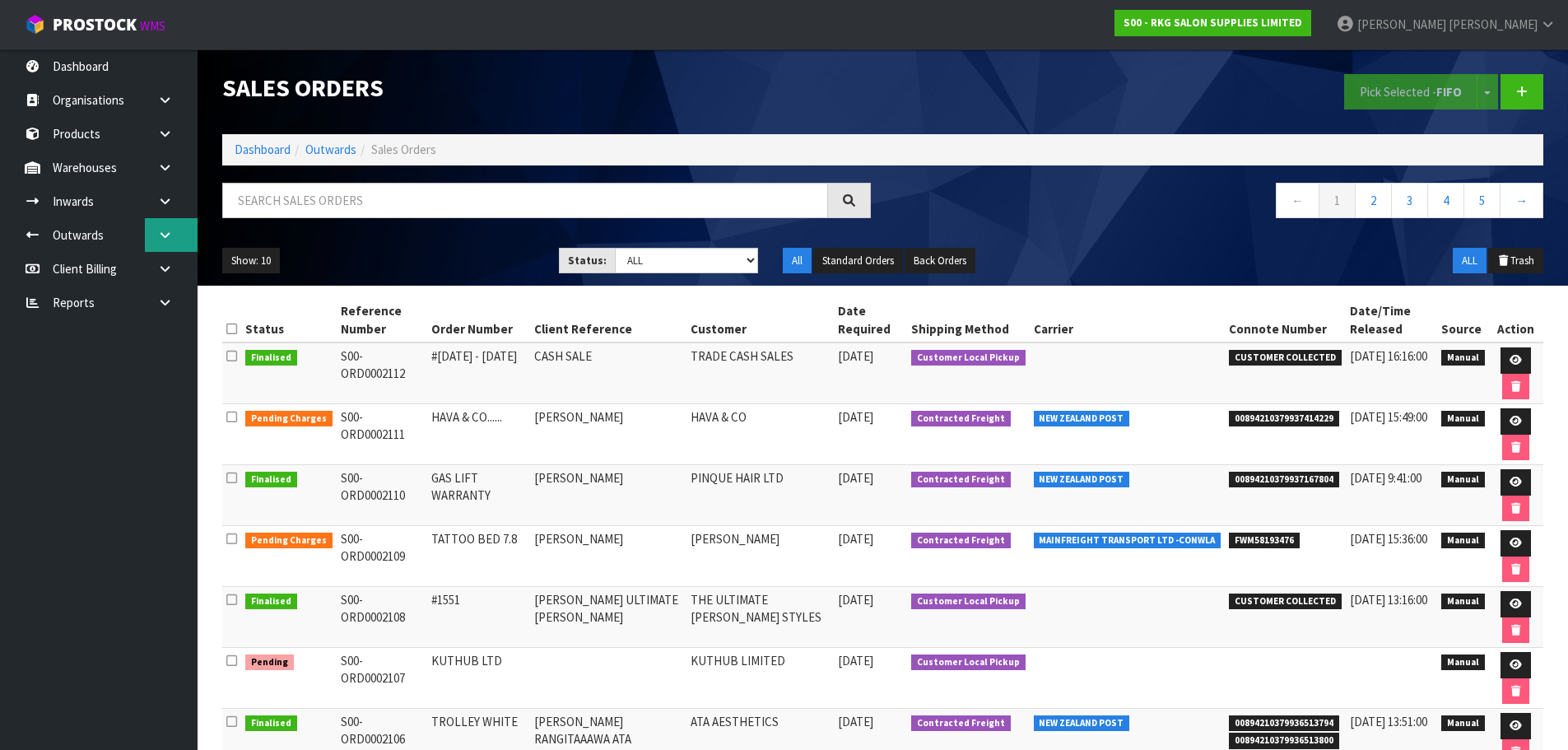
click at [172, 231] on icon at bounding box center [165, 235] width 16 height 12
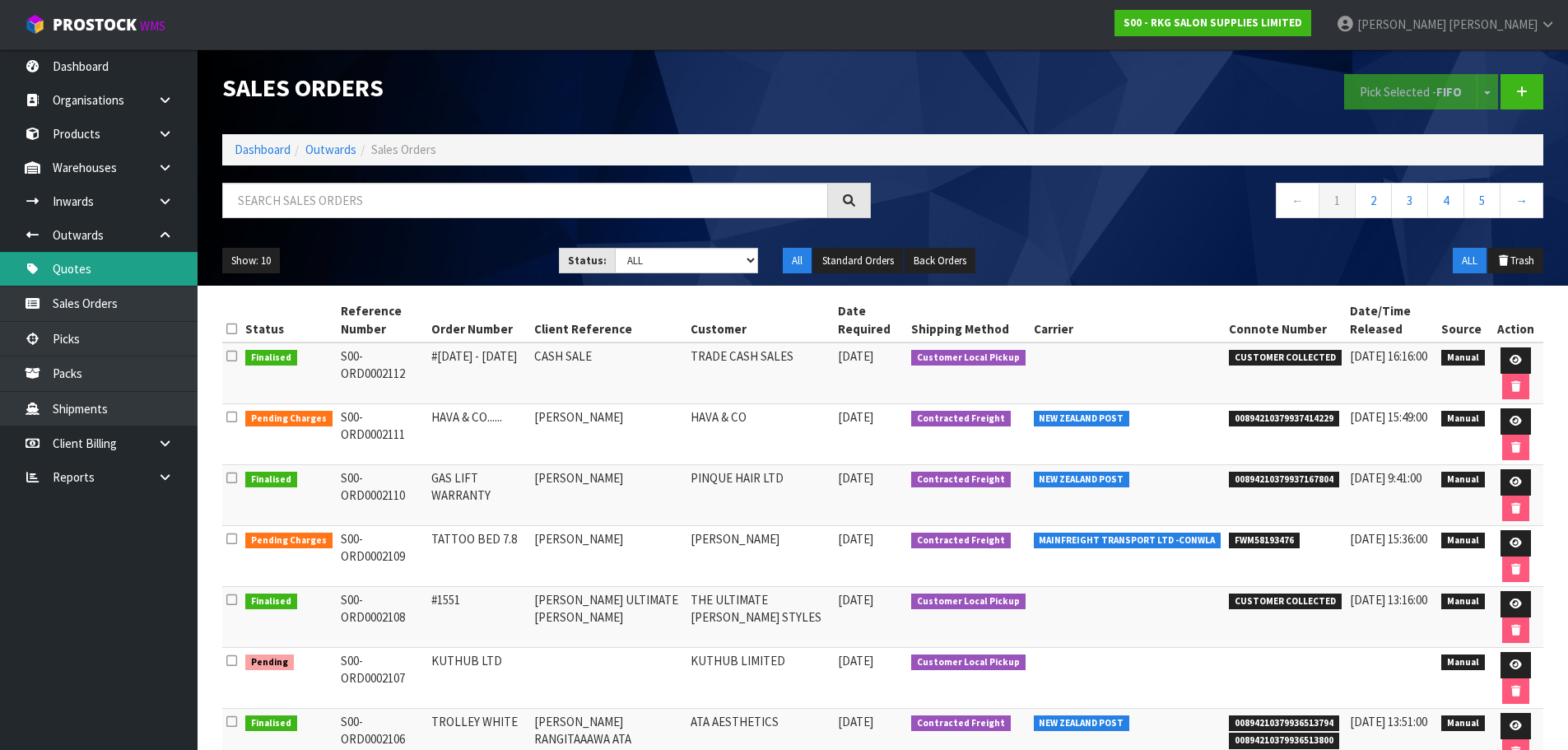
click at [71, 276] on link "Quotes" at bounding box center [98, 269] width 197 height 34
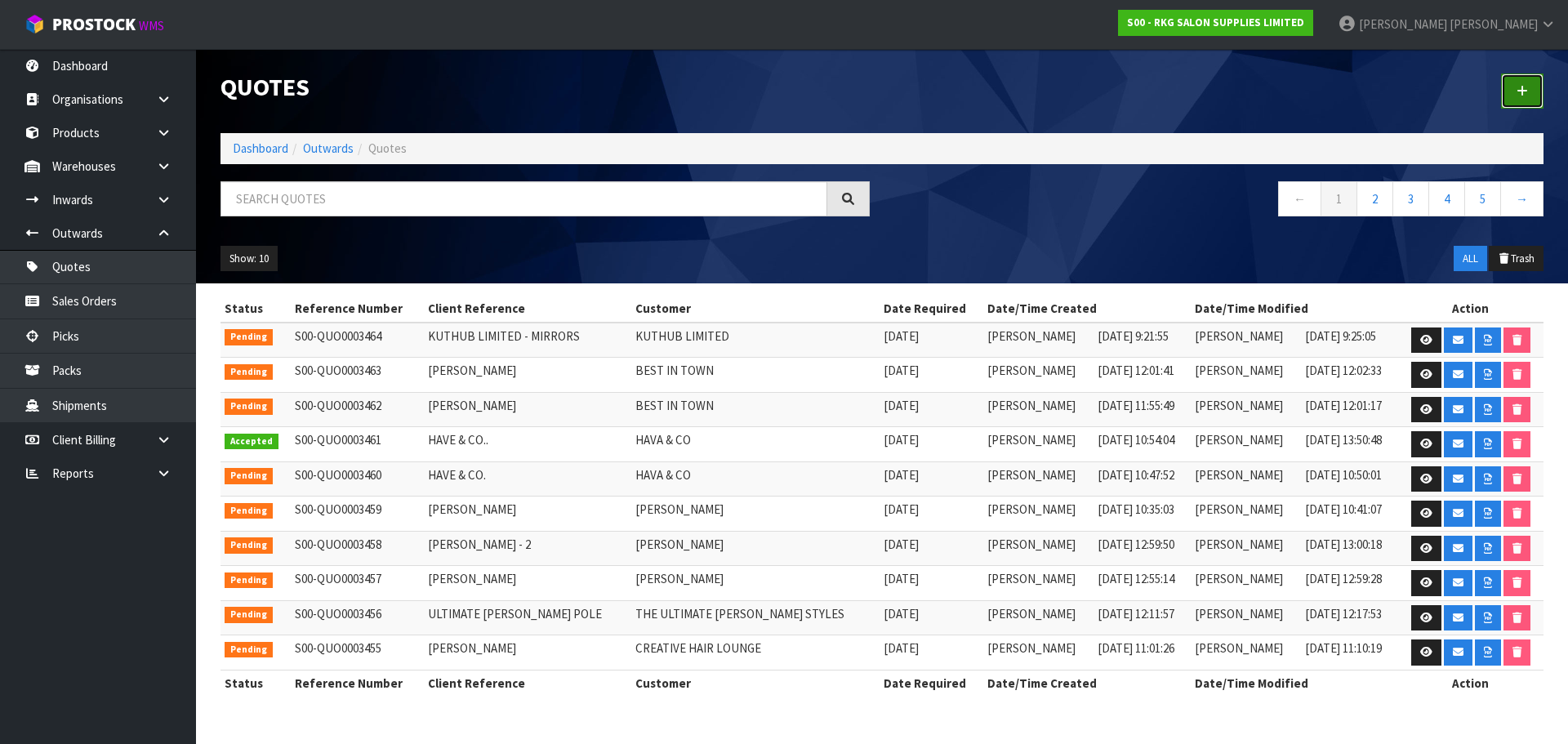
click at [1524, 87] on icon at bounding box center [1522, 91] width 11 height 12
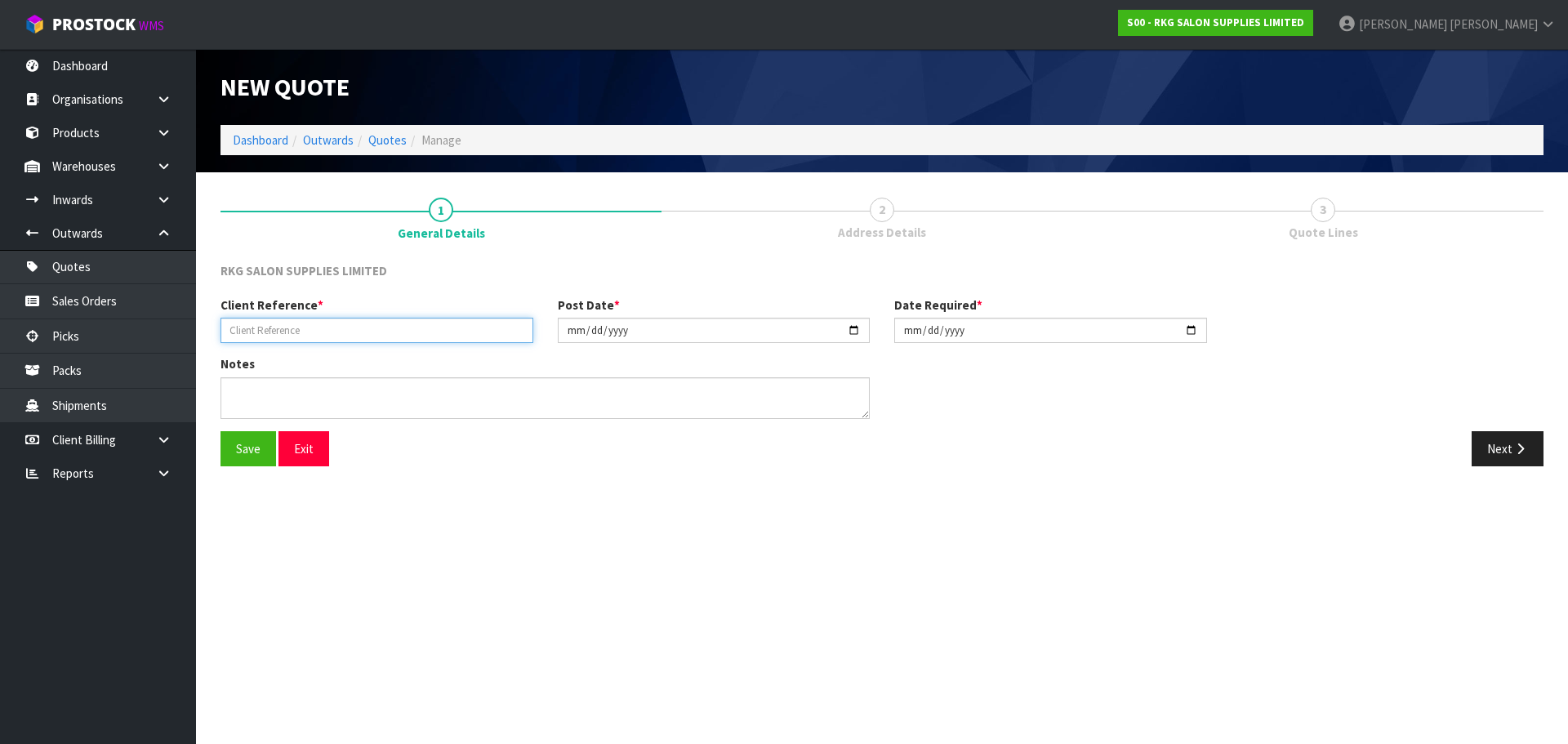
click at [356, 333] on input "text" at bounding box center [377, 329] width 312 height 25
type input "[PERSON_NAME]"
click at [231, 455] on button "Save" at bounding box center [248, 449] width 55 height 36
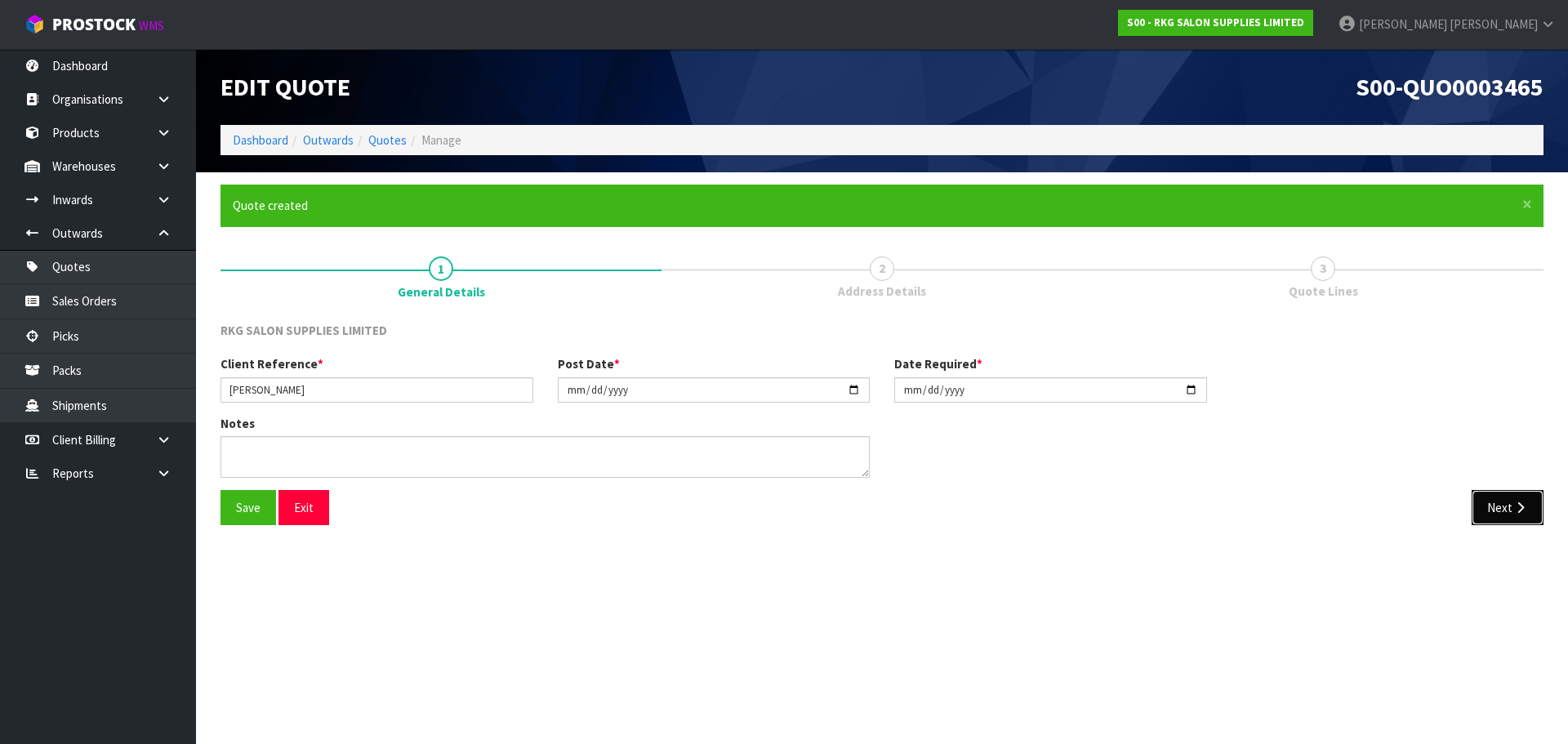
click at [1501, 517] on button "Next" at bounding box center [1507, 508] width 72 height 36
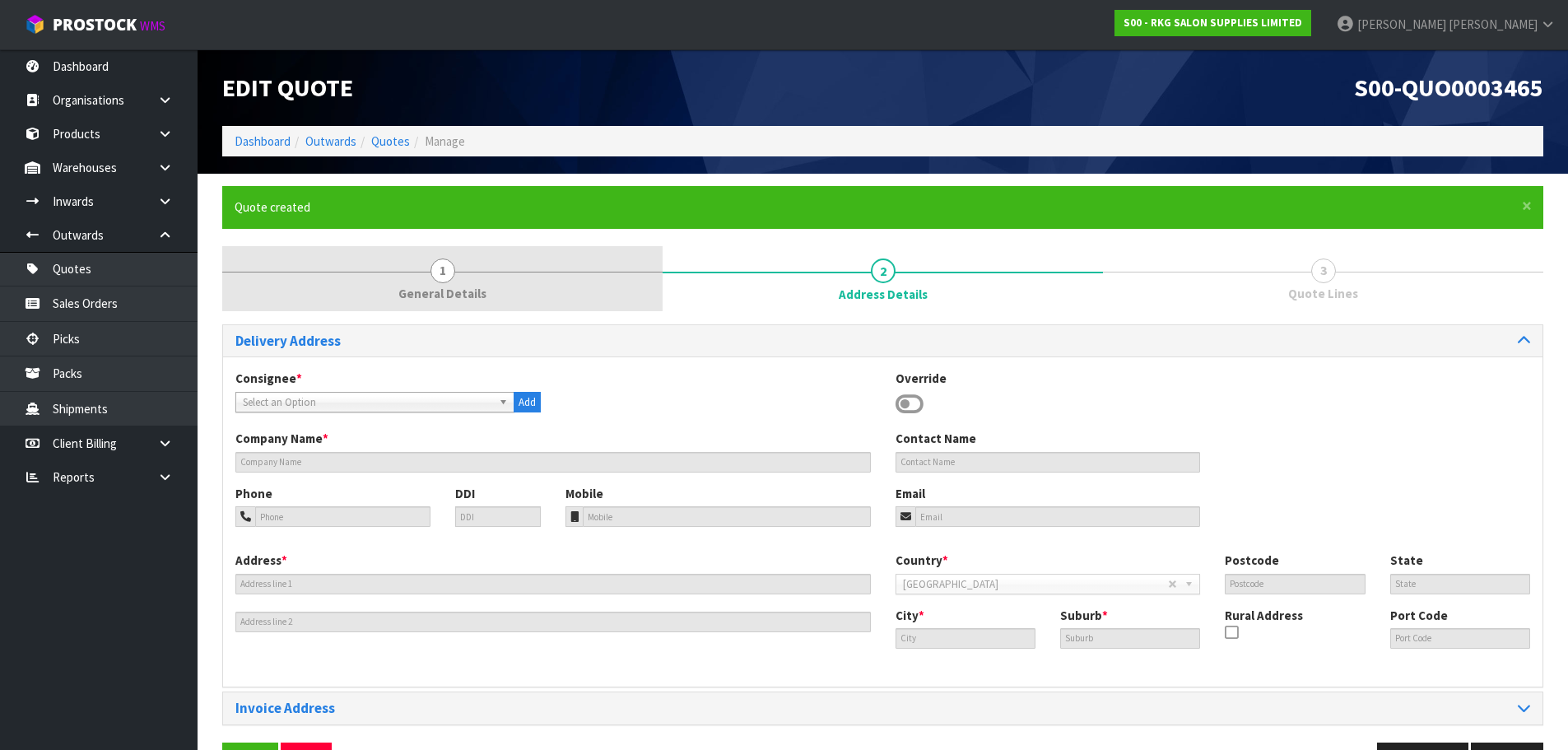
click at [440, 275] on span "1" at bounding box center [442, 271] width 25 height 25
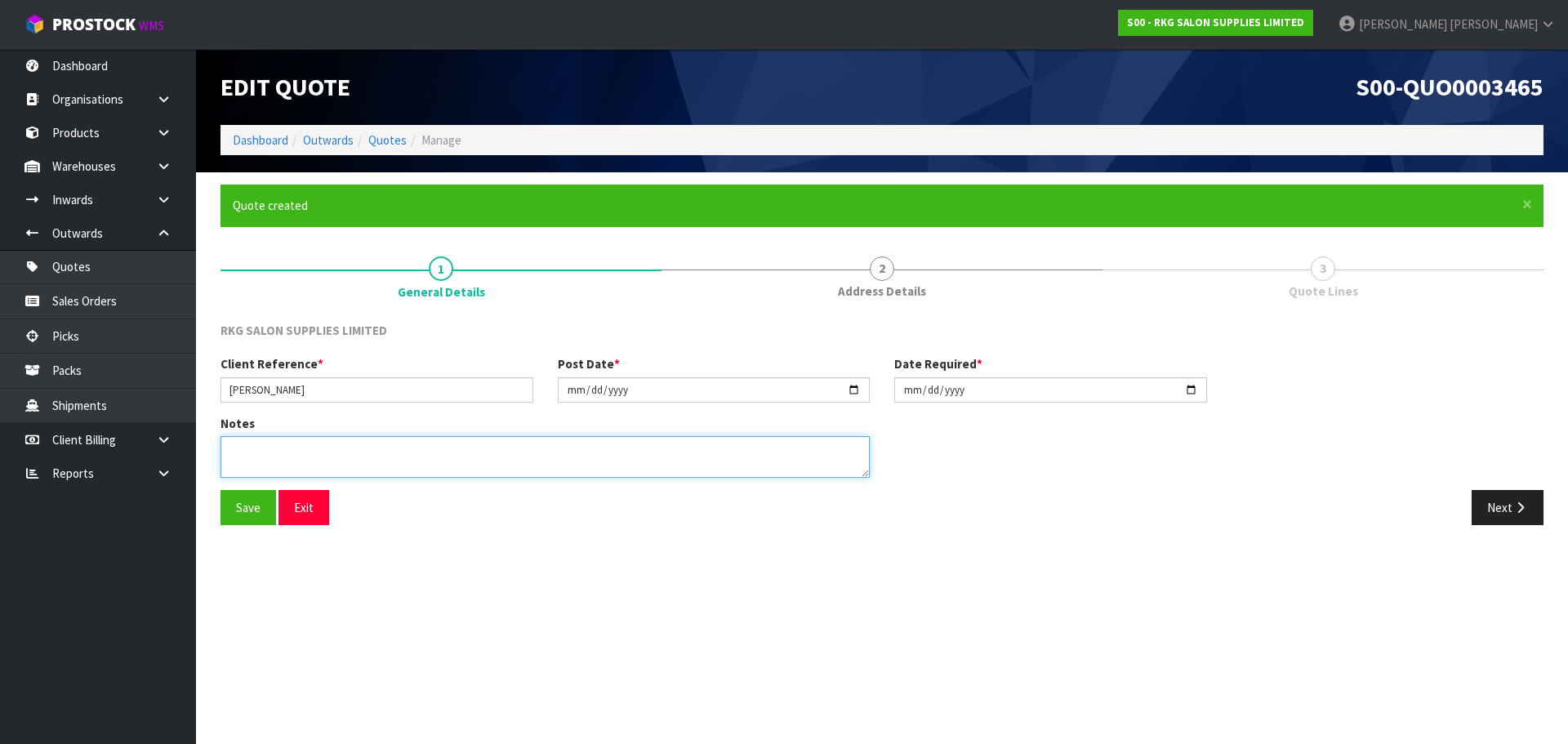
click at [301, 448] on textarea at bounding box center [545, 457] width 649 height 42
click at [1512, 507] on icon "button" at bounding box center [1519, 507] width 16 height 12
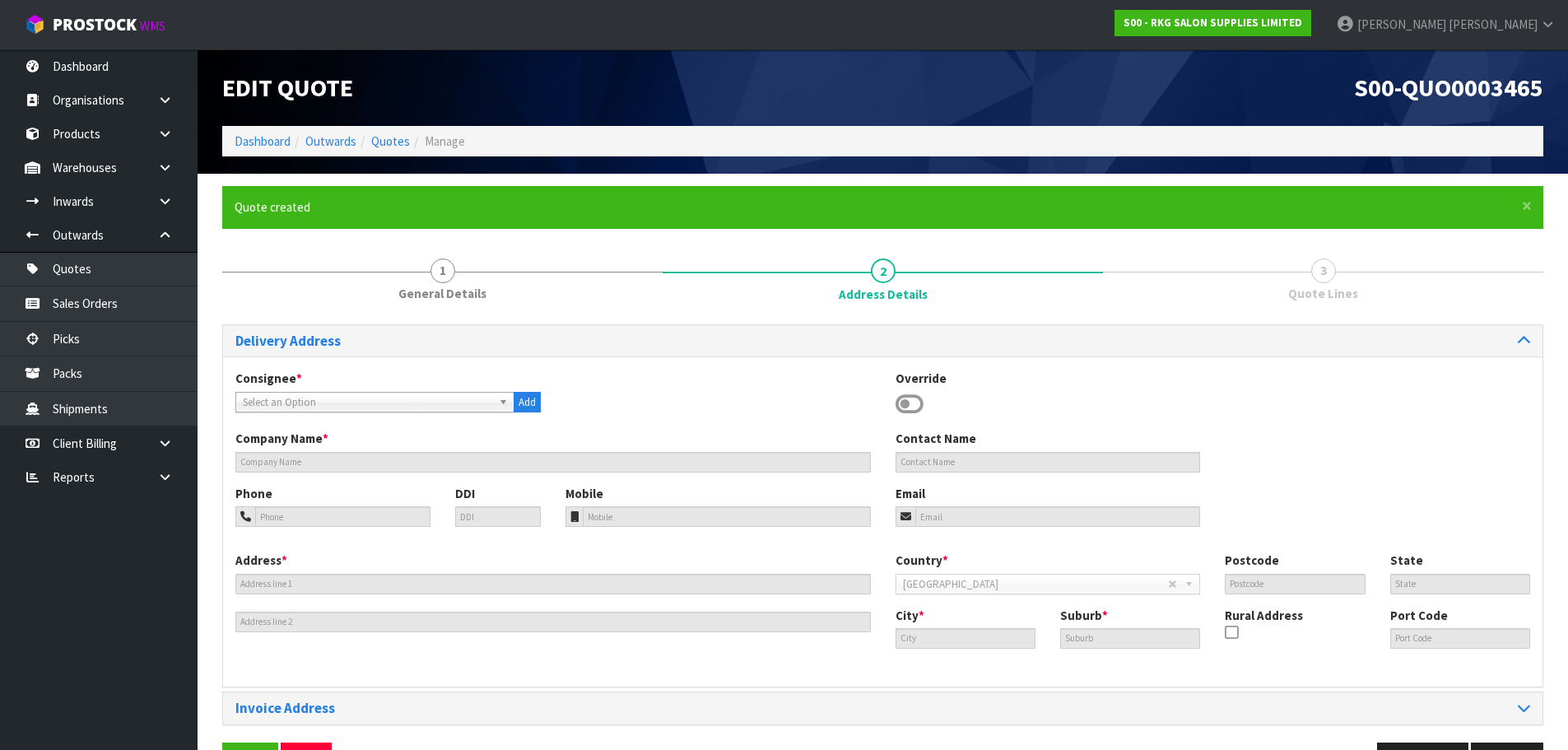
scroll to position [54, 0]
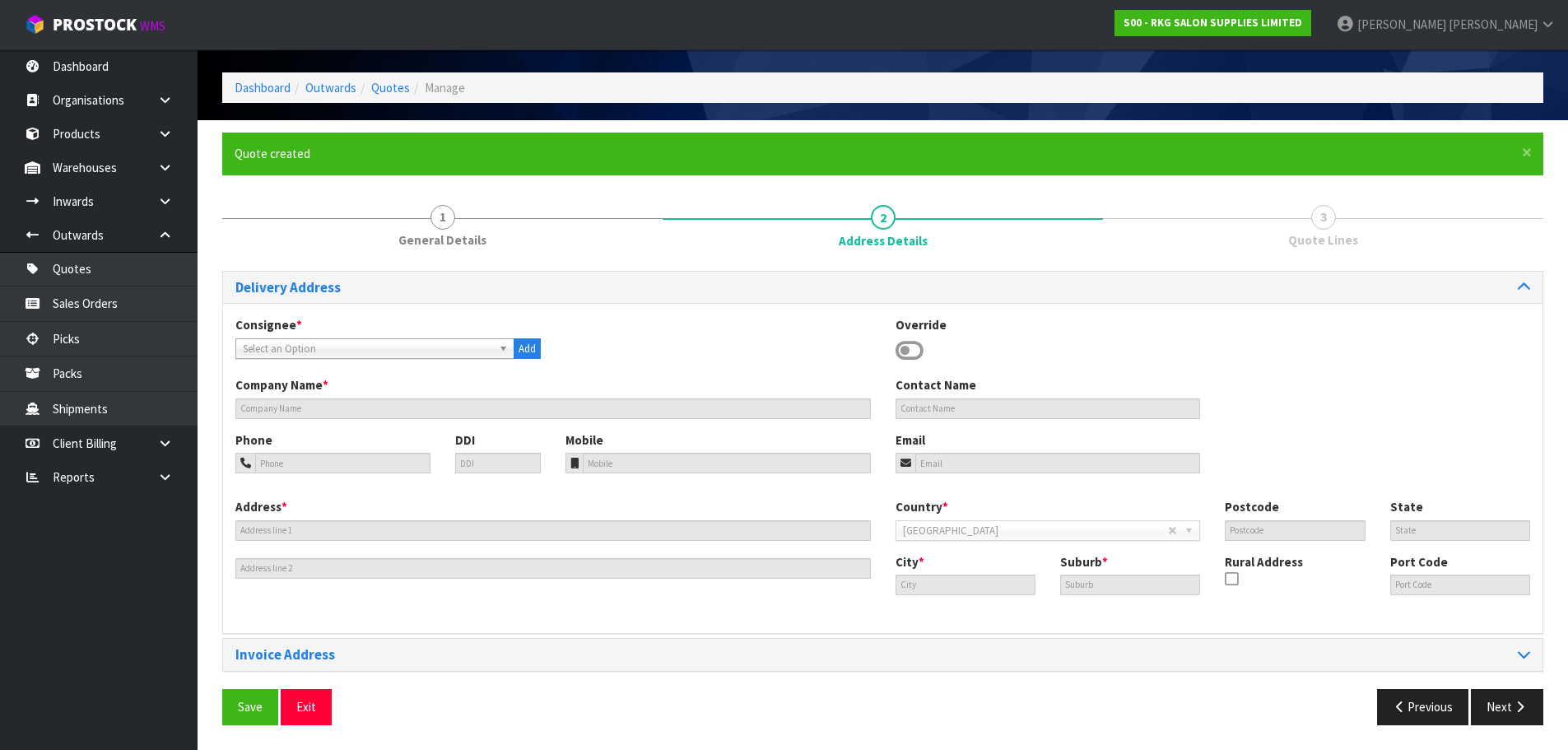
click at [907, 349] on icon at bounding box center [910, 351] width 28 height 25
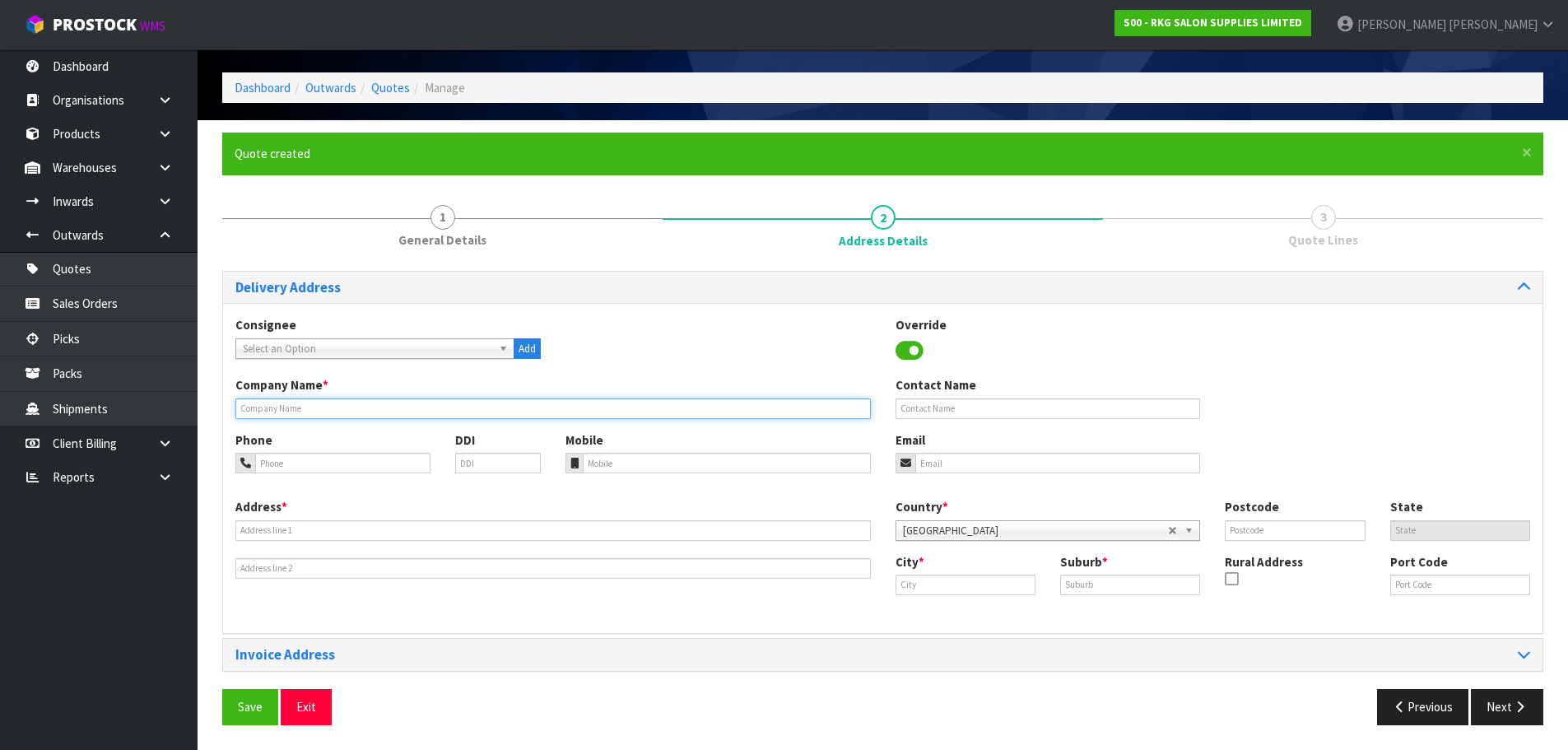
click at [398, 401] on input "text" at bounding box center [553, 408] width 635 height 21
type input "BLUEROOM"
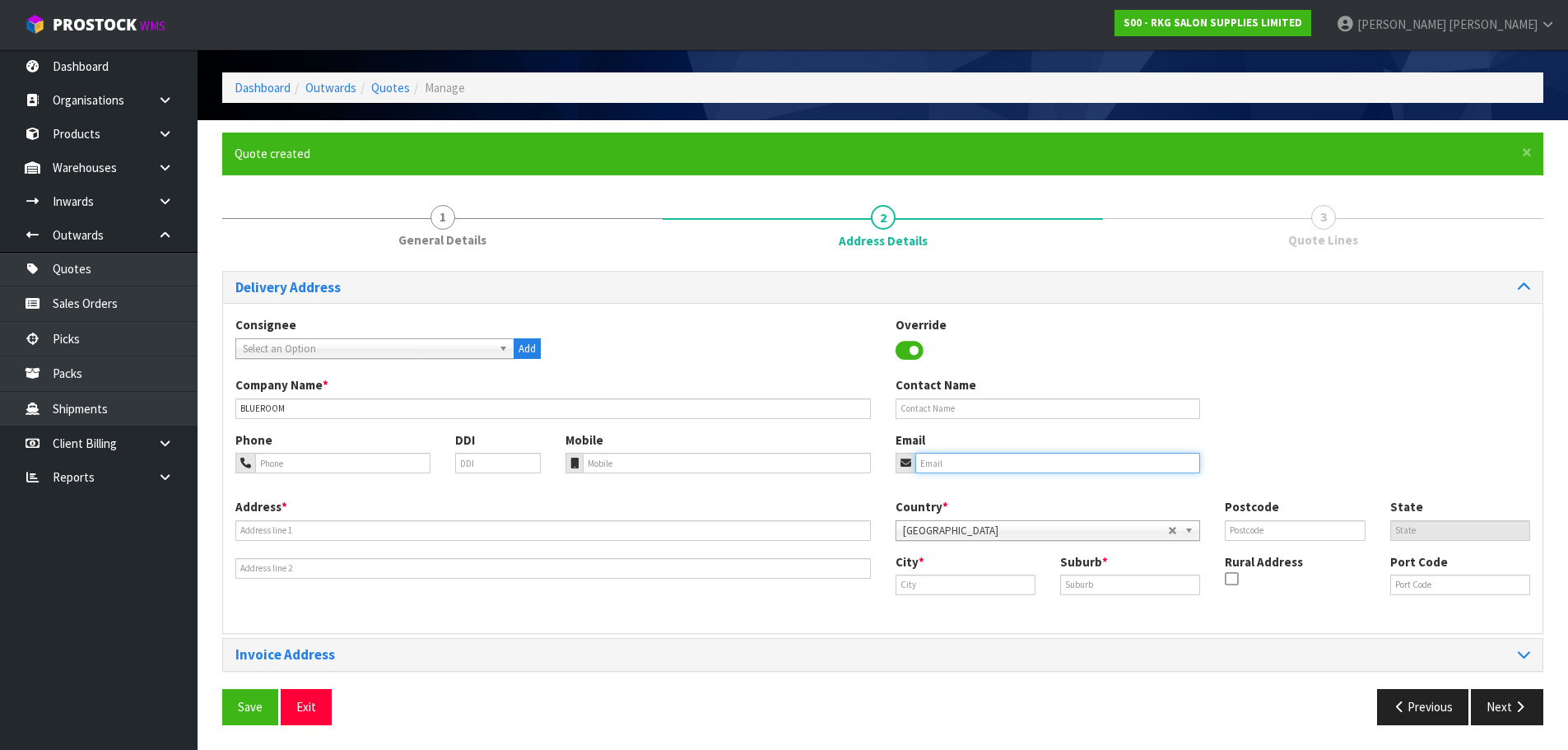
click at [972, 457] on input "email" at bounding box center [1057, 463] width 286 height 21
paste input "[EMAIL_ADDRESS][DOMAIN_NAME]"
type input "[EMAIL_ADDRESS][DOMAIN_NAME]"
click at [941, 403] on input "text" at bounding box center [1048, 408] width 305 height 21
type input "[PERSON_NAME]"
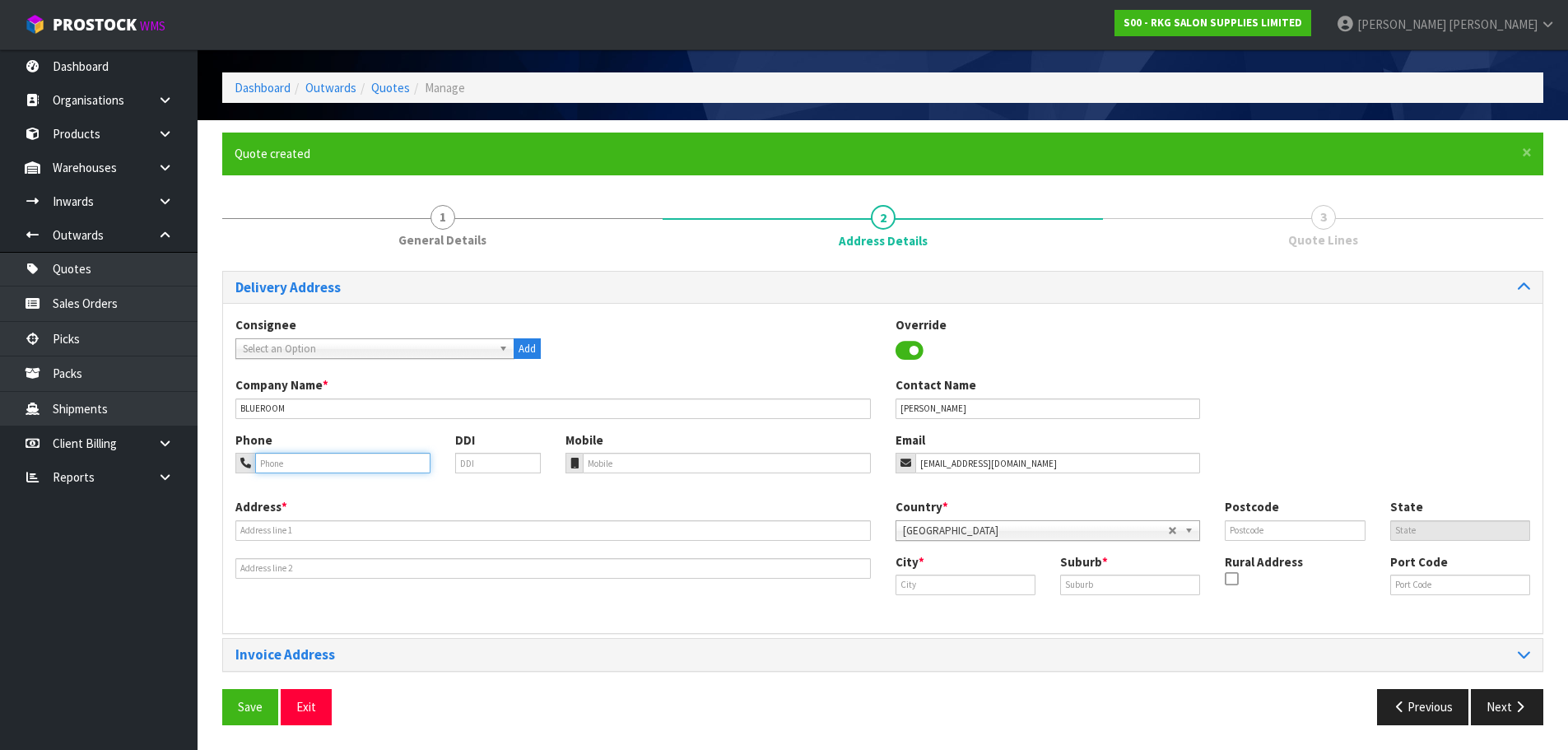
click at [338, 464] on input "tel" at bounding box center [343, 463] width 175 height 21
click at [294, 471] on input "tel" at bounding box center [343, 463] width 175 height 21
paste input "0297711471"
click at [272, 462] on input "0297711471" at bounding box center [343, 463] width 175 height 21
type input "029-771-1471"
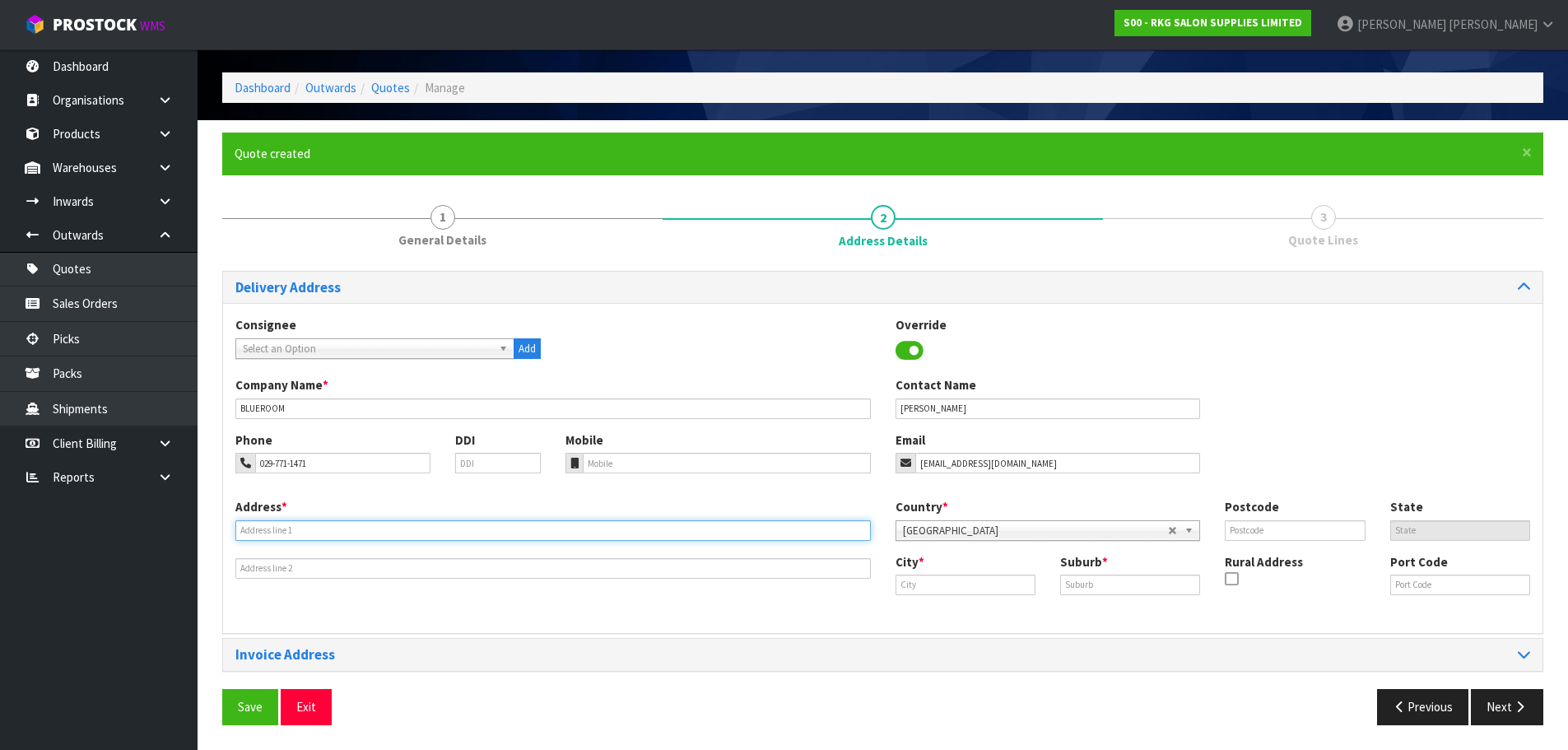
click at [280, 523] on input "text" at bounding box center [553, 531] width 635 height 21
drag, startPoint x: 317, startPoint y: 533, endPoint x: 211, endPoint y: 533, distance: 106.0
click at [211, 533] on div "× Close Quote created 1 General Details 2 Address Details 3 Quote Lines Deliver…" at bounding box center [883, 435] width 1345 height 605
type input "34 RANFURLY ST"
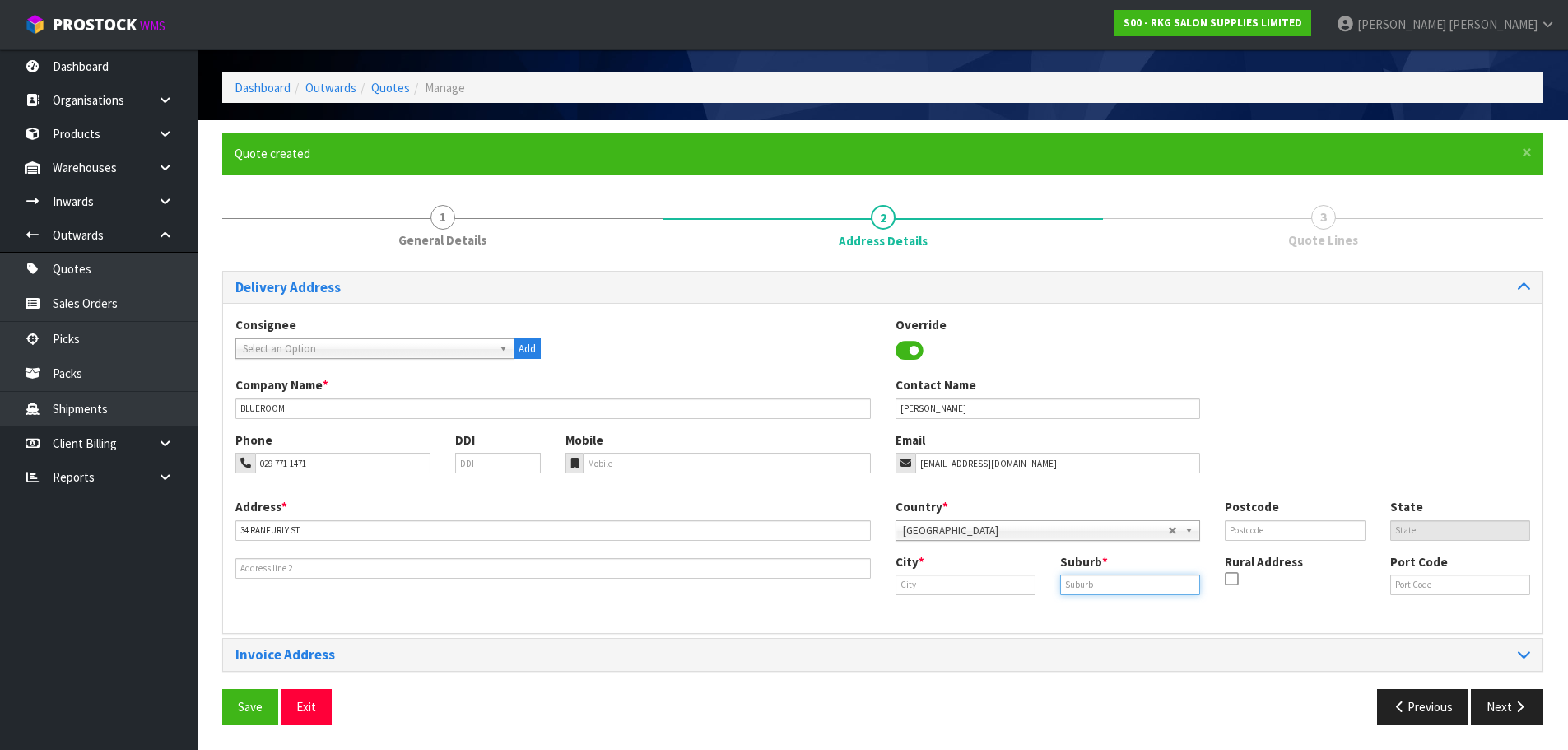
click at [1079, 584] on input "text" at bounding box center [1130, 585] width 140 height 21
paste input "HOKOWHITU"
type input "HOKOWHITU"
click at [990, 582] on input "text" at bounding box center [966, 585] width 140 height 21
click at [945, 644] on link "Palmers ton North" at bounding box center [961, 636] width 130 height 23
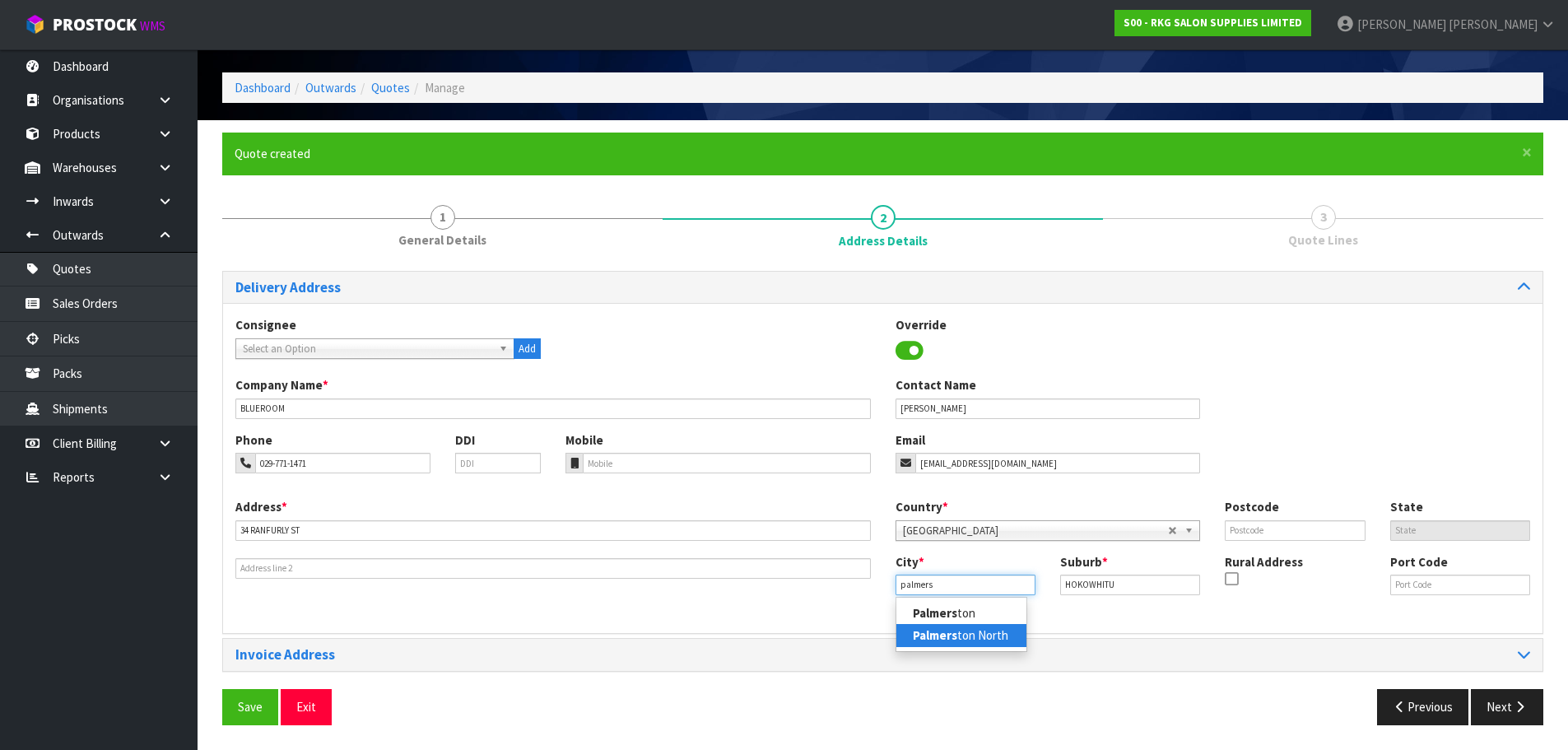
type input "[GEOGRAPHIC_DATA]"
click at [1271, 527] on input "text" at bounding box center [1295, 531] width 140 height 21
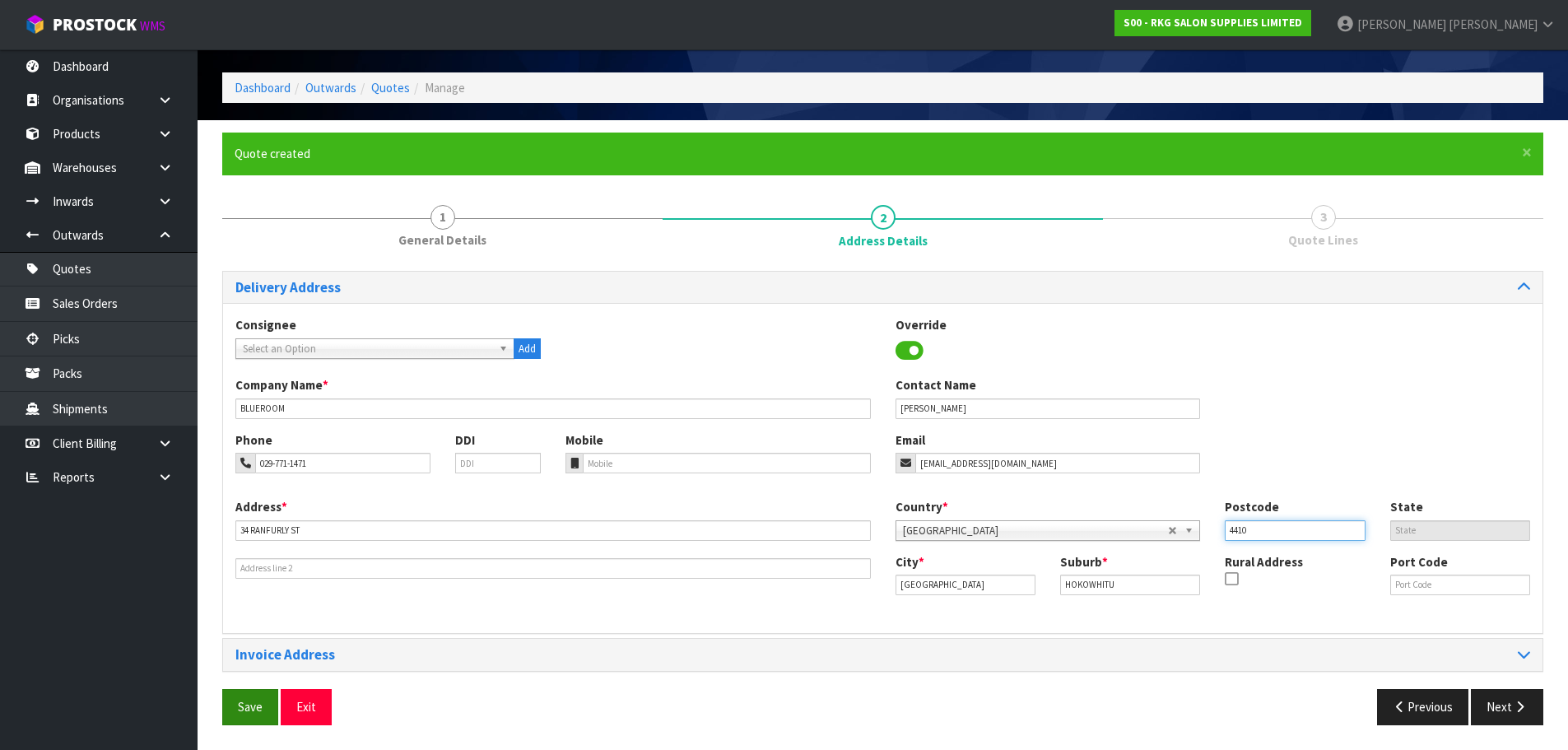
type input "4410"
click at [262, 690] on button "Save" at bounding box center [250, 707] width 56 height 36
click at [1507, 712] on button "Next" at bounding box center [1507, 707] width 73 height 36
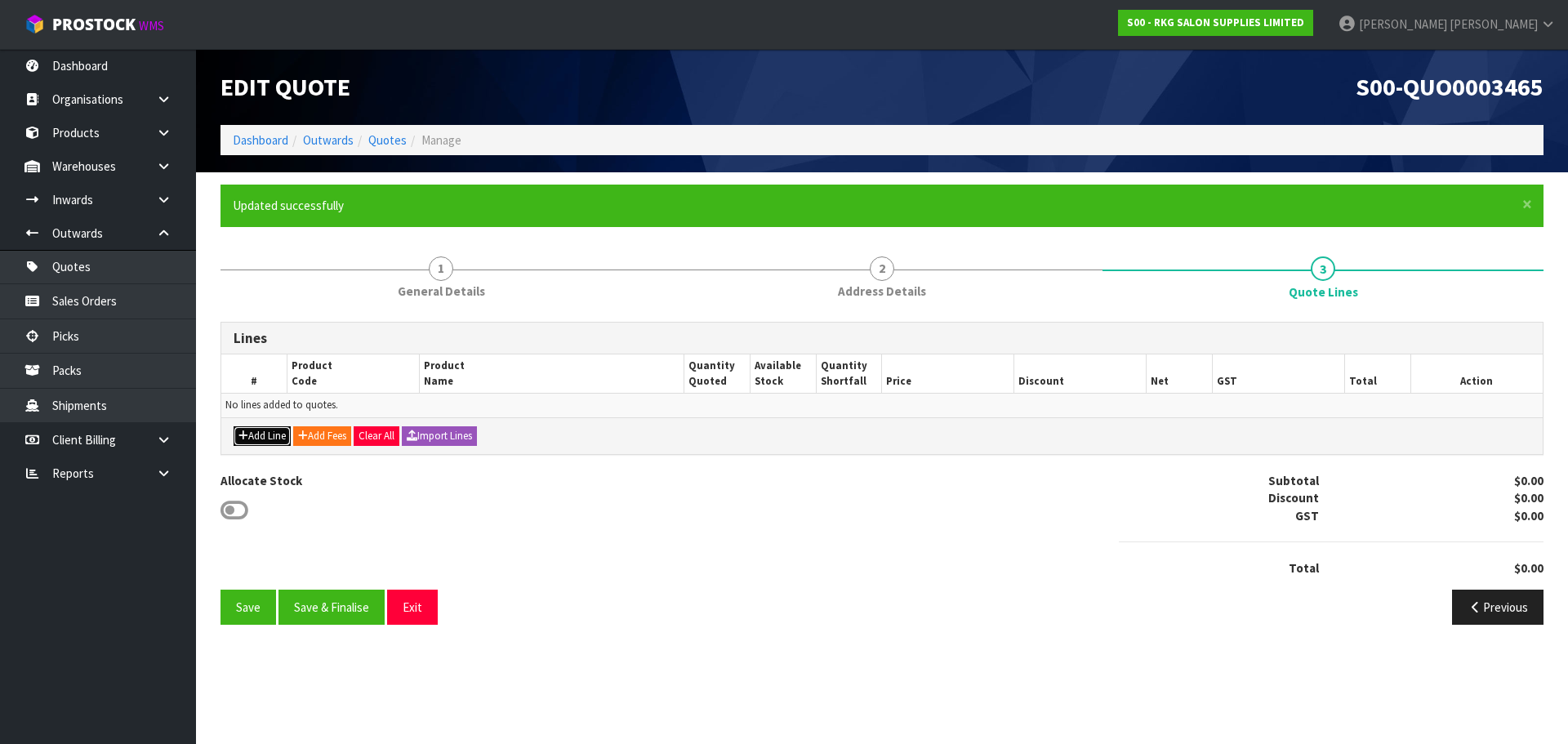
click at [265, 433] on button "Add Line" at bounding box center [262, 436] width 57 height 20
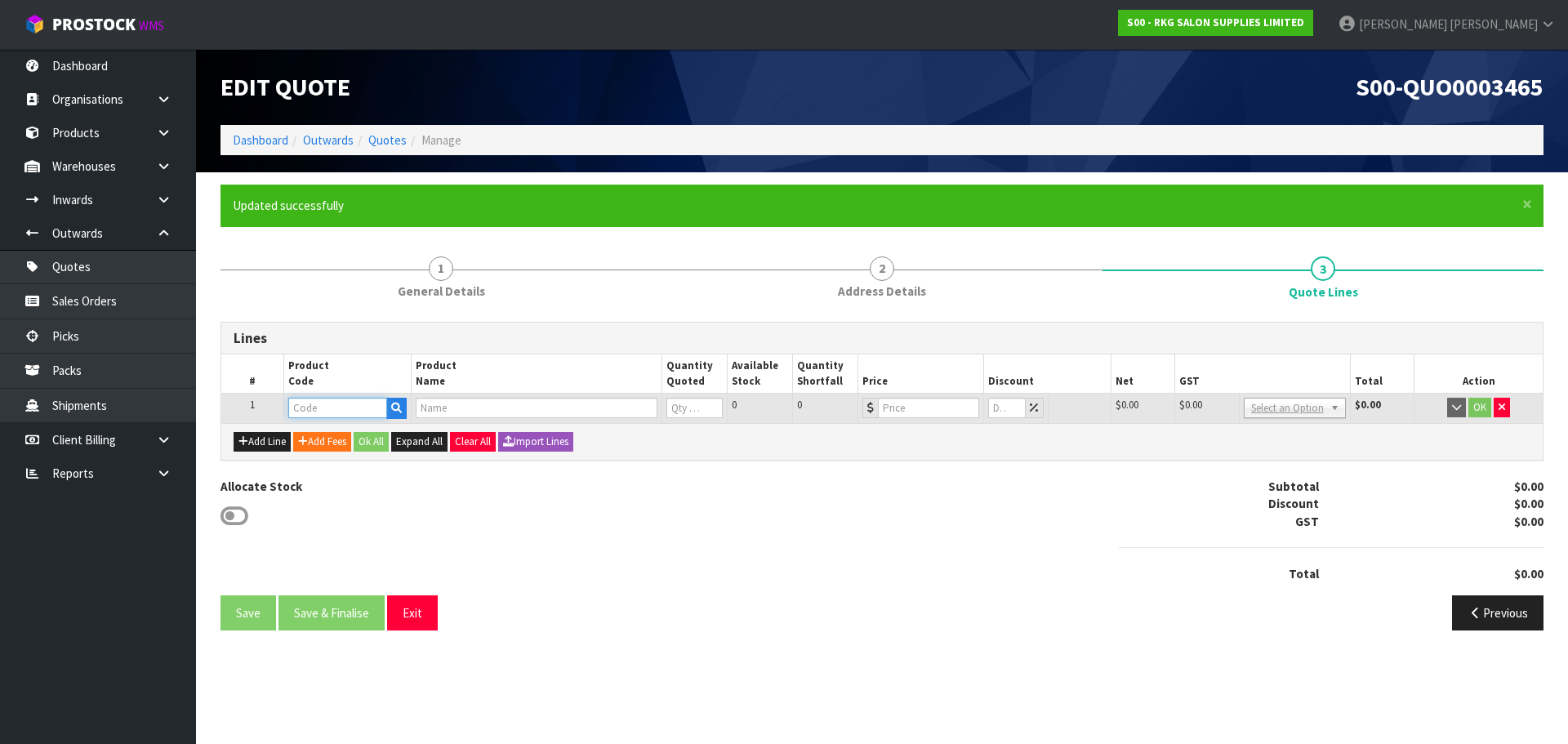
click at [310, 410] on input "text" at bounding box center [337, 408] width 98 height 21
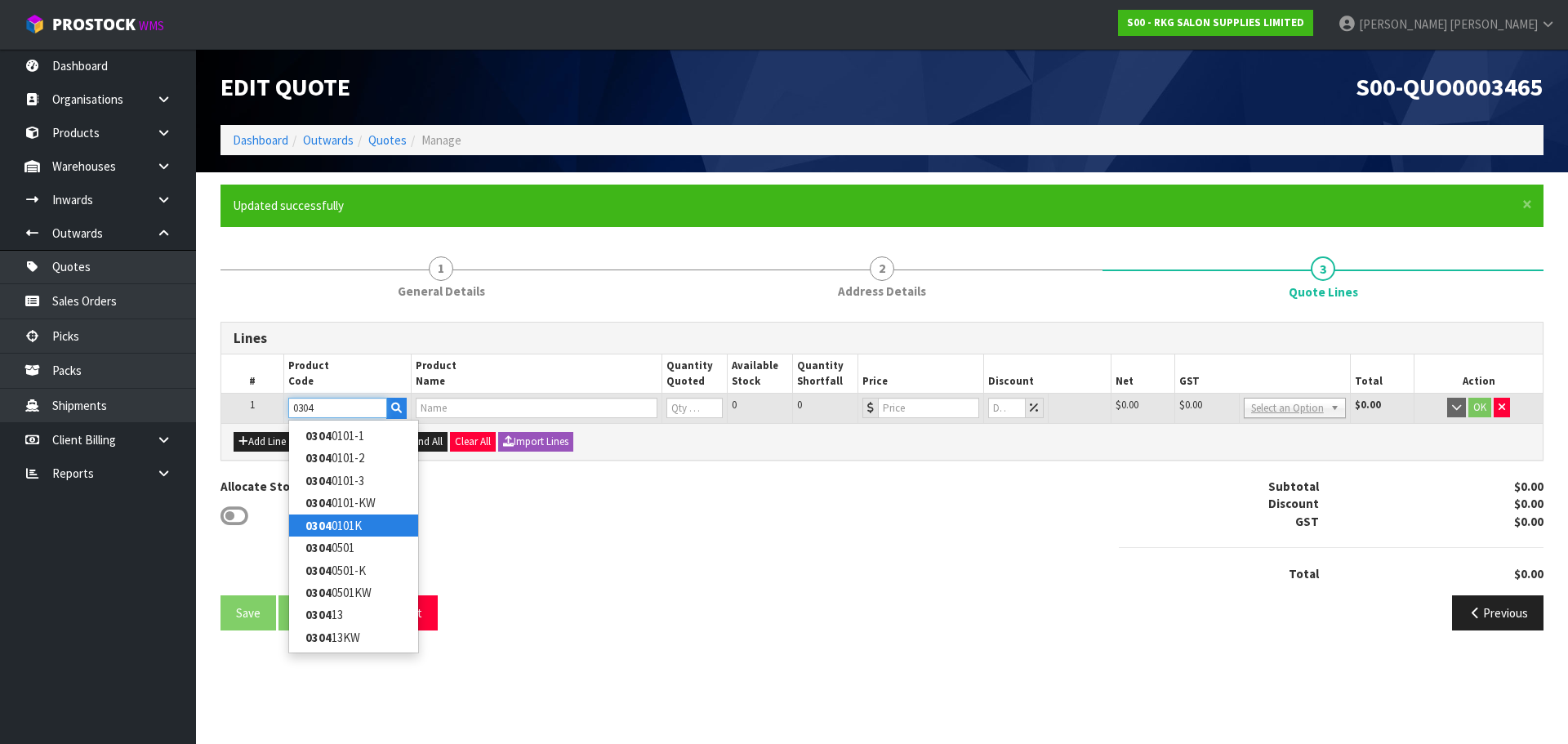
type input "0304"
click at [347, 529] on link "0304 0101K" at bounding box center [354, 526] width 129 height 22
type input "03040101K"
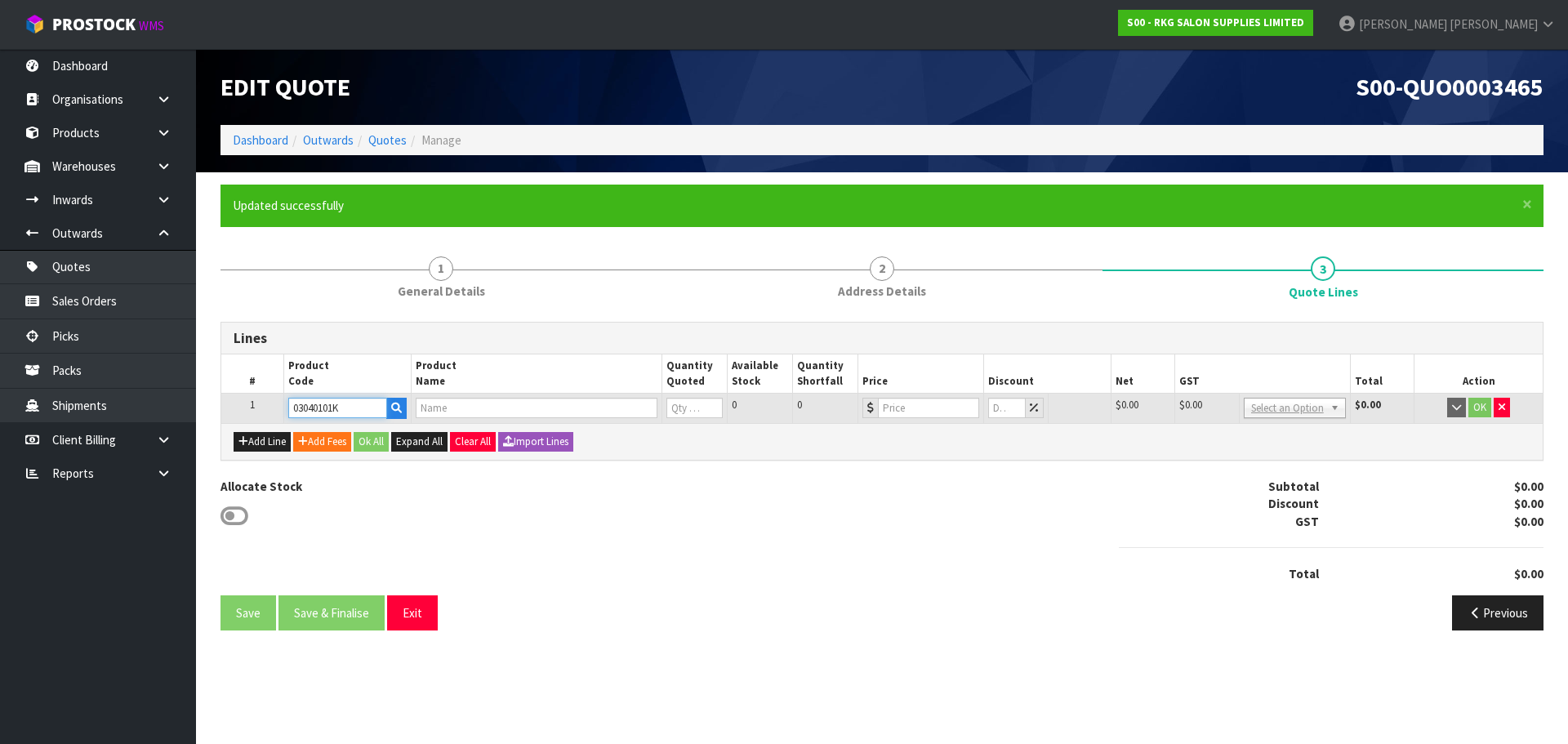
type input "WANGARATTA SHAMPOO LOUNGE - BLACK WITH BLACK BASIN"
type input "0"
type input "1295"
type input "0"
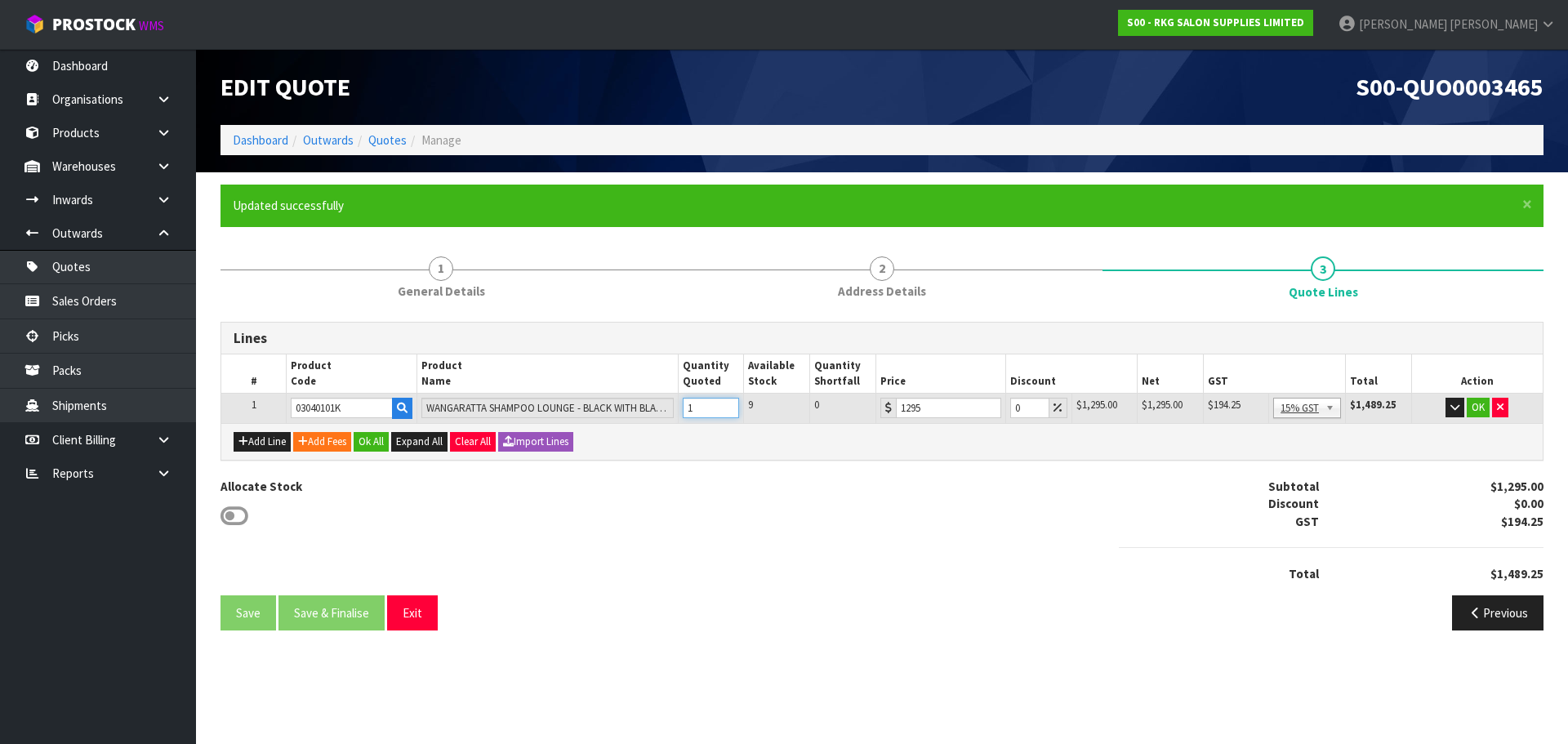
type input "1"
click at [730, 405] on input "1" at bounding box center [711, 408] width 57 height 21
click at [1474, 405] on button "OK" at bounding box center [1477, 407] width 22 height 20
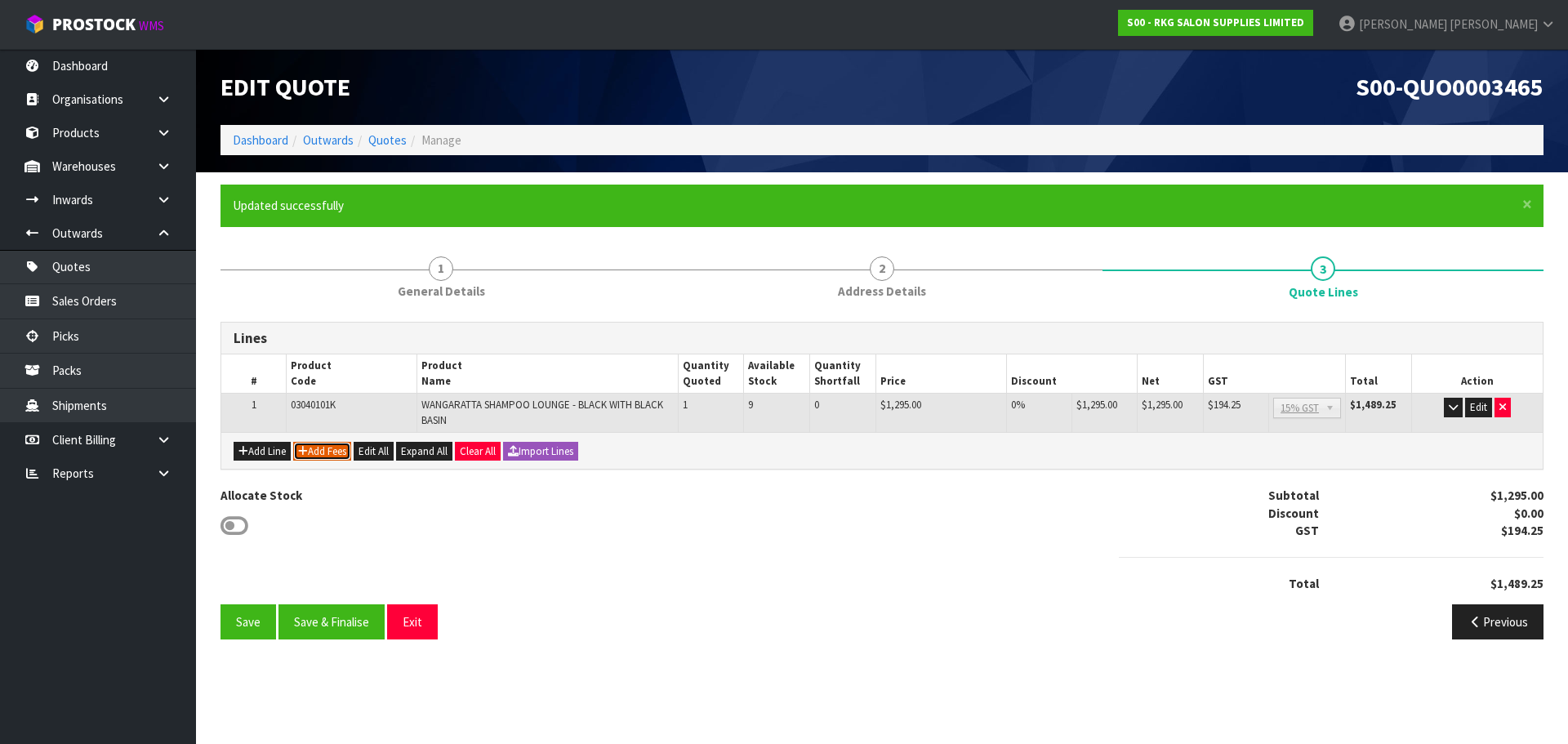
click at [332, 453] on button "Add Fees" at bounding box center [322, 451] width 58 height 20
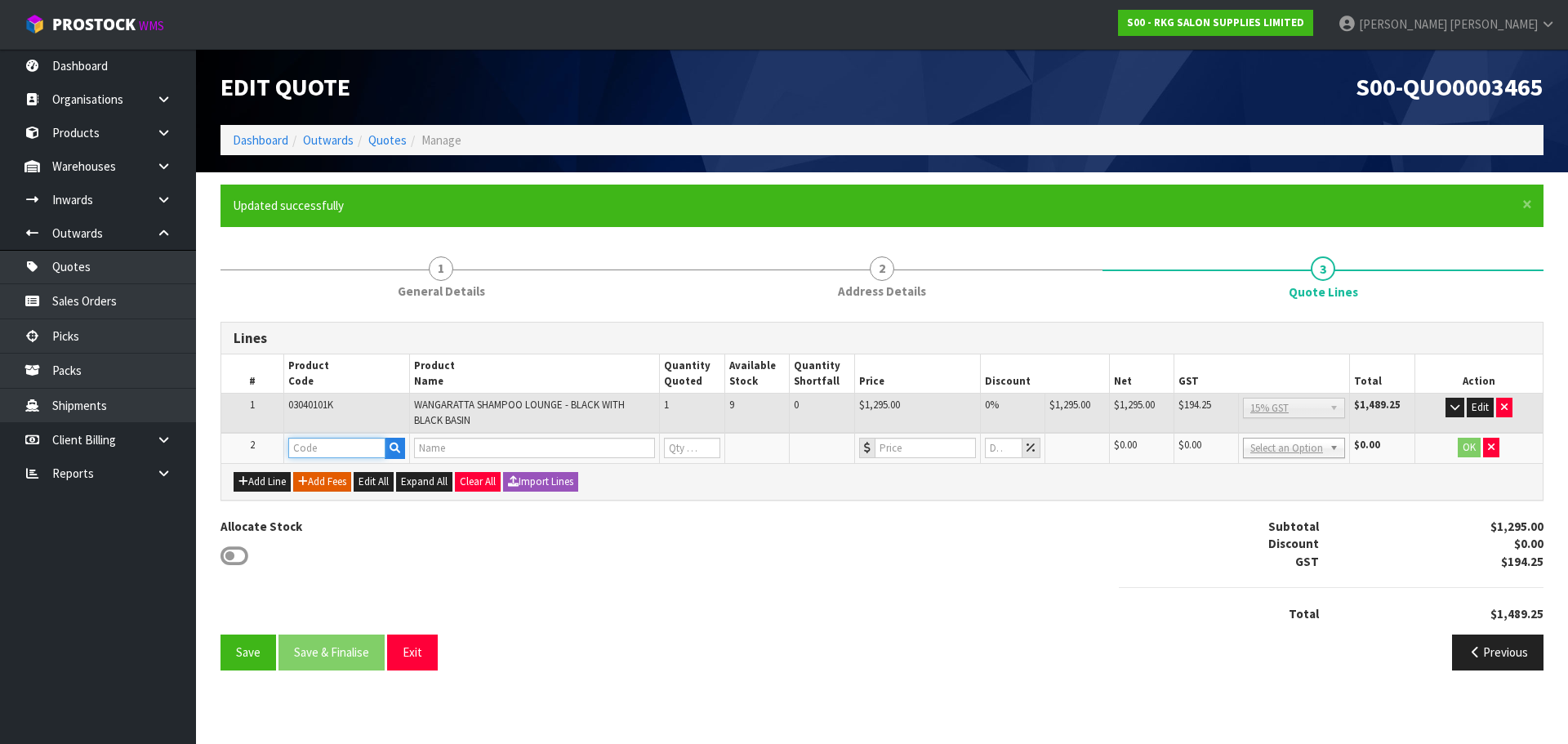
click at [337, 446] on input "text" at bounding box center [337, 448] width 98 height 21
type input "FRE"
click at [341, 478] on link "FRE IGHT" at bounding box center [354, 476] width 129 height 22
type input "FREIGHT"
type input "FREIGHT FEE"
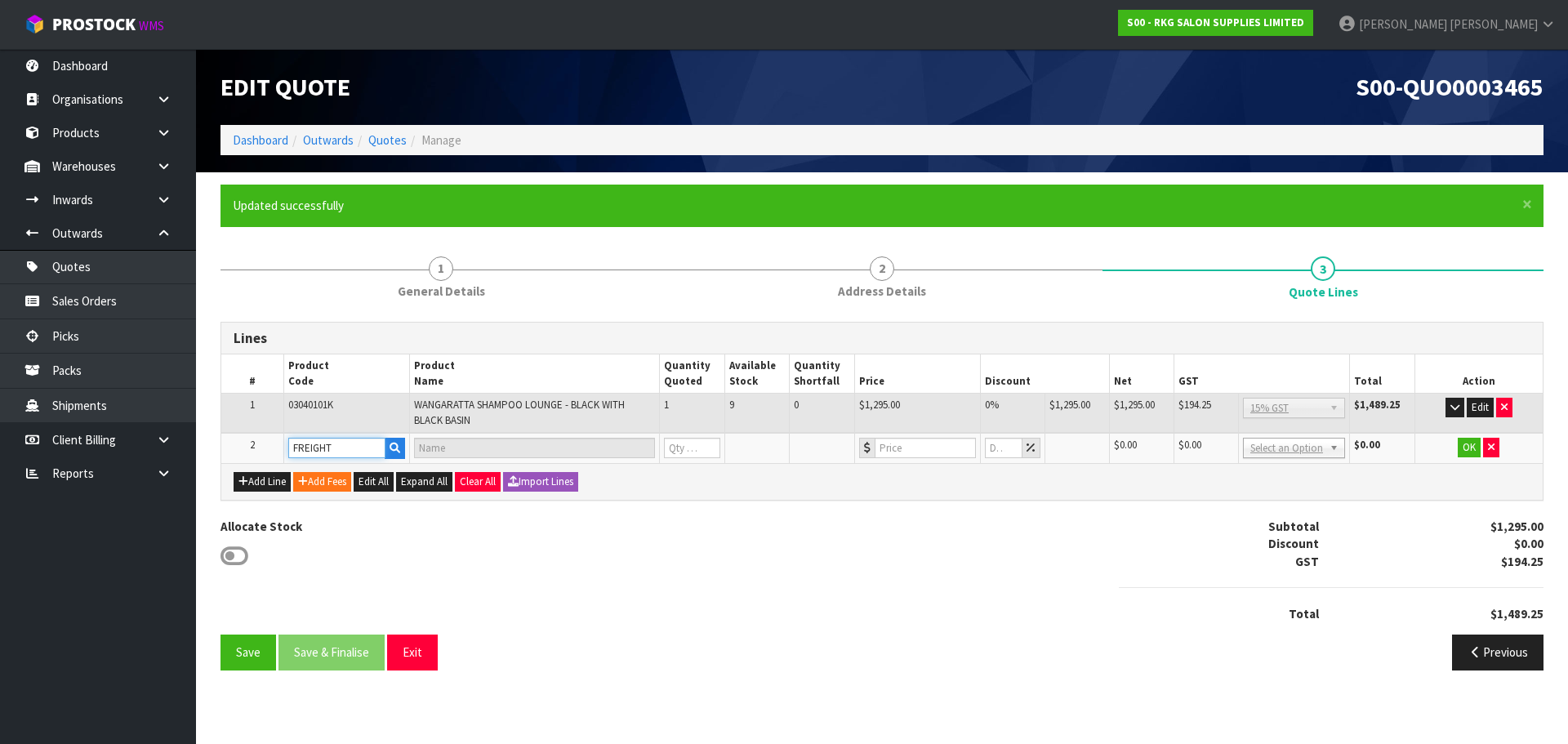
type input "1"
type input "0"
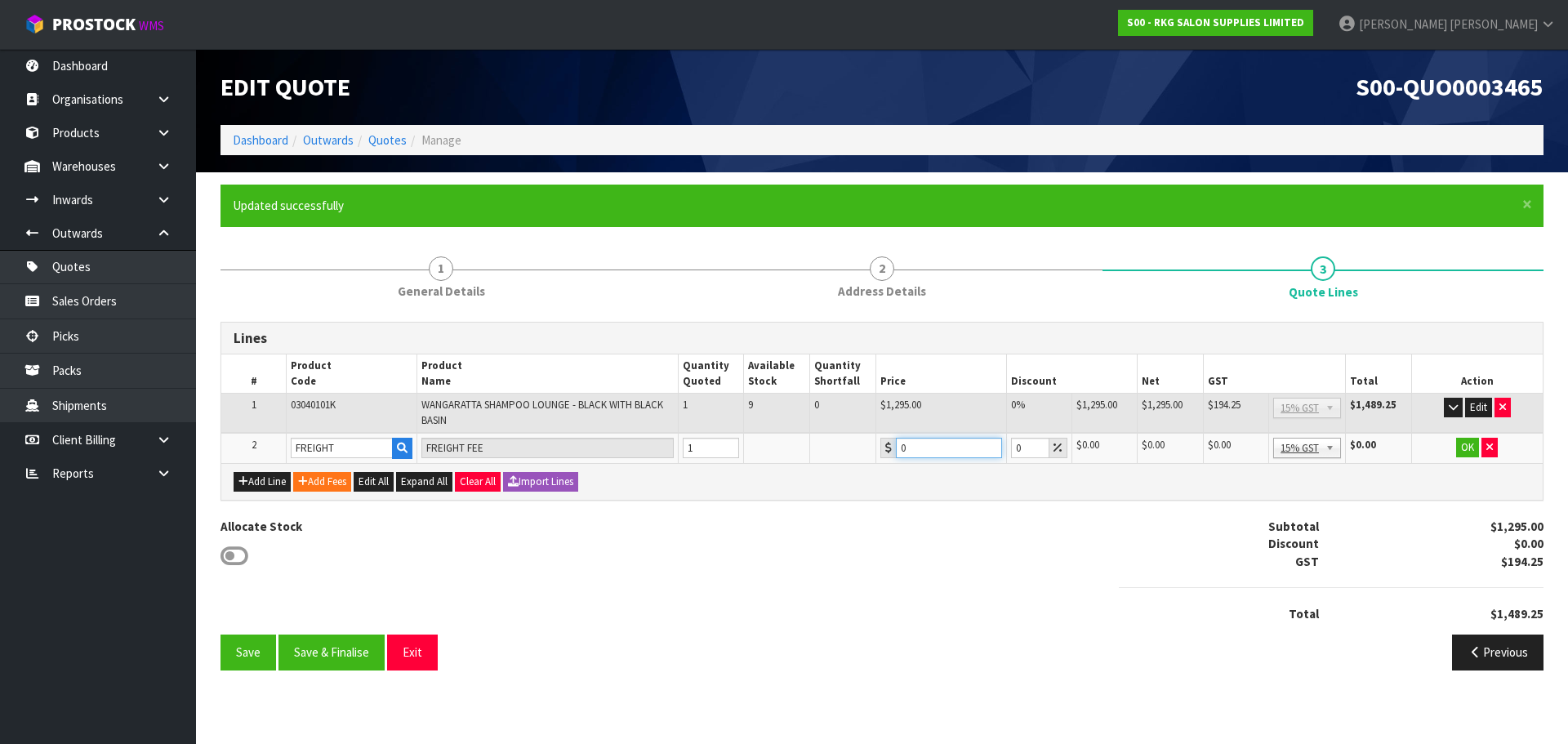
drag, startPoint x: 913, startPoint y: 445, endPoint x: 877, endPoint y: 450, distance: 36.3
click at [877, 450] on td "0" at bounding box center [941, 448] width 131 height 30
type input "210.25"
click at [1461, 447] on button "OK" at bounding box center [1467, 447] width 22 height 20
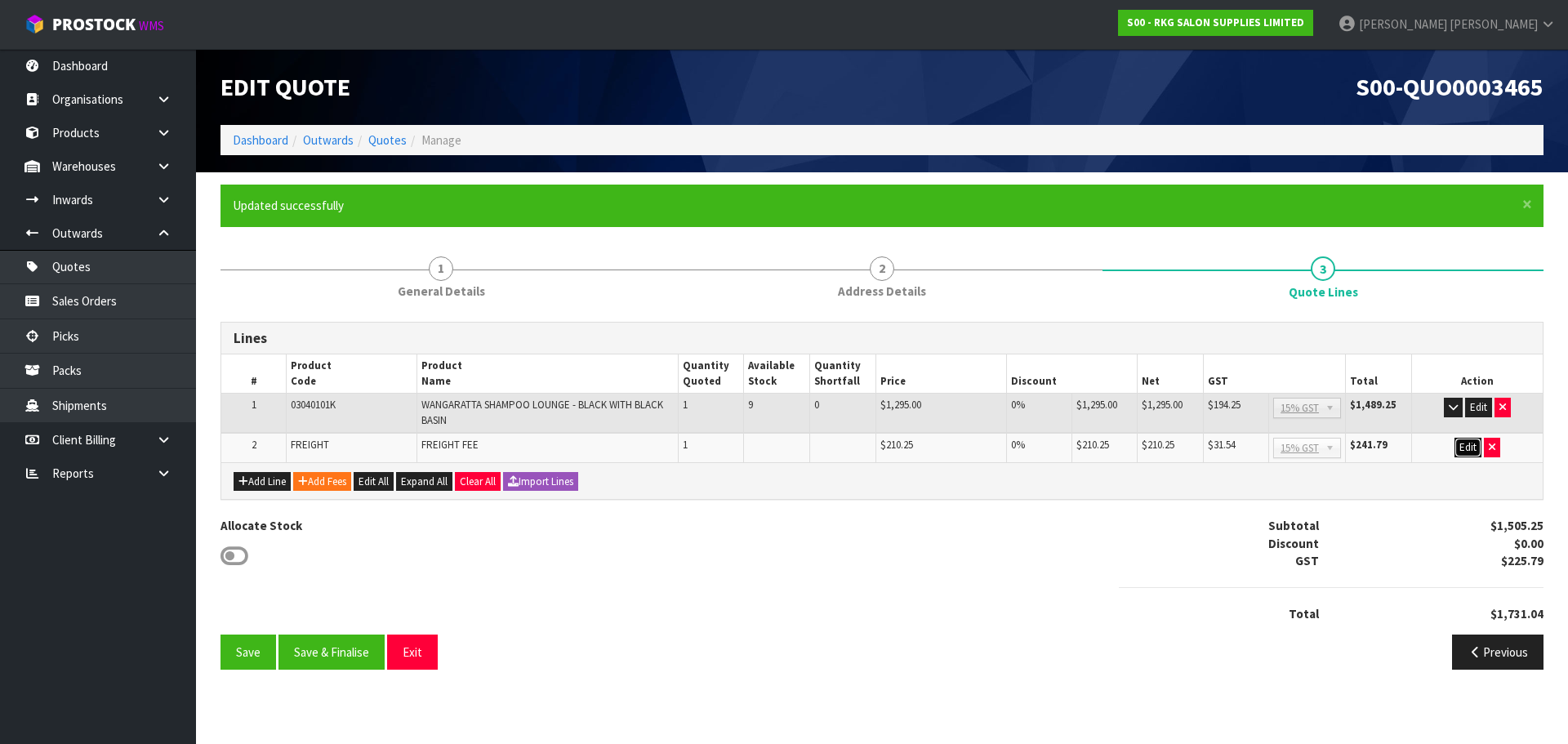
click at [1472, 451] on button "Edit" at bounding box center [1467, 447] width 27 height 20
drag, startPoint x: 944, startPoint y: 451, endPoint x: 887, endPoint y: 457, distance: 57.3
click at [887, 457] on div "210.25" at bounding box center [941, 448] width 122 height 21
type input "209.15"
click at [1466, 450] on button "OK" at bounding box center [1467, 447] width 22 height 20
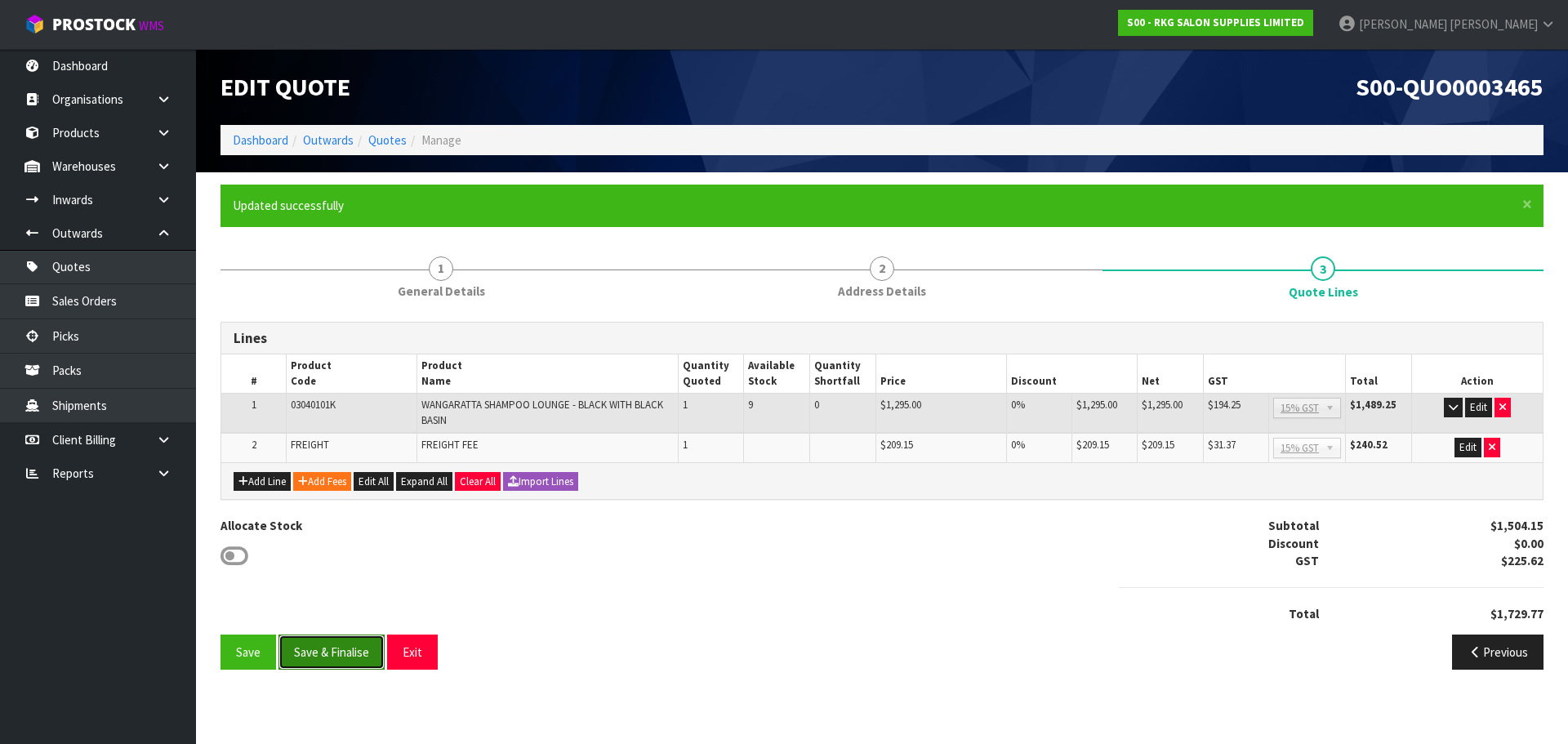
click at [341, 652] on button "Save & Finalise" at bounding box center [331, 652] width 106 height 36
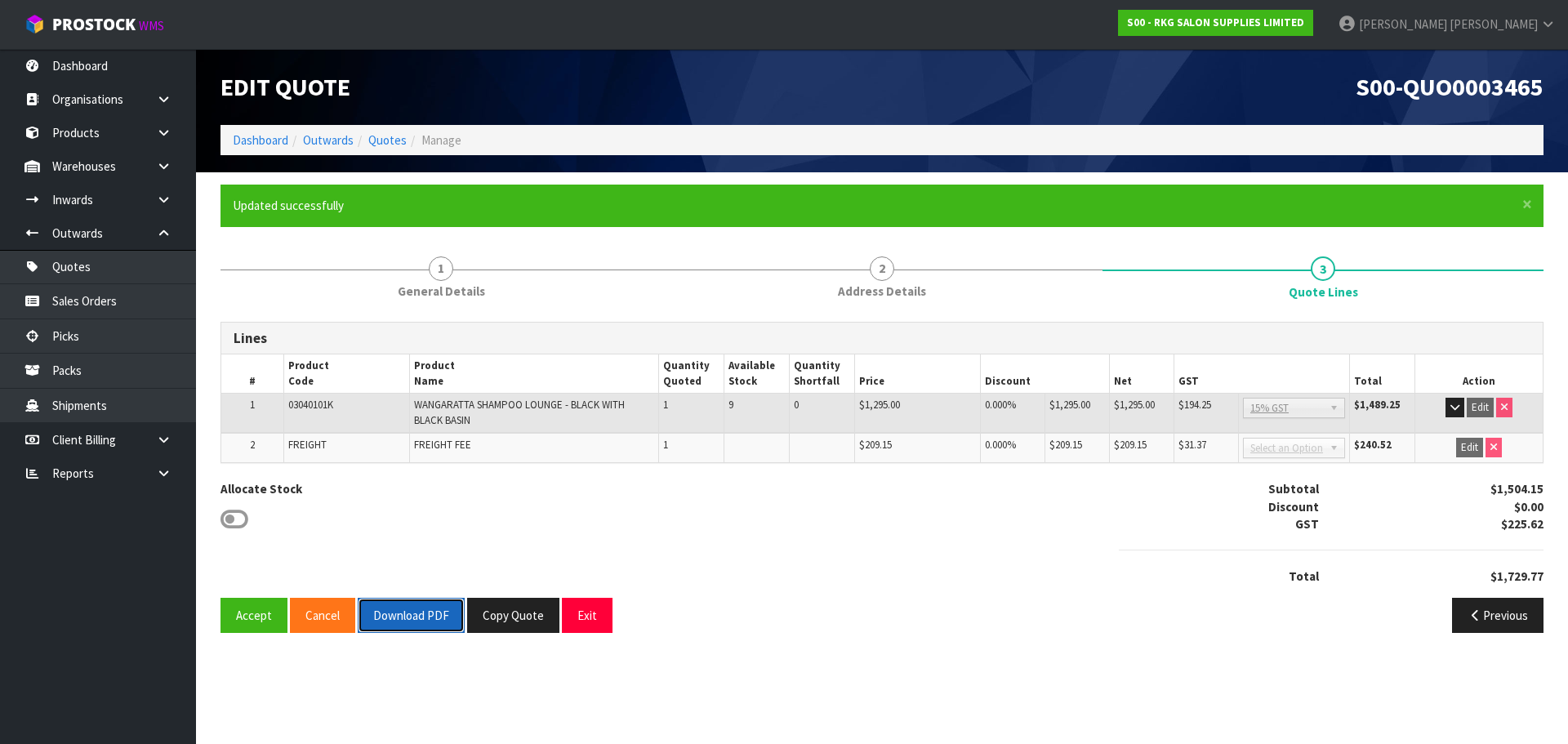
click at [411, 619] on button "Download PDF" at bounding box center [411, 616] width 107 height 36
click at [588, 621] on button "Exit" at bounding box center [587, 616] width 51 height 36
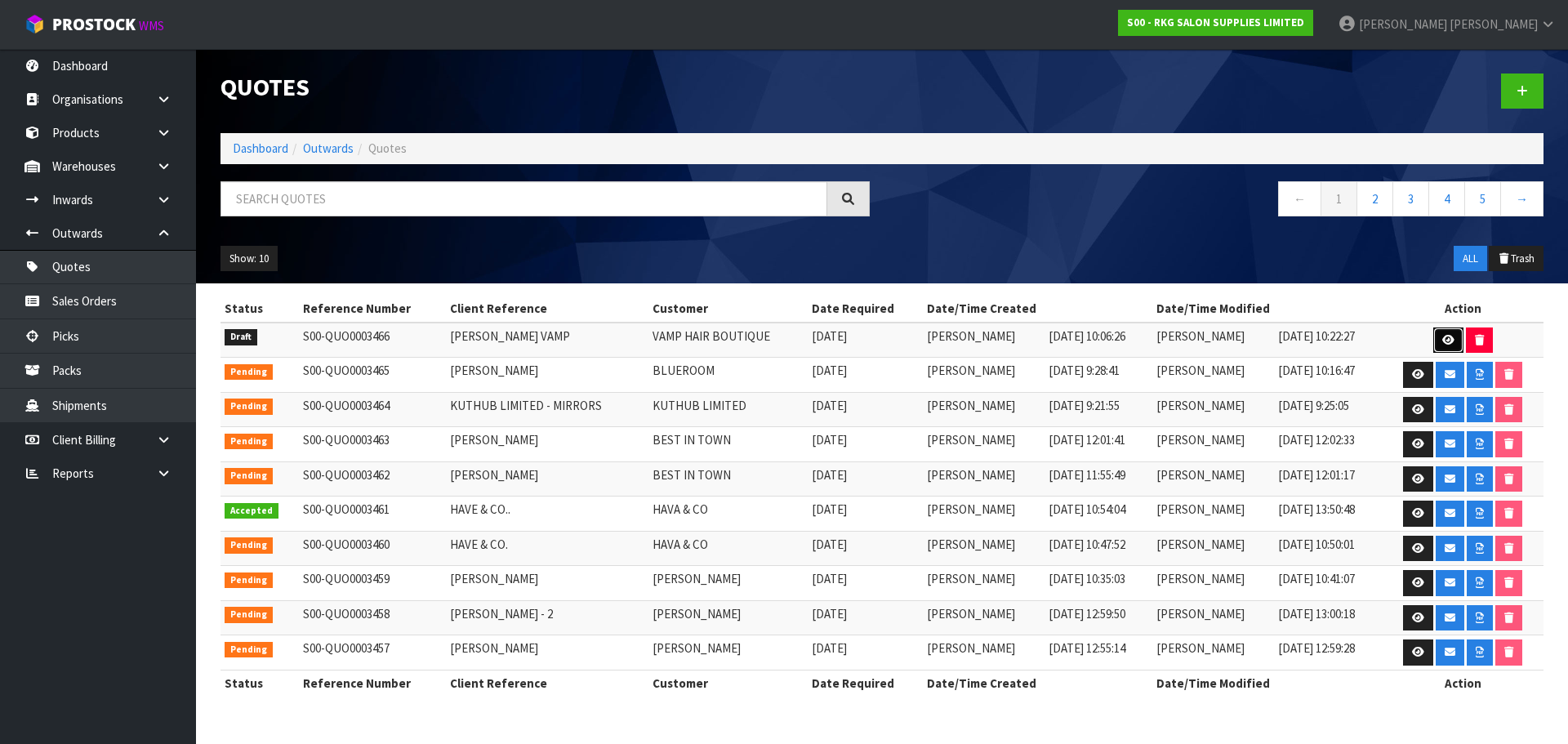
click at [1449, 341] on icon at bounding box center [1447, 340] width 12 height 10
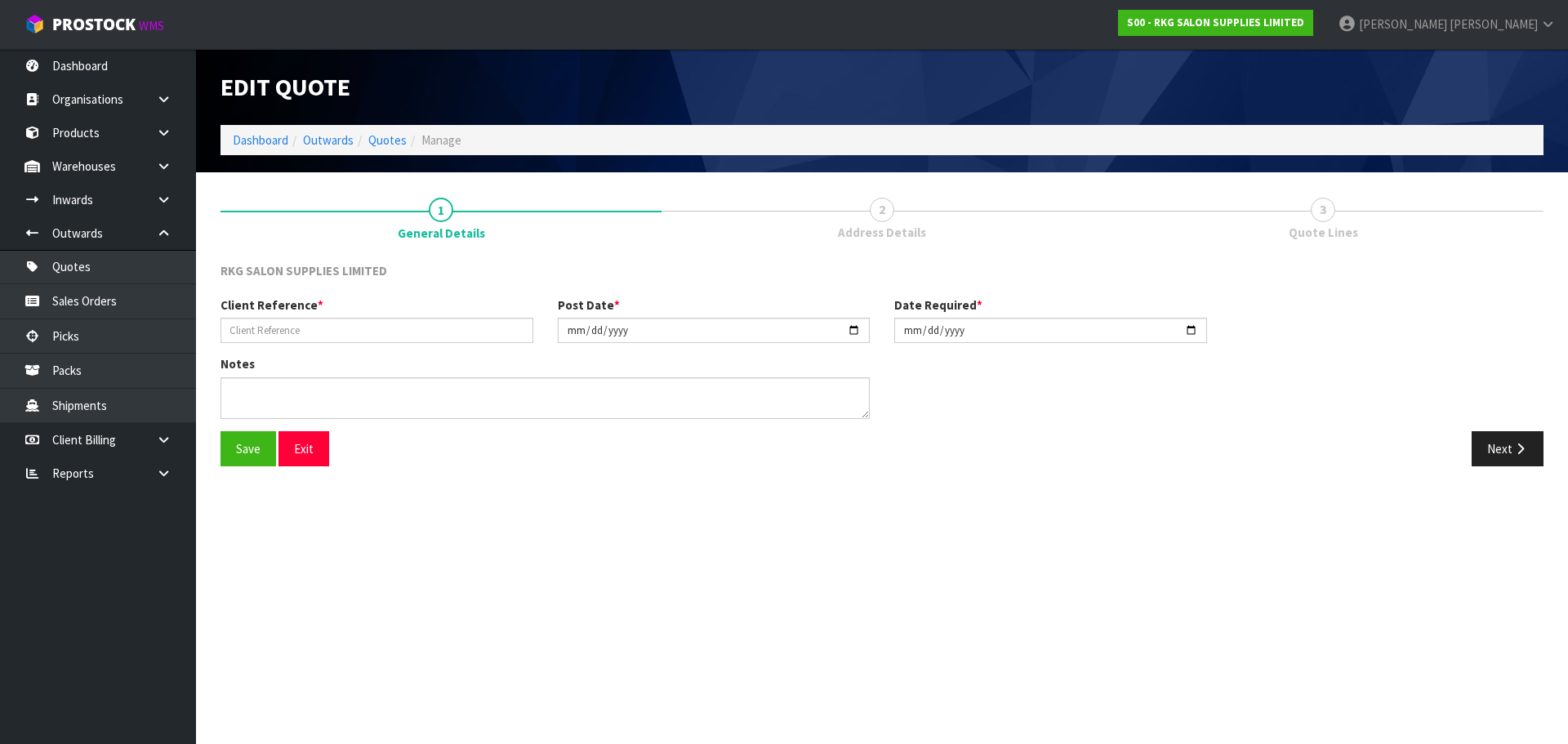
type input "[PERSON_NAME] VAMP"
type input "[DATE]"
click at [1498, 459] on button "Next" at bounding box center [1507, 449] width 72 height 36
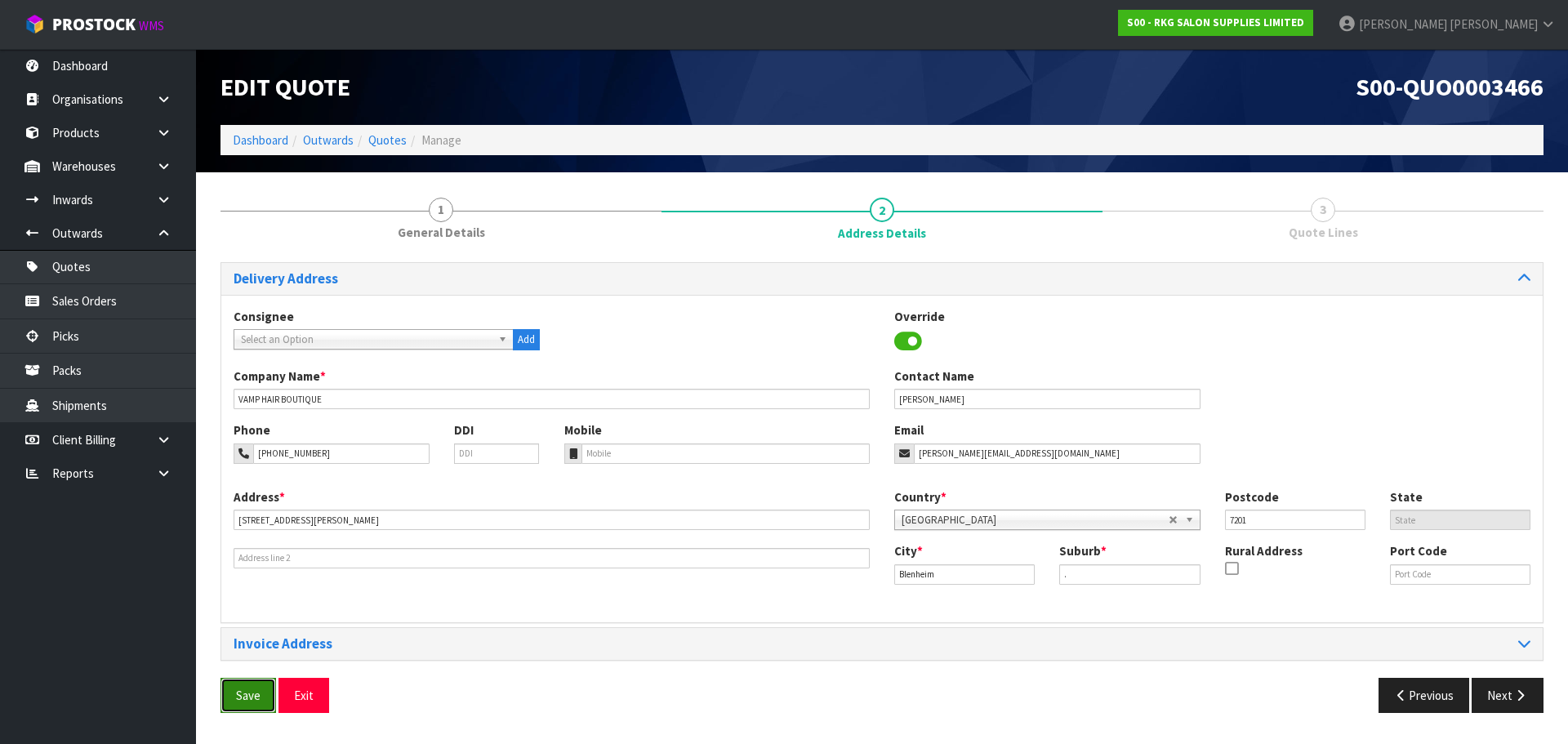
click at [249, 685] on button "Save" at bounding box center [248, 695] width 55 height 36
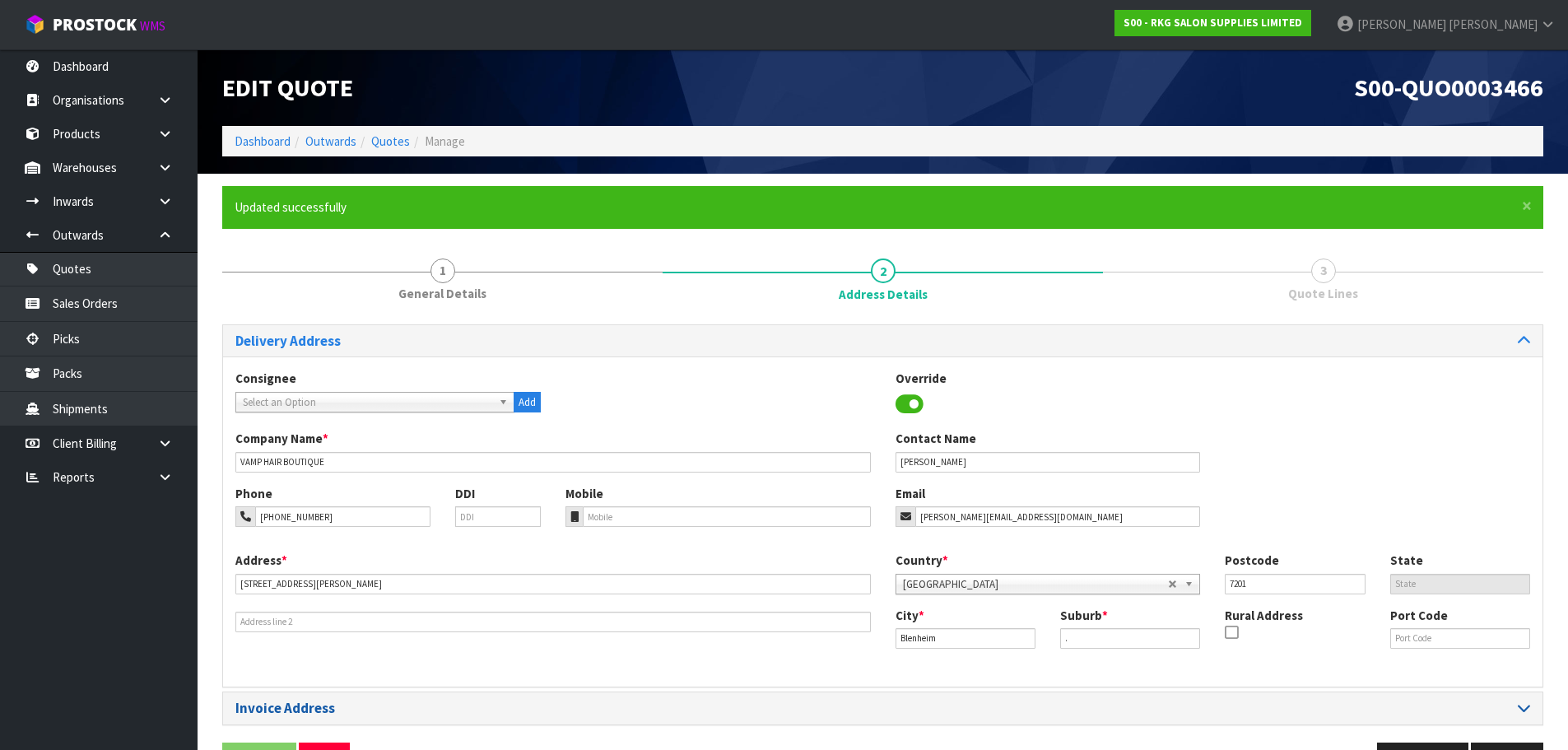
scroll to position [54, 0]
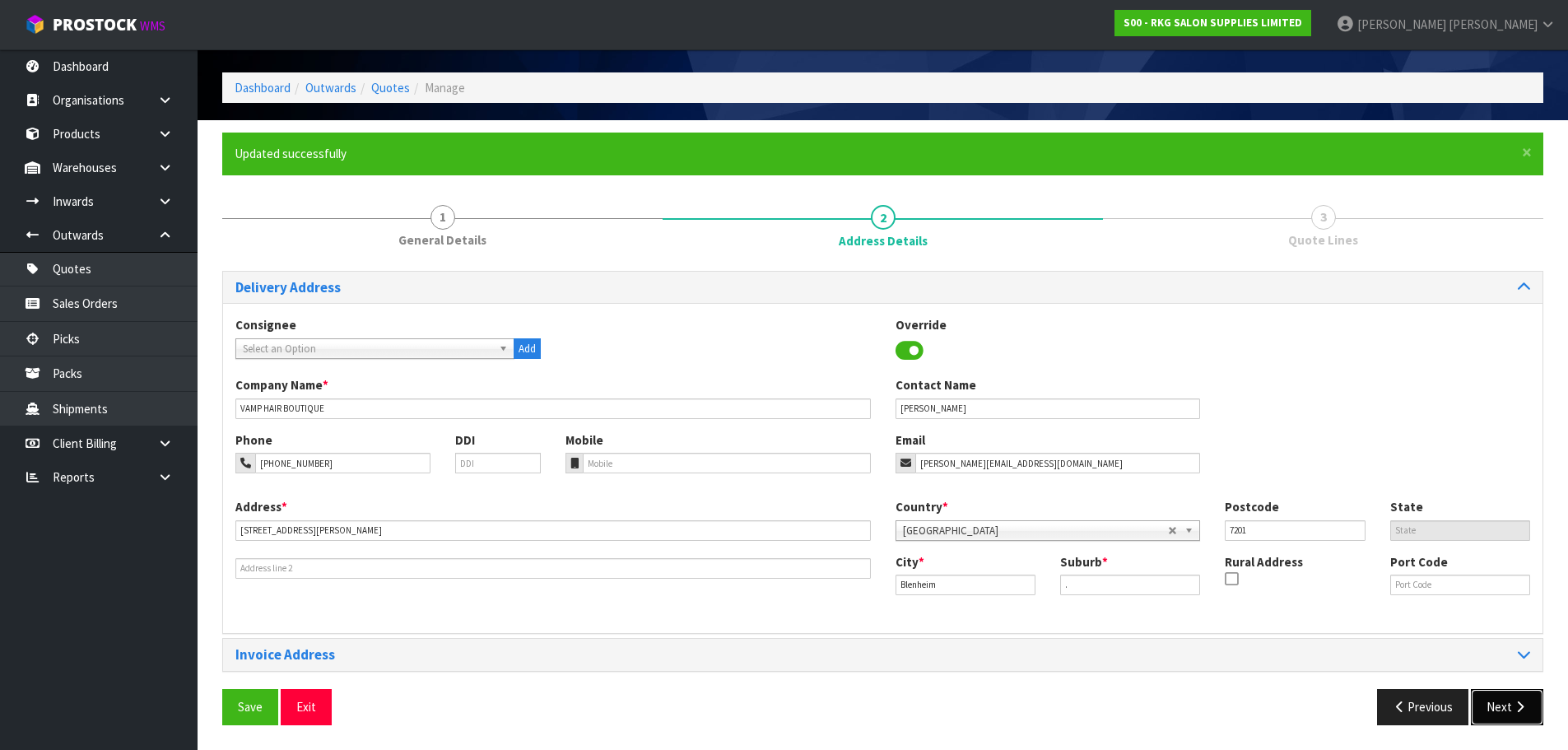
click at [1514, 704] on icon "button" at bounding box center [1519, 707] width 16 height 12
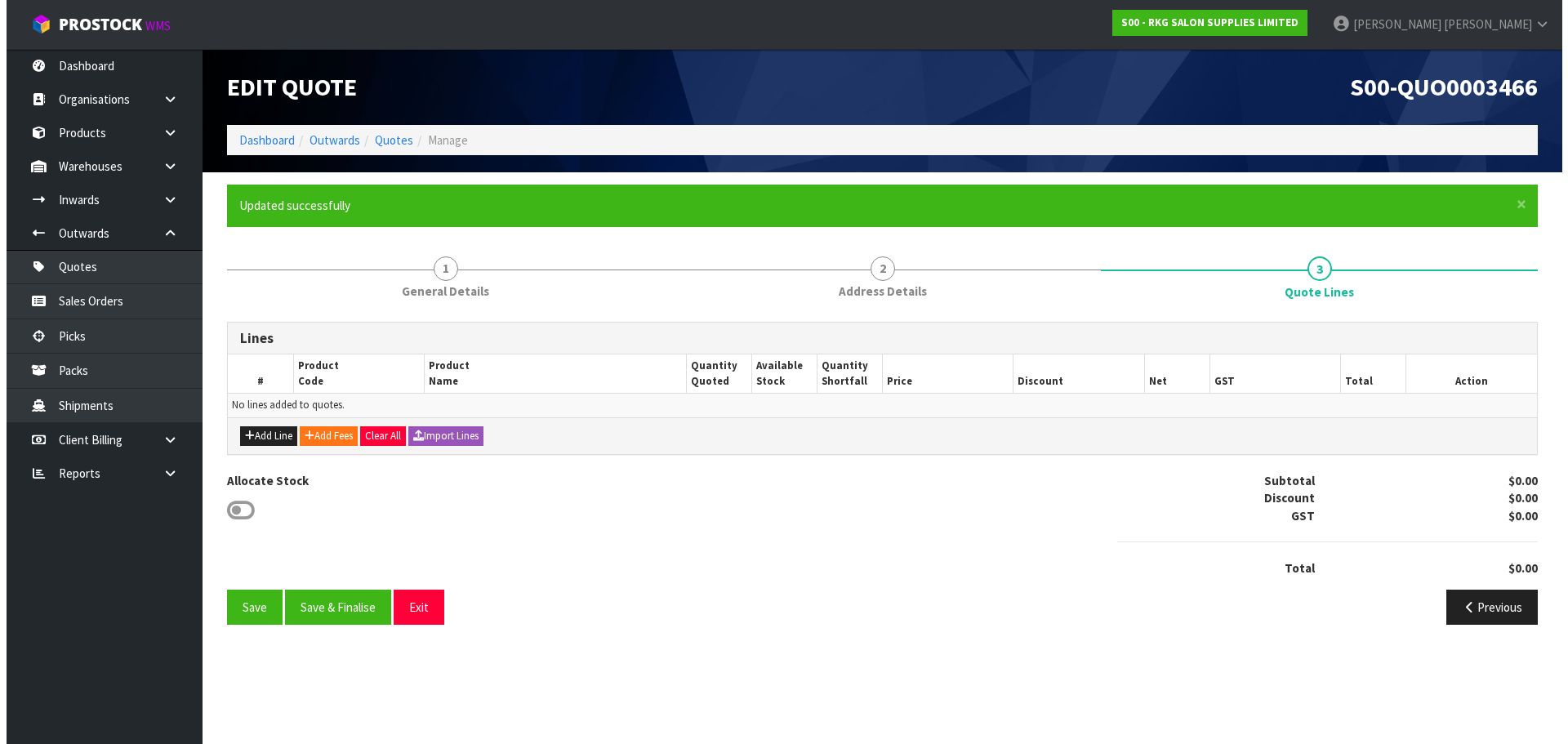
scroll to position [0, 0]
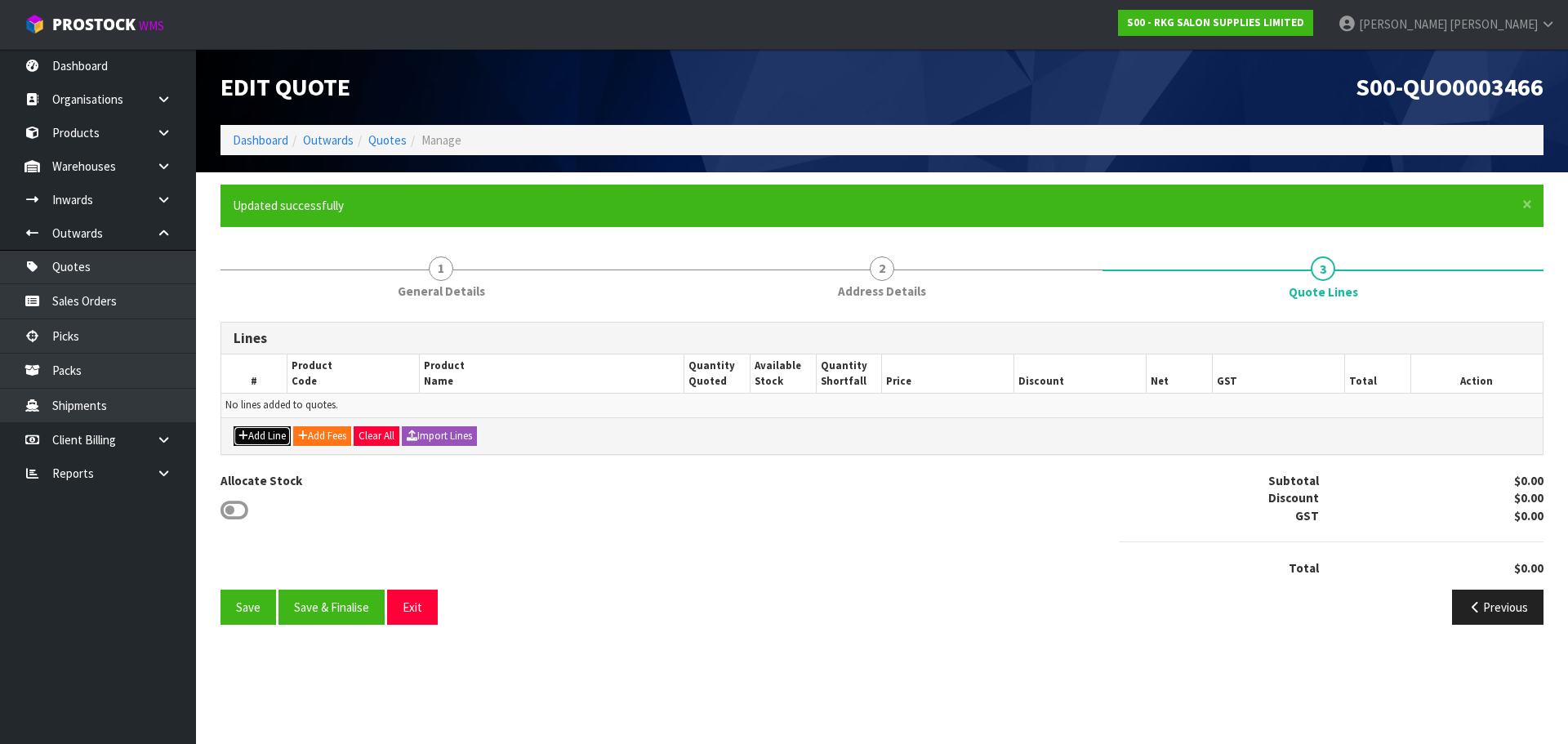
click at [260, 437] on button "Add Line" at bounding box center [262, 436] width 57 height 20
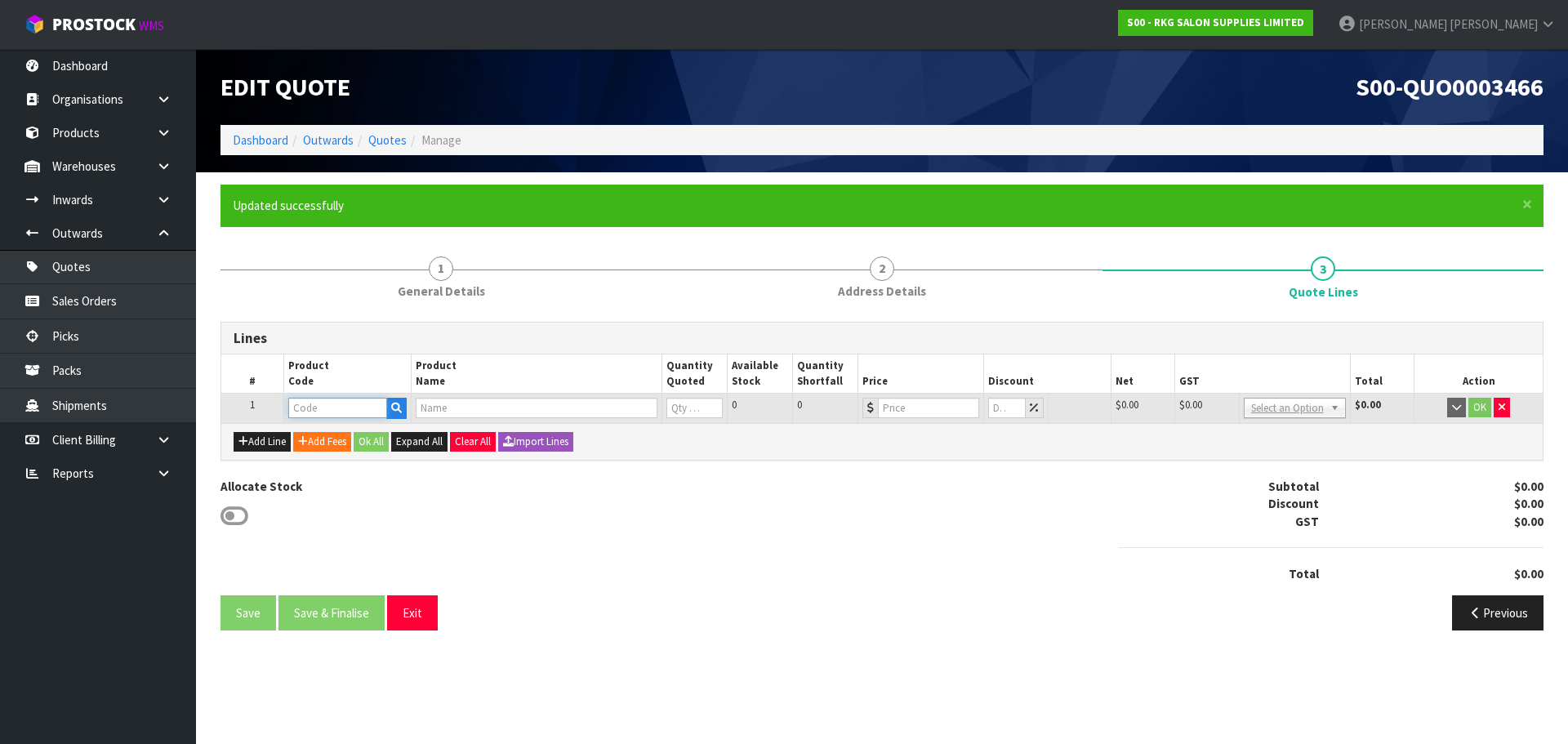
click at [322, 411] on input "text" at bounding box center [337, 408] width 98 height 21
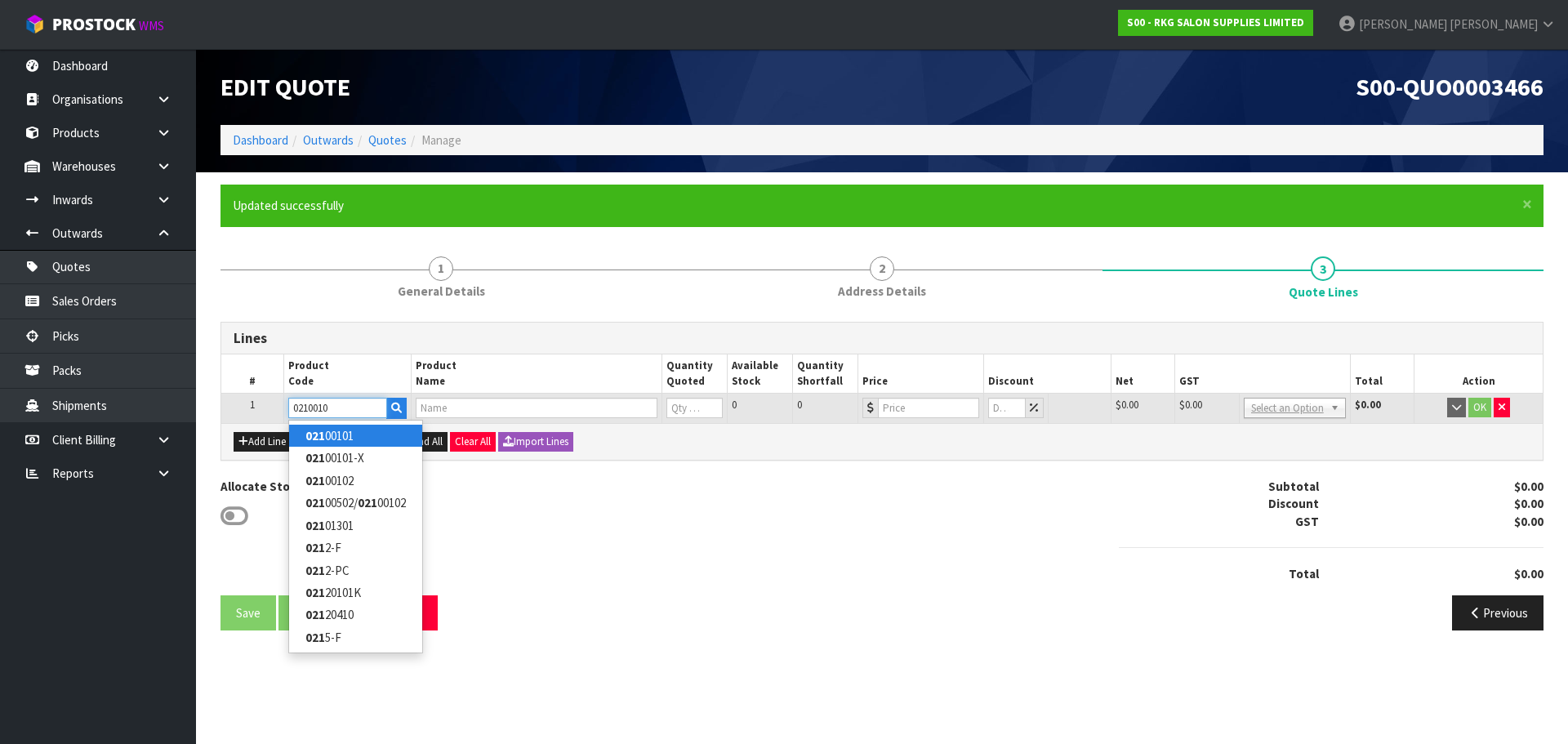
type input "02100102"
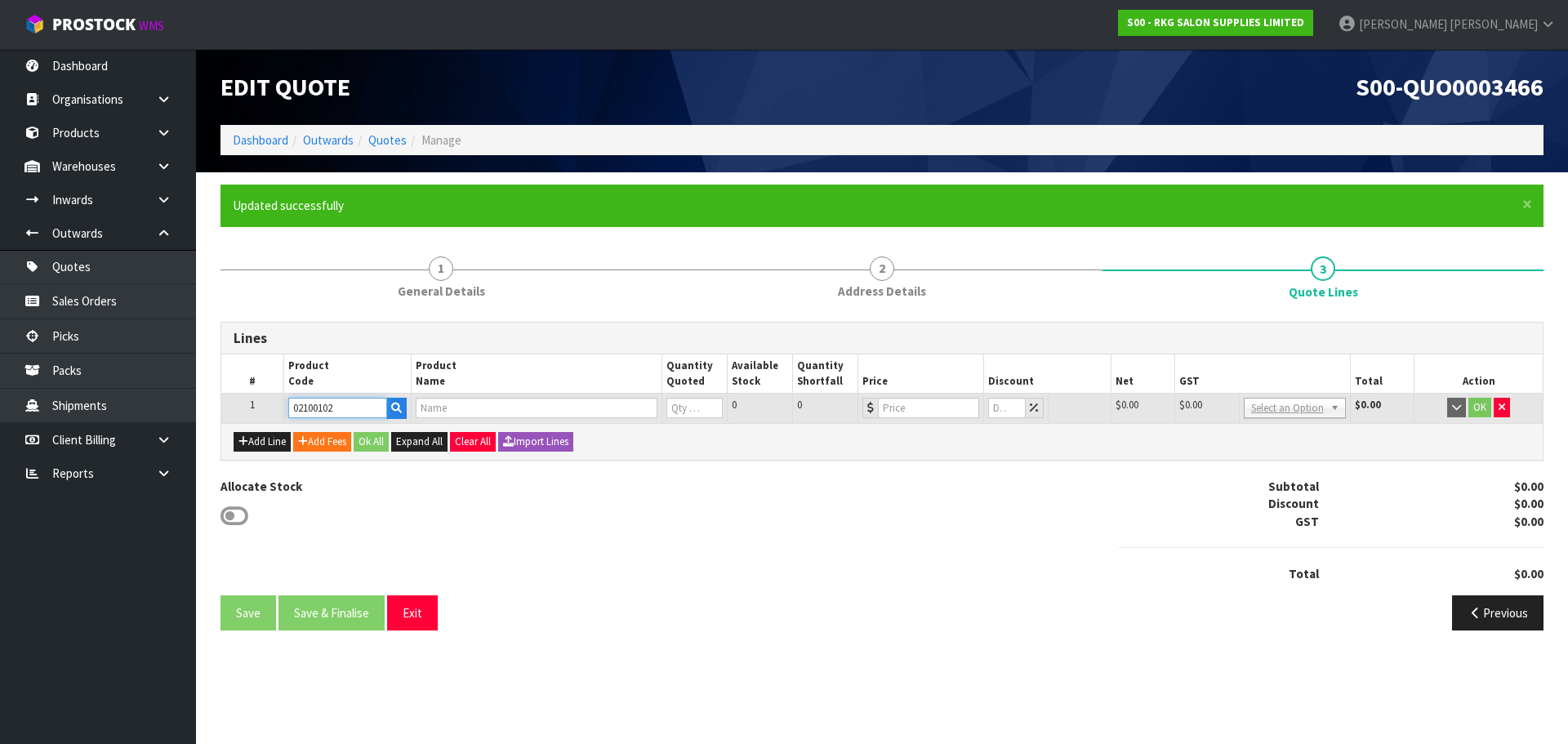
type input "MUDGEE SALON CHAIR - BLACK WITH STAINLESS STEEL ROUND BASE"
type input "0"
type input "499"
type input "0"
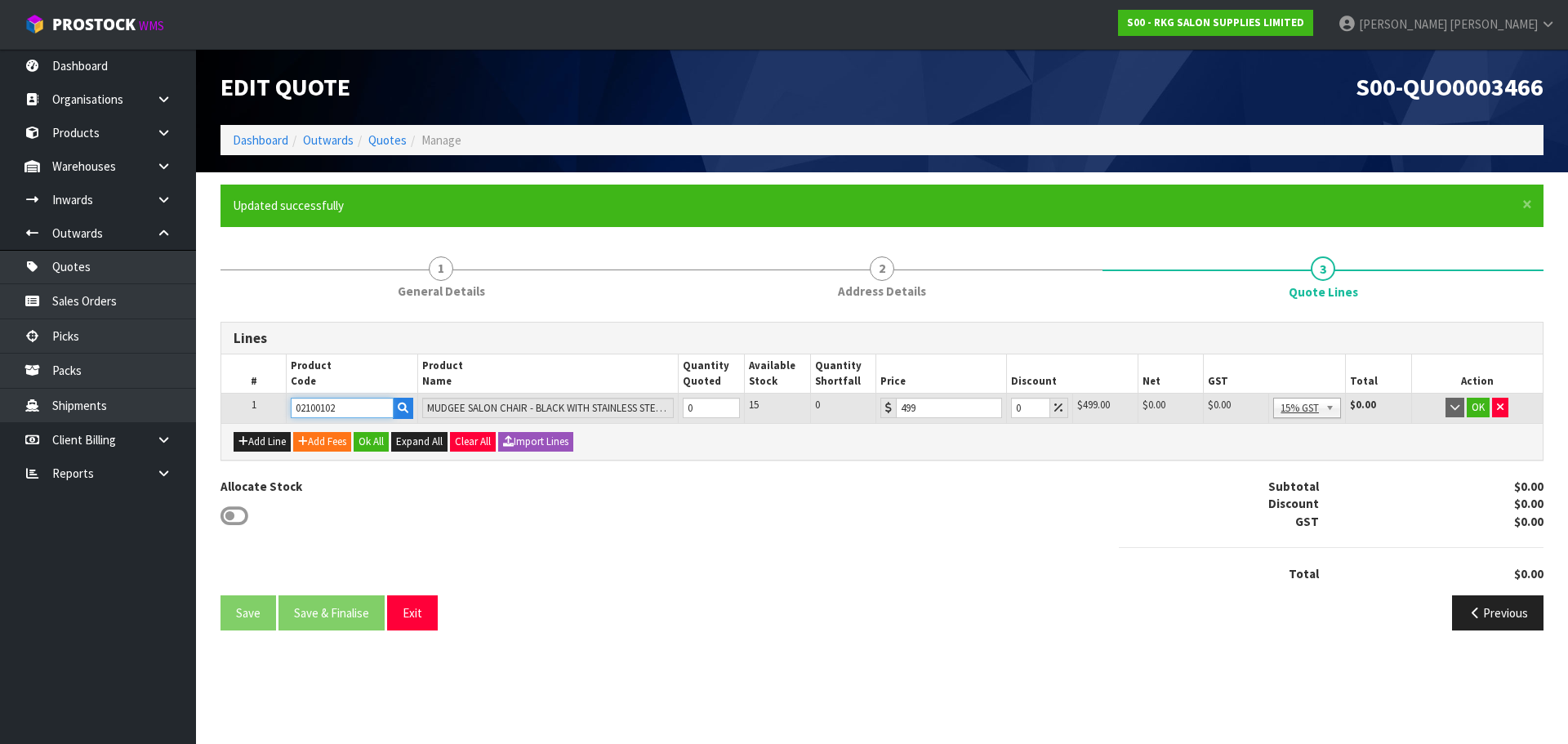
type input "02100102"
drag, startPoint x: 706, startPoint y: 409, endPoint x: 683, endPoint y: 408, distance: 23.0
click at [683, 408] on input "0" at bounding box center [711, 408] width 57 height 21
type input "5"
drag, startPoint x: 1022, startPoint y: 402, endPoint x: 1004, endPoint y: 402, distance: 18.0
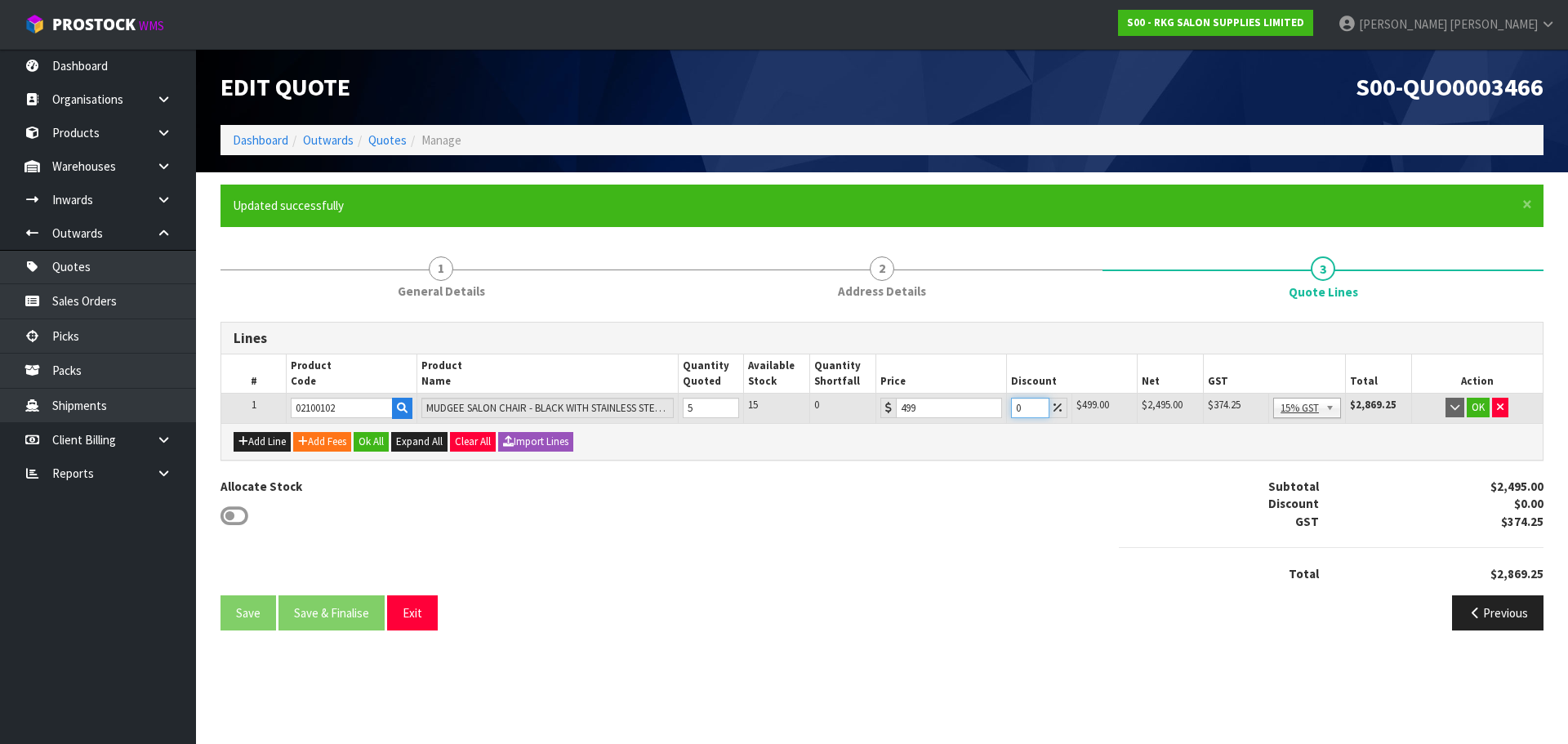
click at [1004, 402] on tr "1 02100102 MUDGEE SALON CHAIR - BLACK WITH STAINLESS STEEL ROUND BASE 5 15 0 49…" at bounding box center [882, 408] width 1321 height 29
type input "22.5"
click at [1478, 402] on button "OK" at bounding box center [1477, 407] width 22 height 20
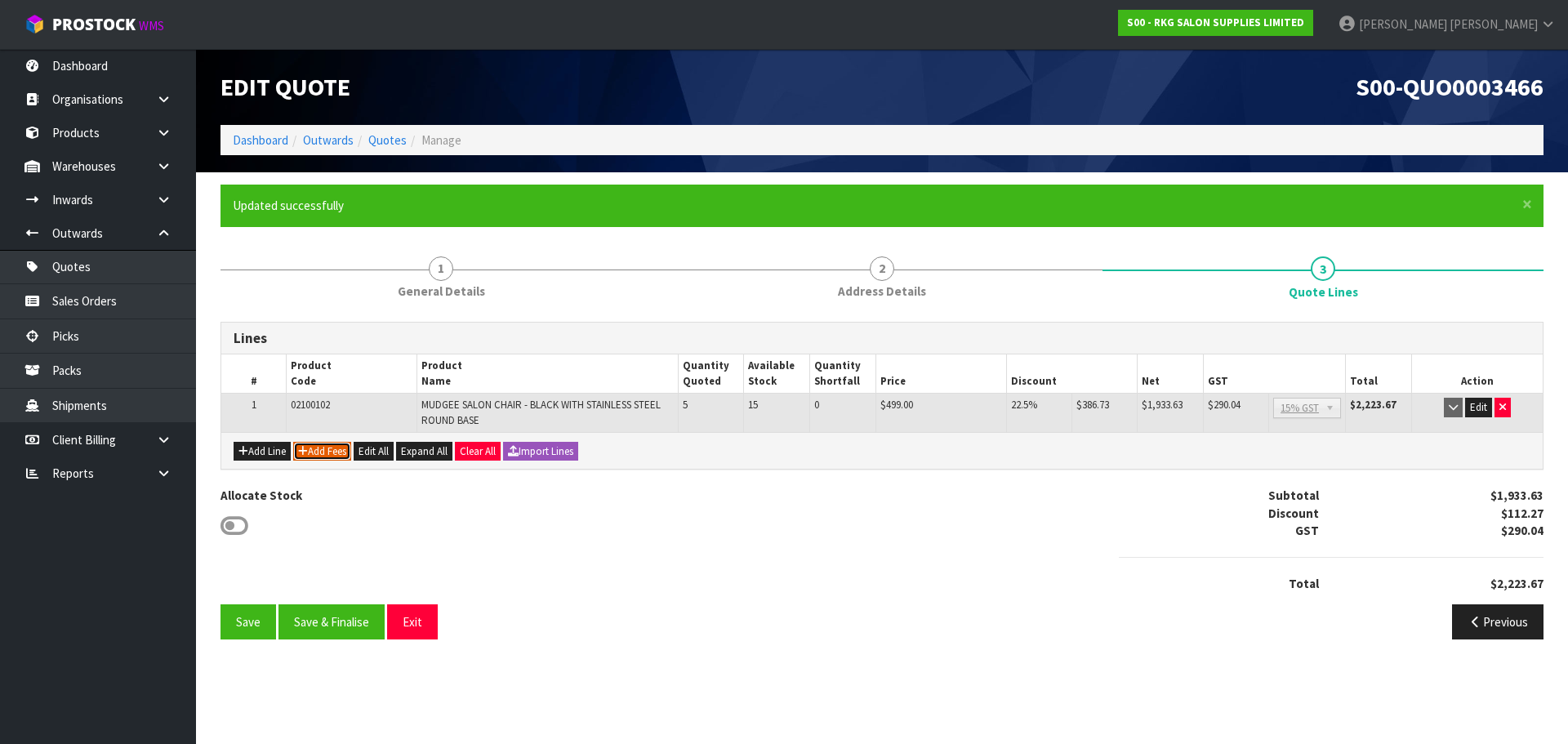
click at [332, 453] on button "Add Fees" at bounding box center [322, 451] width 58 height 20
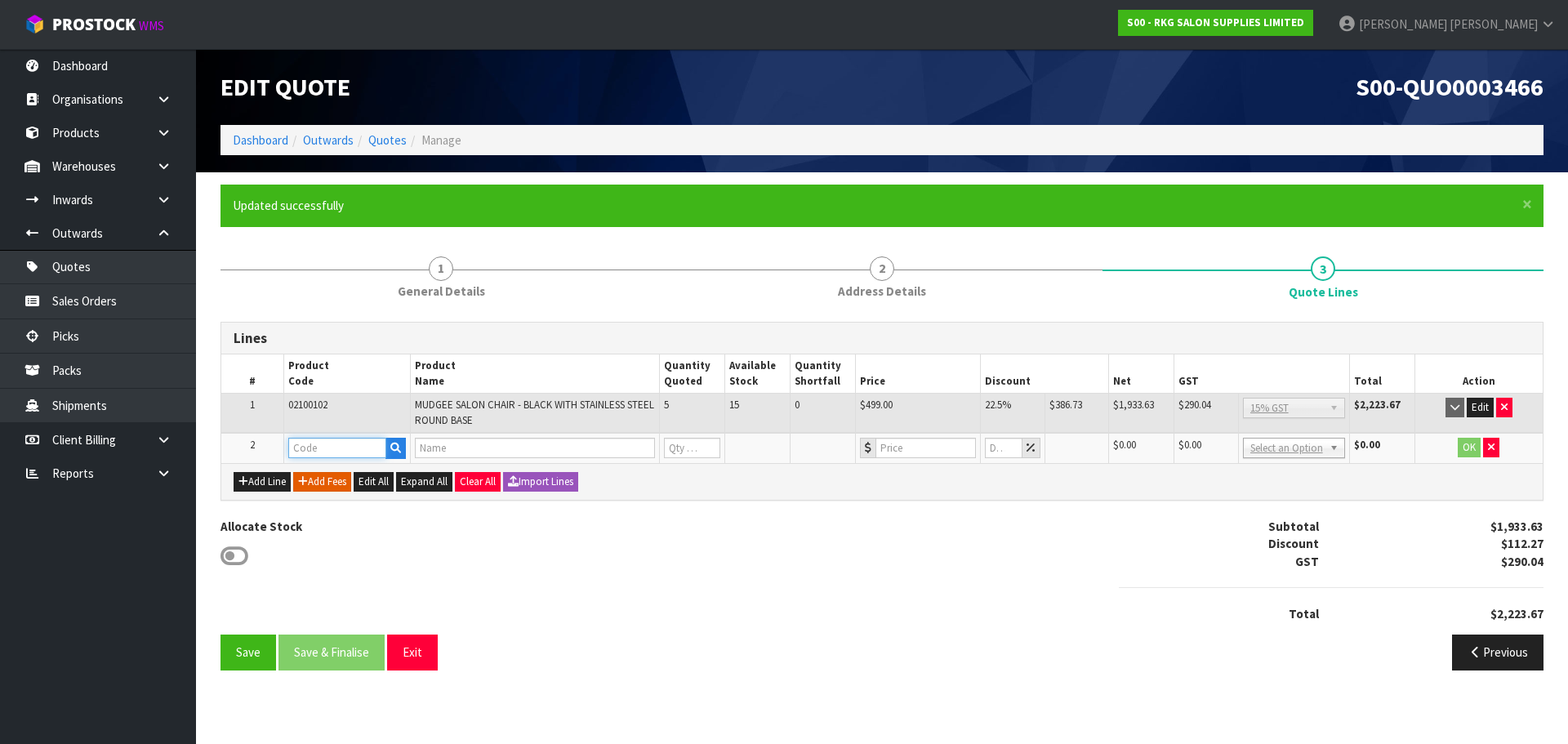
click at [332, 453] on input "text" at bounding box center [337, 448] width 98 height 21
type input "FRE"
click at [355, 473] on link "FRE IGHT" at bounding box center [354, 476] width 129 height 22
type input "FREIGHT"
type input "FREIGHT FEE"
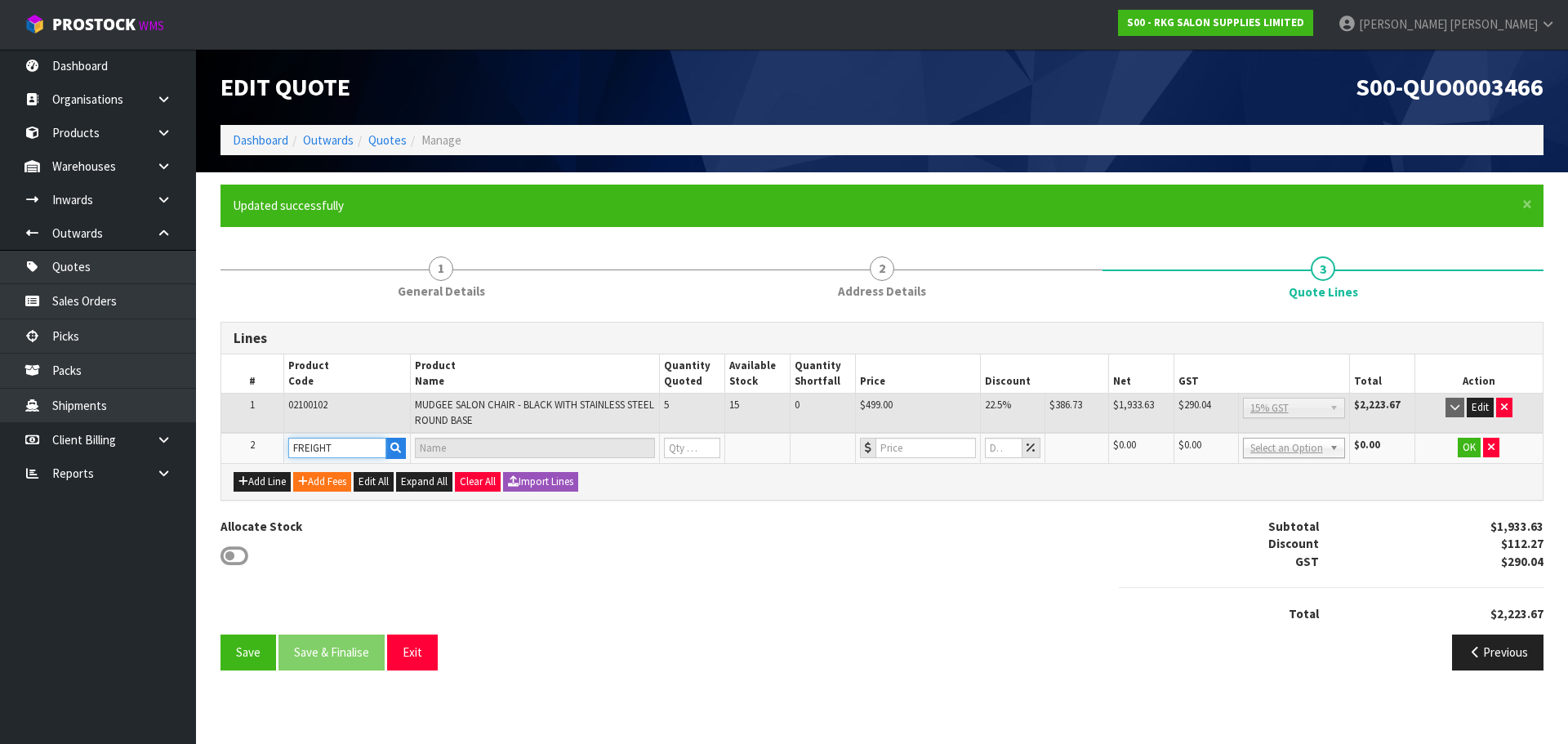
type input "1"
type input "0"
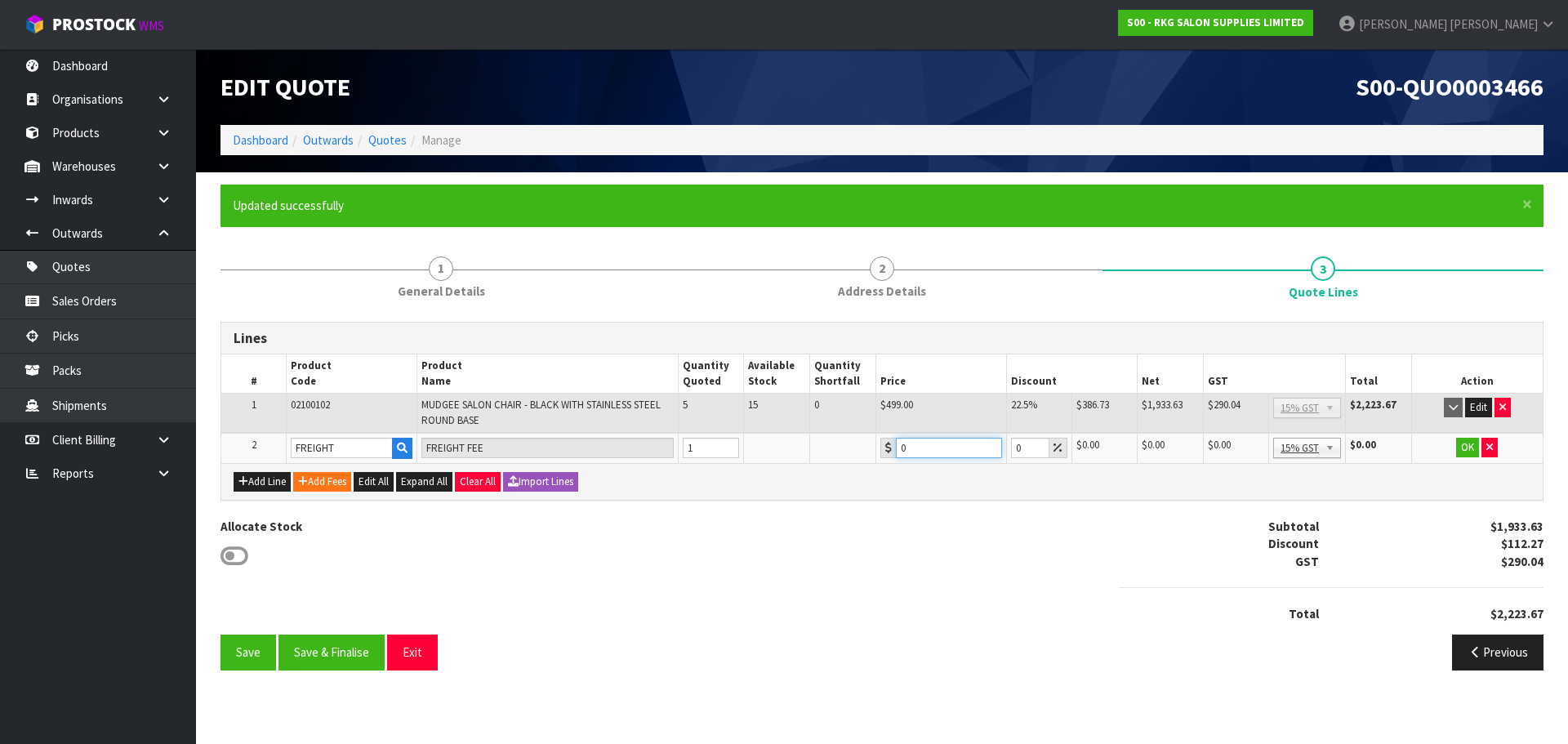
drag, startPoint x: 907, startPoint y: 447, endPoint x: 894, endPoint y: 448, distance: 13.0
click at [894, 448] on div "0" at bounding box center [941, 448] width 122 height 21
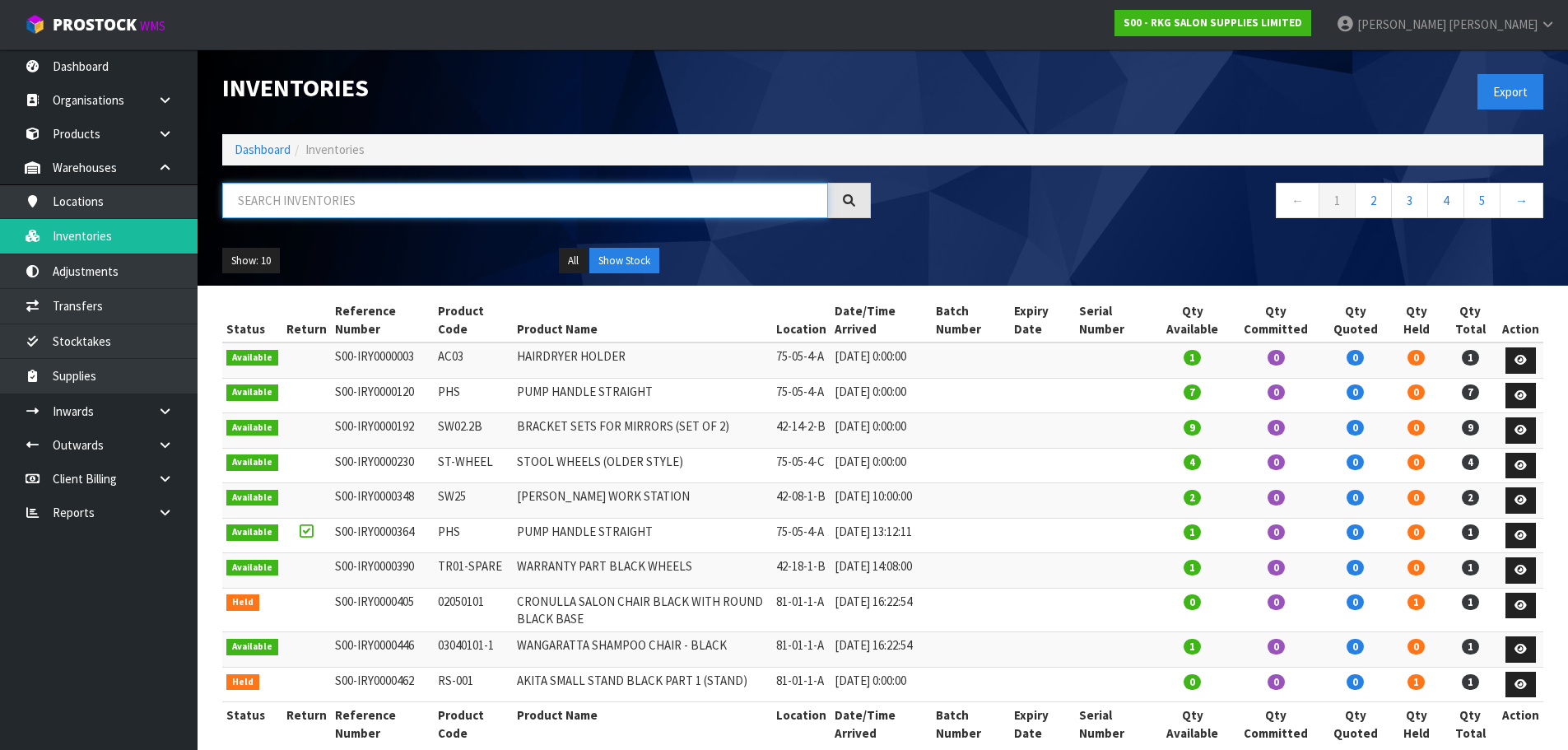
click at [283, 203] on input "text" at bounding box center [525, 201] width 605 height 36
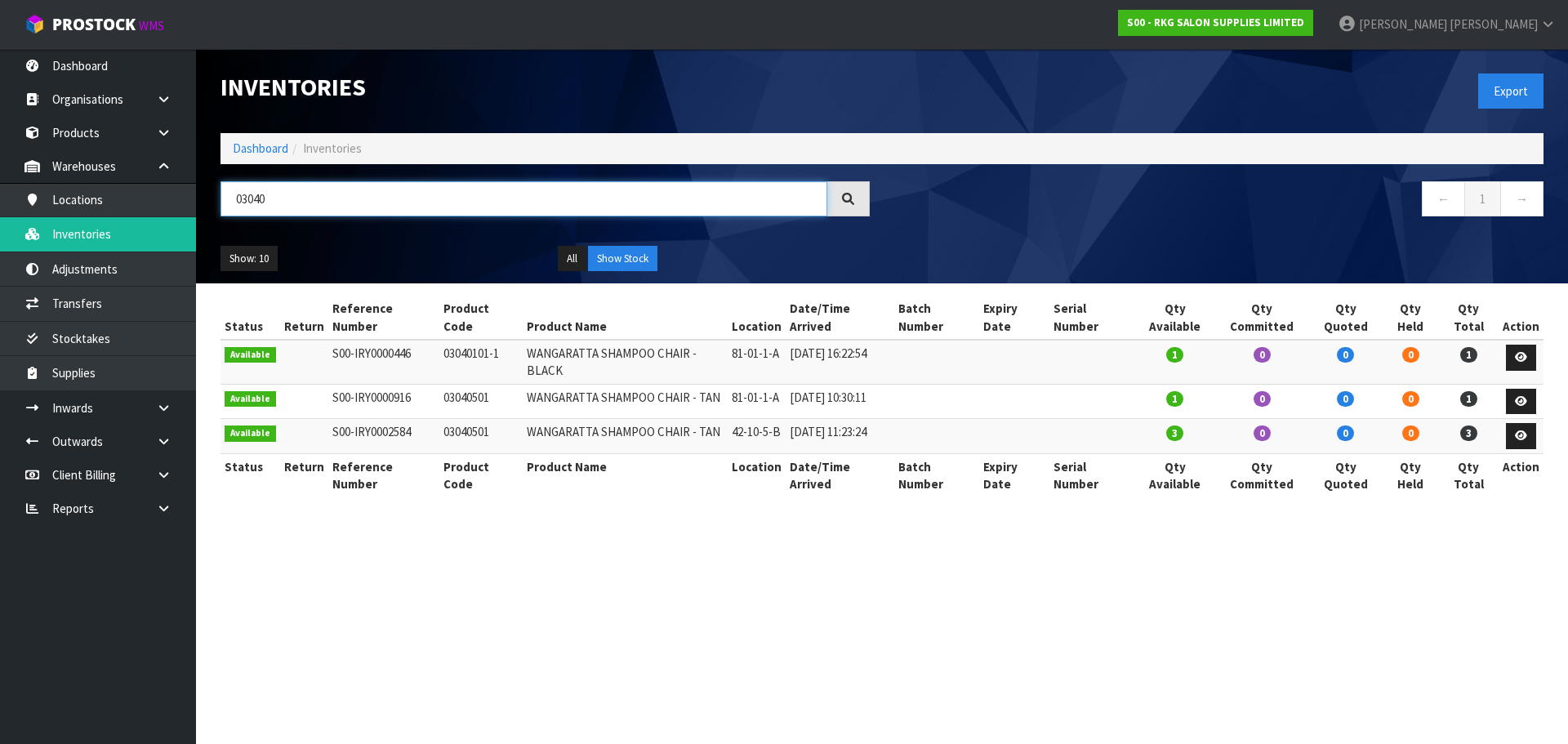
type input "03040"
click at [158, 475] on icon at bounding box center [164, 474] width 16 height 12
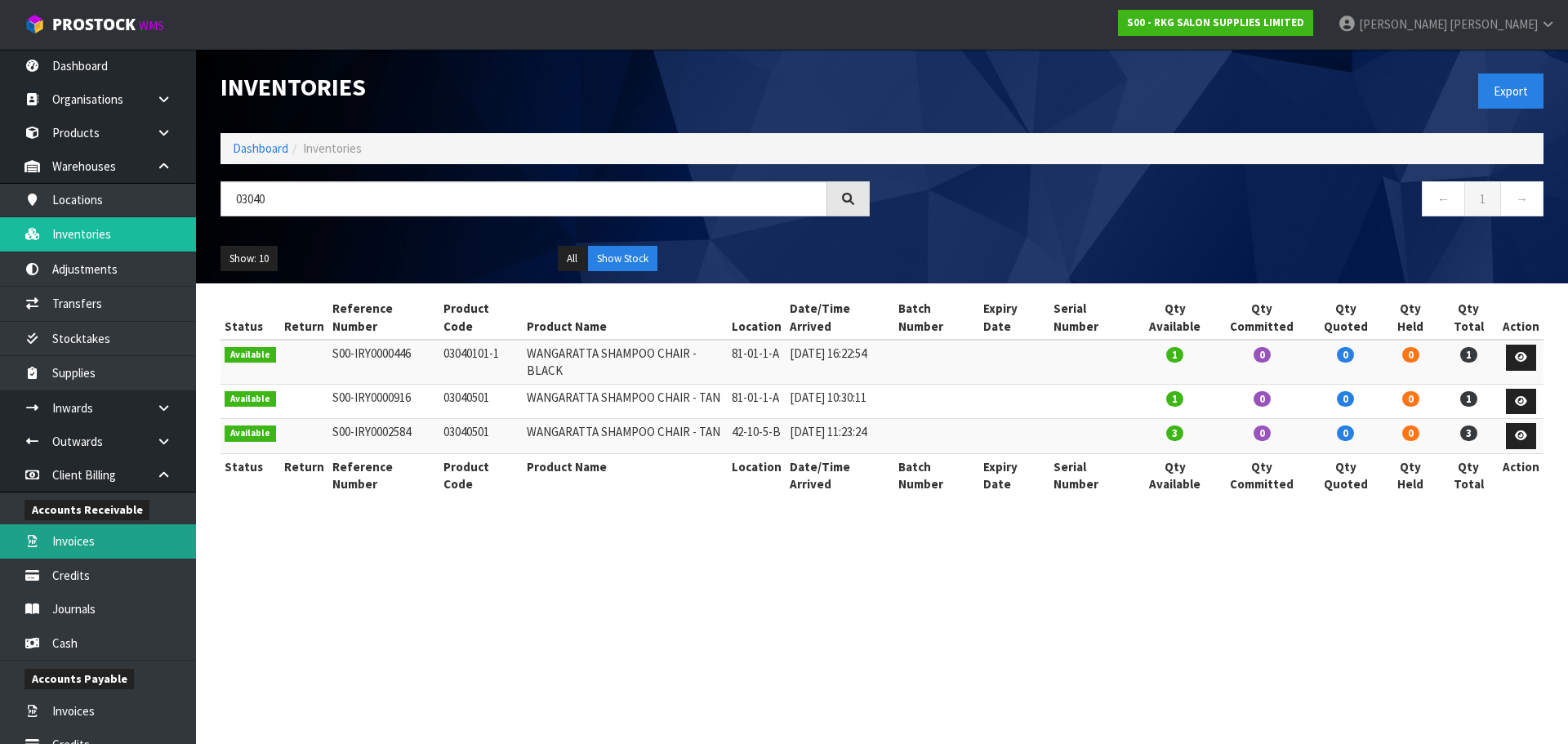
click at [72, 540] on link "Invoices" at bounding box center [97, 541] width 196 height 34
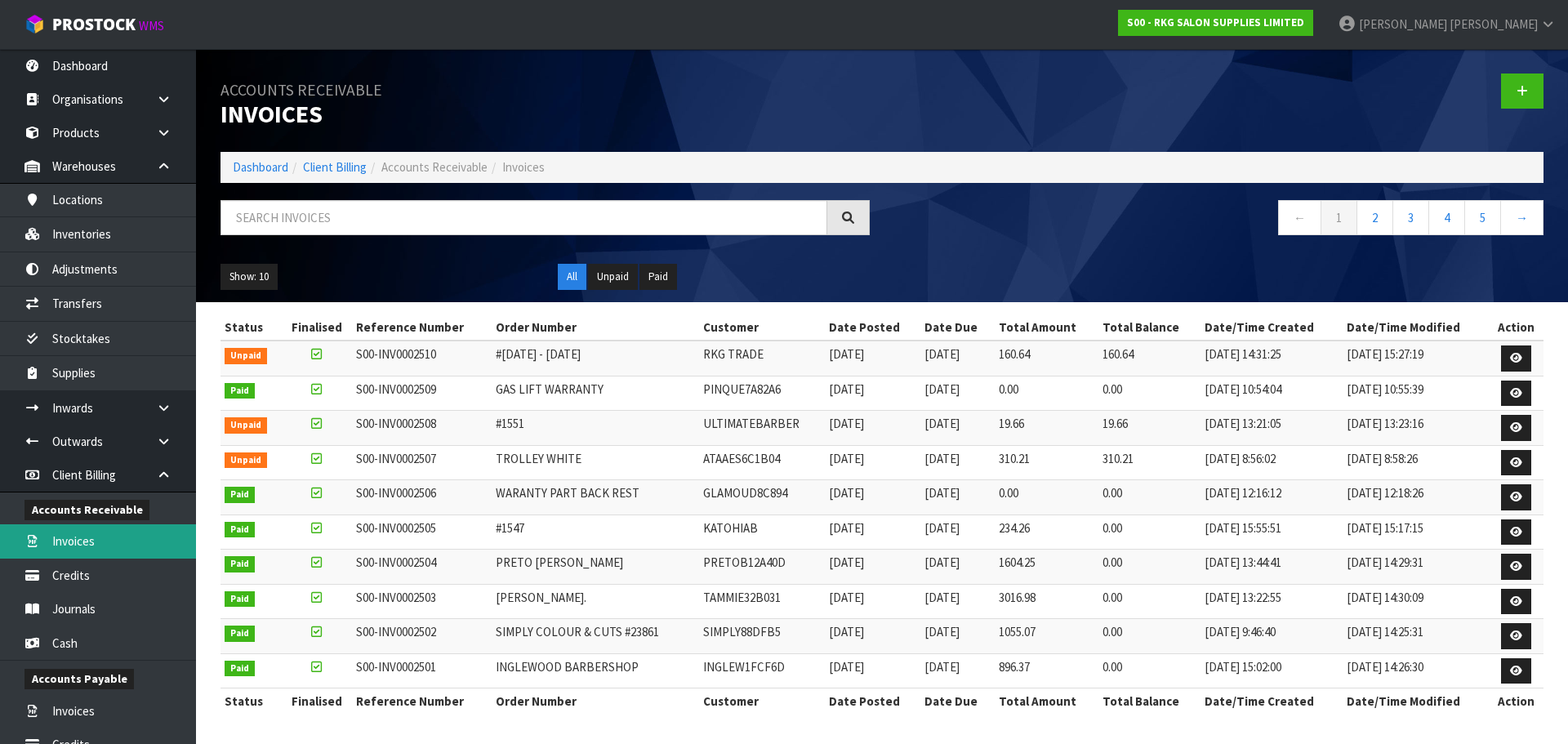
click at [91, 539] on link "Invoices" at bounding box center [97, 541] width 196 height 34
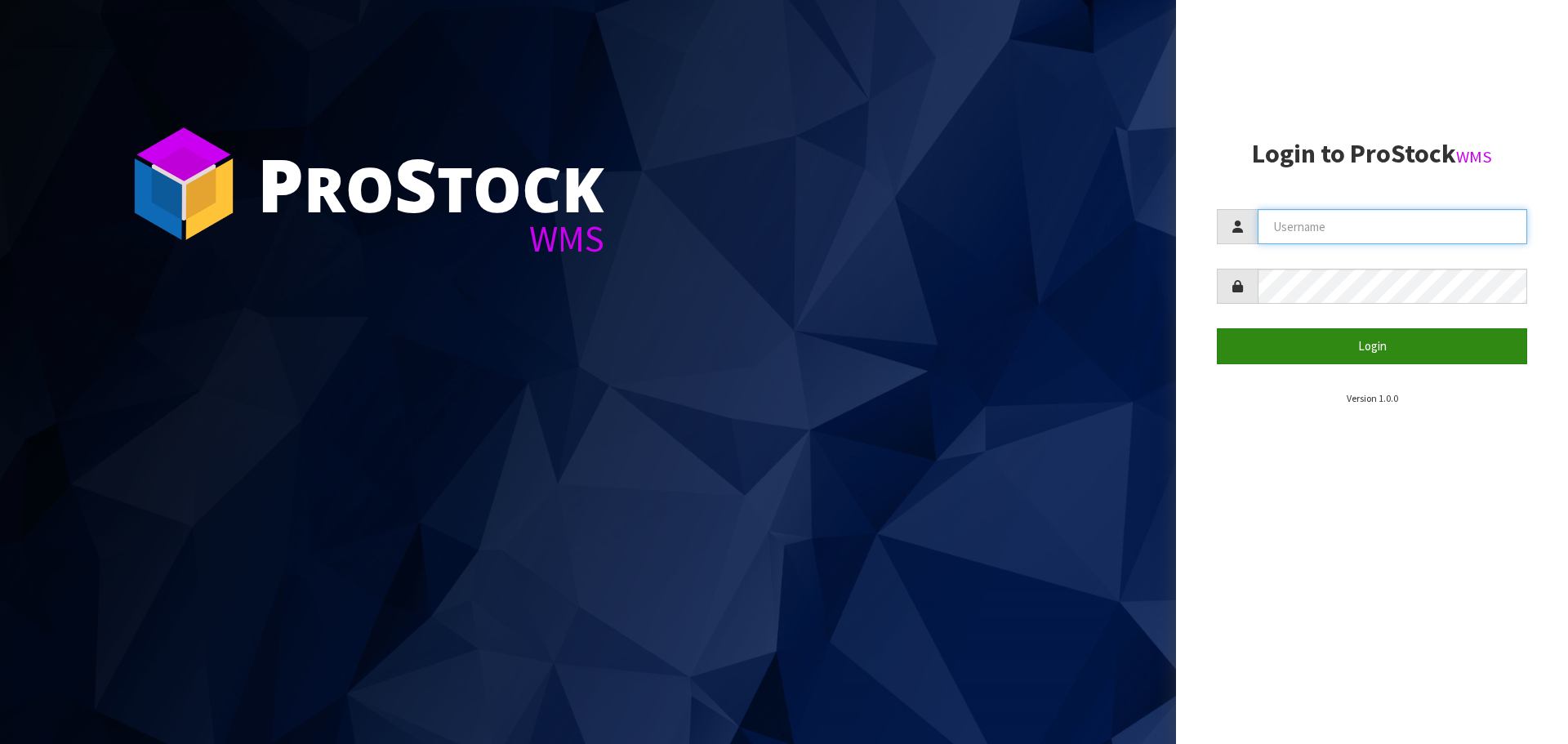
type input "[PERSON_NAME]"
click at [1390, 335] on button "Login" at bounding box center [1372, 346] width 311 height 36
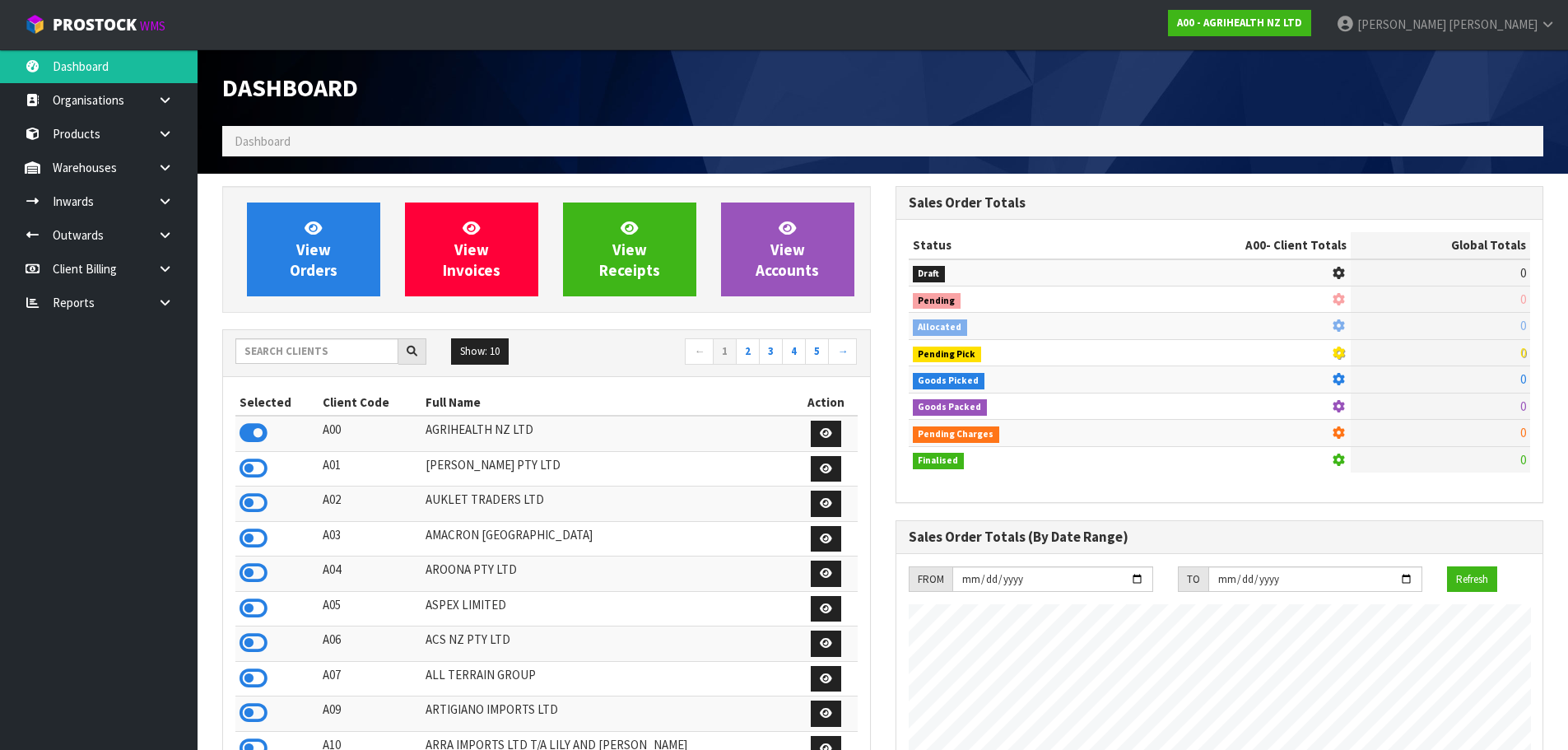
scroll to position [1247, 672]
click at [326, 343] on input "text" at bounding box center [317, 351] width 163 height 25
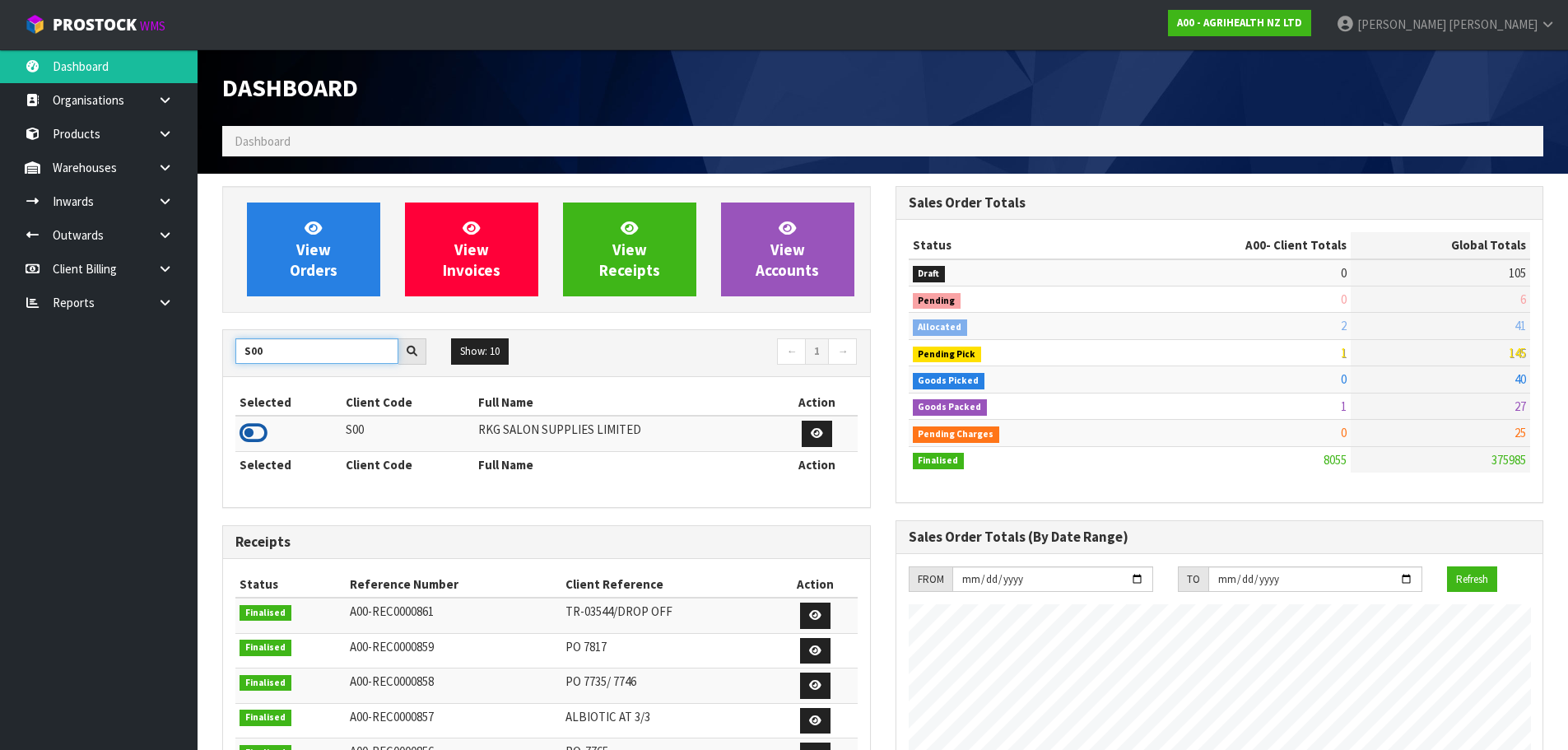
type input "S00"
click at [249, 436] on icon at bounding box center [254, 433] width 28 height 25
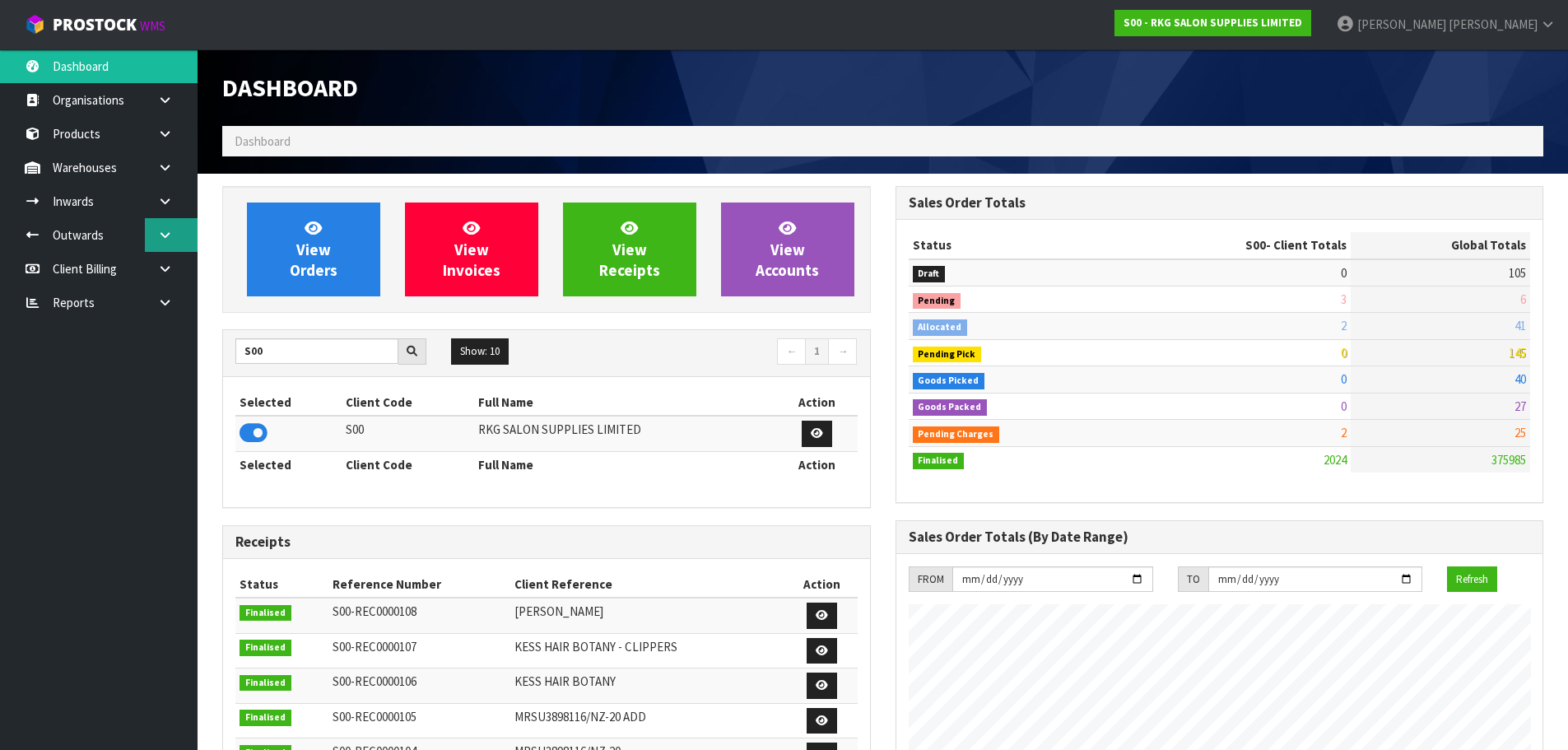
click at [160, 234] on icon at bounding box center [165, 235] width 16 height 12
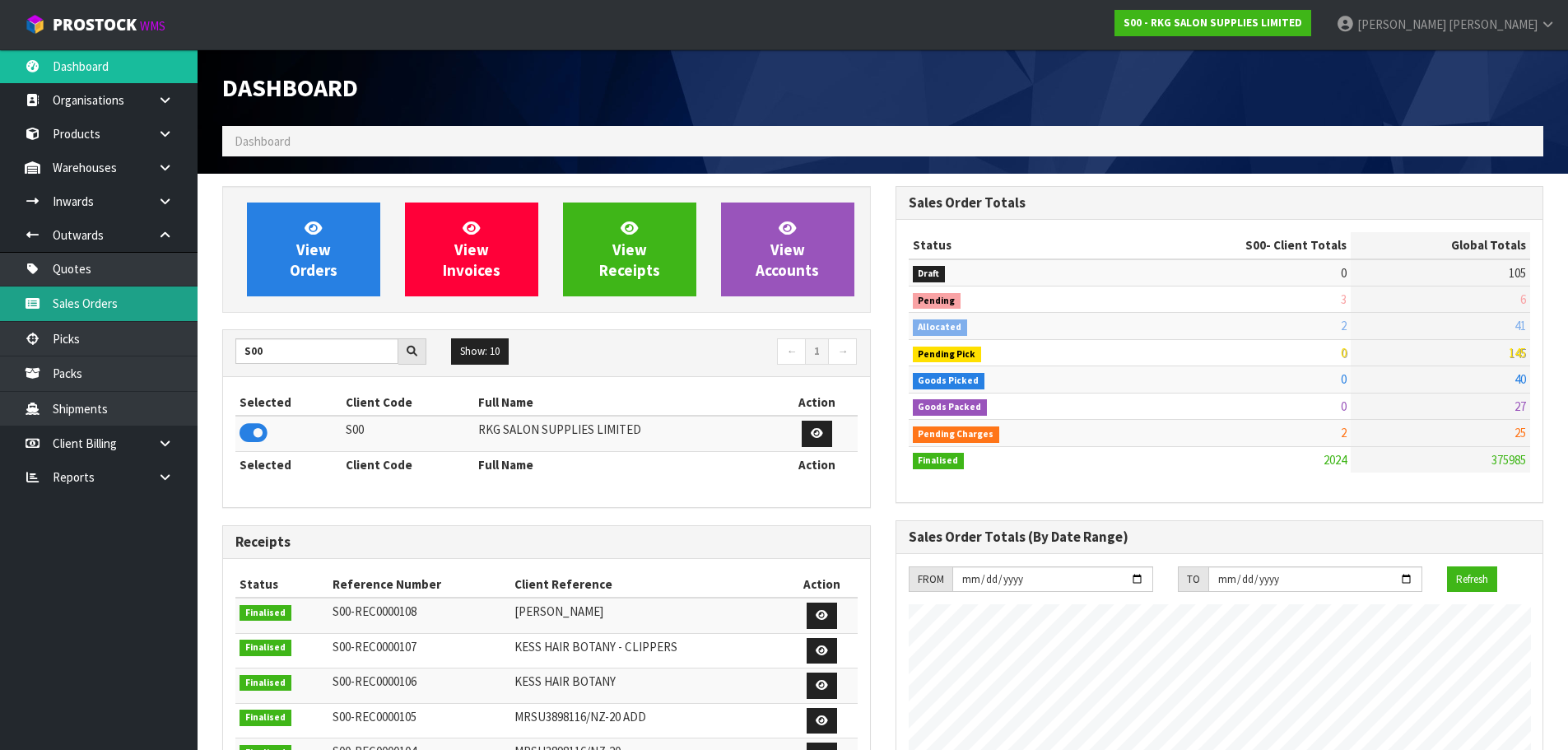
click at [84, 305] on link "Sales Orders" at bounding box center [98, 304] width 197 height 34
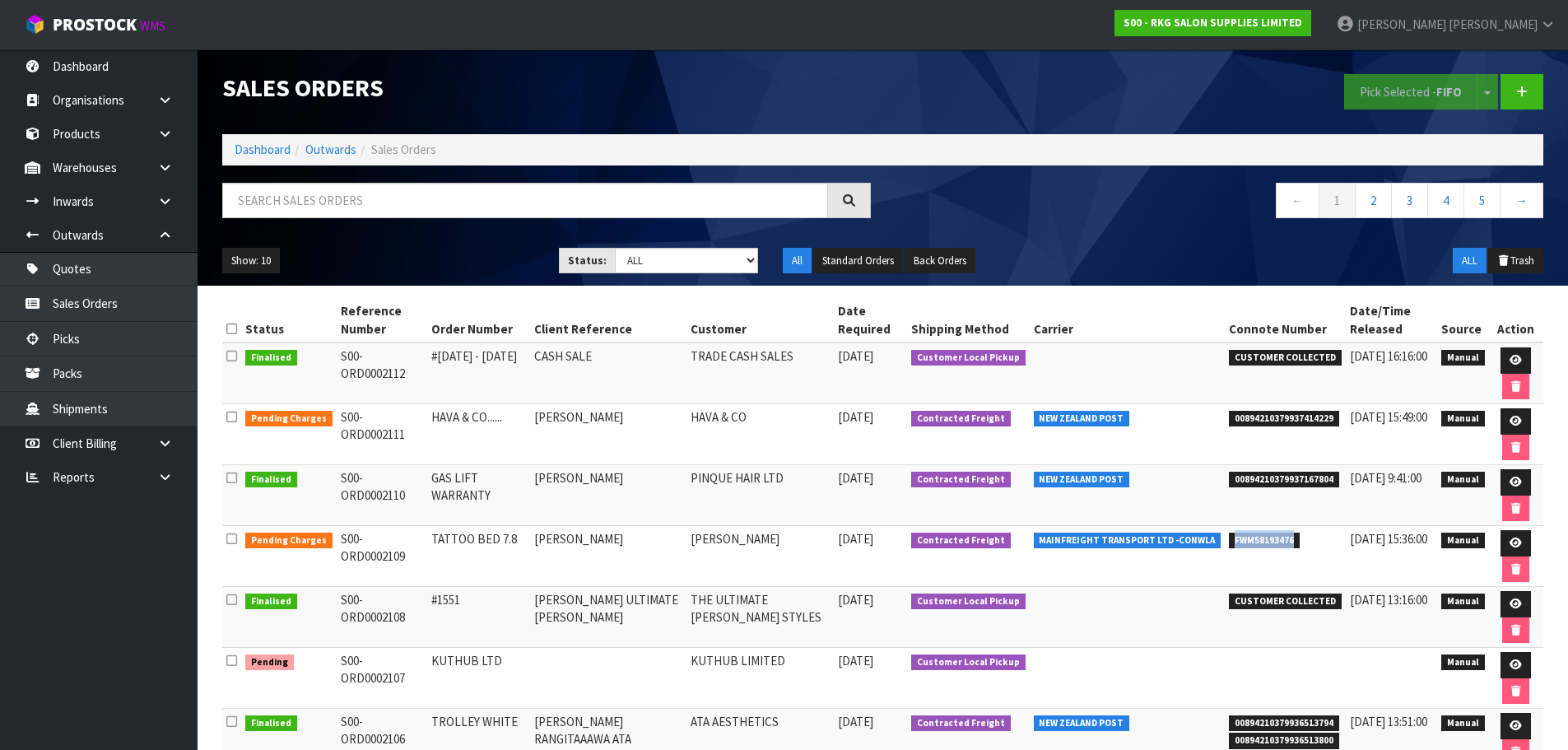
drag, startPoint x: 1222, startPoint y: 540, endPoint x: 1296, endPoint y: 540, distance: 74.0
click at [1296, 540] on li "FWM58193476" at bounding box center [1285, 539] width 113 height 17
copy span "FWM58193476"
click at [1517, 546] on icon at bounding box center [1515, 542] width 12 height 10
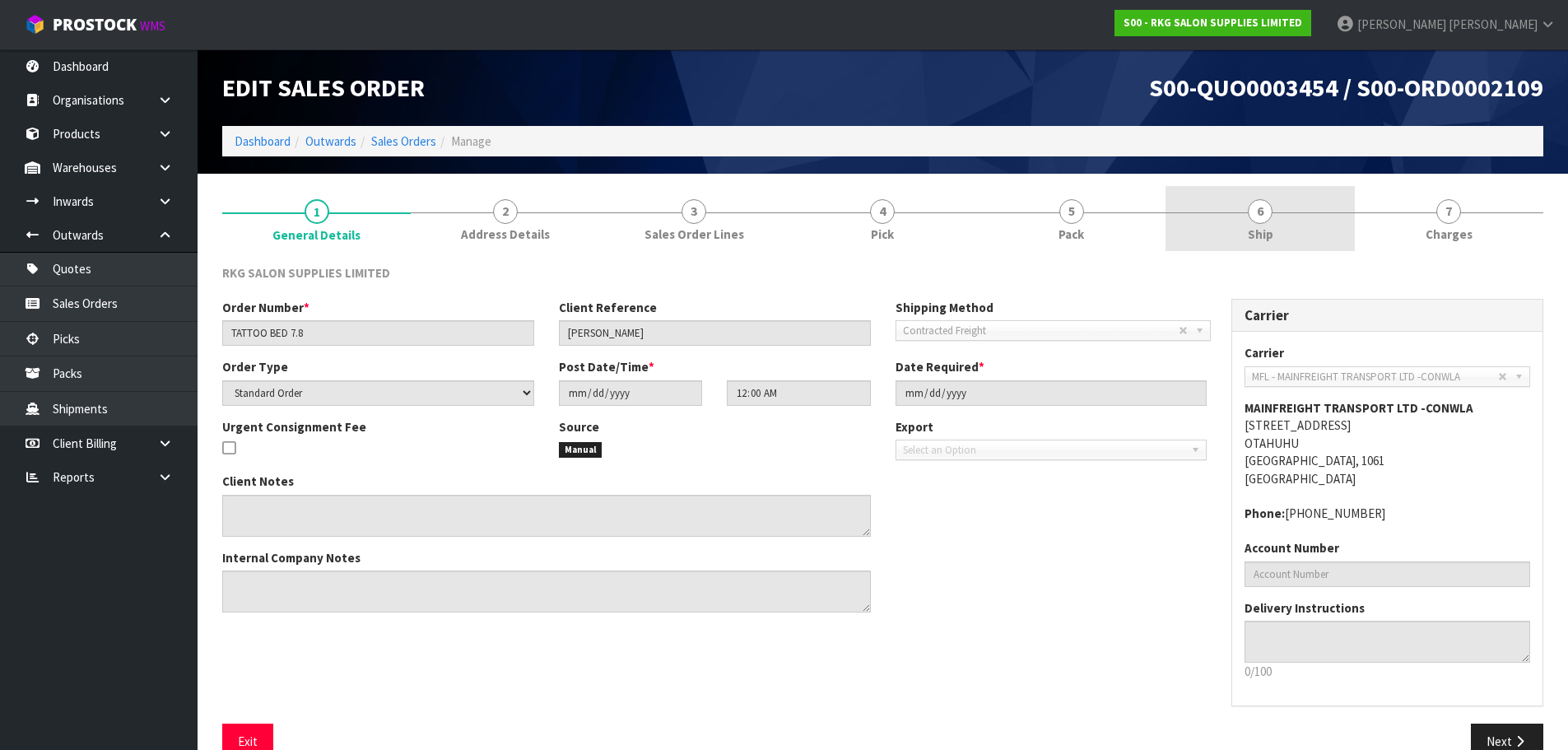
click at [1260, 214] on span "6" at bounding box center [1260, 211] width 25 height 25
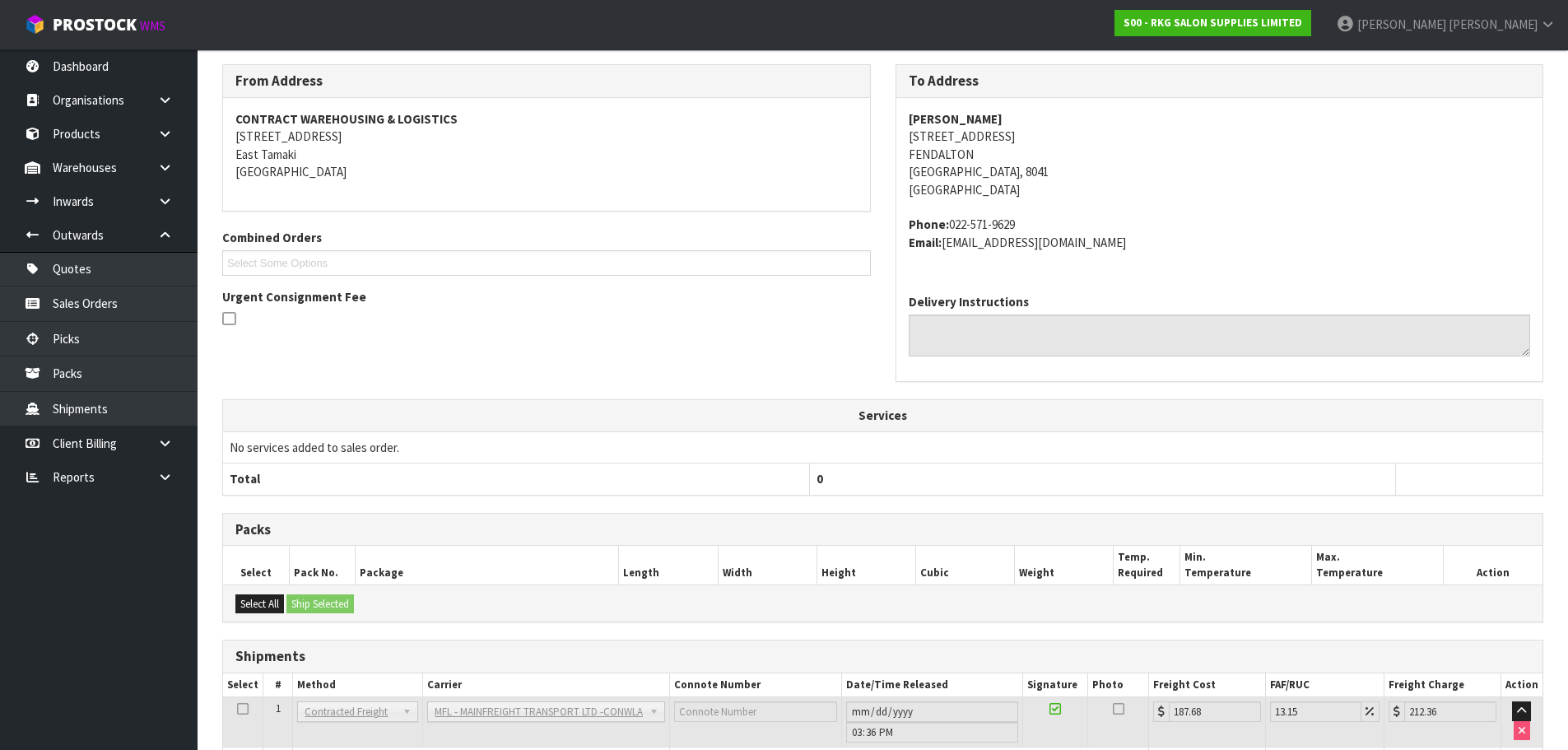
scroll to position [57, 0]
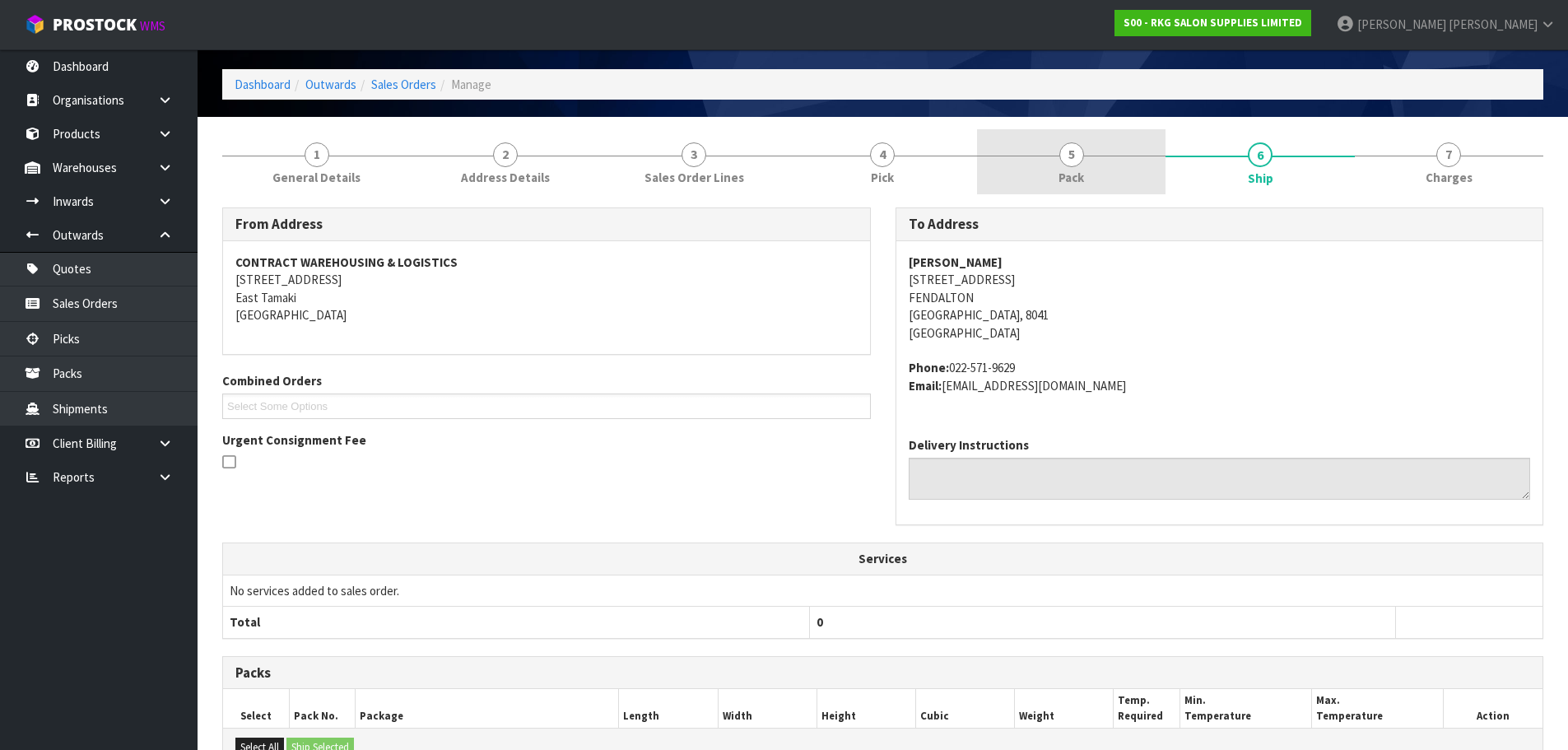
click at [1070, 153] on span "5" at bounding box center [1071, 155] width 25 height 25
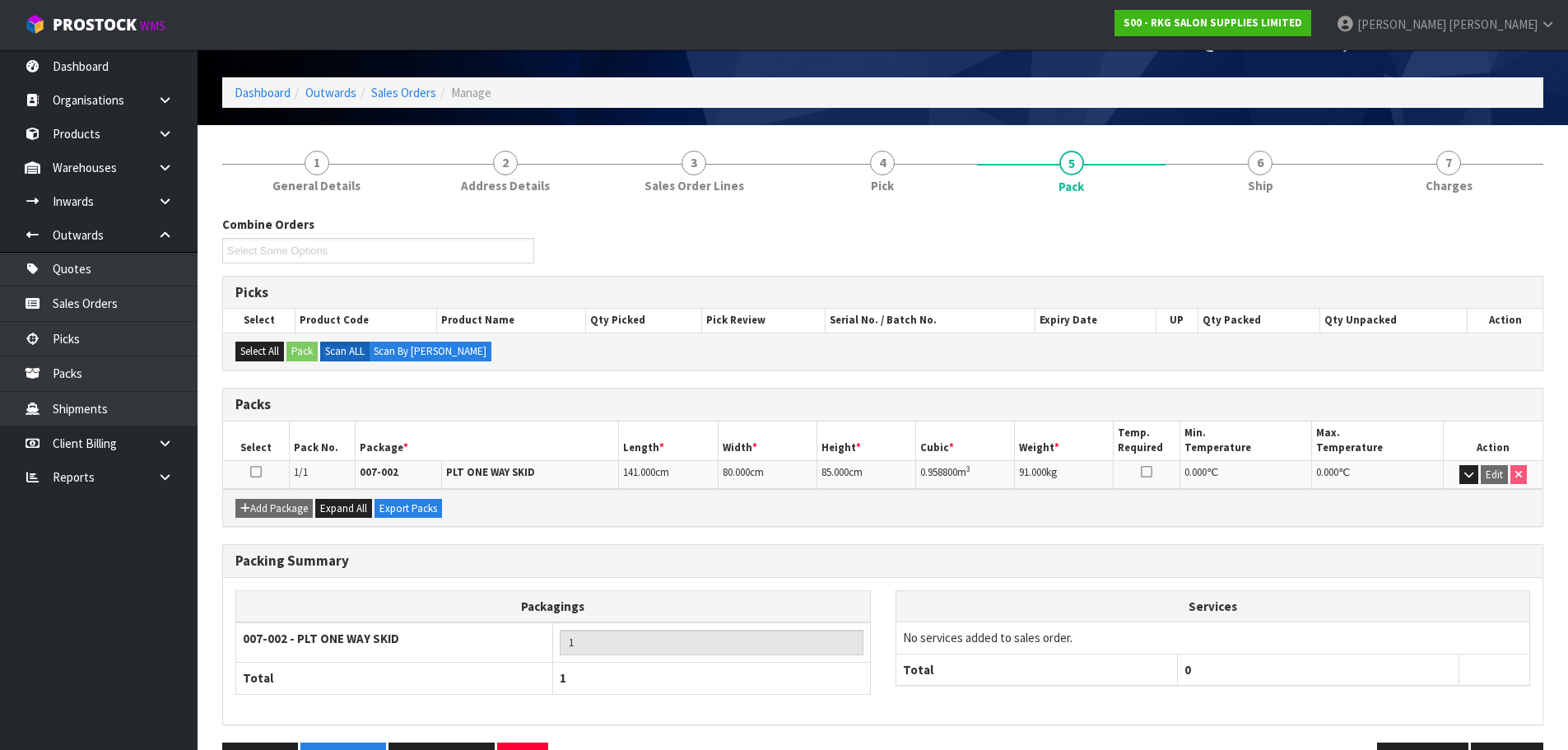
scroll to position [101, 0]
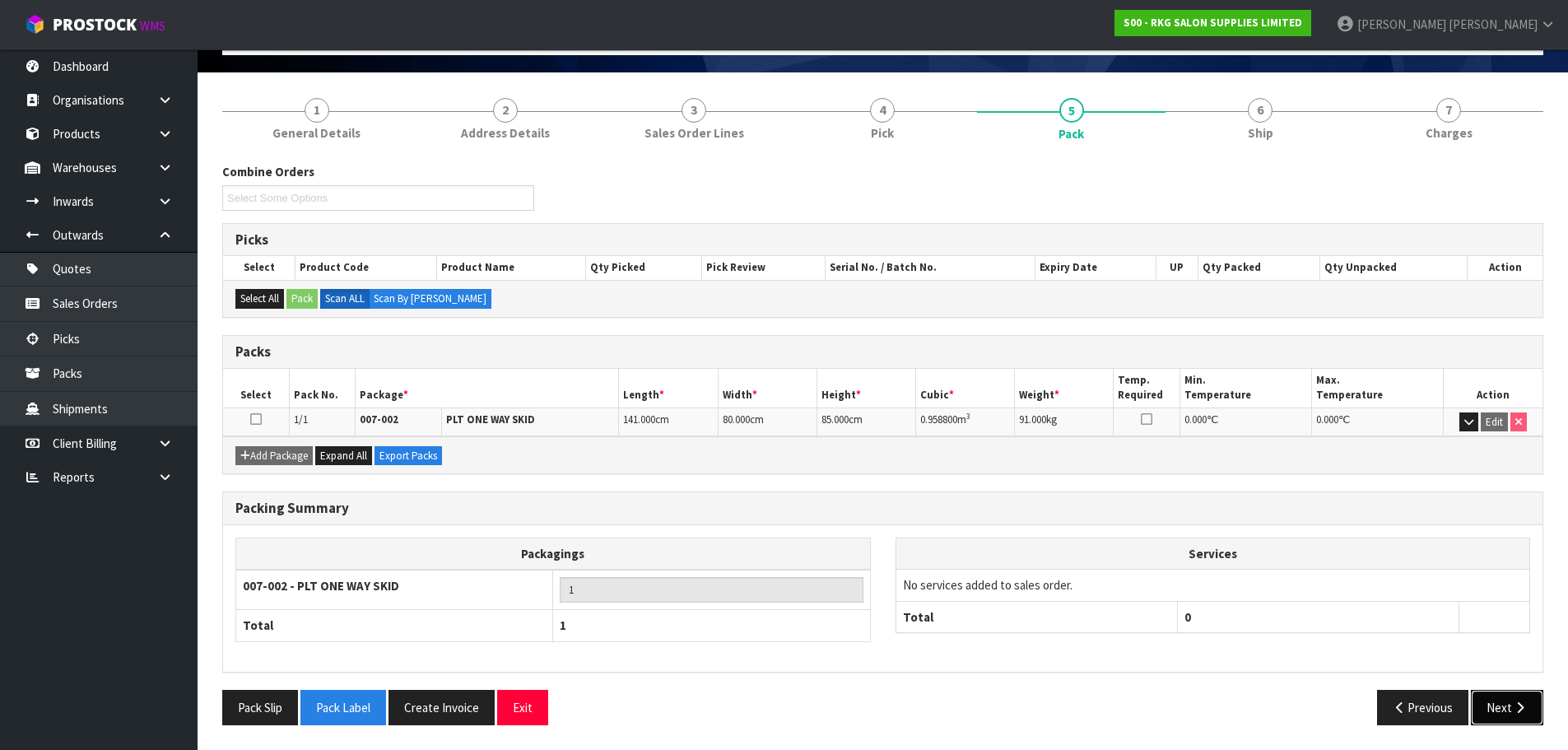
click at [1504, 711] on button "Next" at bounding box center [1507, 708] width 73 height 36
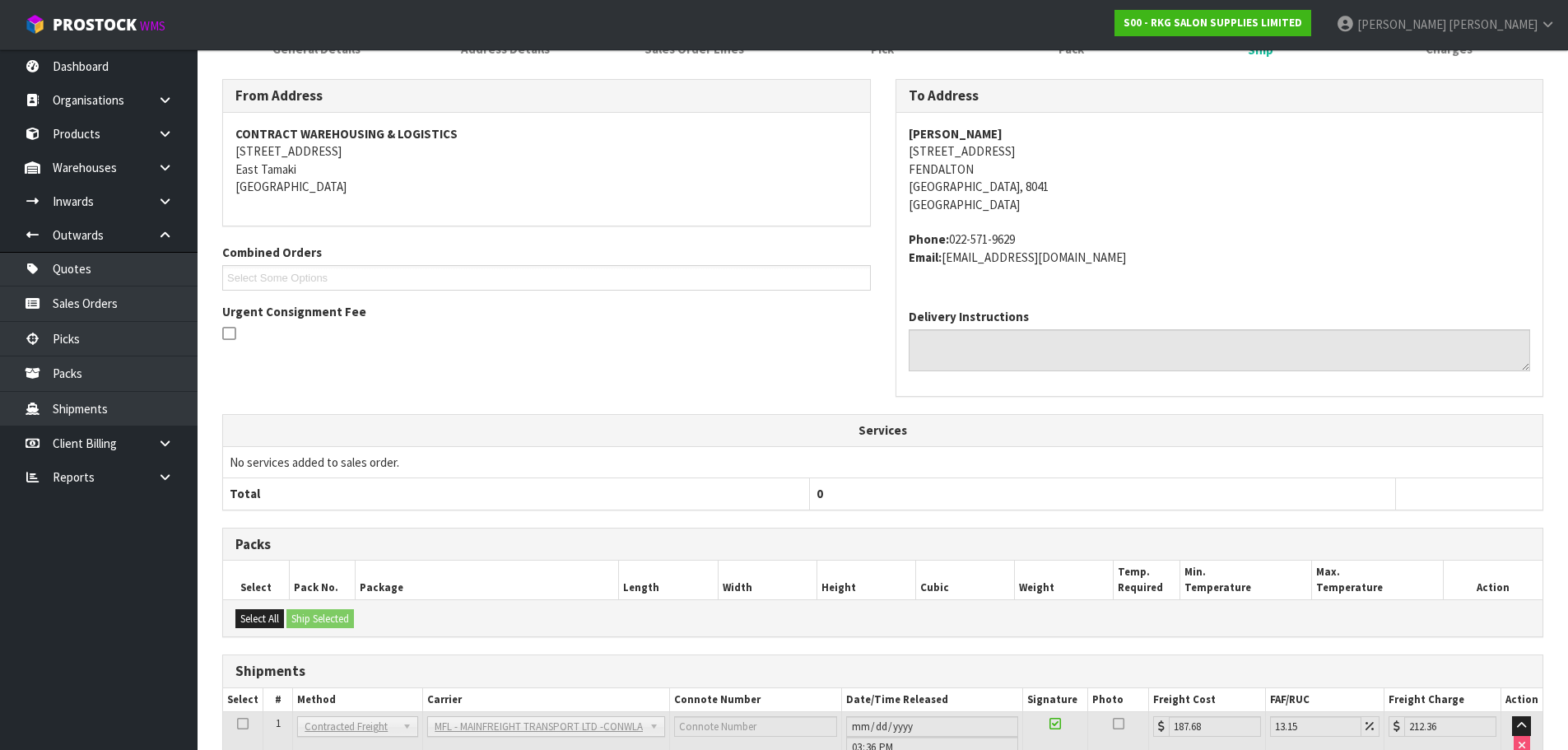
scroll to position [304, 0]
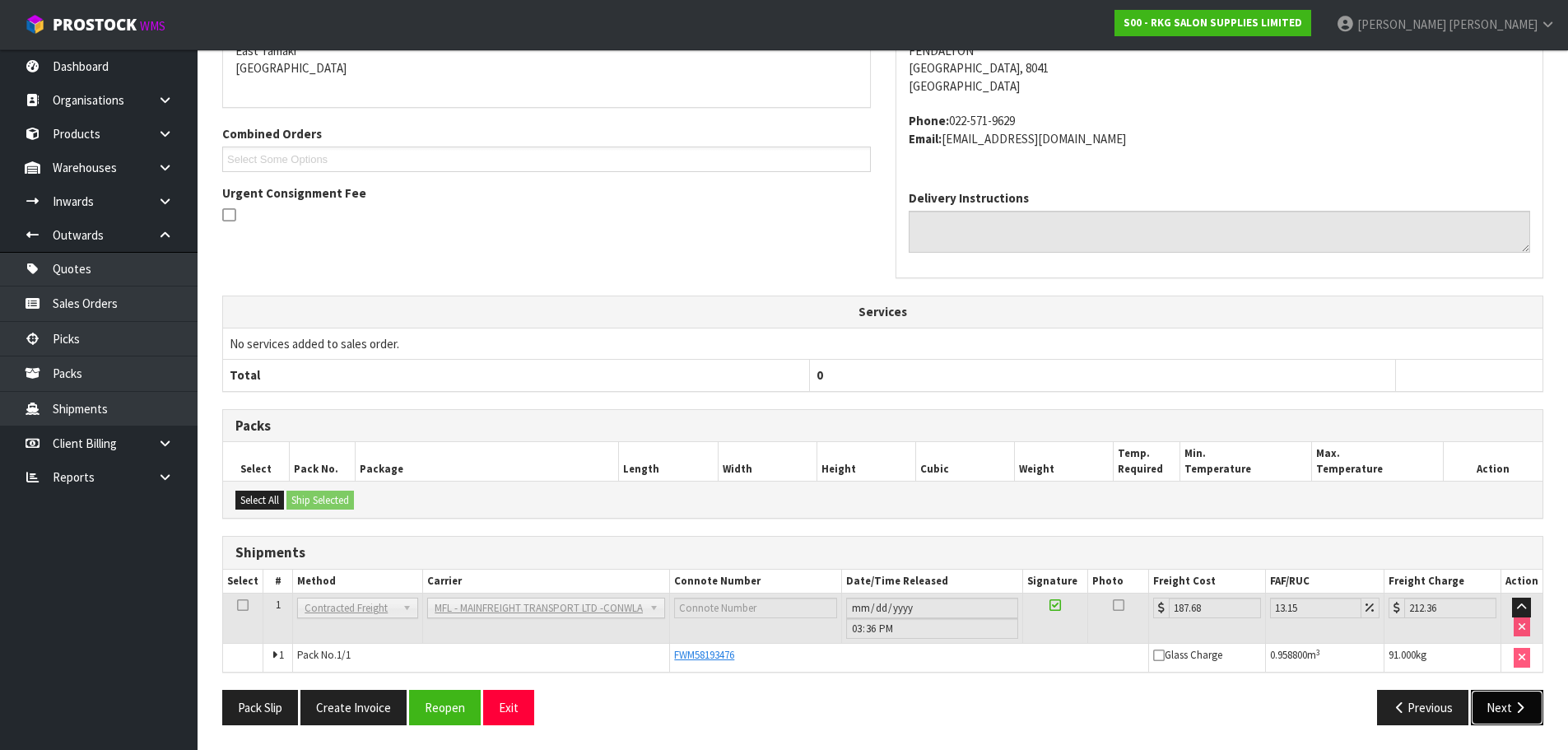
drag, startPoint x: 1497, startPoint y: 709, endPoint x: 1362, endPoint y: 622, distance: 160.6
click at [1497, 708] on button "Next" at bounding box center [1507, 708] width 73 height 36
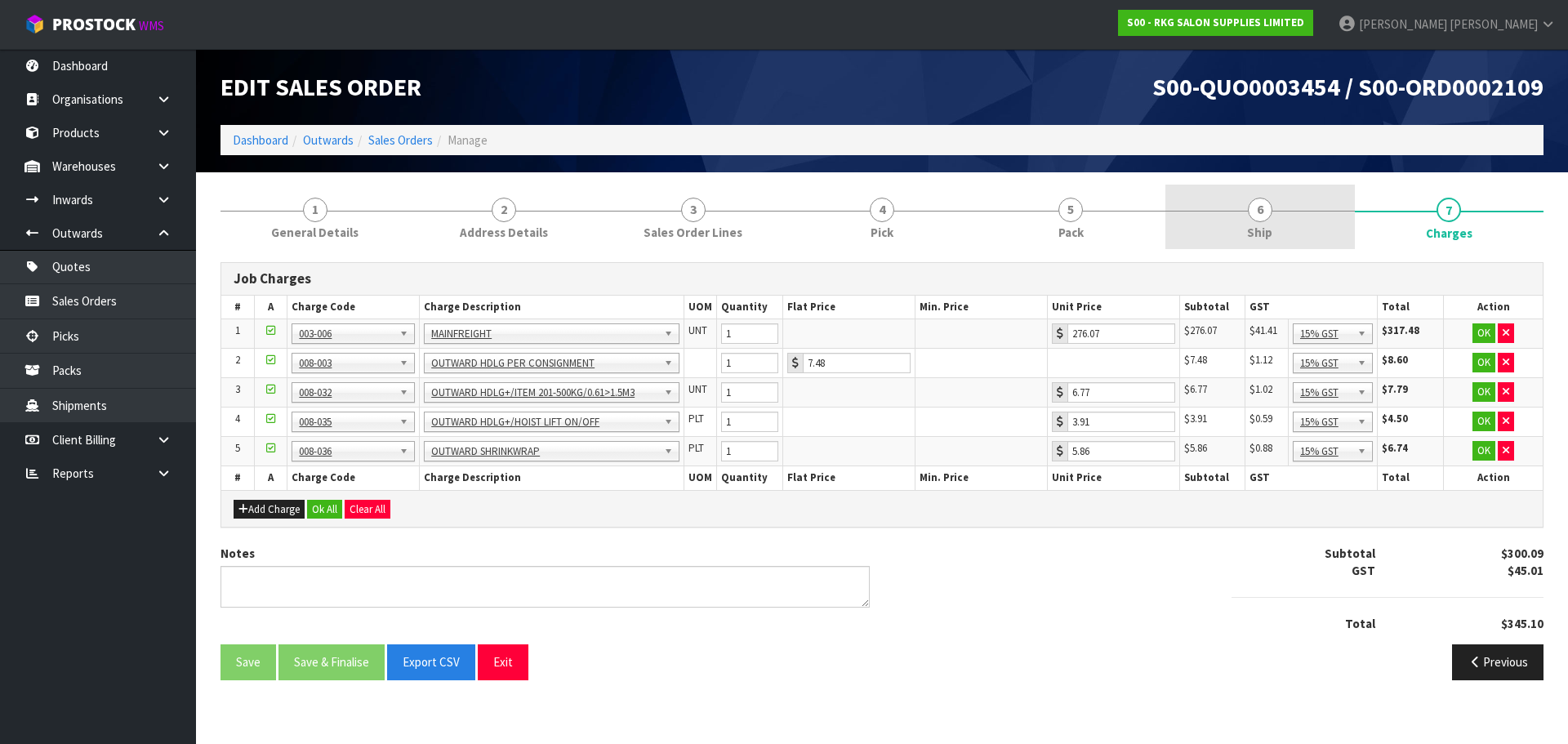
click at [1258, 217] on span "6" at bounding box center [1260, 210] width 24 height 24
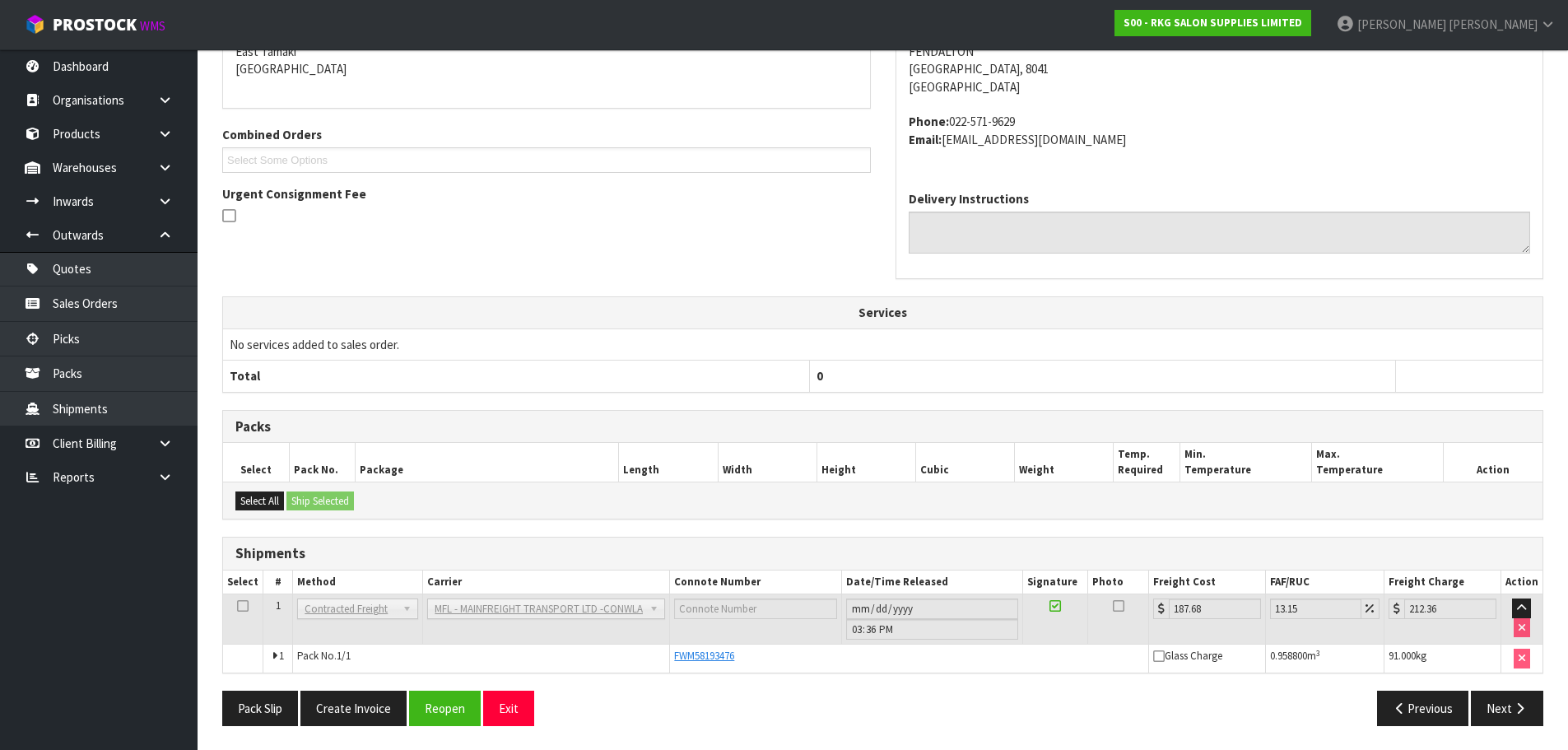
scroll to position [304, 0]
click at [1500, 709] on button "Next" at bounding box center [1507, 708] width 73 height 36
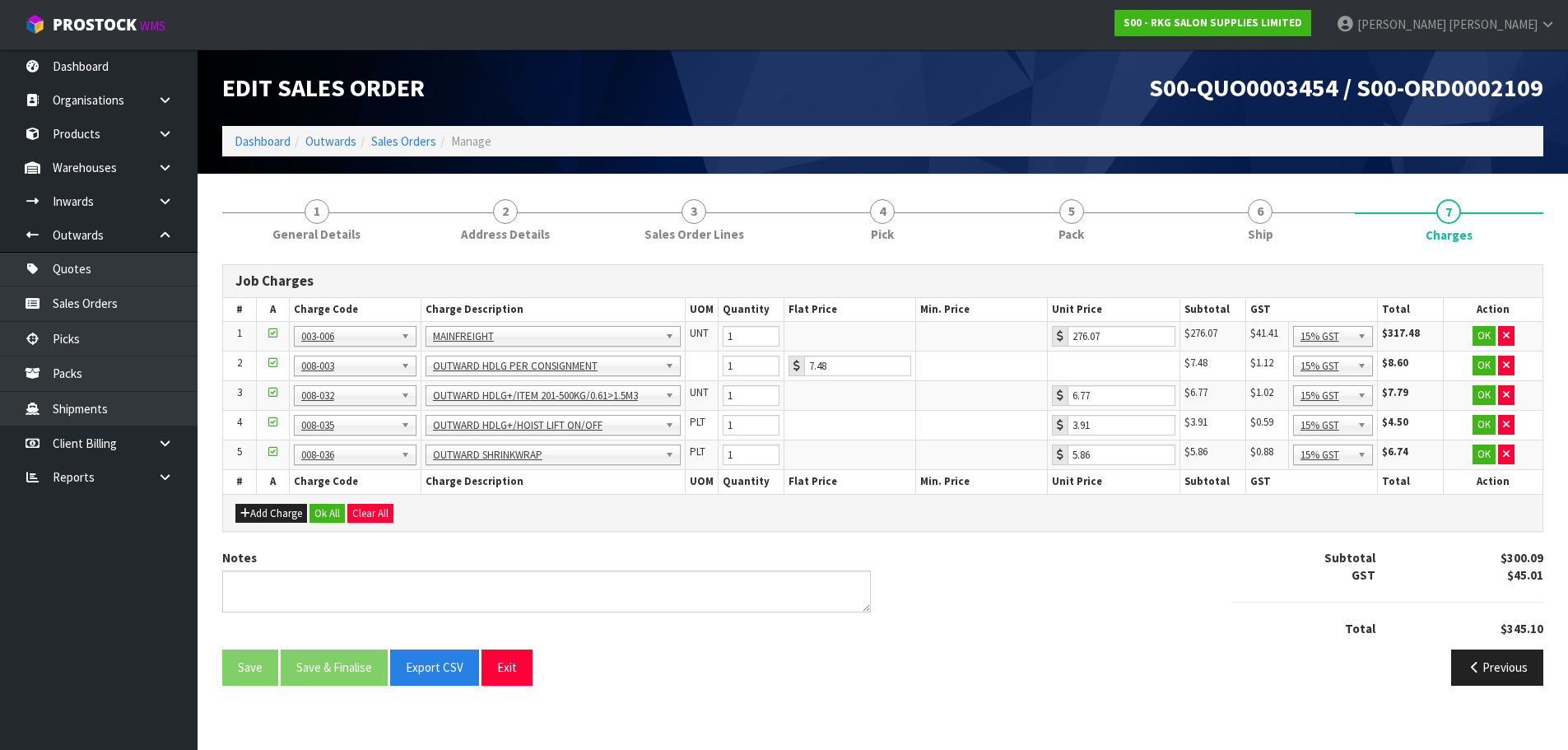
scroll to position [0, 0]
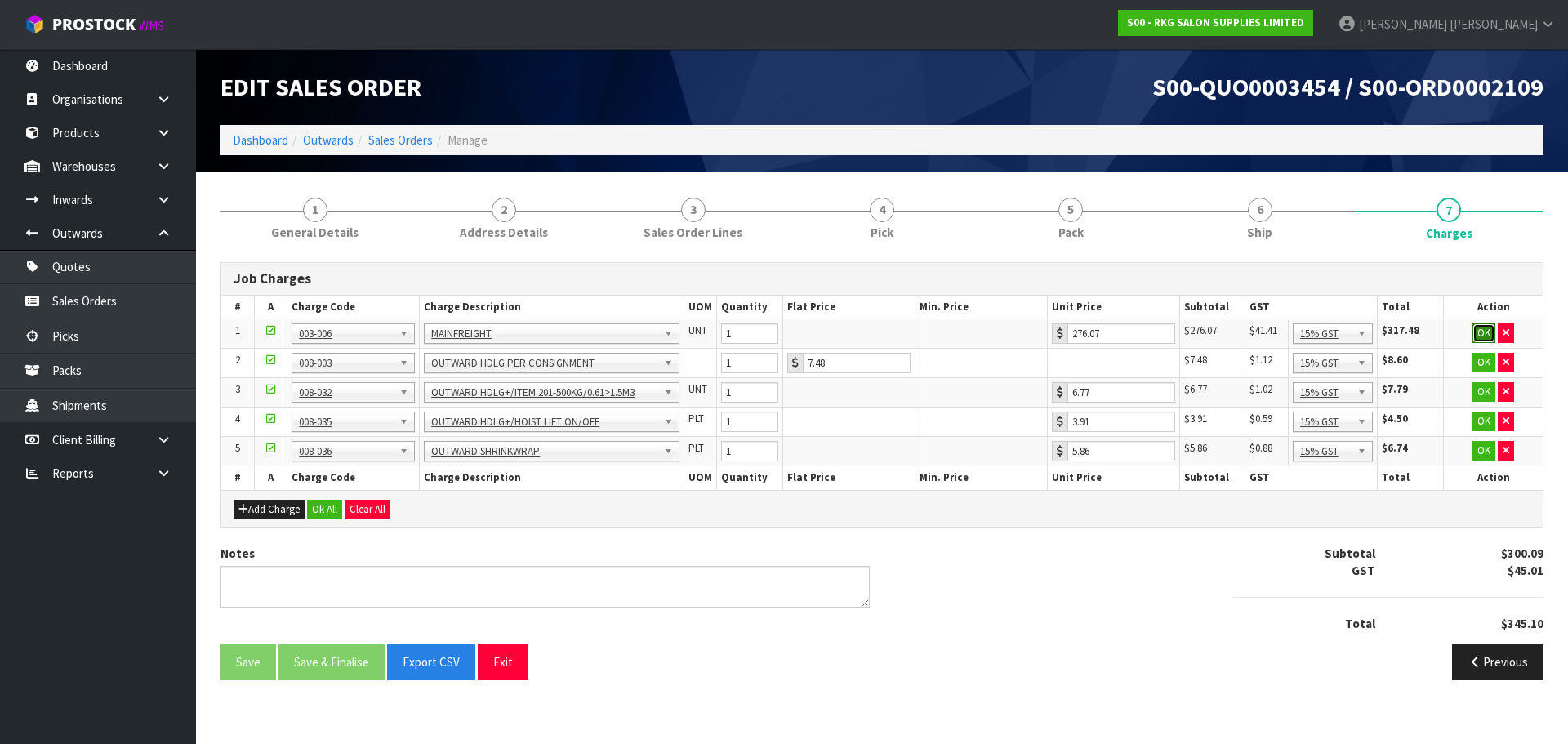
click at [1482, 335] on button "OK" at bounding box center [1484, 333] width 22 height 20
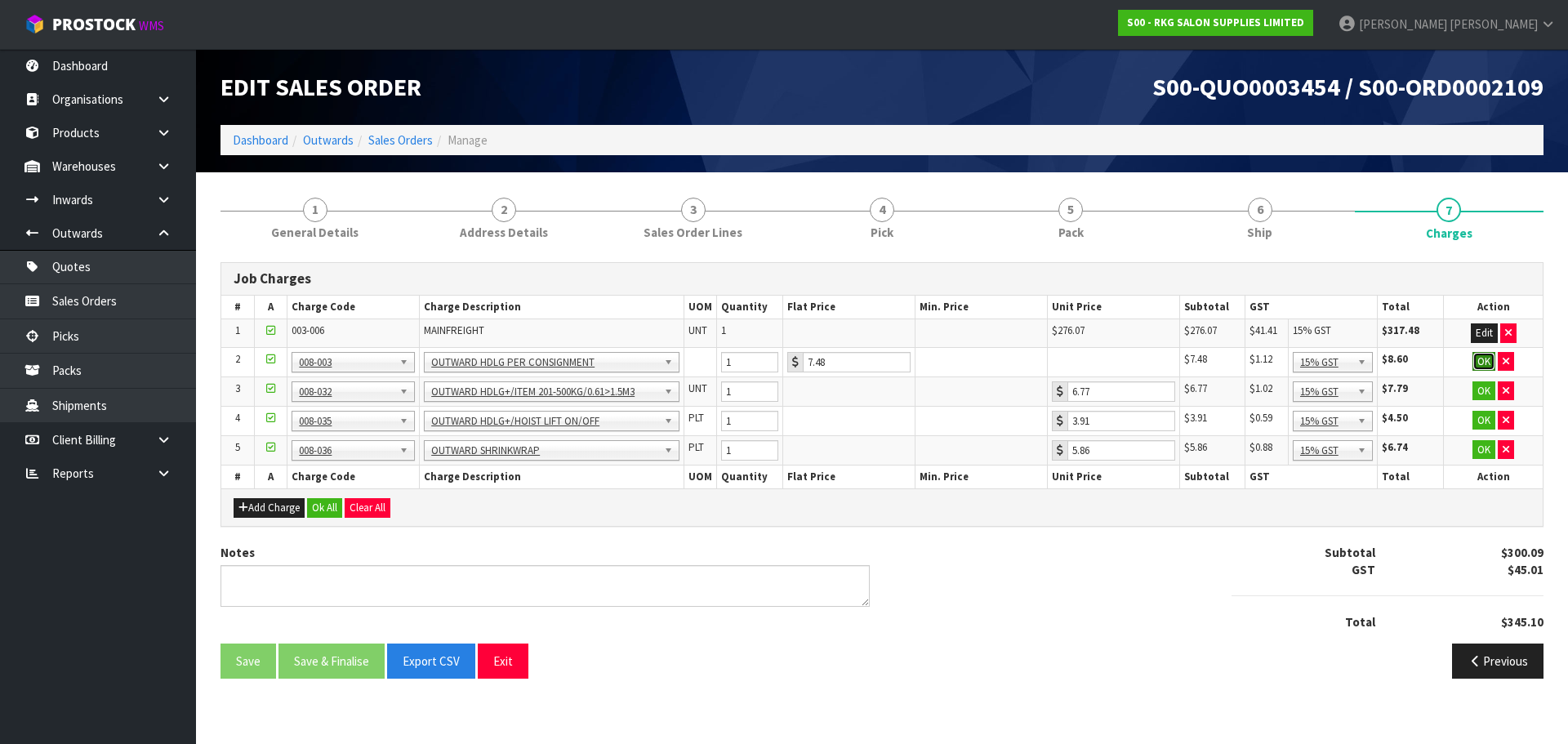
click at [1488, 359] on button "OK" at bounding box center [1484, 361] width 22 height 20
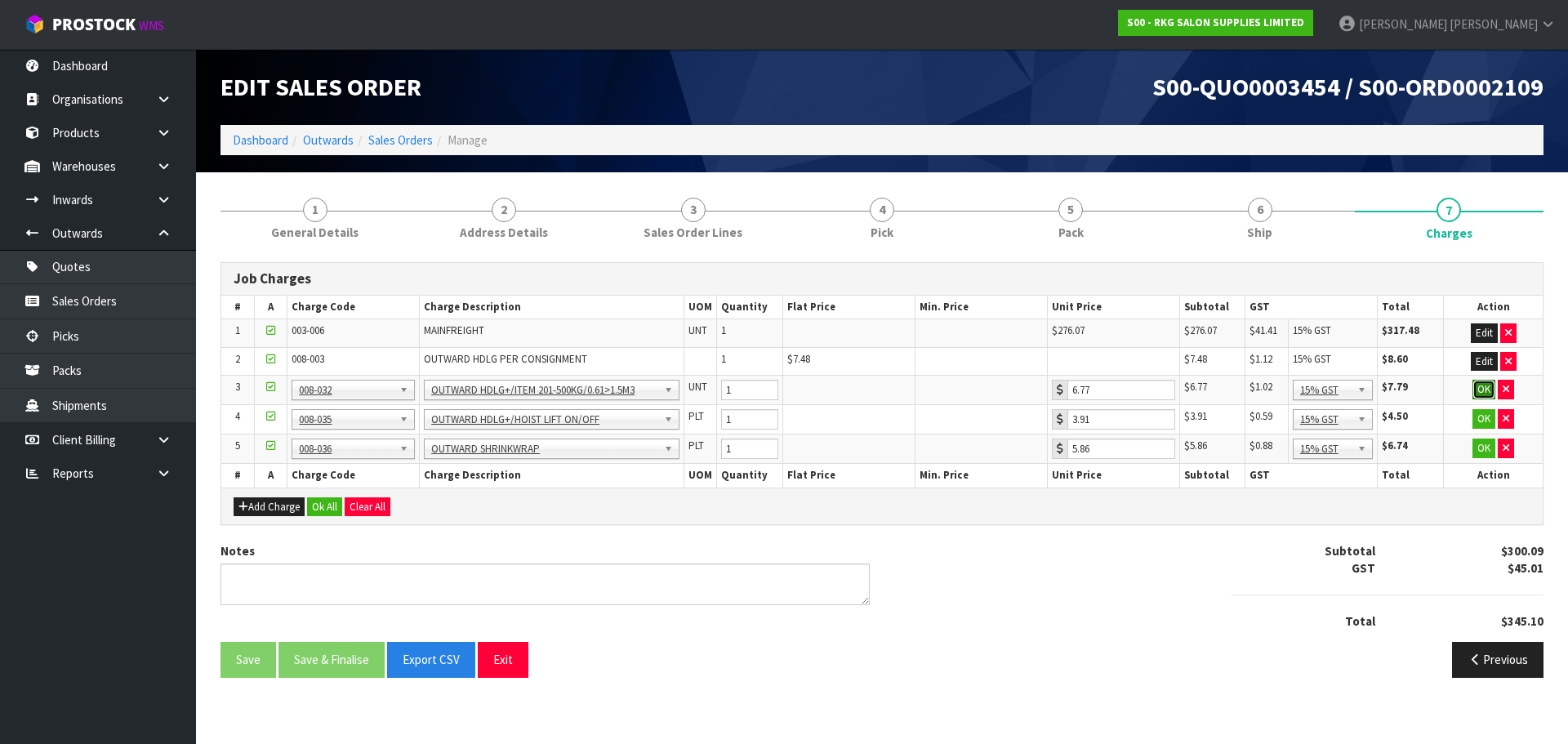
click at [1480, 388] on button "OK" at bounding box center [1484, 389] width 22 height 20
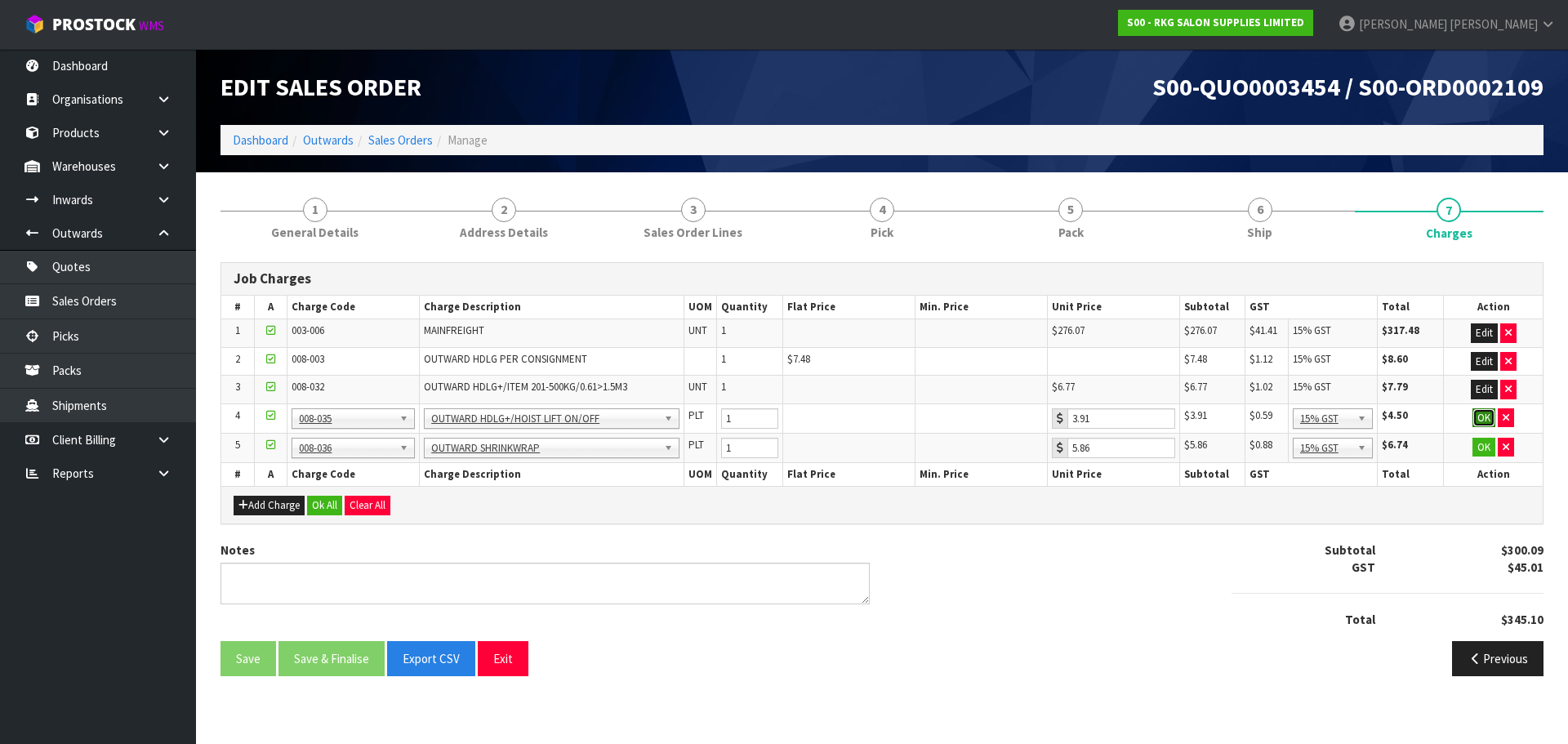
click at [1476, 419] on button "OK" at bounding box center [1484, 417] width 22 height 20
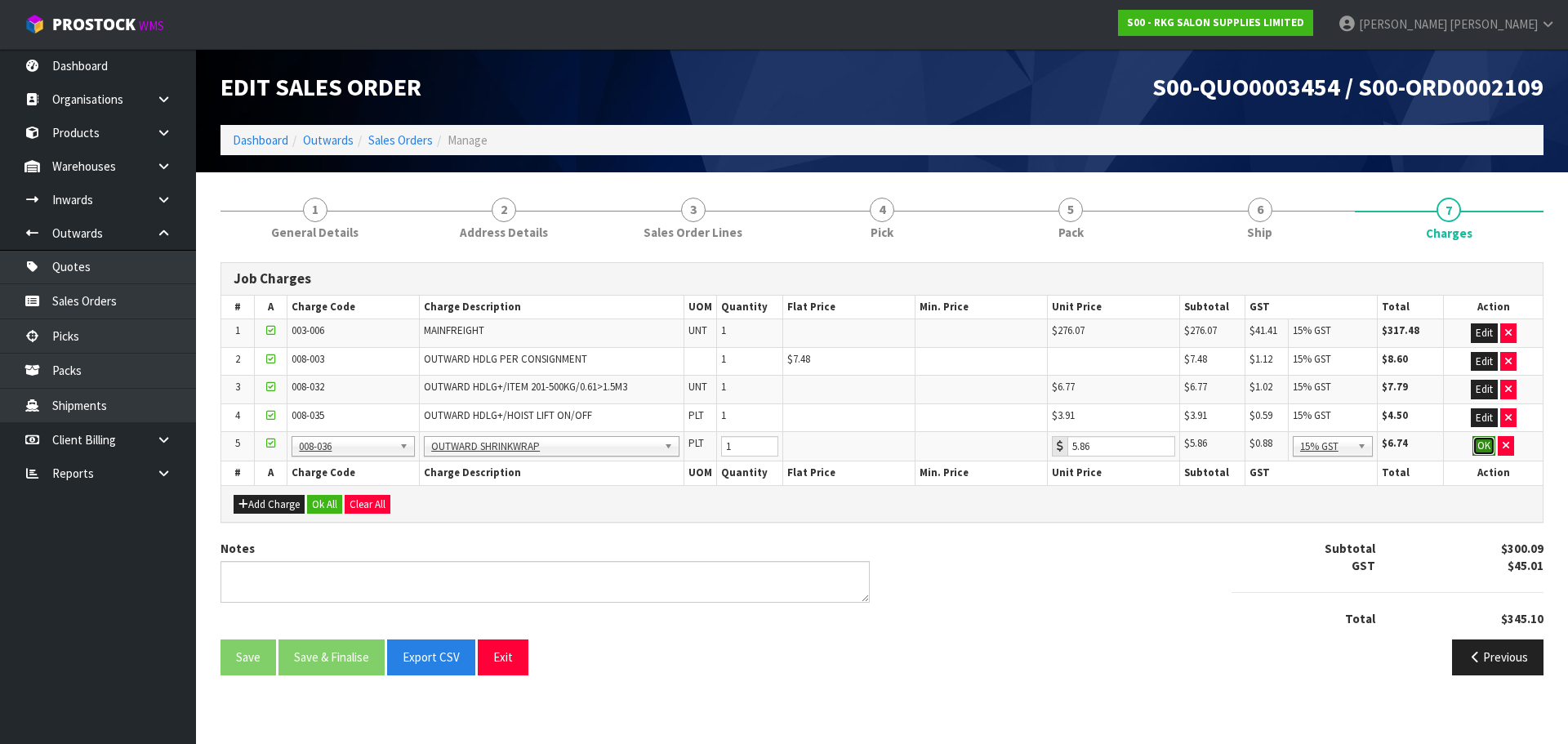
click at [1477, 445] on button "OK" at bounding box center [1484, 445] width 22 height 20
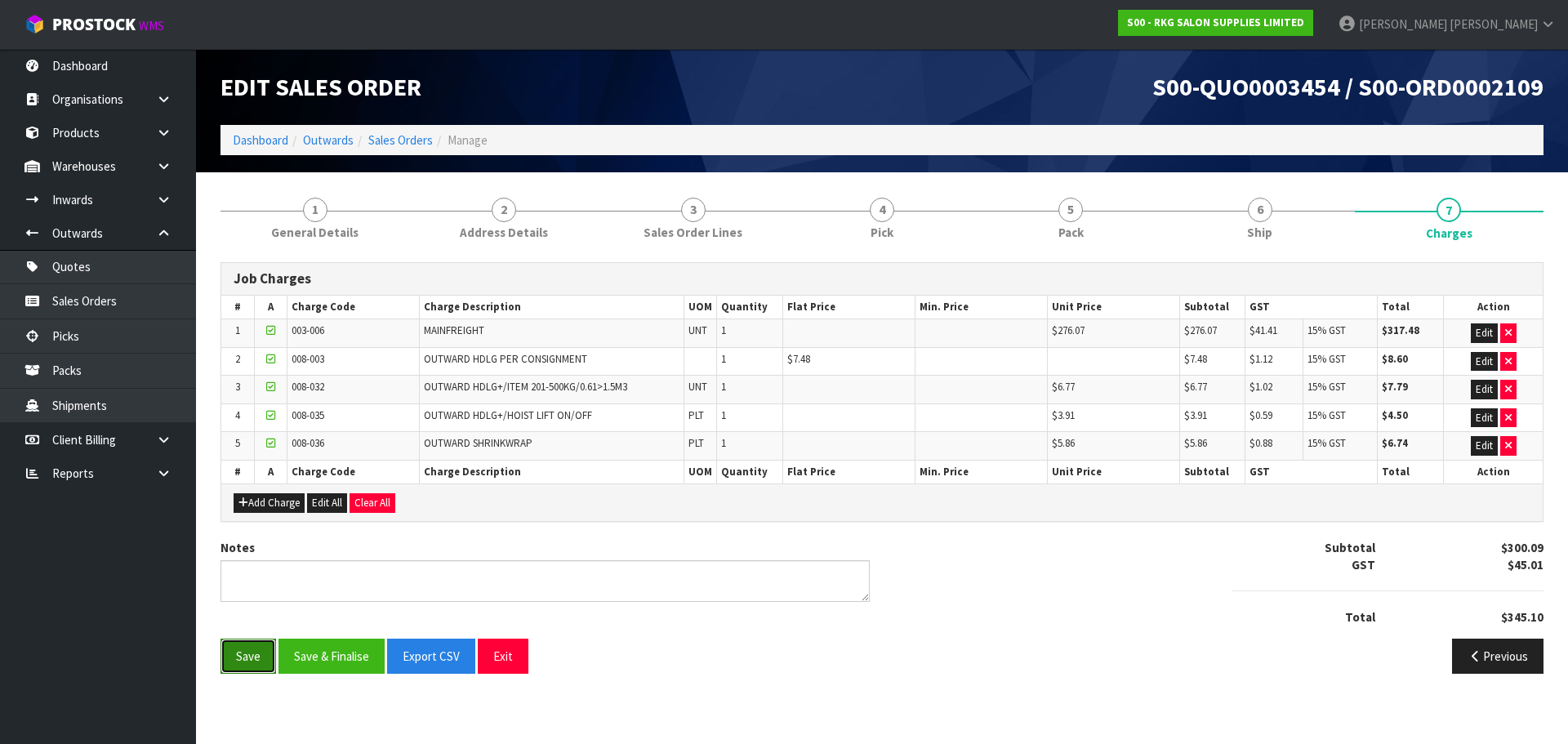
click at [245, 659] on button "Save" at bounding box center [248, 656] width 55 height 36
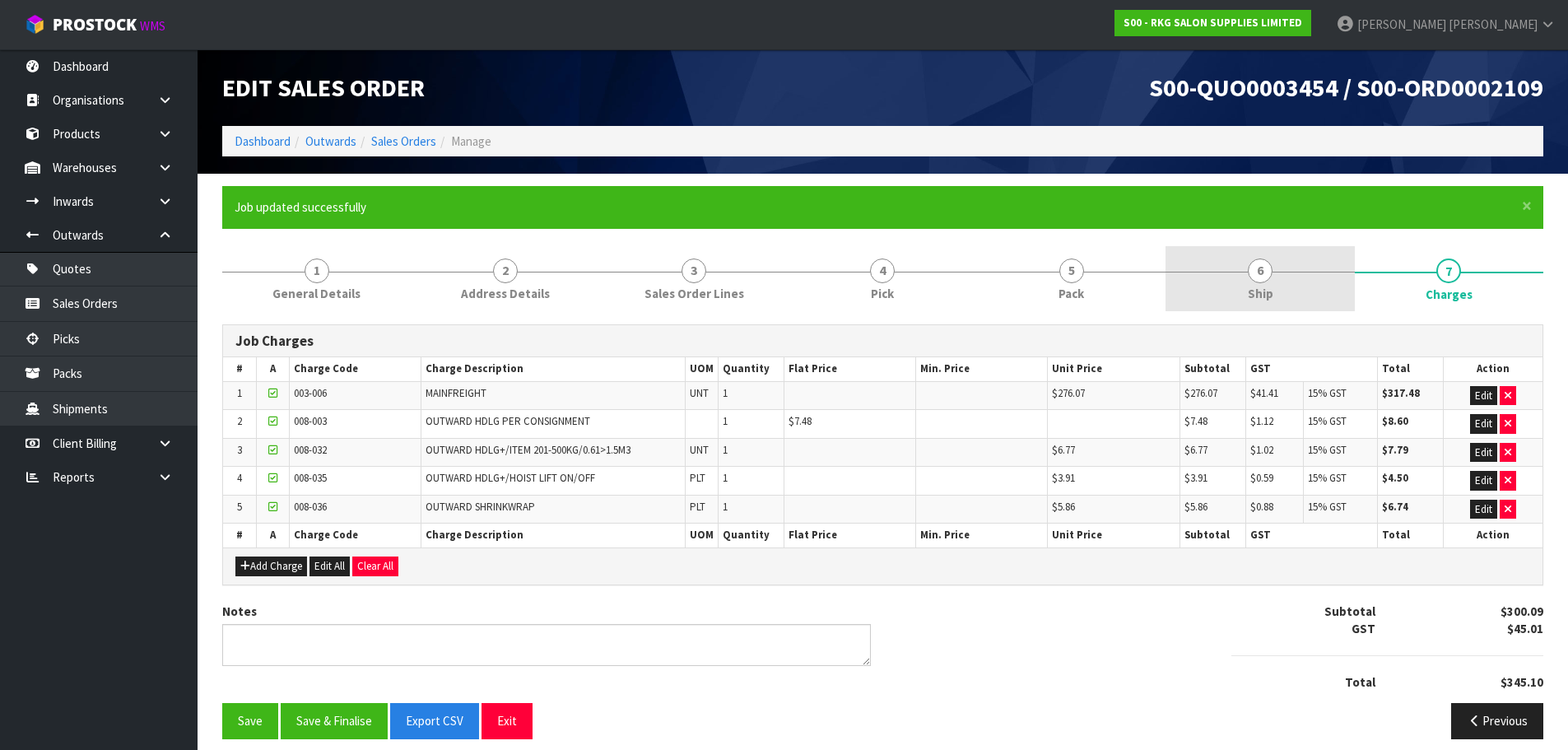
click at [1259, 269] on span "6" at bounding box center [1260, 271] width 25 height 25
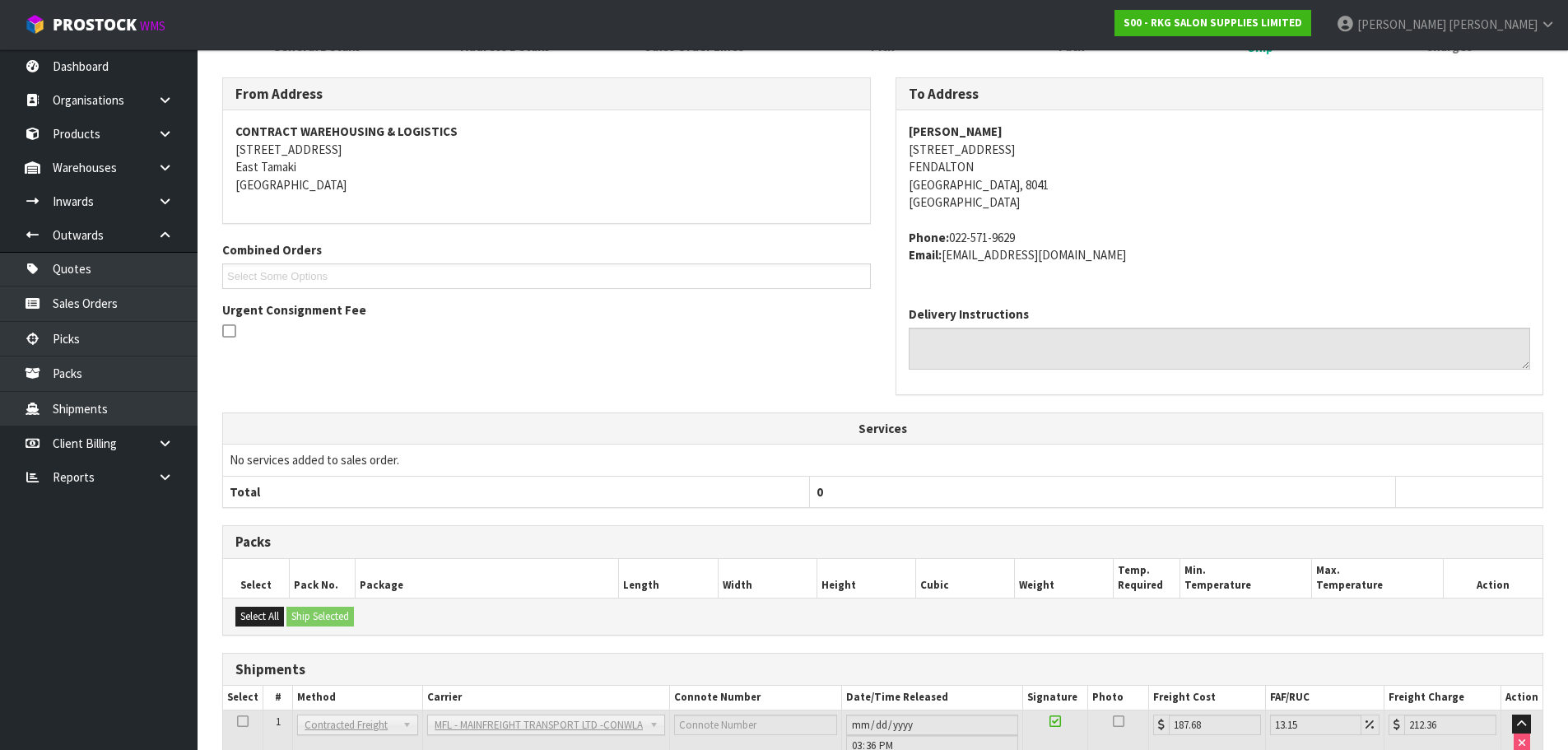
scroll to position [364, 0]
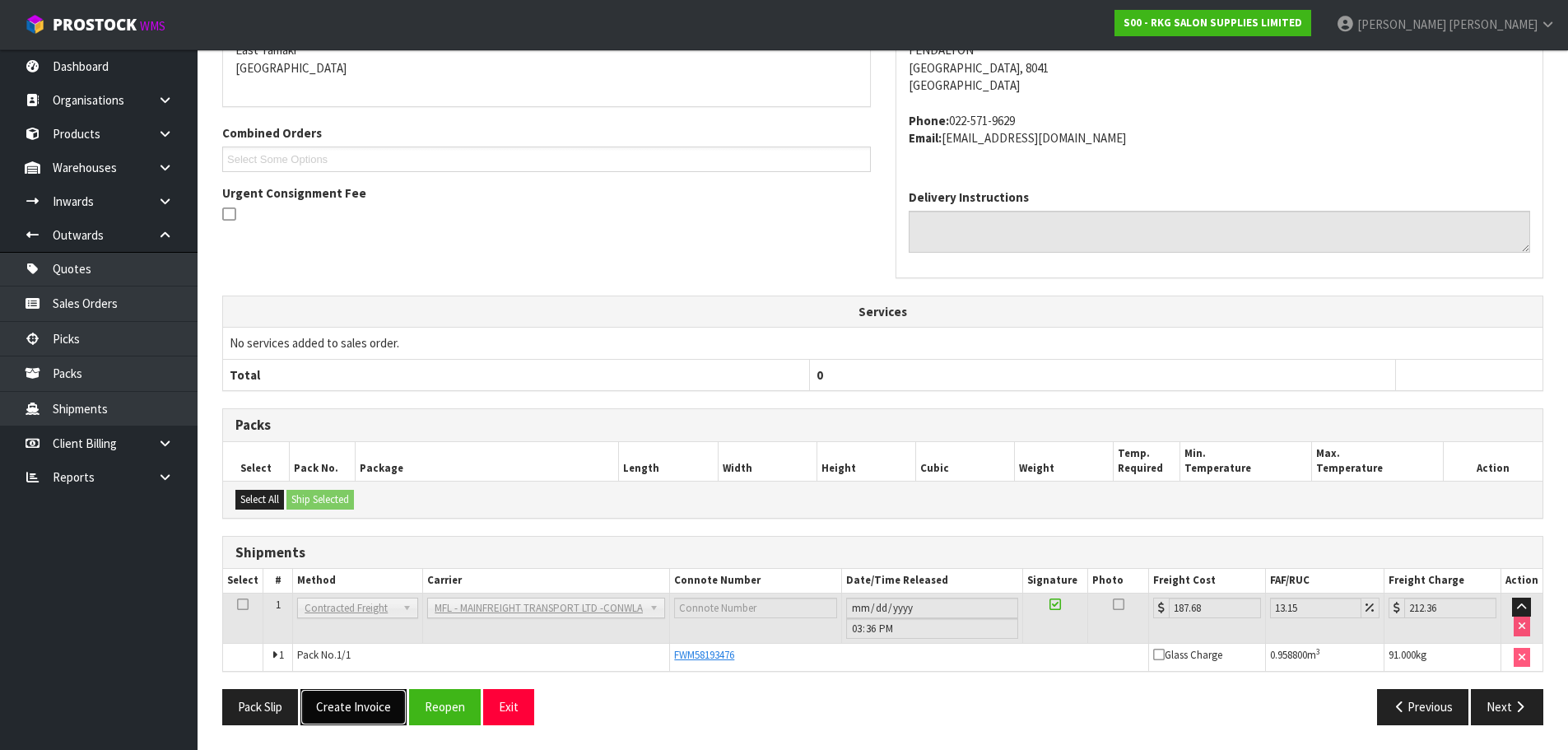
click at [360, 707] on button "Create Invoice" at bounding box center [354, 707] width 107 height 36
click at [347, 708] on button "View Invoice" at bounding box center [348, 707] width 95 height 36
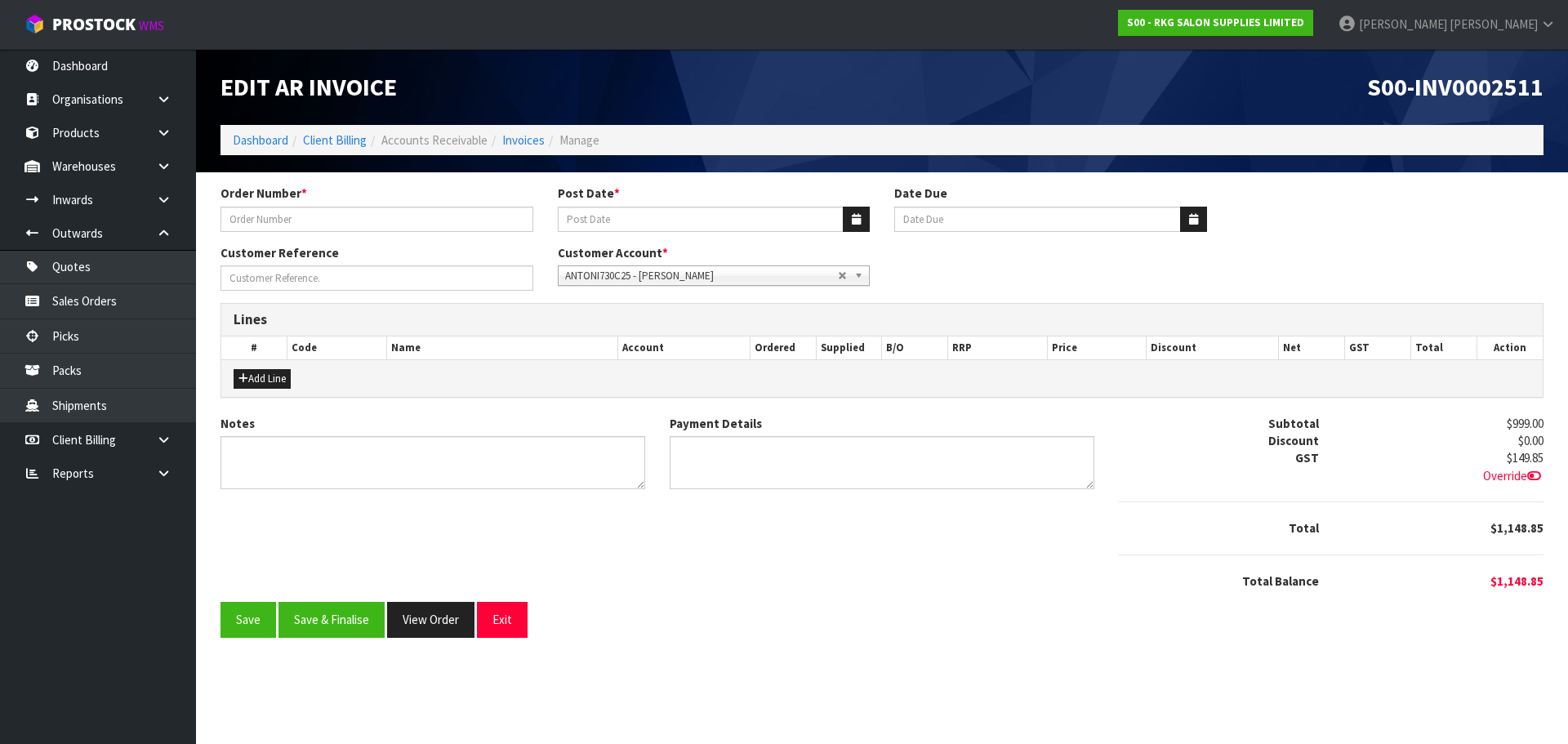
type input "TATTOO BED 7.8"
type input "[DATE]"
type input "20/09/2025"
type input "[PERSON_NAME]"
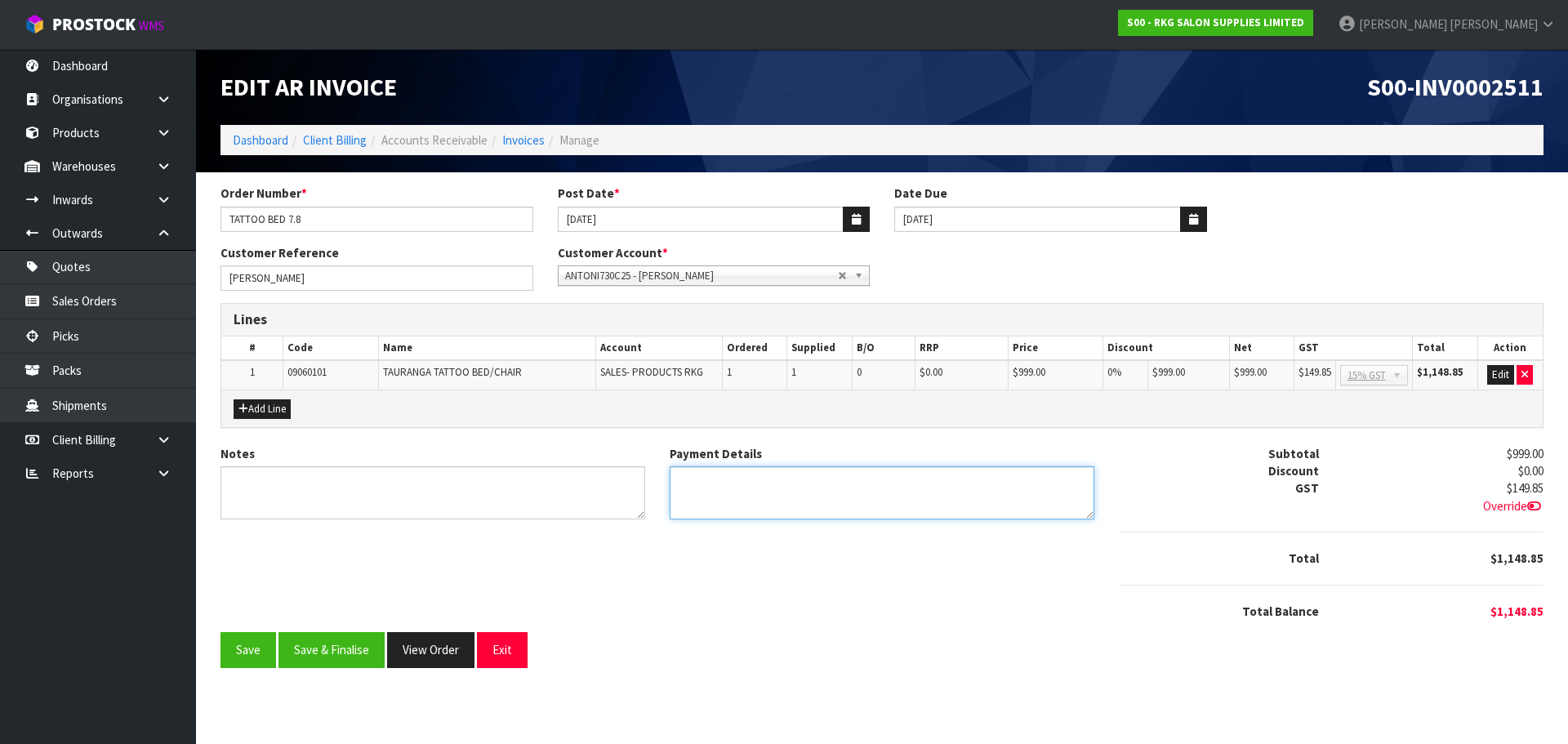
click at [730, 486] on textarea "Payment Details" at bounding box center [882, 492] width 425 height 53
type textarea "DIRECT CREDIT 7.8.25"
click at [257, 416] on button "Add Line" at bounding box center [262, 409] width 57 height 20
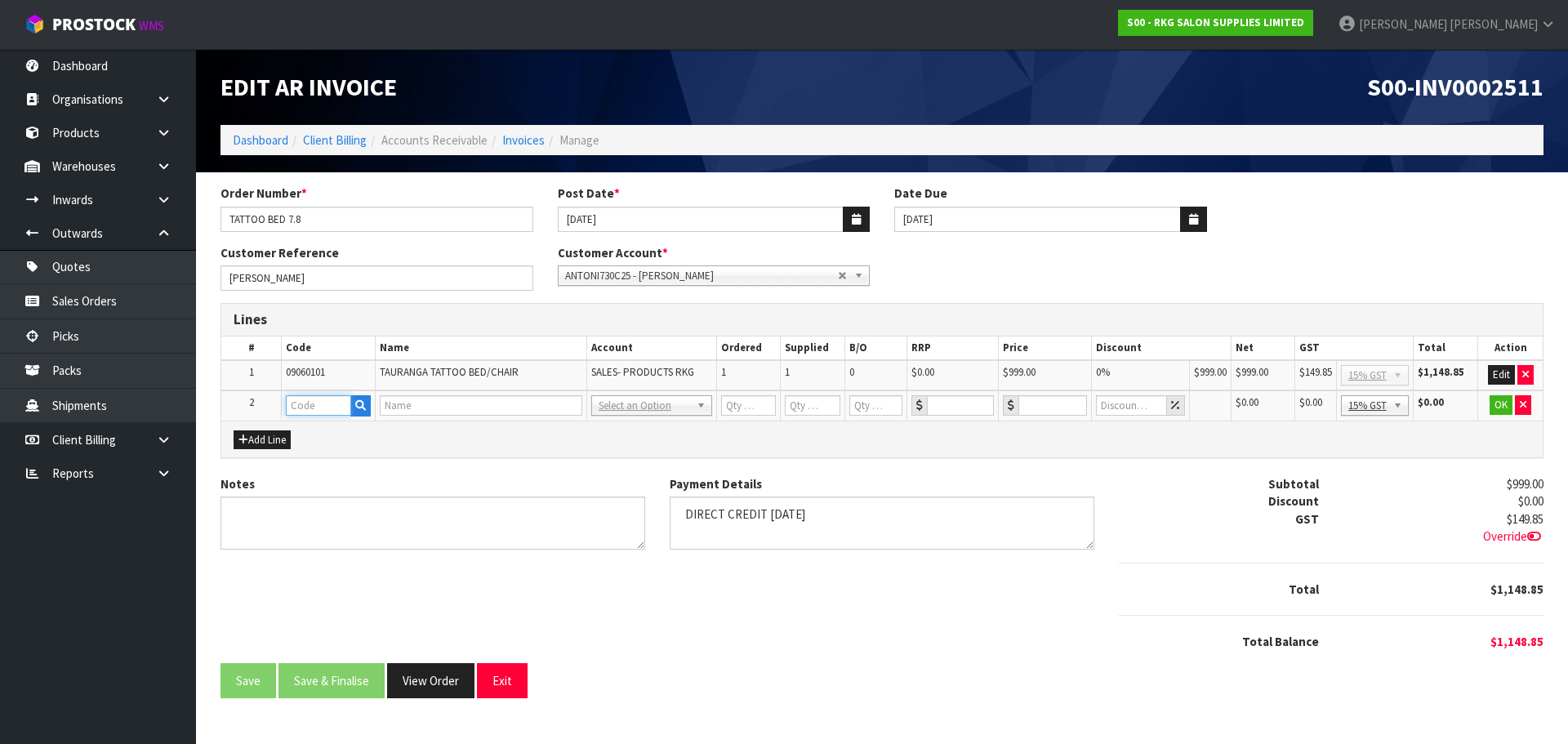
click at [319, 411] on input "text" at bounding box center [317, 405] width 65 height 21
type input "FRE"
click at [375, 430] on link "FRE IGHT" at bounding box center [351, 433] width 129 height 22
type input "FREIGHT"
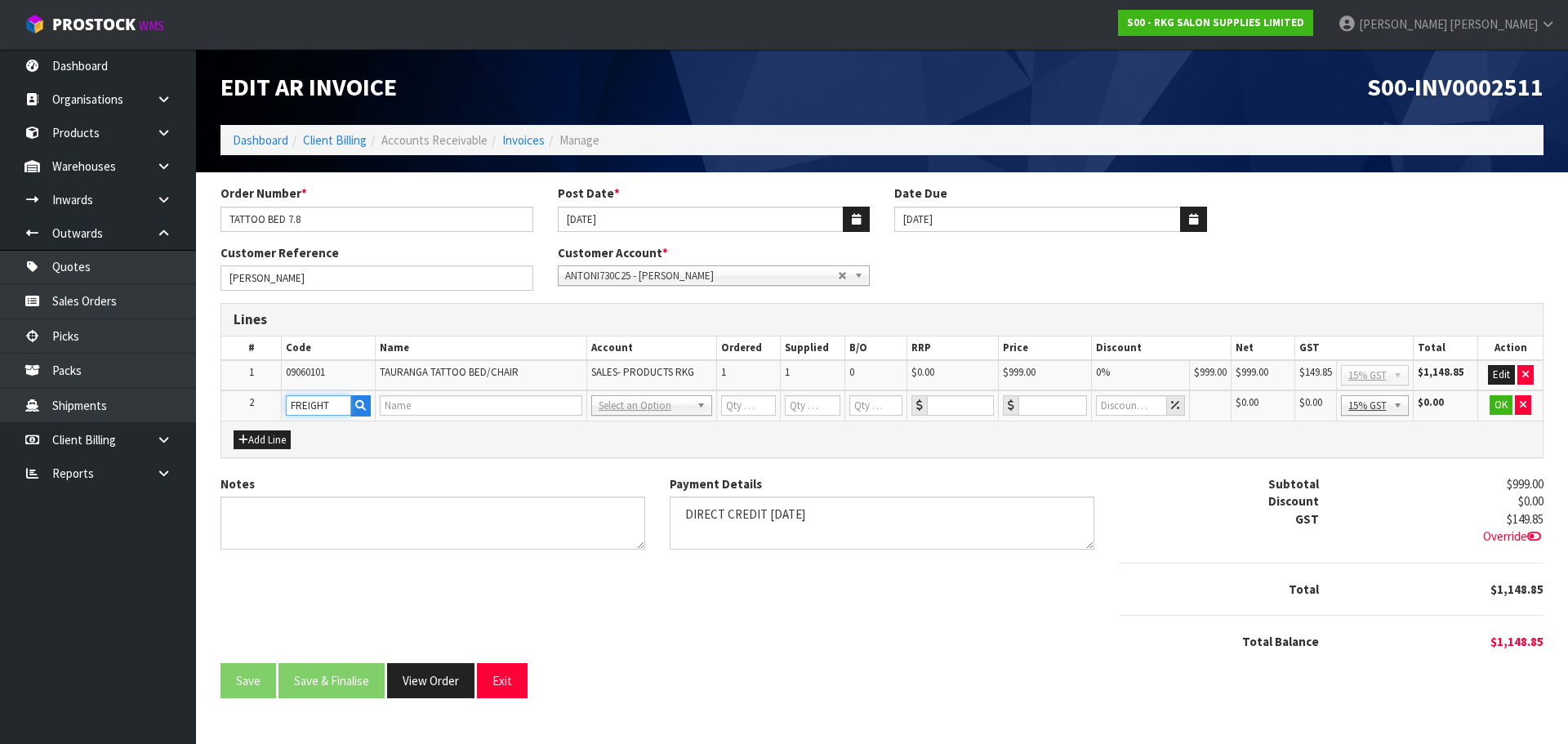
type input "1"
type input "0"
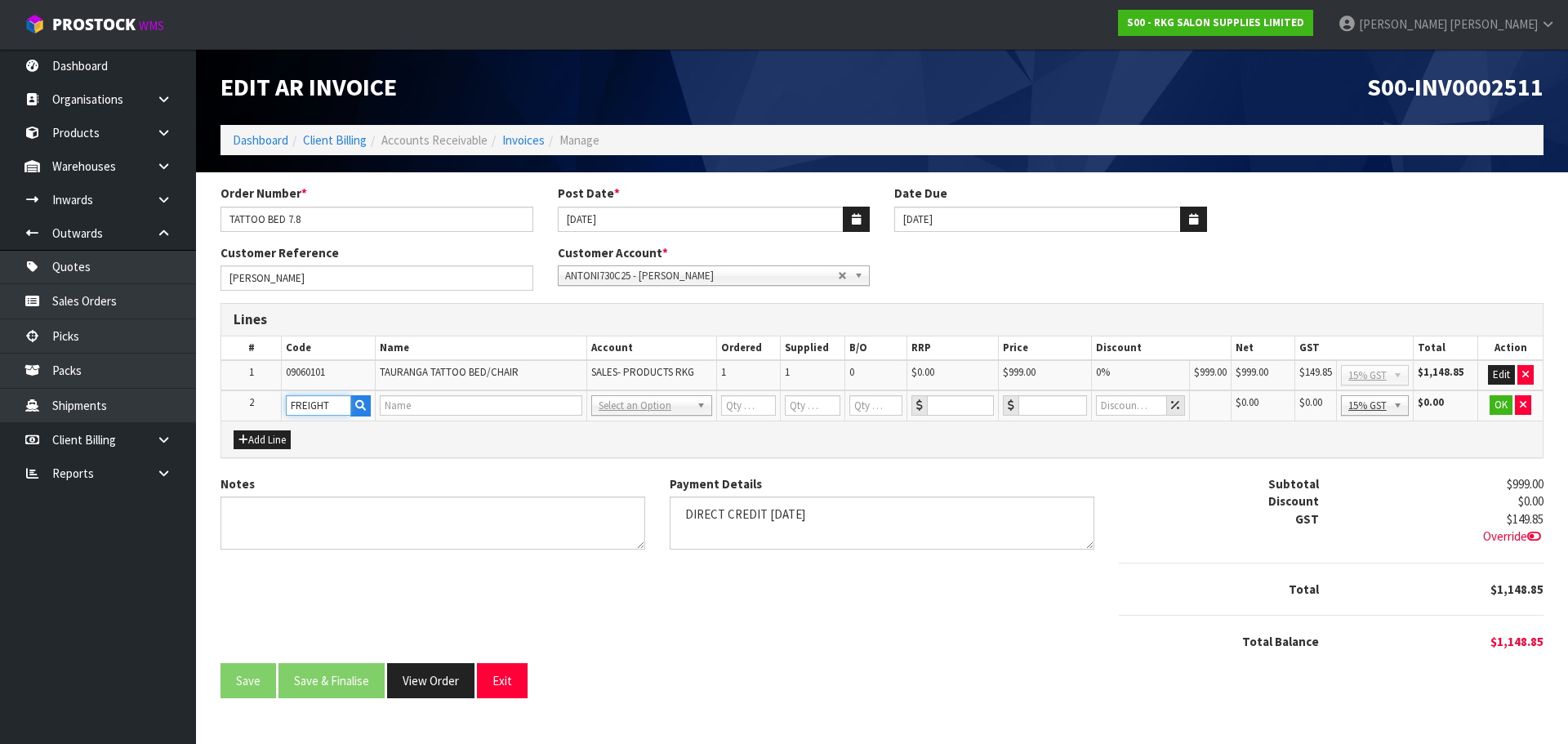
type input "0"
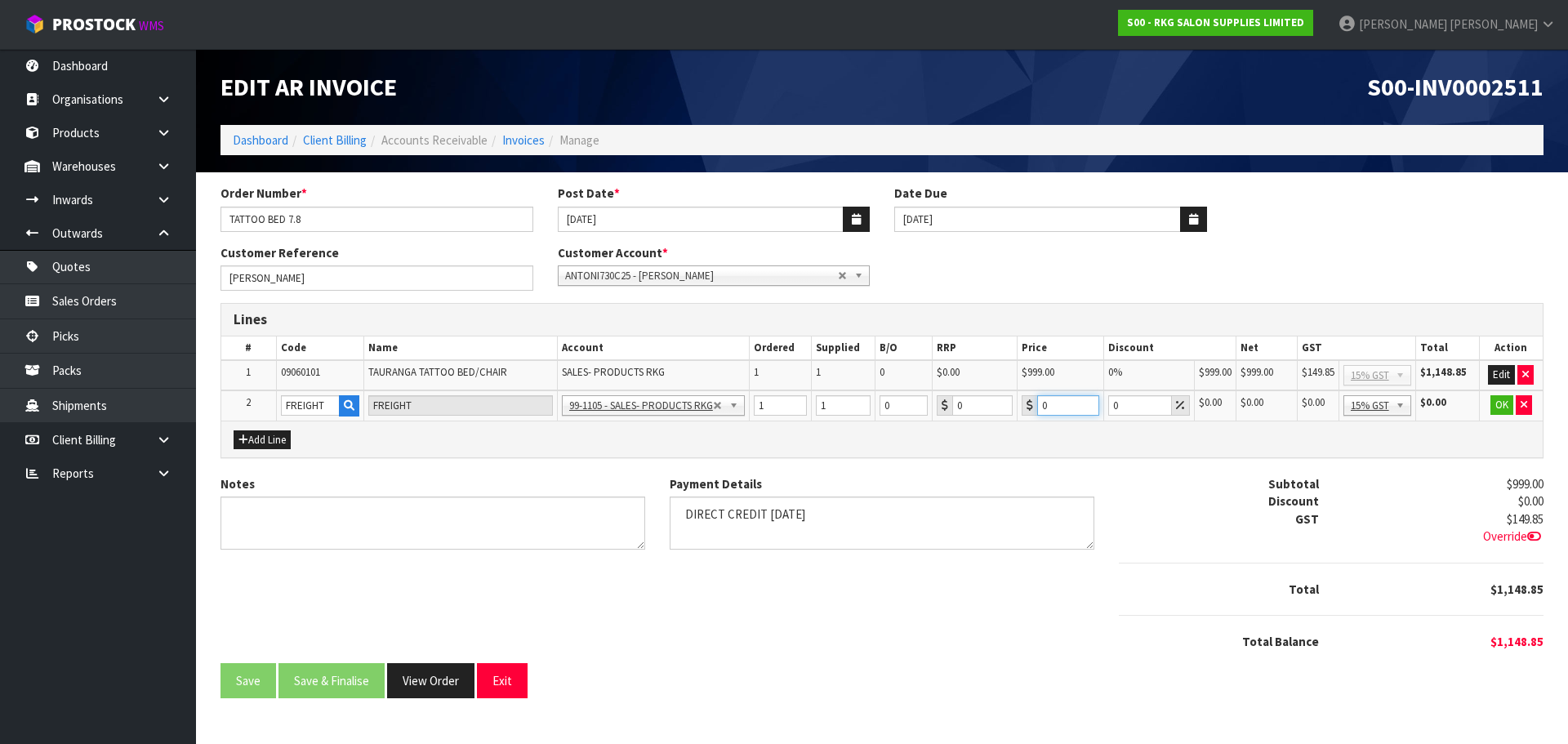
drag, startPoint x: 1049, startPoint y: 401, endPoint x: 1037, endPoint y: 402, distance: 12.0
click at [1037, 402] on input "0" at bounding box center [1067, 405] width 62 height 21
type input "374.30"
click at [1497, 406] on button "OK" at bounding box center [1502, 404] width 22 height 20
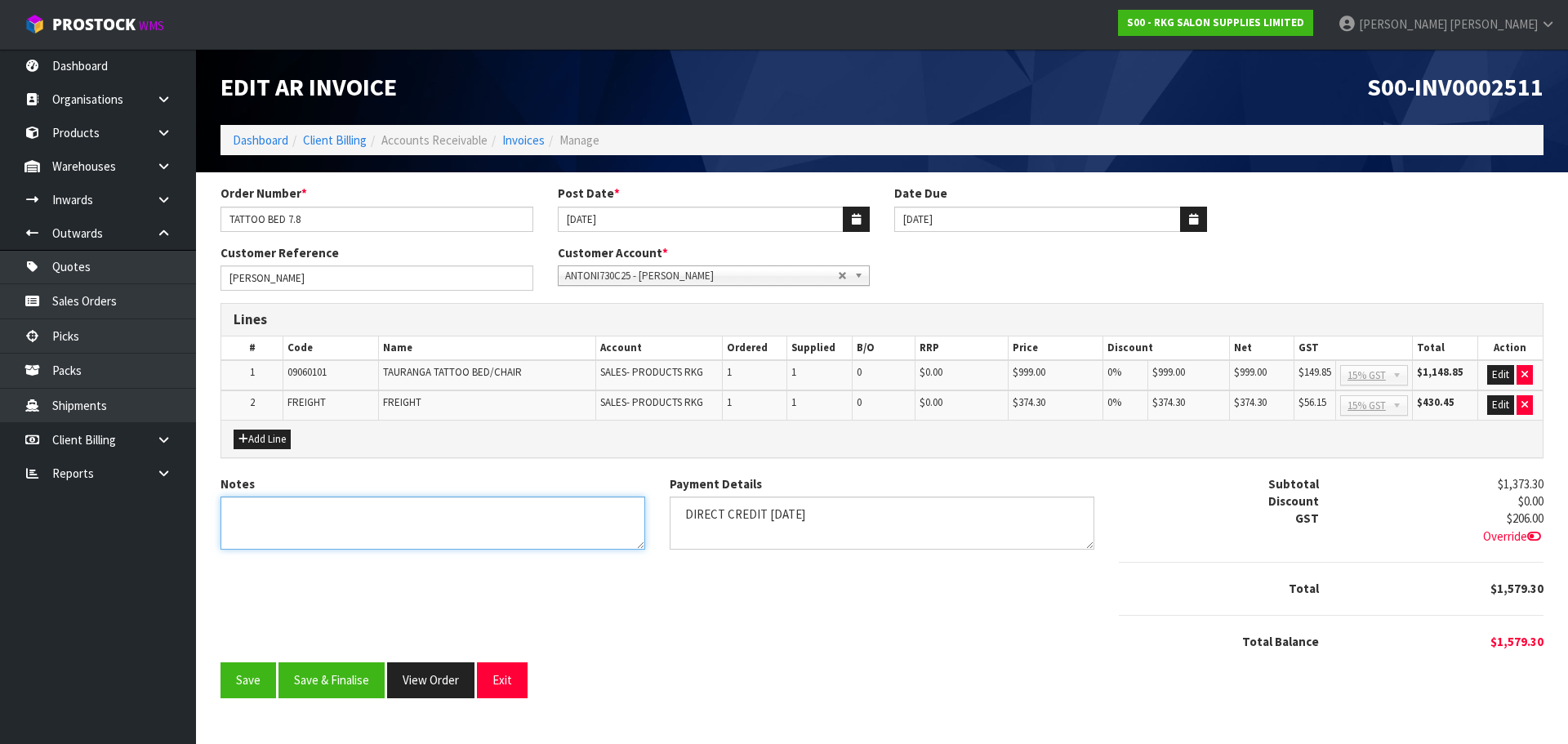
click at [276, 518] on textarea "Notes" at bounding box center [433, 523] width 425 height 53
type textarea "THANK YOU FOR YOUR ORDER."
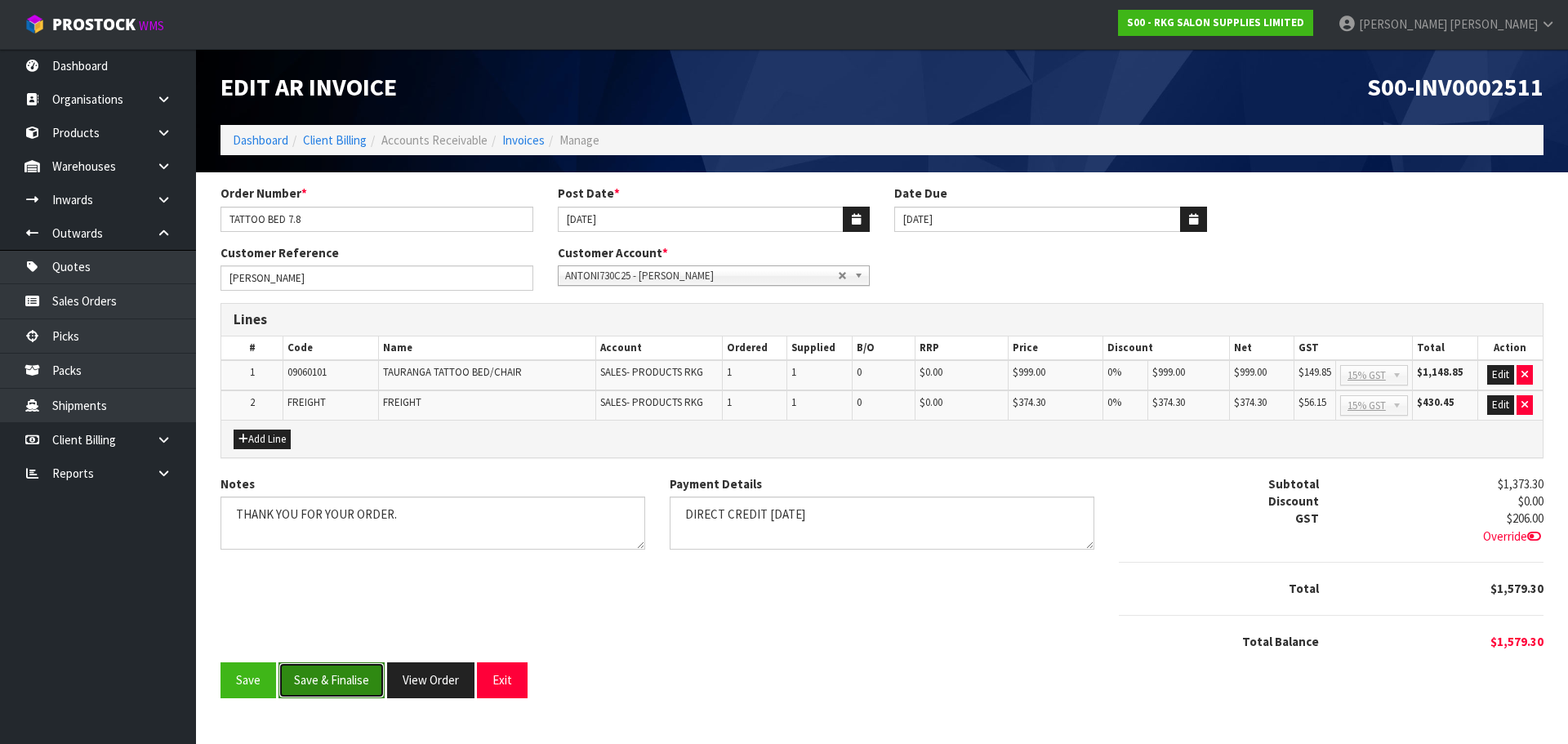
click at [341, 678] on button "Save & Finalise" at bounding box center [331, 680] width 106 height 36
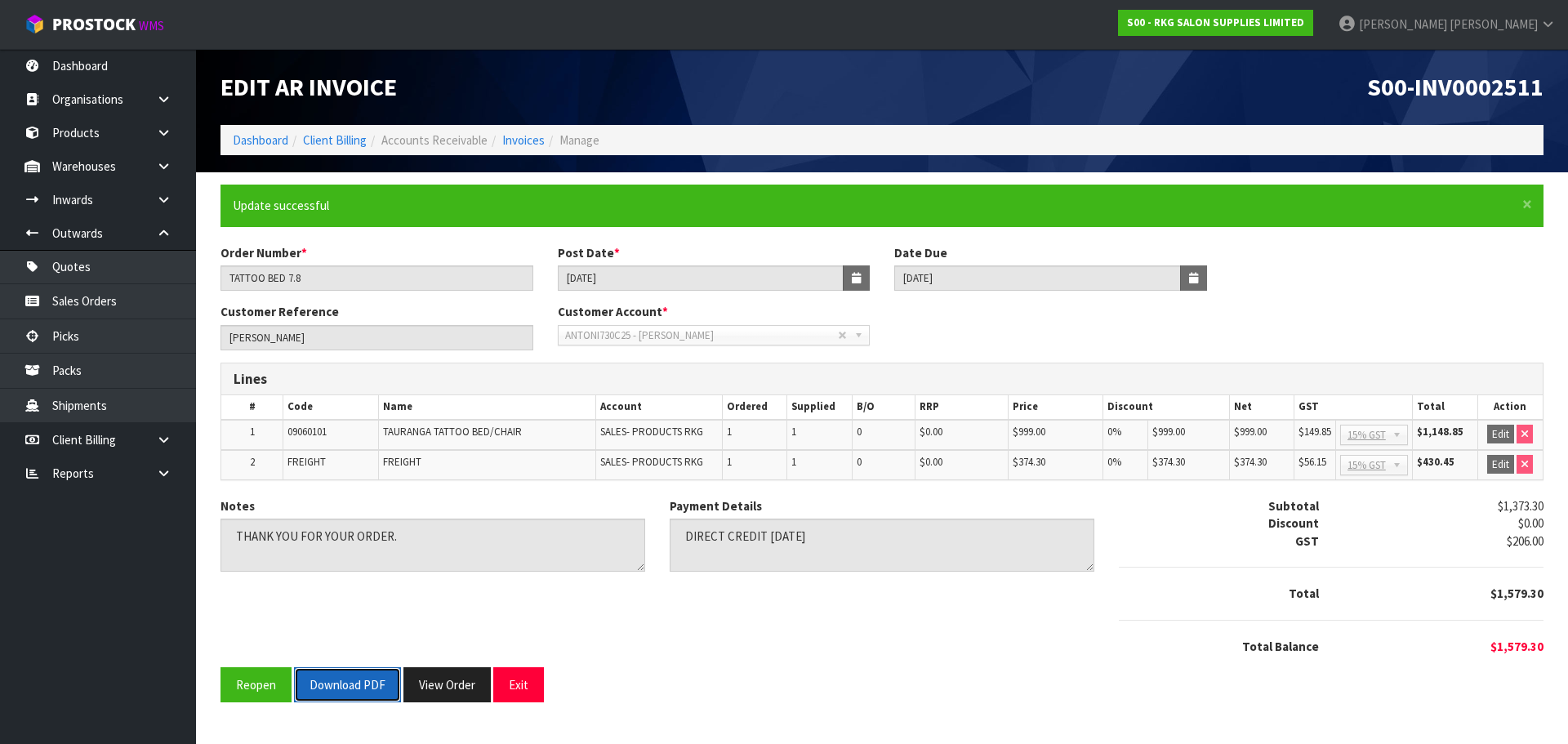
click at [343, 693] on button "Download PDF" at bounding box center [347, 685] width 107 height 36
click at [526, 686] on button "Exit" at bounding box center [518, 685] width 51 height 36
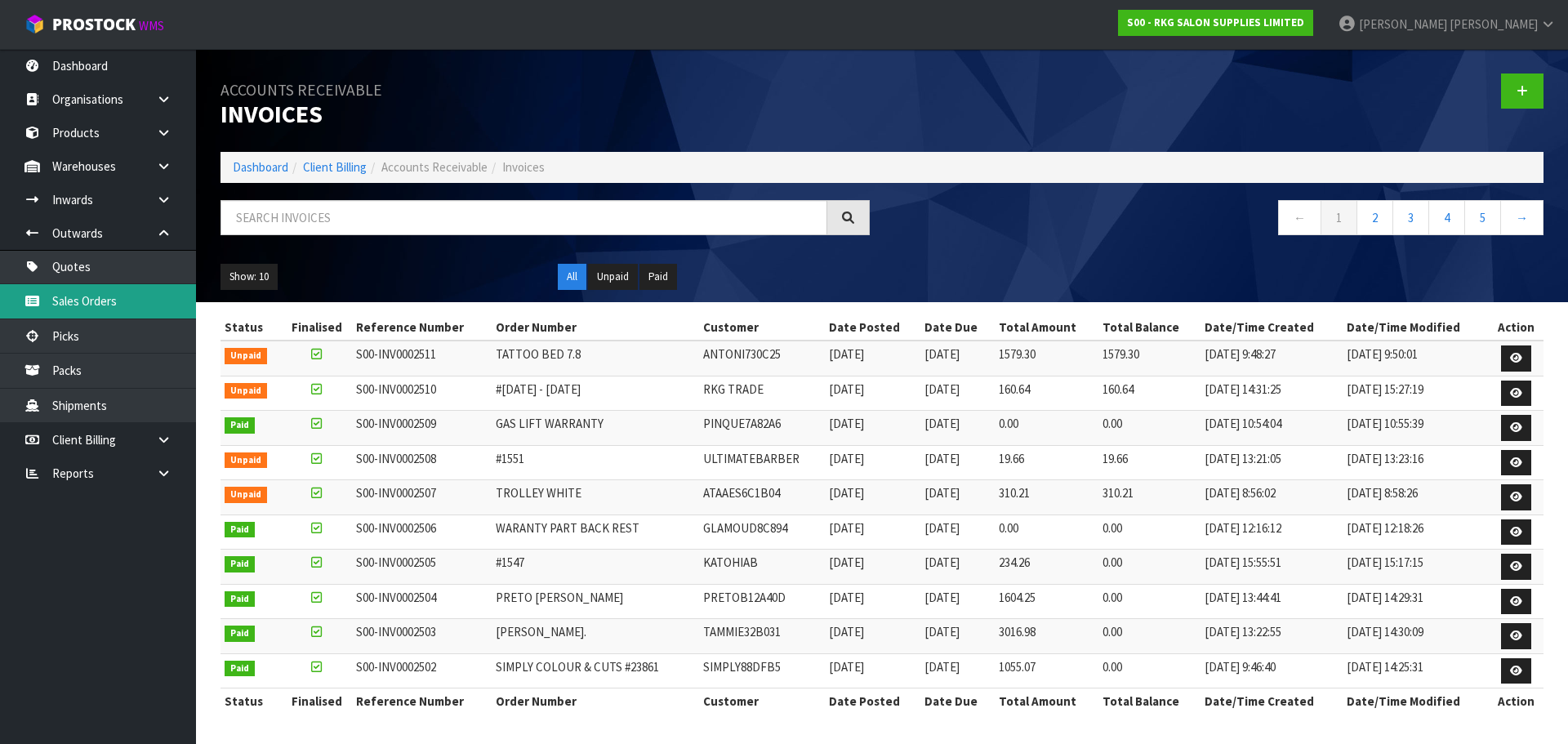
click at [69, 304] on link "Sales Orders" at bounding box center [97, 301] width 196 height 34
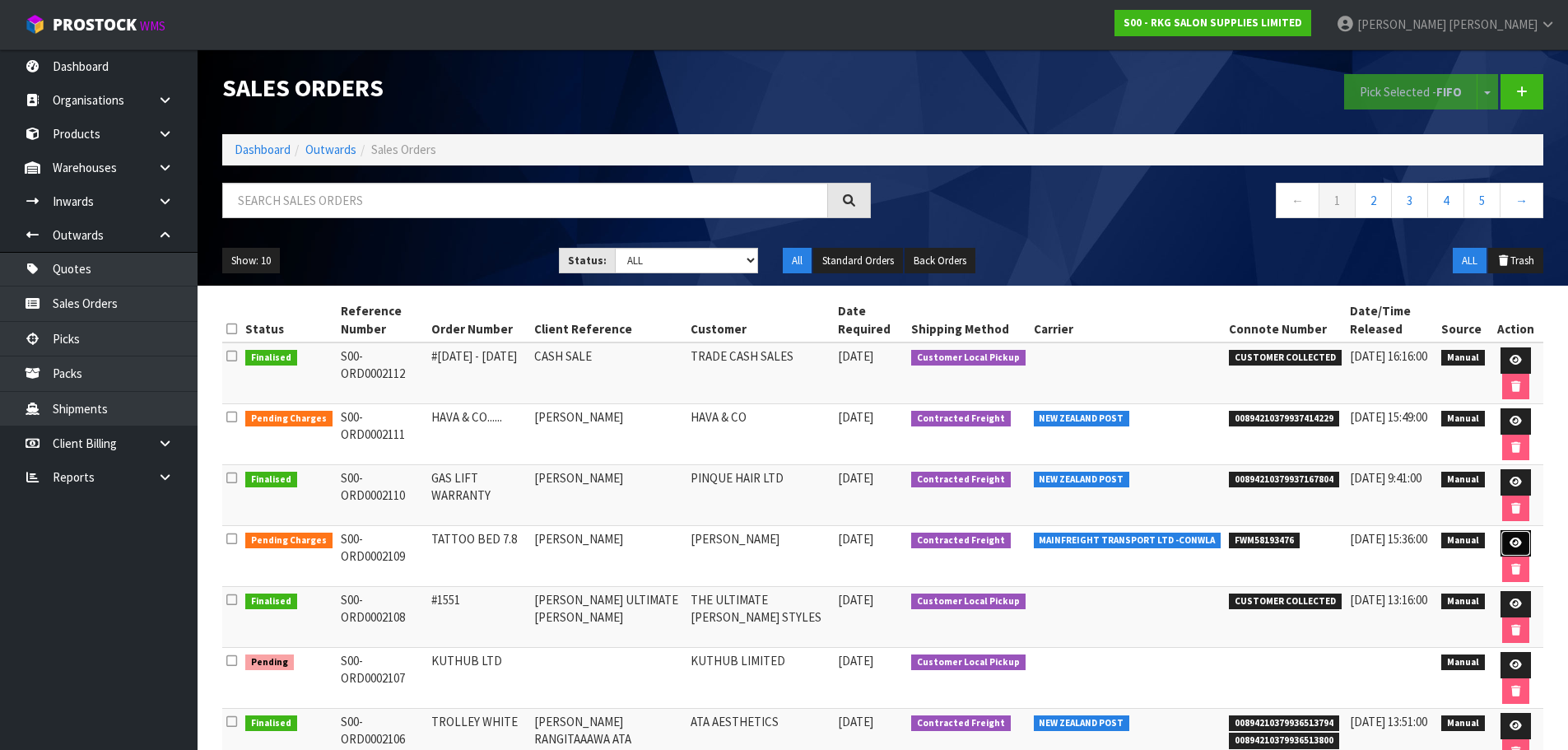
click at [1510, 548] on icon at bounding box center [1515, 542] width 12 height 10
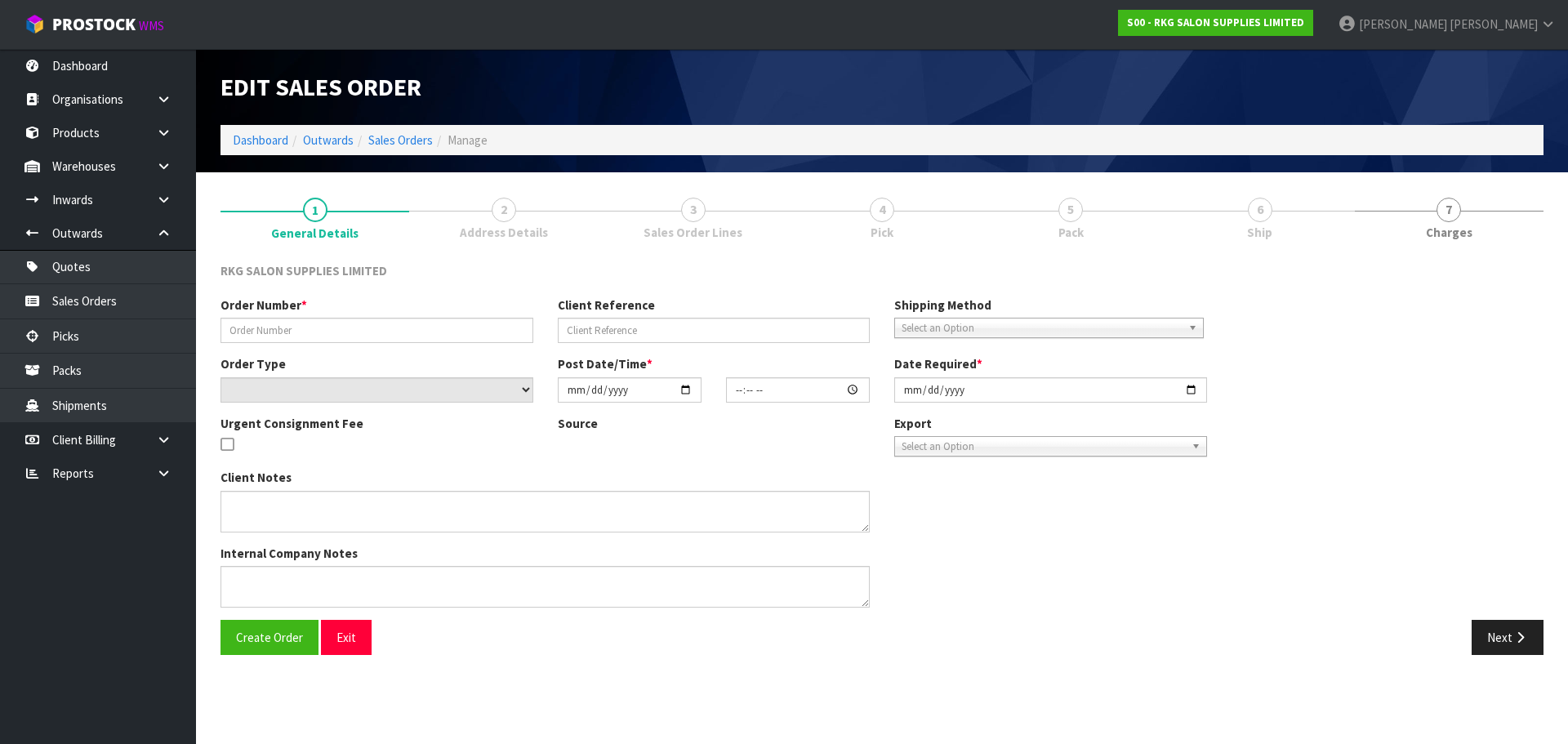
type input "TATTOO BED 7.8"
type input "[PERSON_NAME]"
select select "number:0"
type input "2025-08-07"
type input "00:00:00.000"
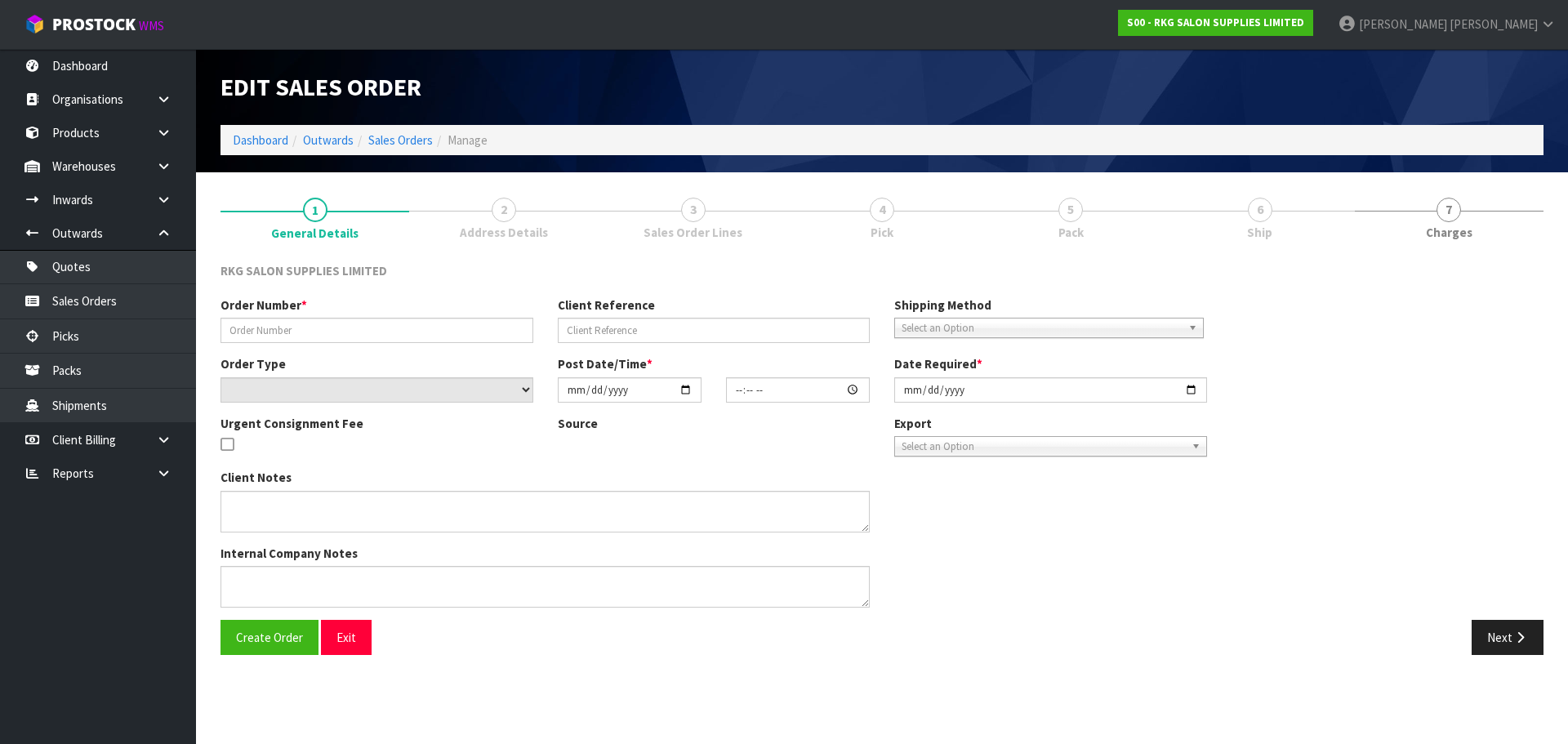
type input "2025-08-08"
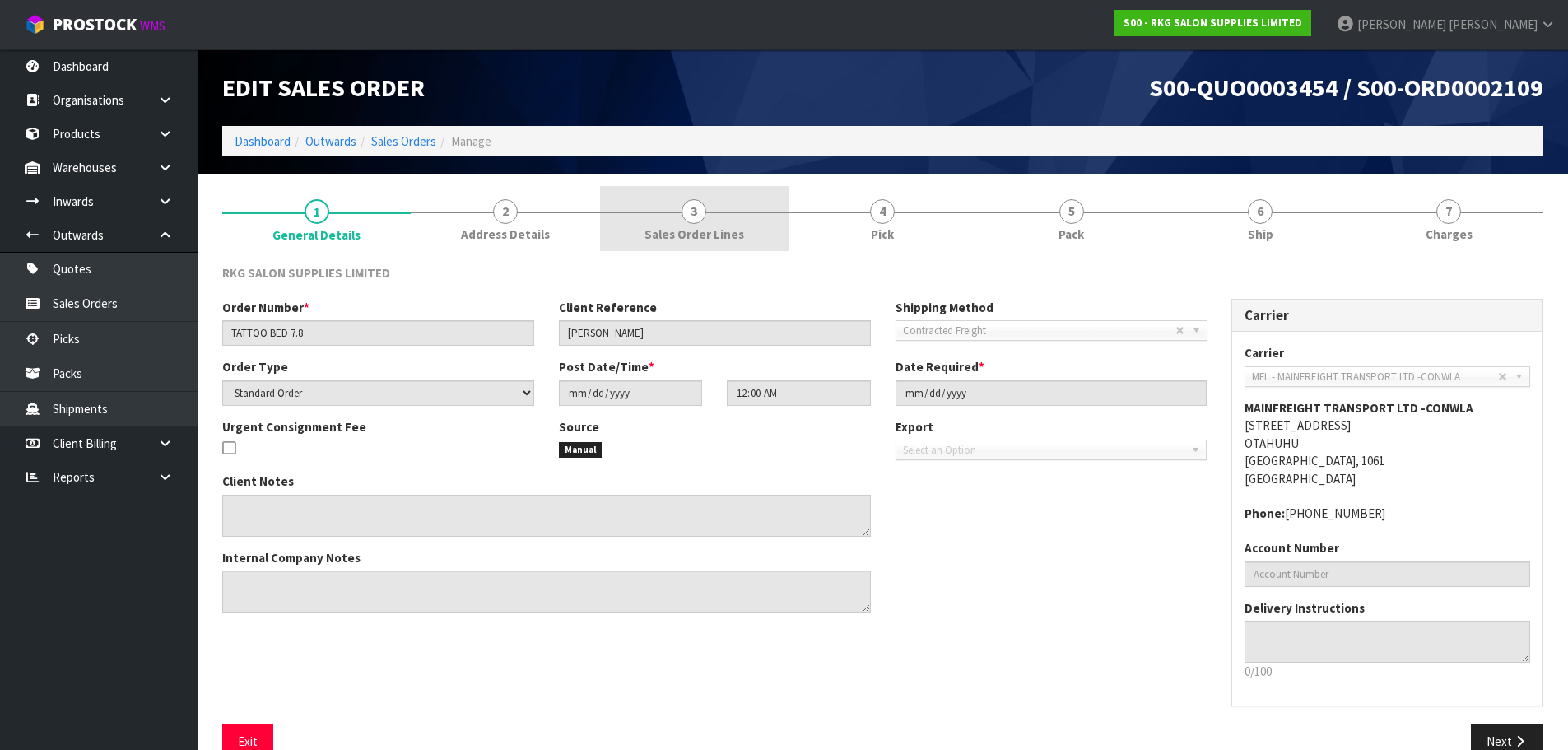
click at [702, 212] on span "3" at bounding box center [694, 211] width 25 height 25
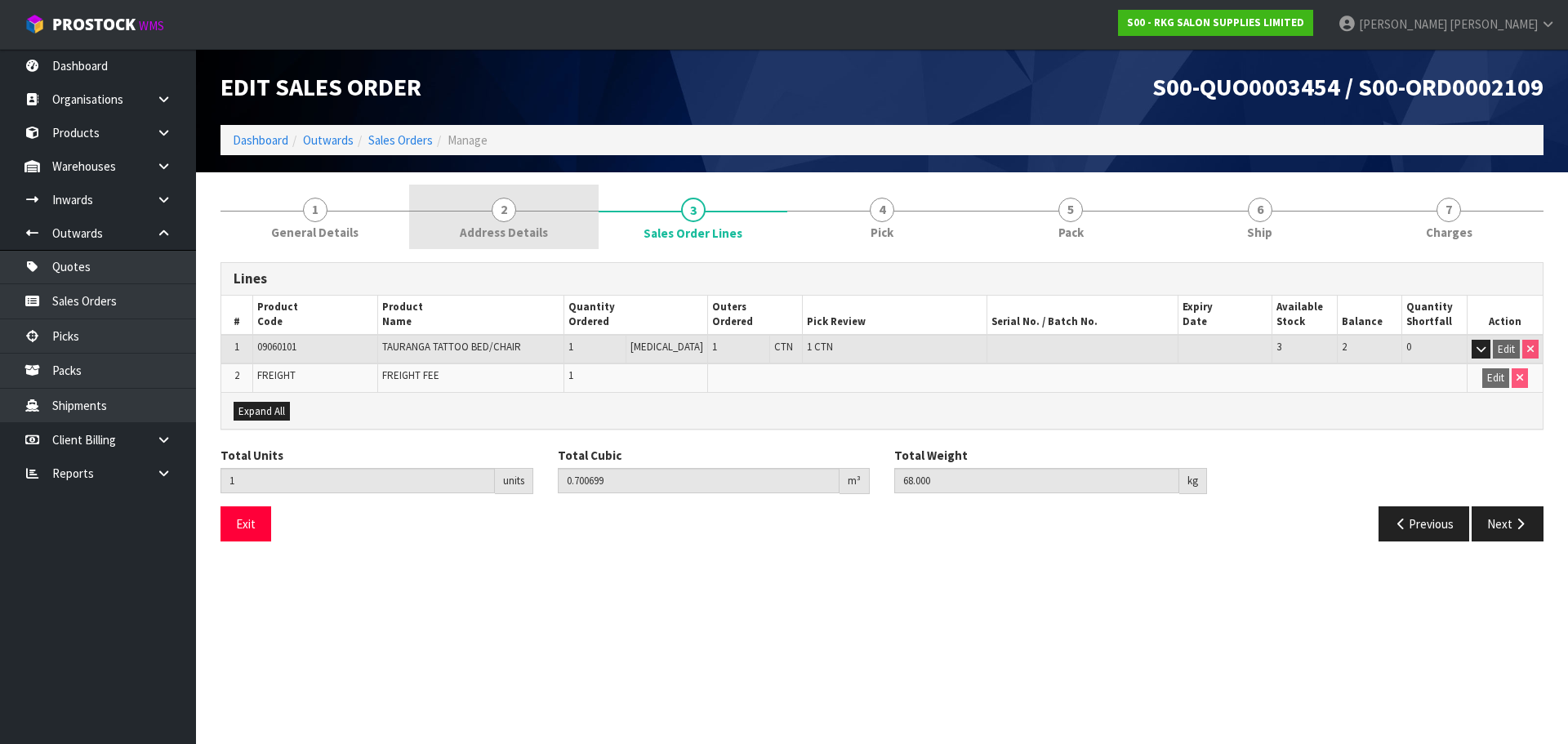
click at [502, 211] on span "2" at bounding box center [503, 210] width 24 height 24
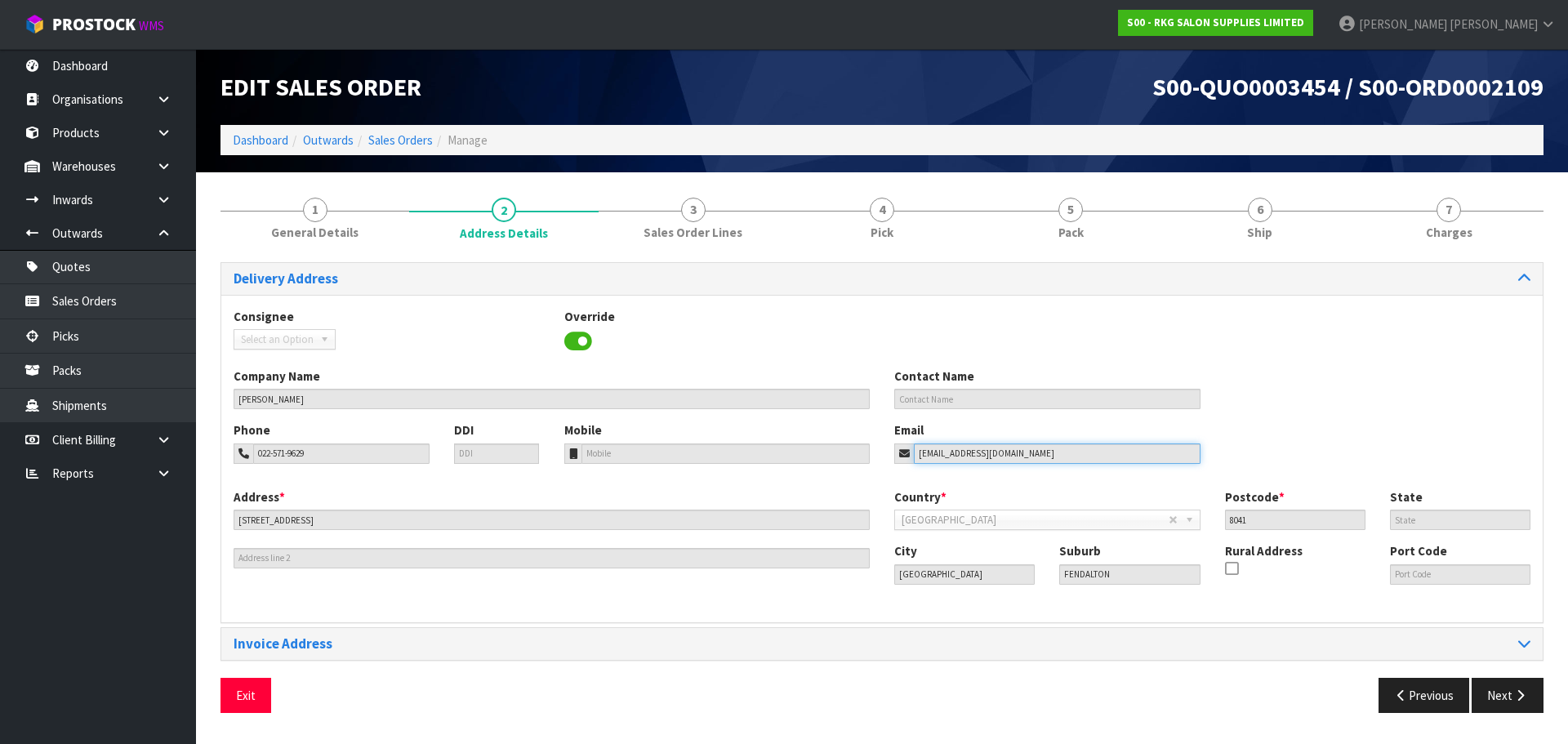
drag, startPoint x: 1060, startPoint y: 457, endPoint x: 889, endPoint y: 464, distance: 171.1
click at [889, 464] on div "Phone 022-571-9629 DDI Mobile Email antoniarose011@gmail.com" at bounding box center [882, 454] width 1321 height 66
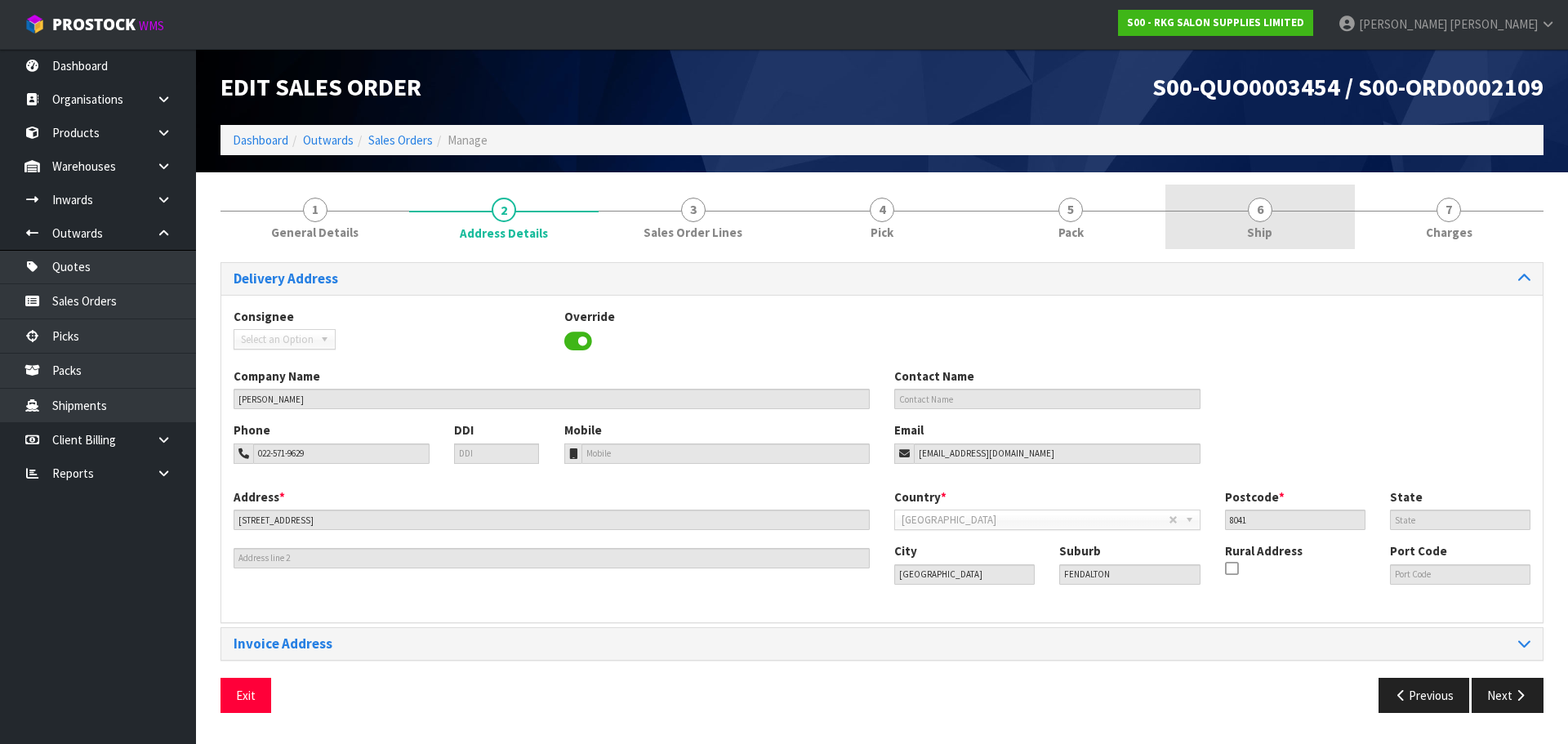
click at [1259, 211] on span "6" at bounding box center [1260, 210] width 24 height 24
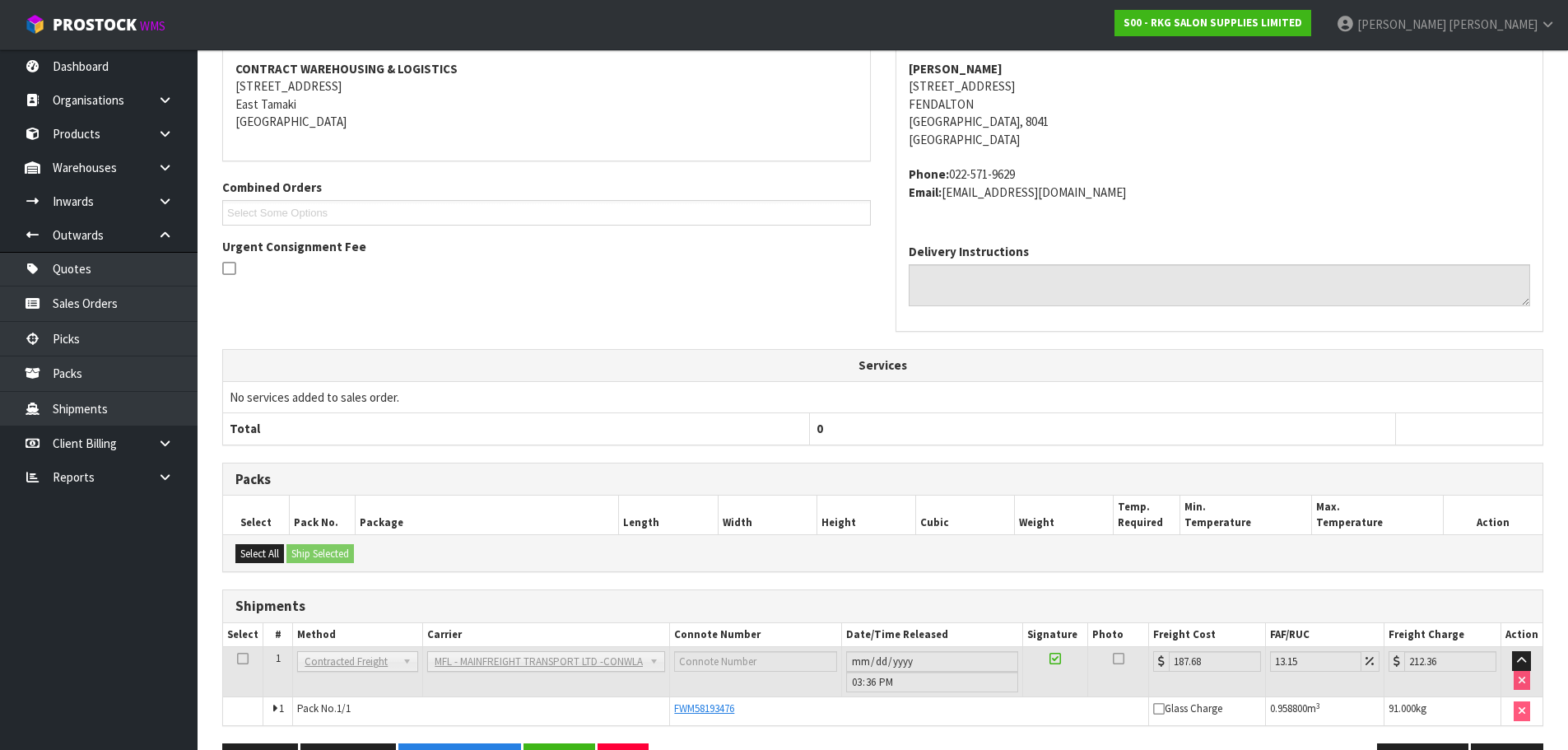
scroll to position [304, 0]
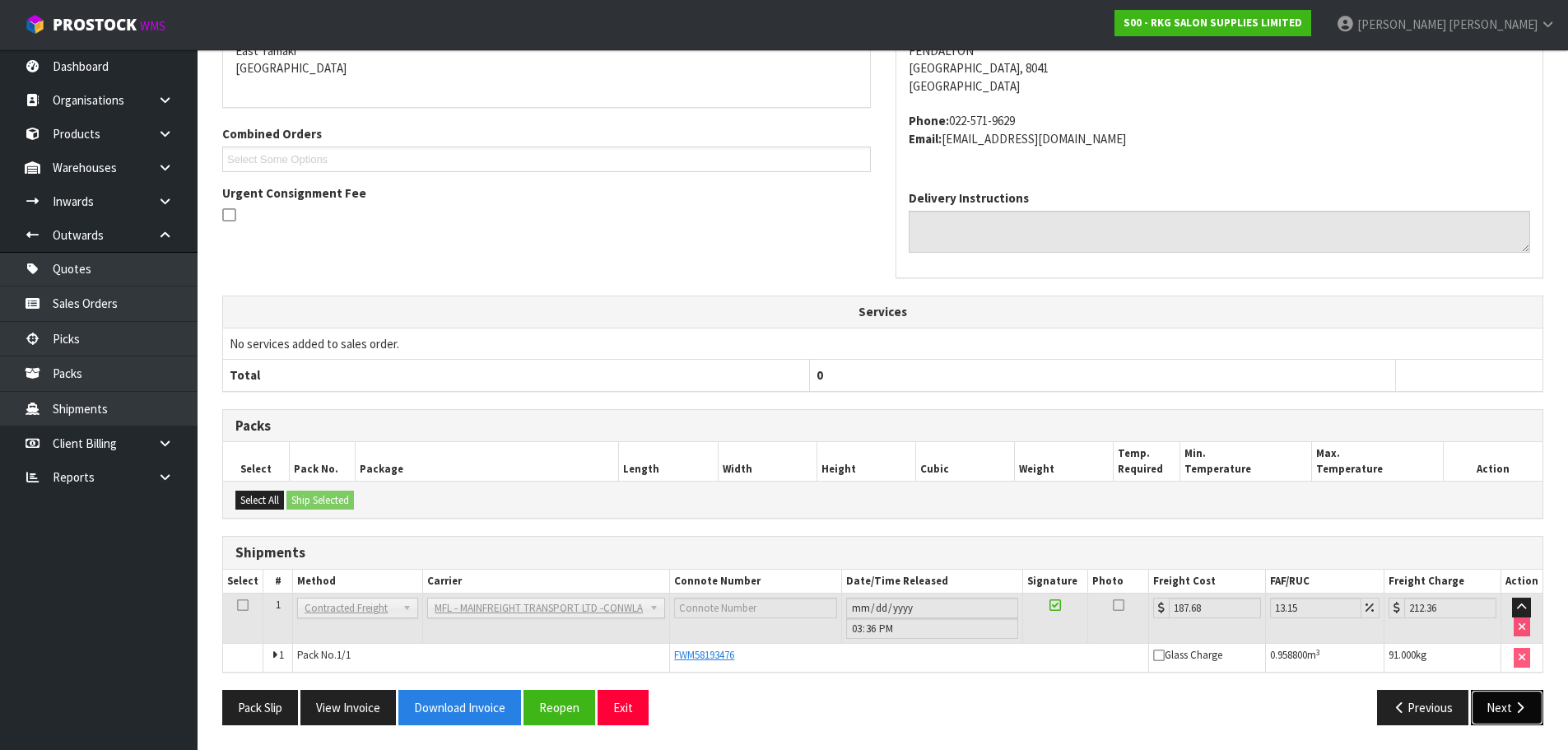
click at [1515, 715] on button "Next" at bounding box center [1507, 708] width 73 height 36
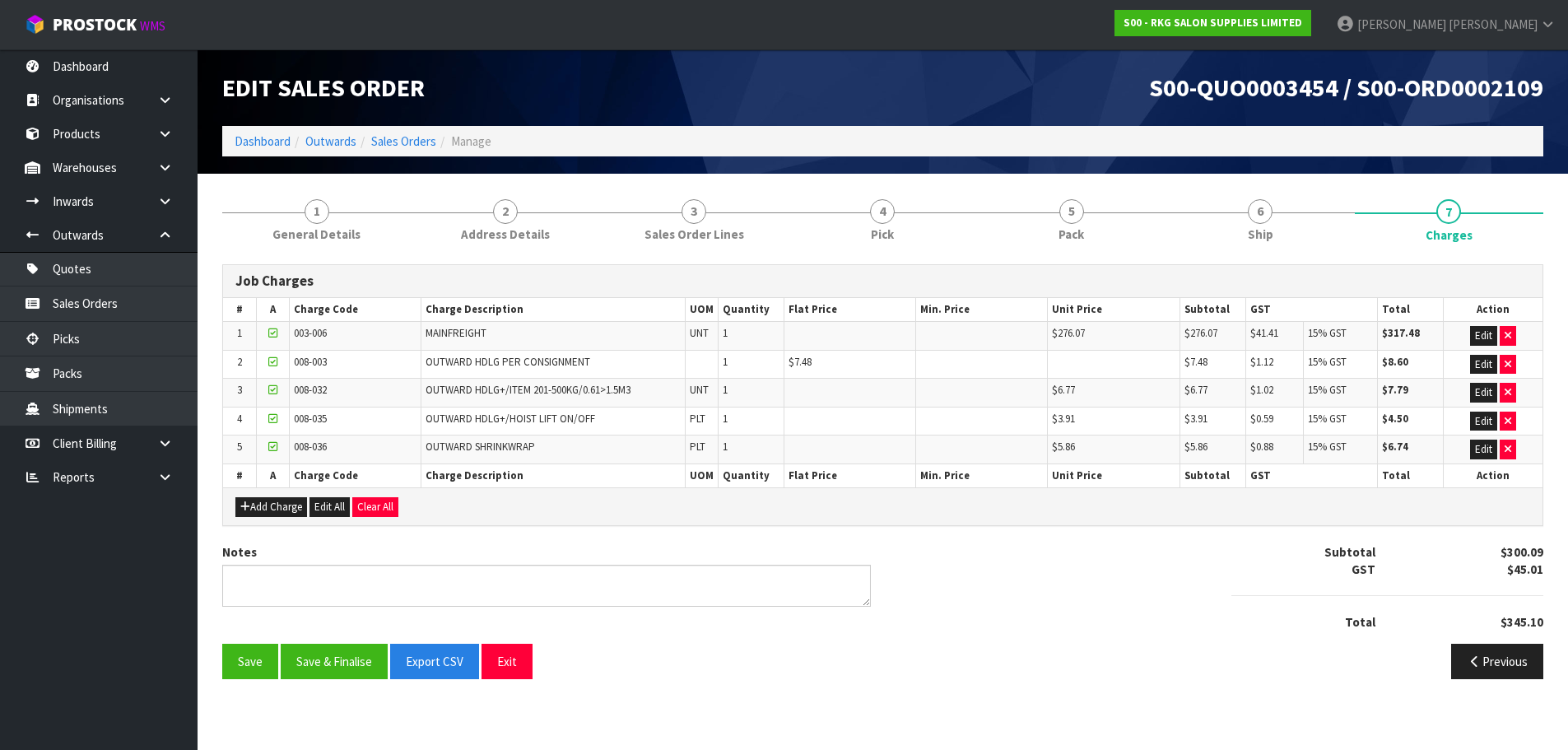
scroll to position [0, 0]
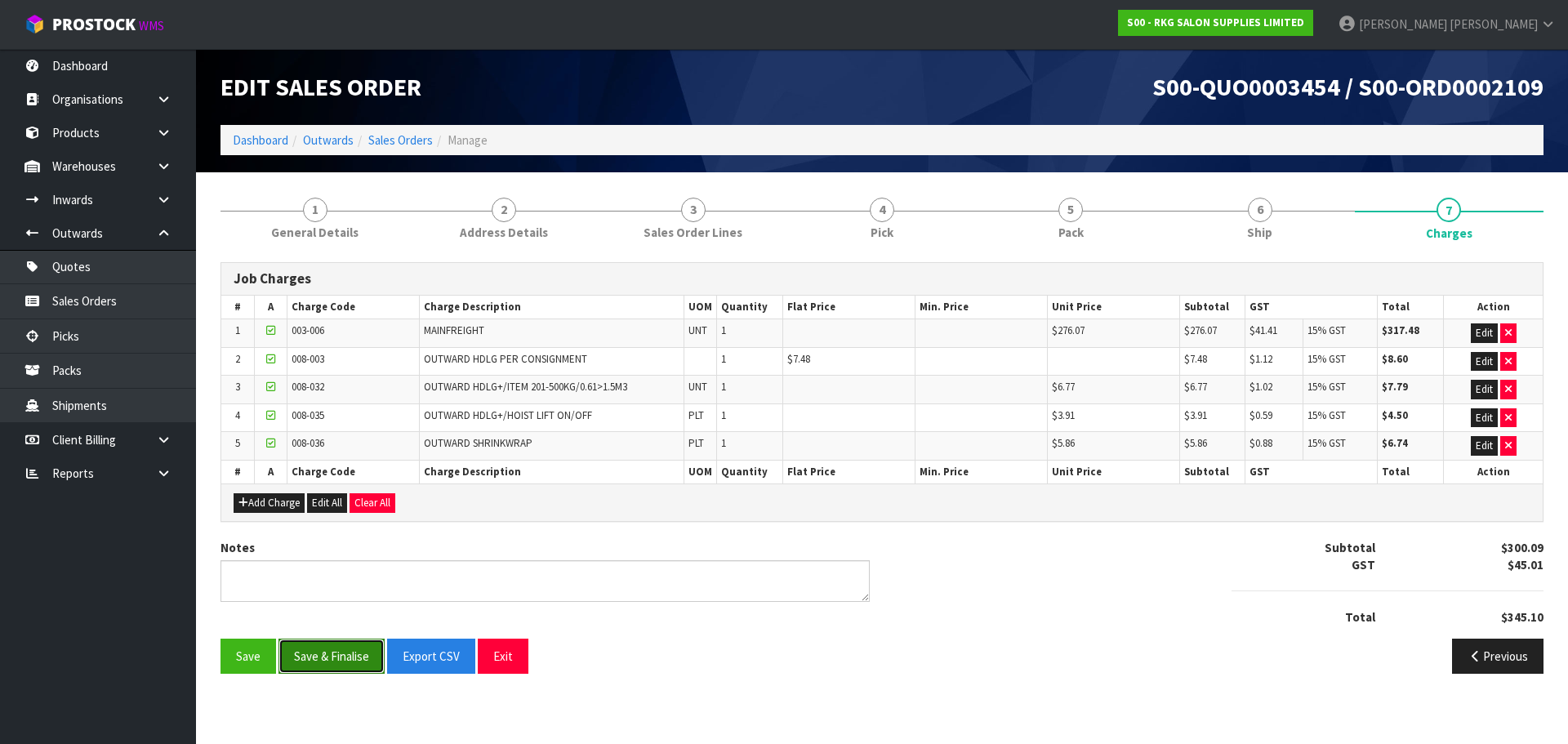
click at [330, 656] on button "Save & Finalise" at bounding box center [331, 656] width 106 height 36
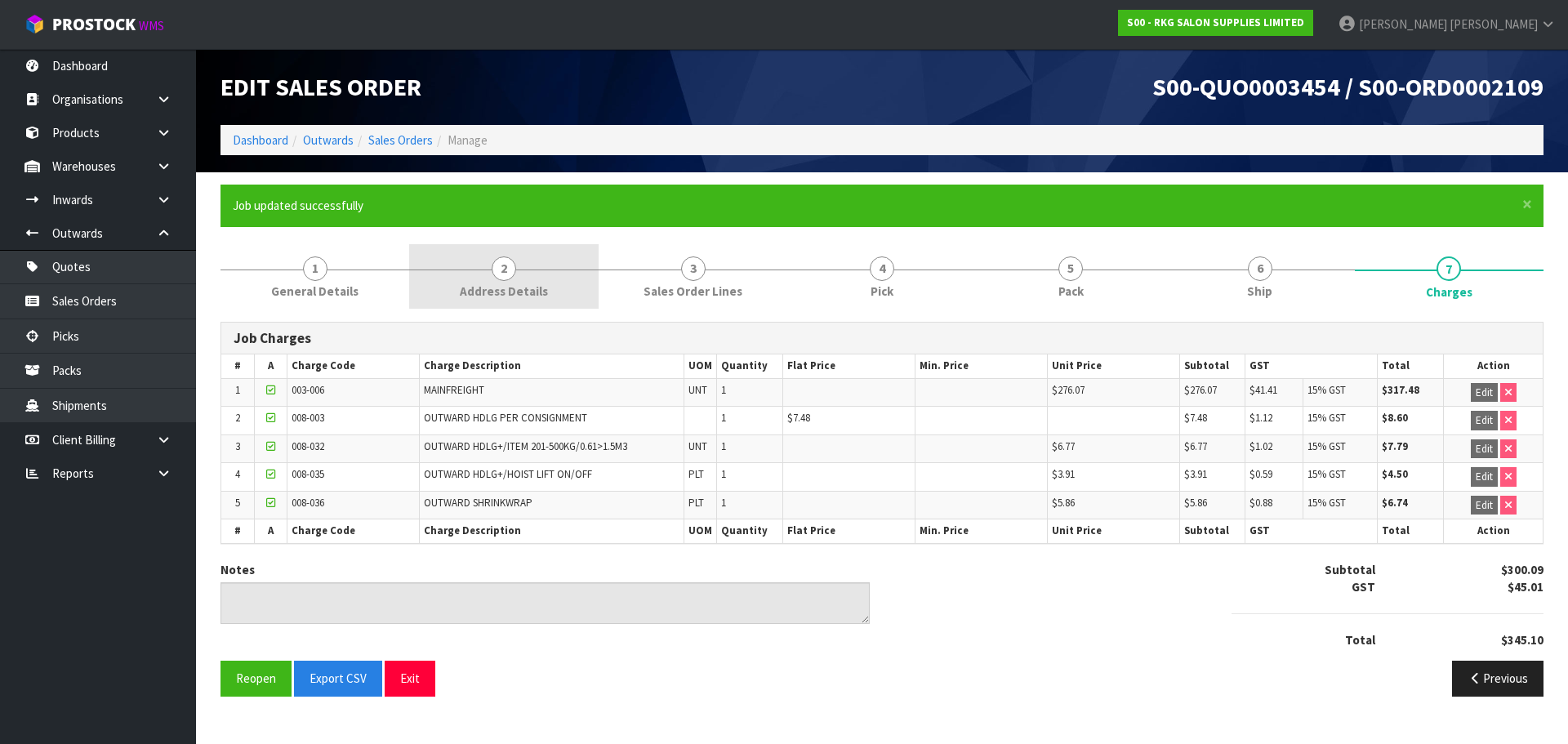
click at [493, 272] on span "2" at bounding box center [503, 269] width 24 height 24
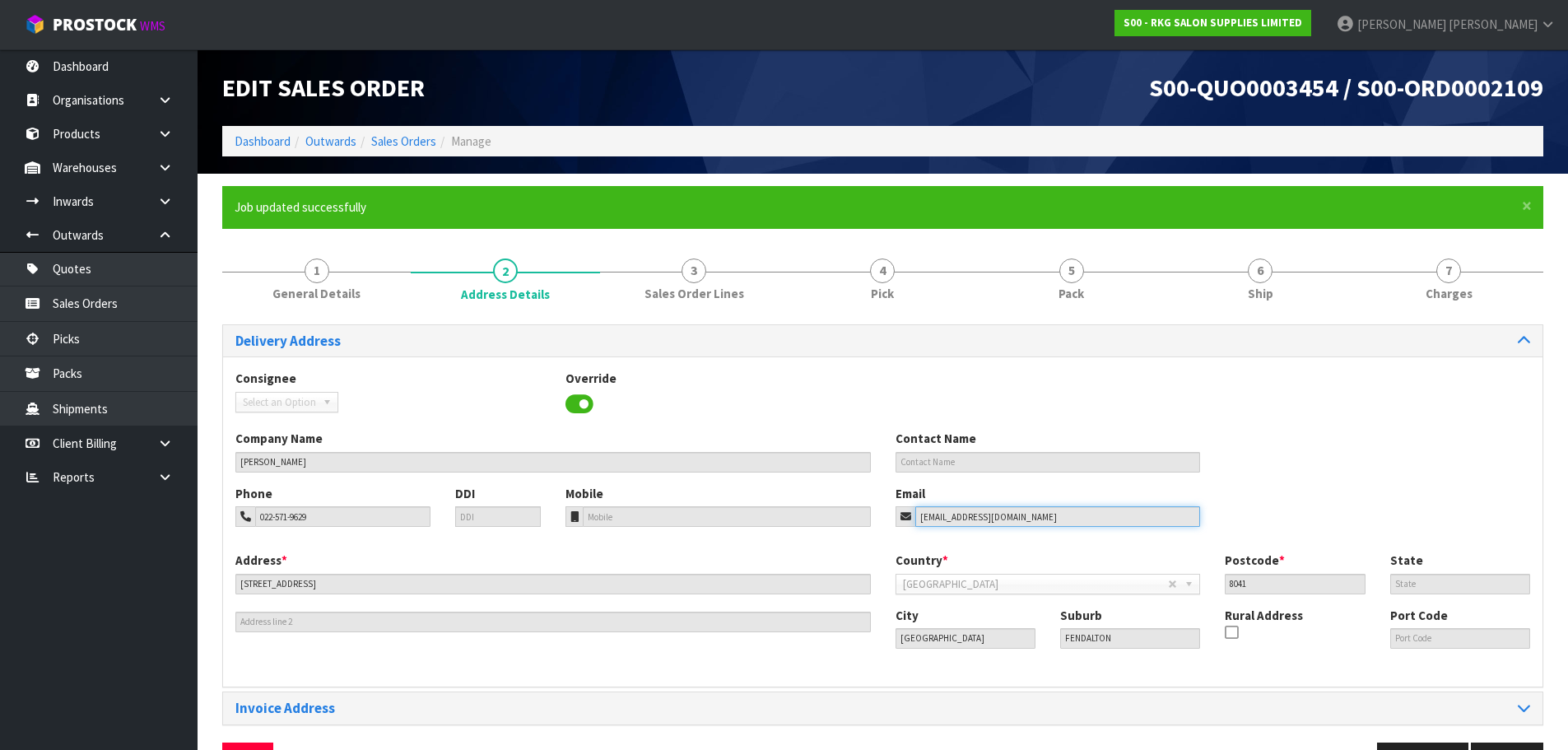
drag, startPoint x: 1037, startPoint y: 514, endPoint x: 889, endPoint y: 524, distance: 148.3
click at [889, 524] on div "Email antoniarose011@gmail.com" at bounding box center [1048, 506] width 330 height 42
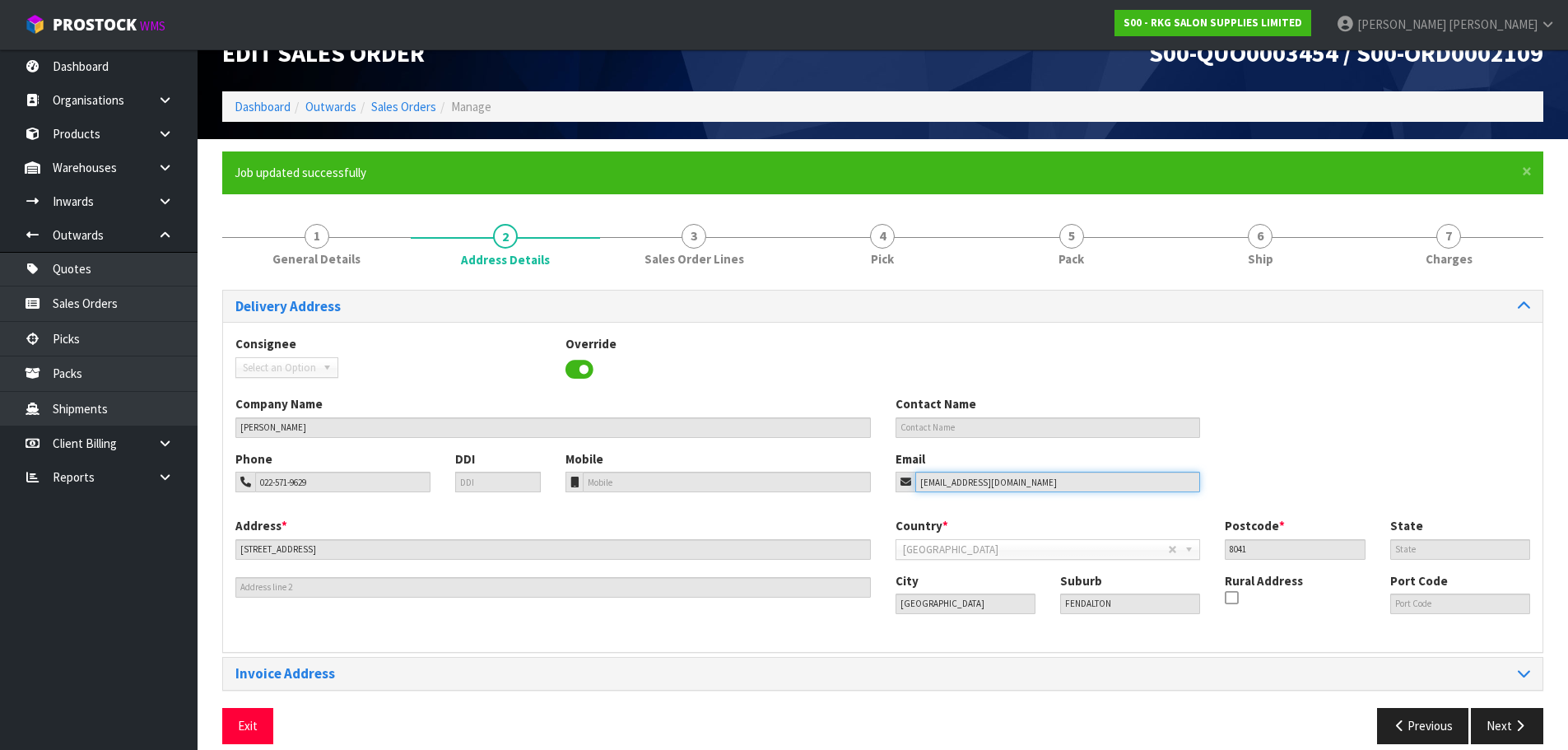
scroll to position [54, 0]
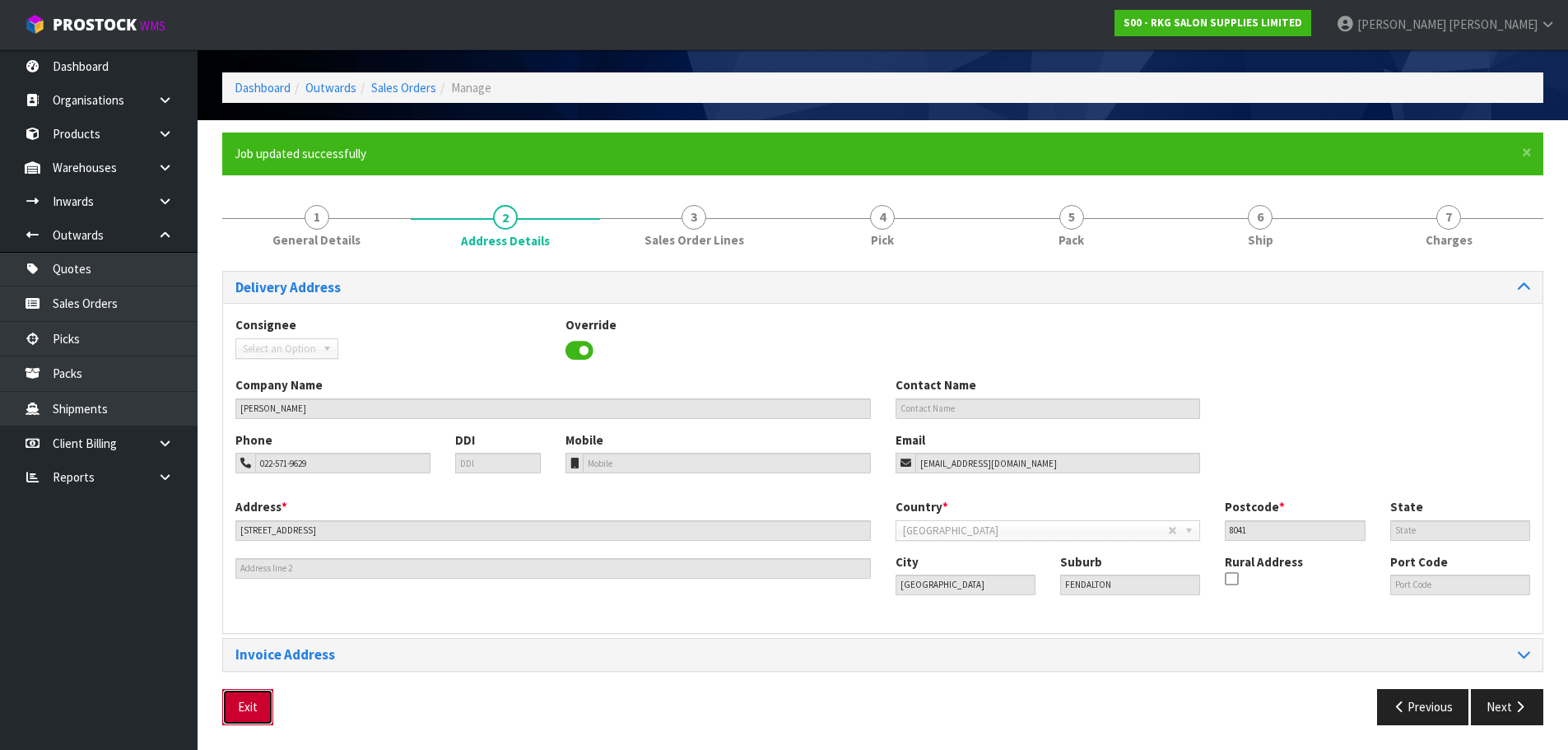
click at [255, 708] on button "Exit" at bounding box center [248, 707] width 51 height 36
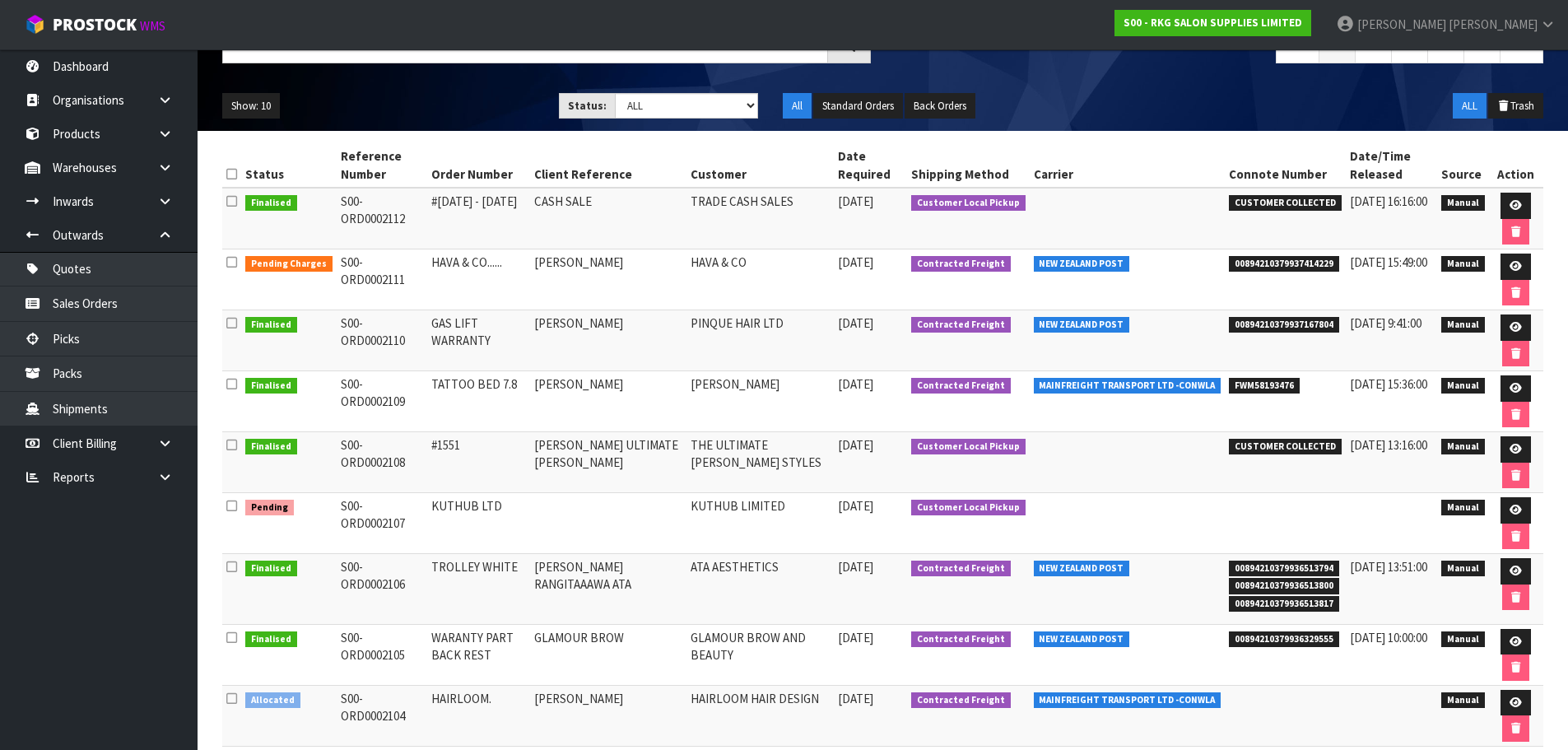
scroll to position [165, 0]
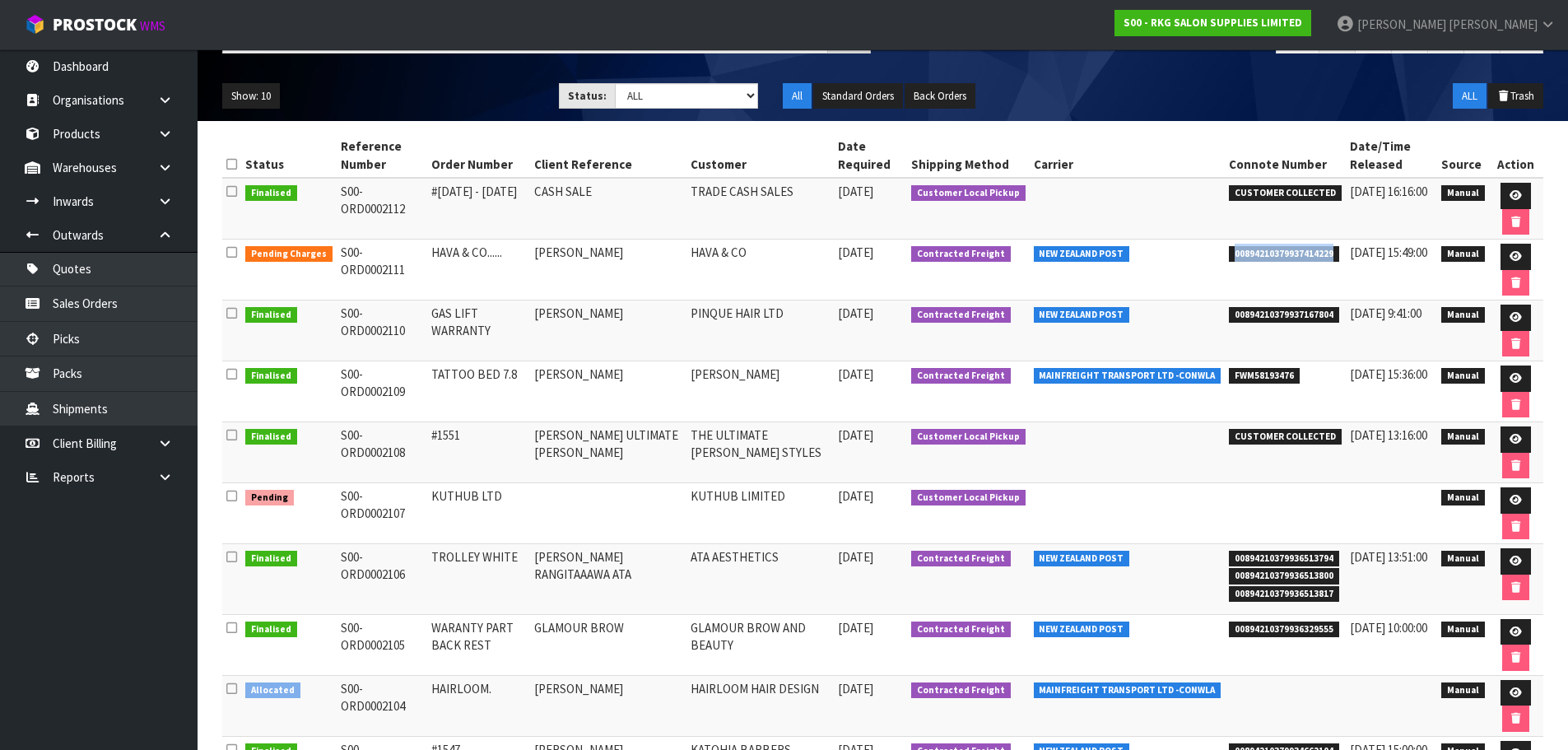
drag, startPoint x: 1219, startPoint y: 256, endPoint x: 1322, endPoint y: 255, distance: 103.0
click at [1322, 255] on span "00894210379937414229" at bounding box center [1283, 254] width 110 height 16
copy span "00894210379937414229"
click at [74, 277] on link "Quotes" at bounding box center [98, 269] width 197 height 34
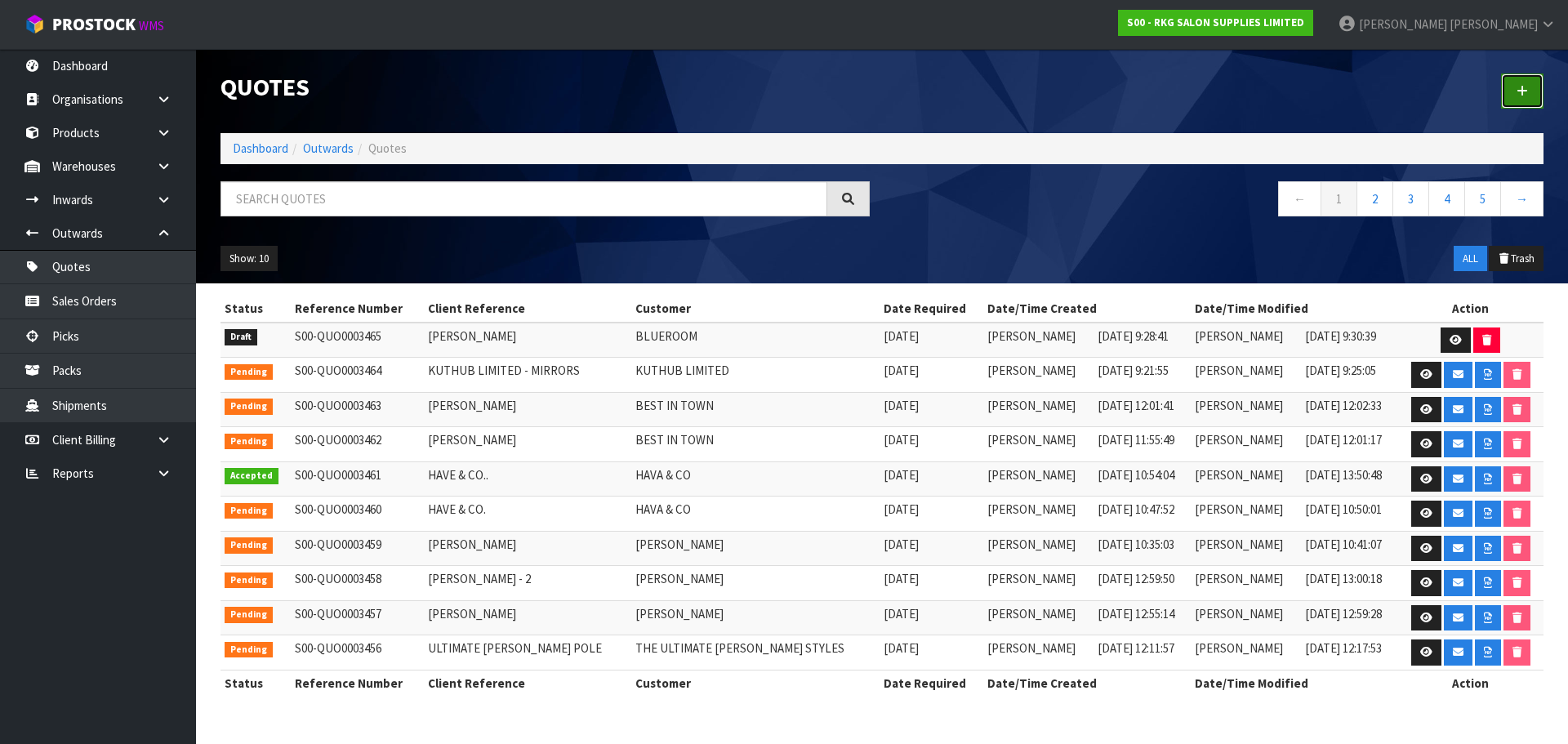
click at [1518, 91] on icon at bounding box center [1522, 91] width 11 height 12
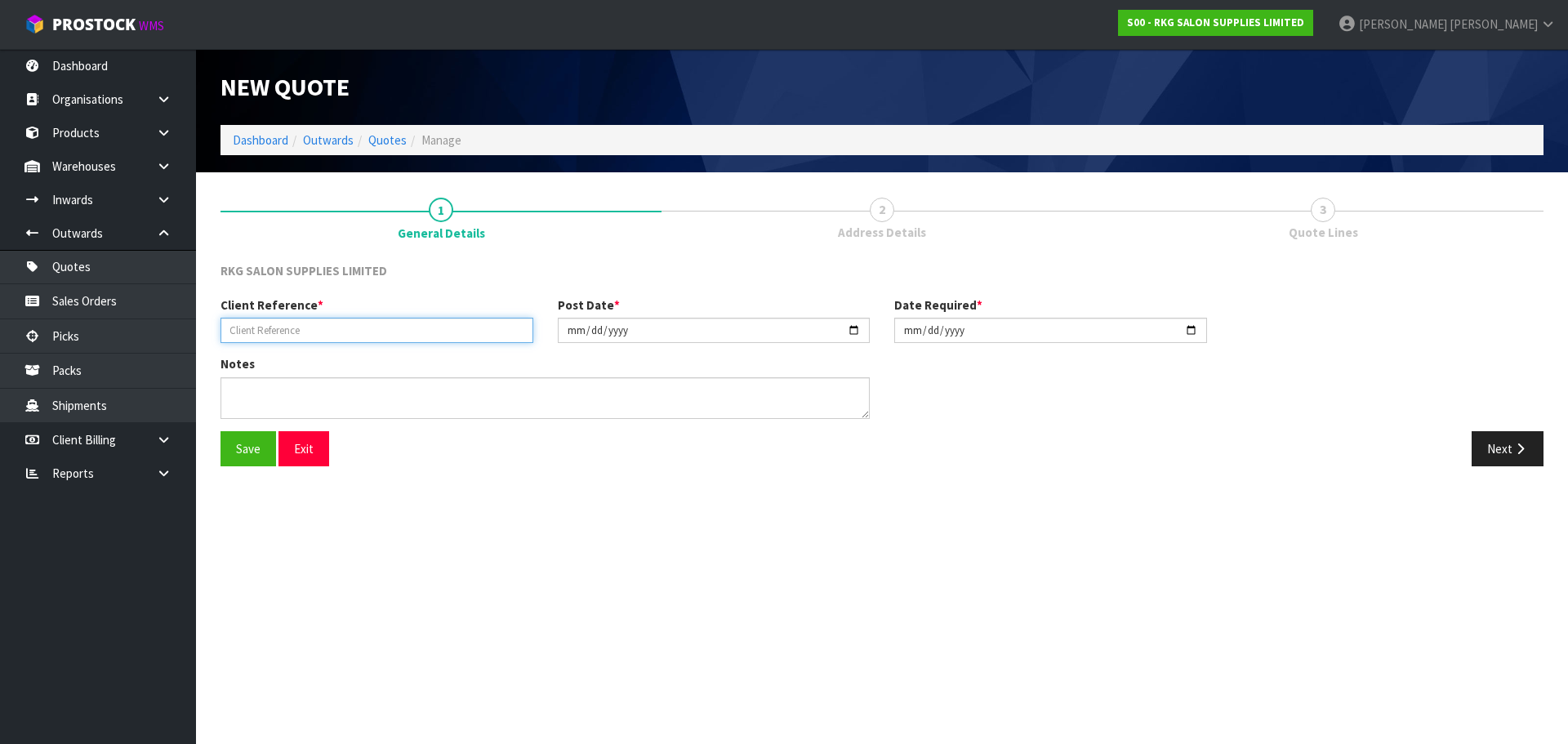
click at [293, 323] on input "text" at bounding box center [377, 329] width 312 height 25
click at [250, 453] on button "Save" at bounding box center [248, 449] width 55 height 36
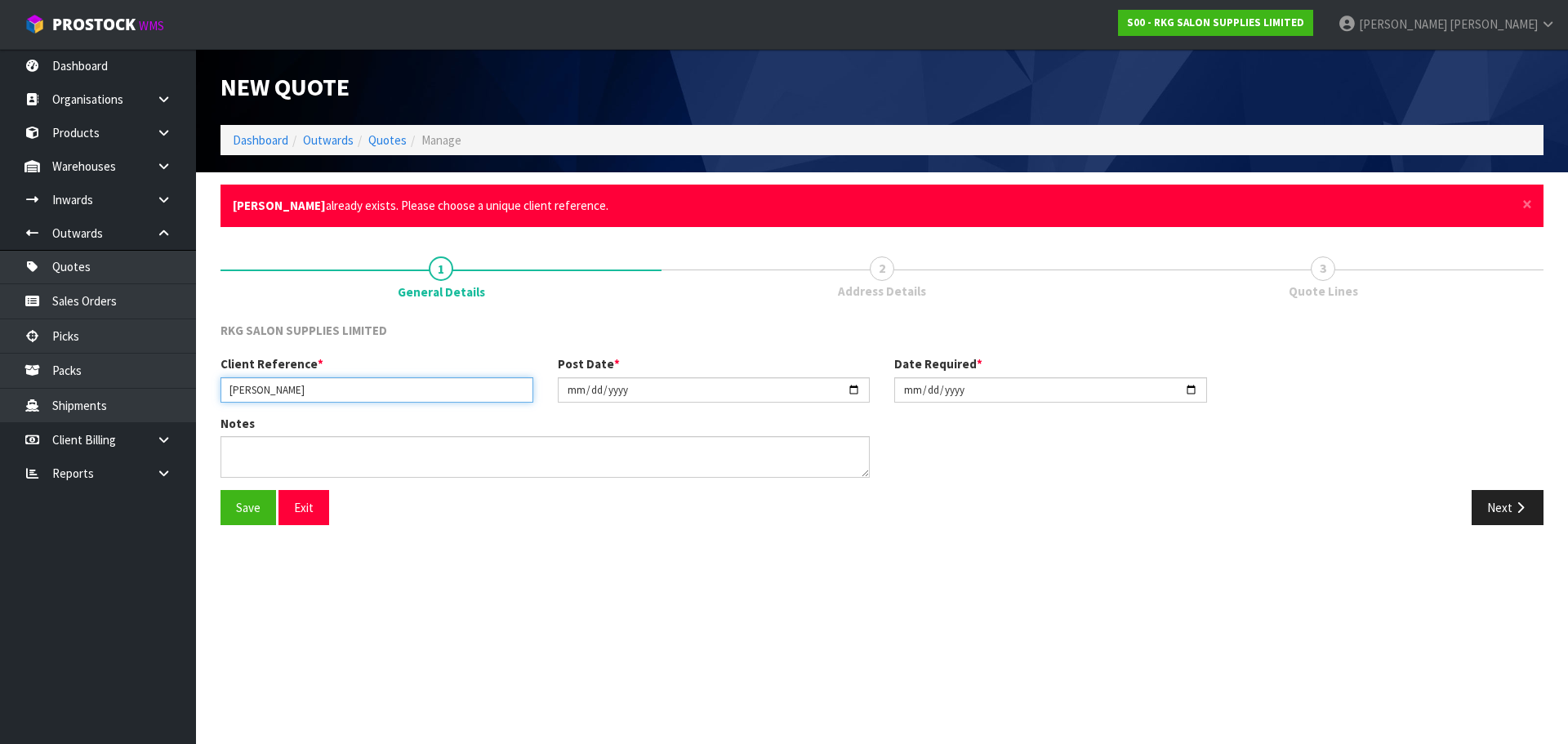
click at [327, 390] on input "[PERSON_NAME]" at bounding box center [377, 389] width 312 height 25
type input "[PERSON_NAME] VAMP"
click at [248, 509] on button "Save" at bounding box center [248, 508] width 55 height 36
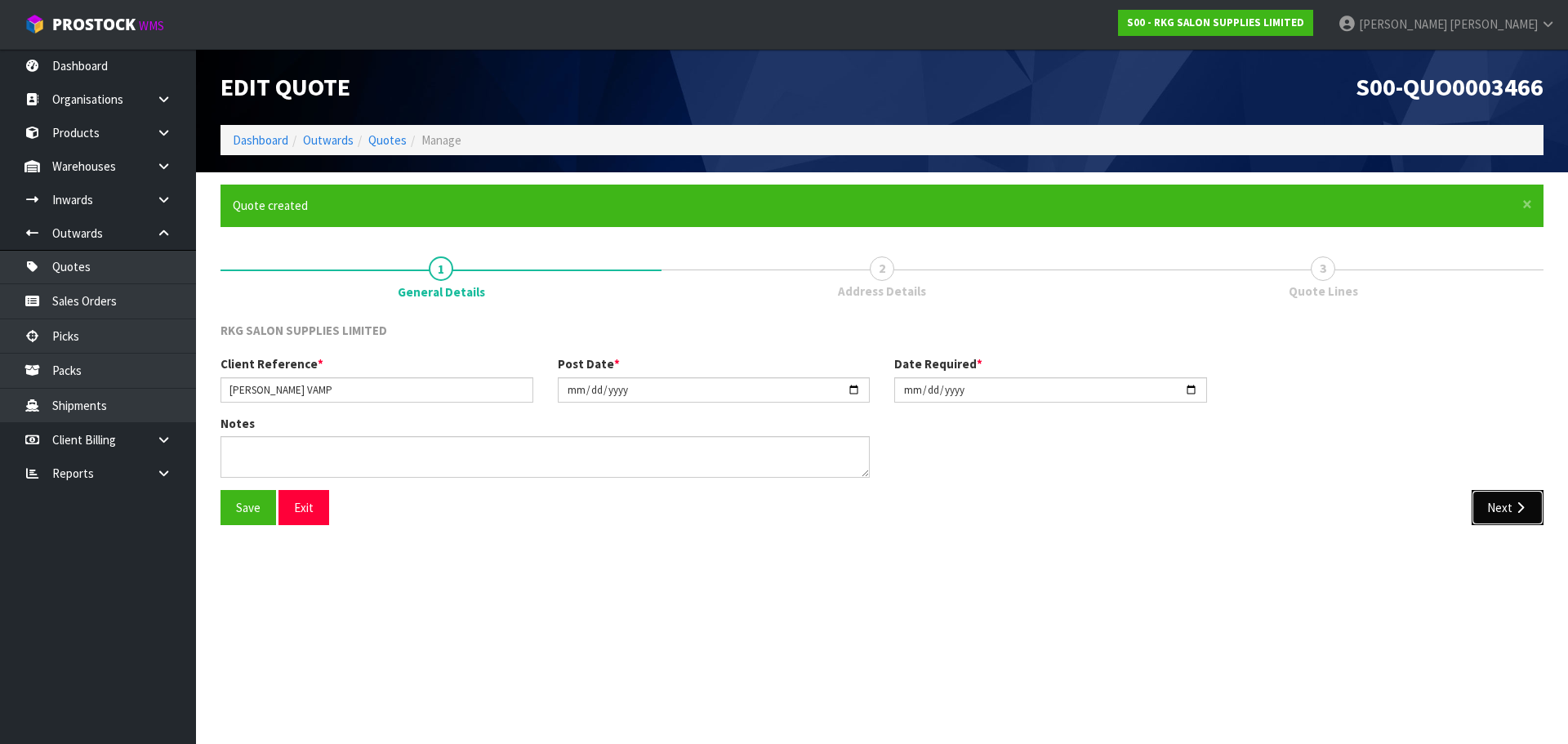
click at [1496, 510] on button "Next" at bounding box center [1507, 508] width 72 height 36
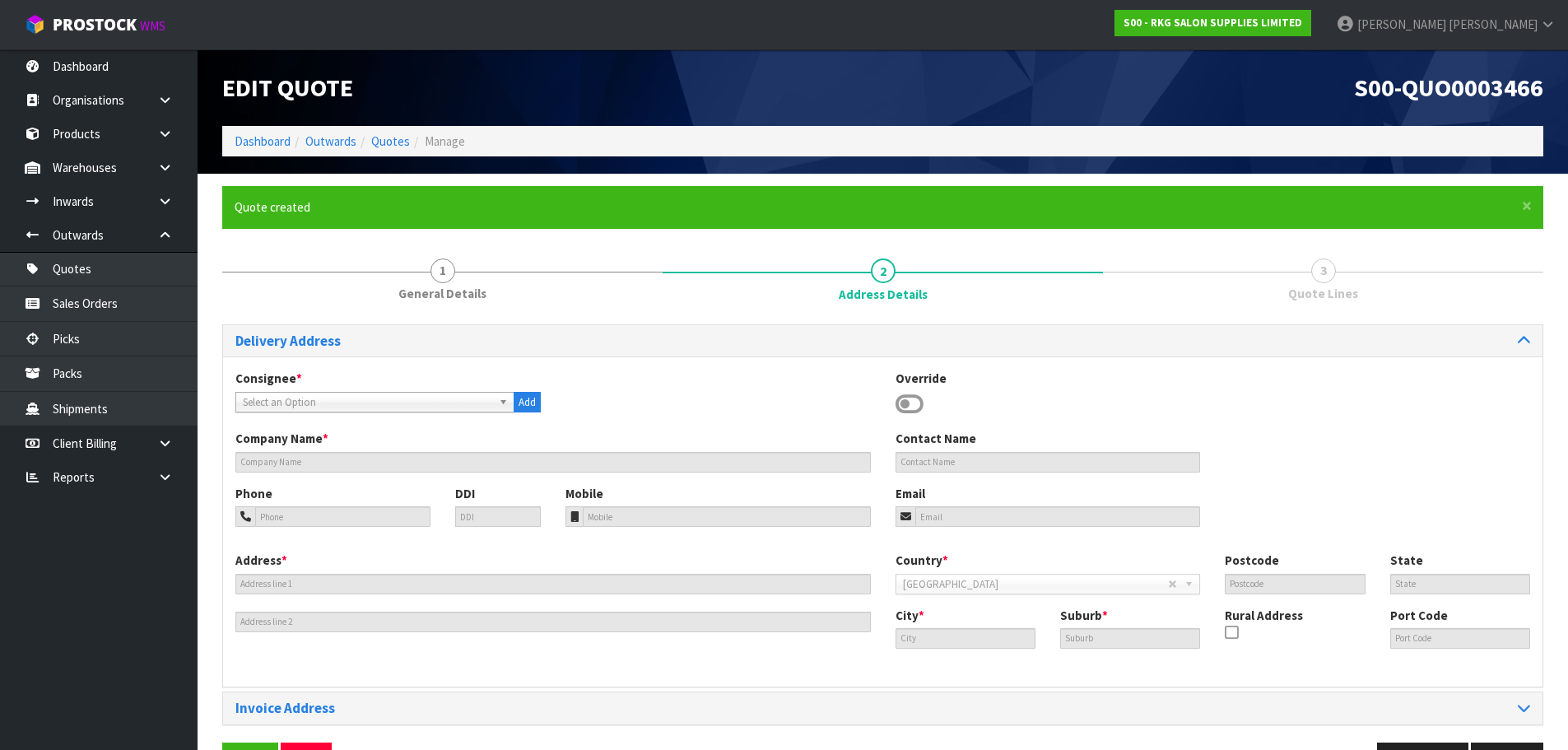
click at [906, 400] on icon at bounding box center [910, 404] width 28 height 25
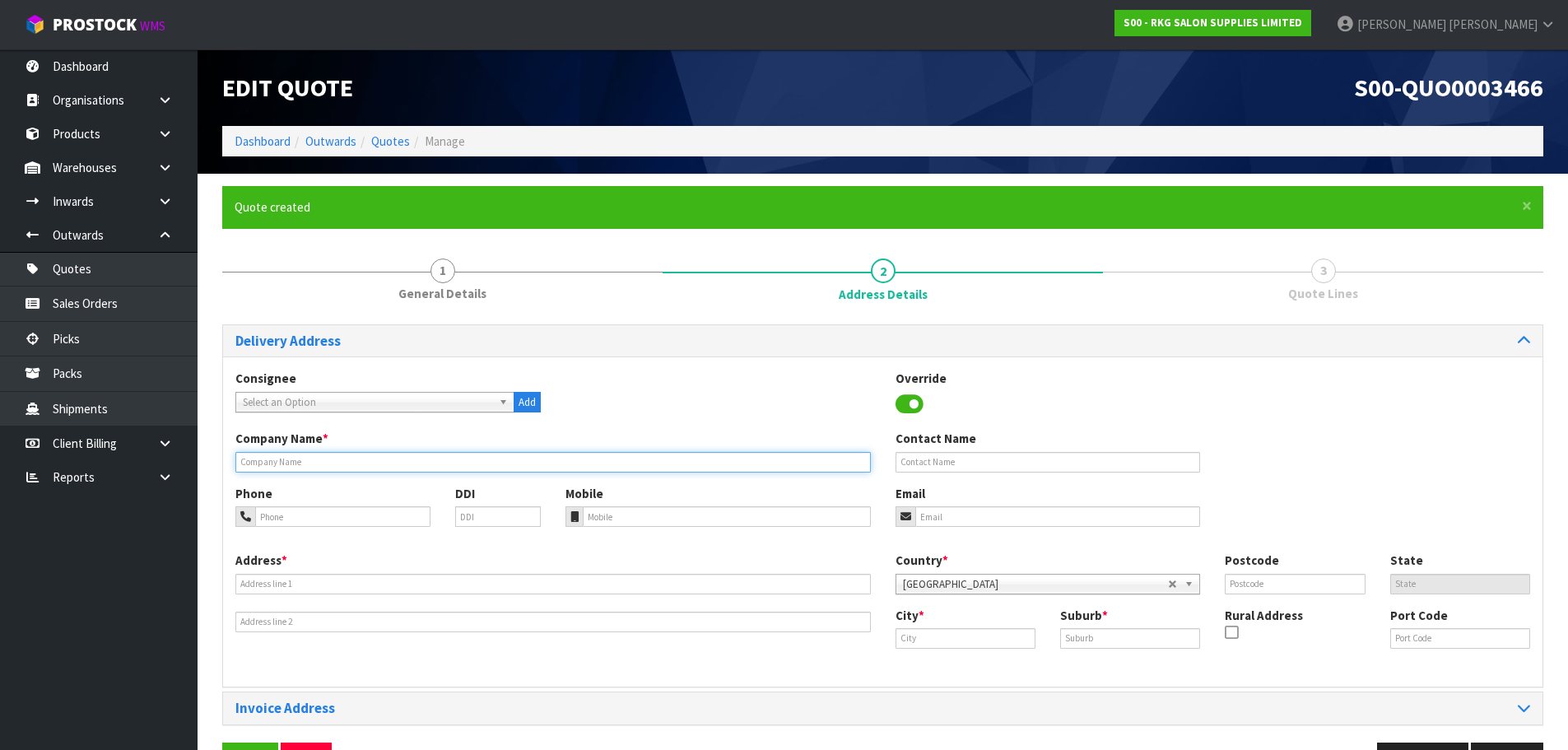
click at [327, 461] on input "text" at bounding box center [553, 462] width 635 height 21
type input "VAMP HAIR BOUTIQUE"
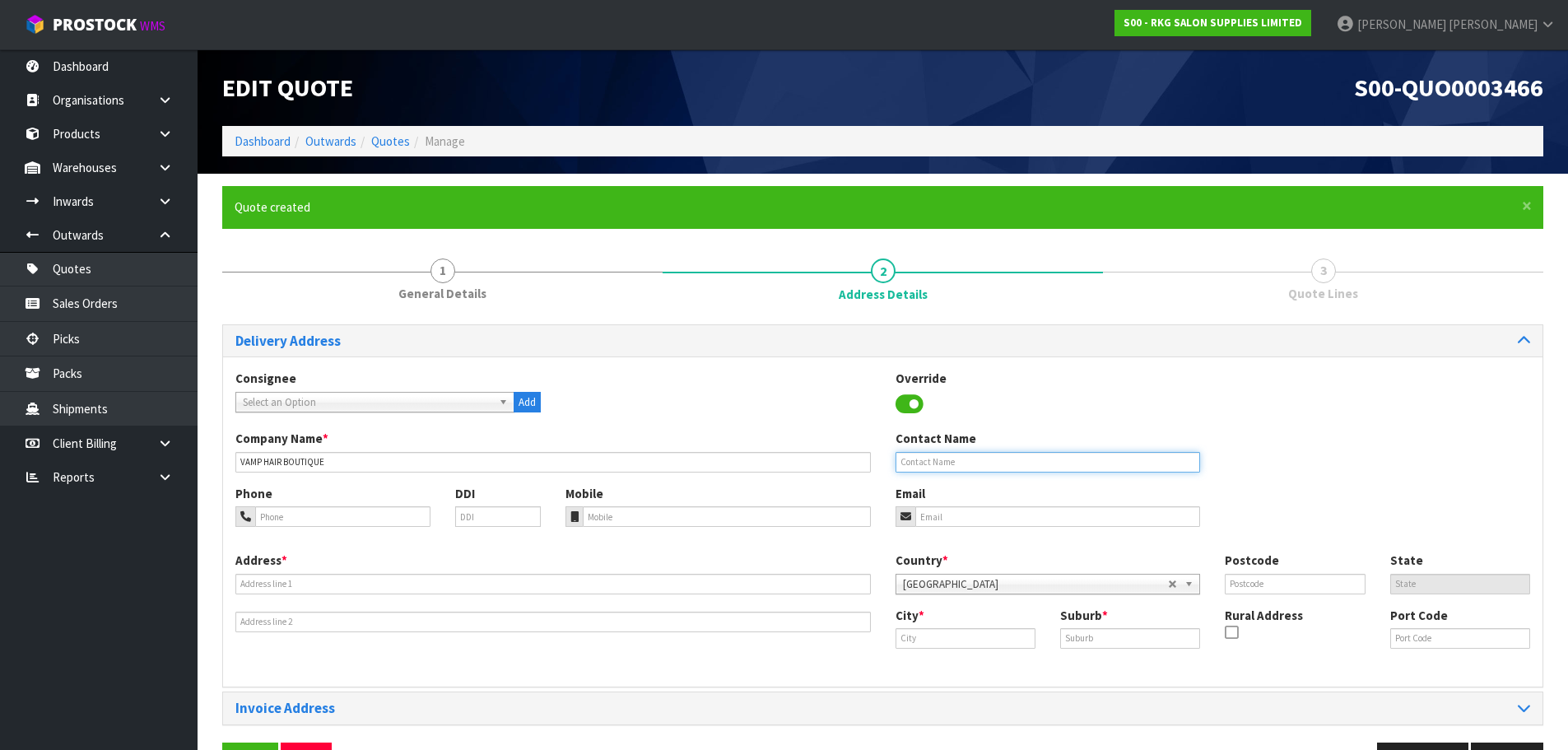
click at [957, 458] on input "text" at bounding box center [1048, 462] width 305 height 21
type input "[PERSON_NAME]"
click at [310, 515] on input "tel" at bounding box center [343, 517] width 175 height 21
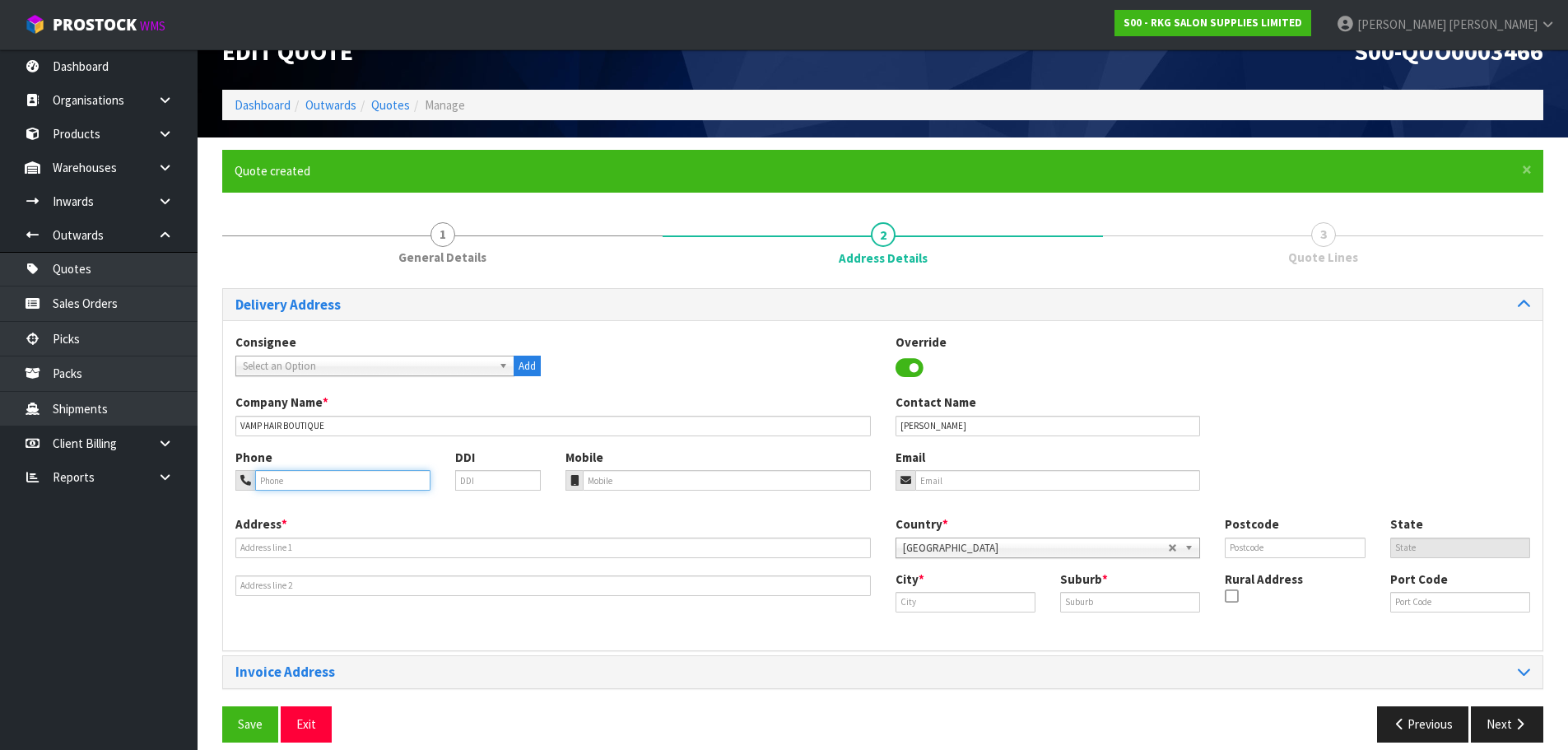
scroll to position [54, 0]
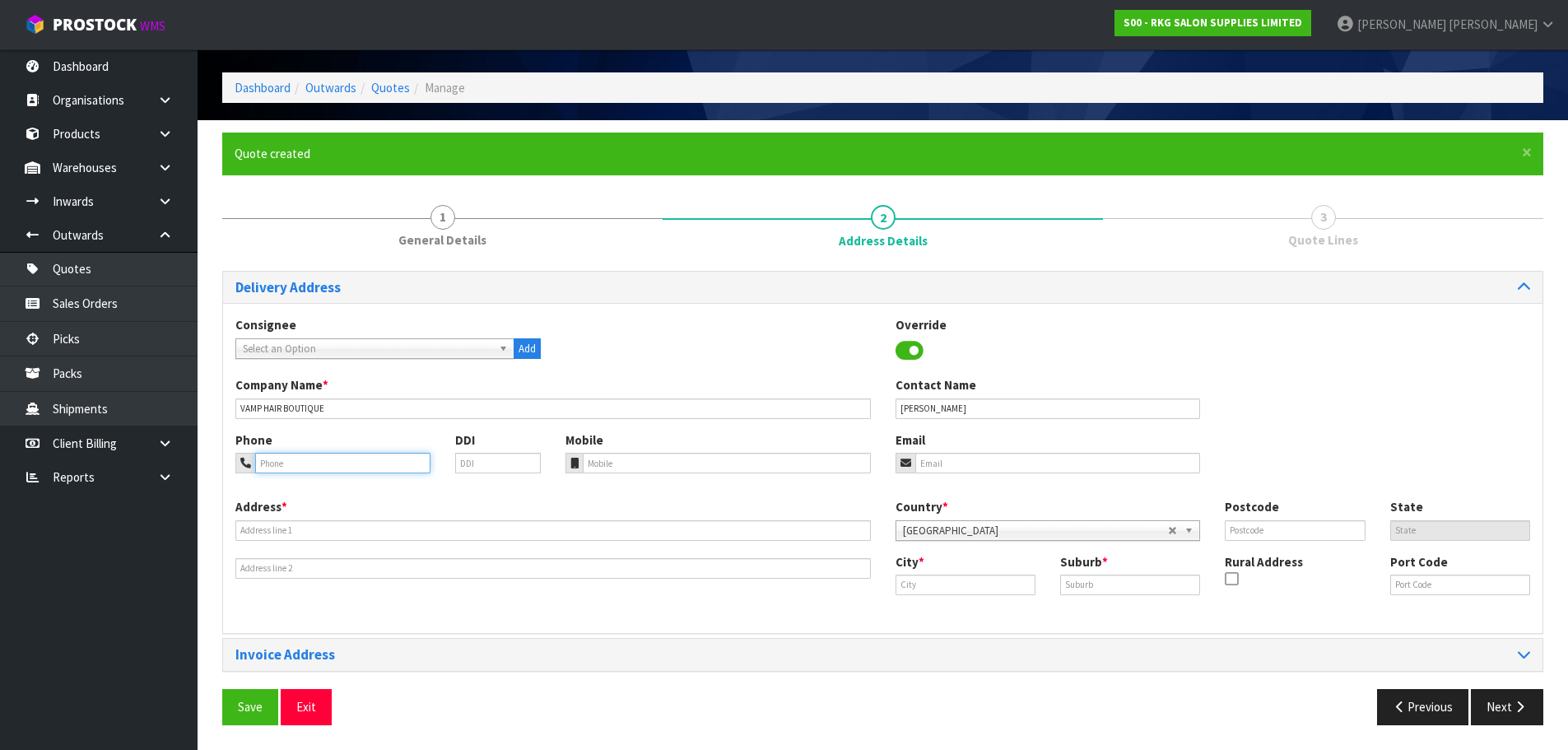
click at [347, 457] on input "tel" at bounding box center [343, 463] width 175 height 21
paste input "275355123"
drag, startPoint x: 262, startPoint y: 467, endPoint x: 297, endPoint y: 408, distance: 68.6
click at [261, 467] on input "275355123" at bounding box center [343, 463] width 175 height 21
type input "[PHONE_NUMBER]"
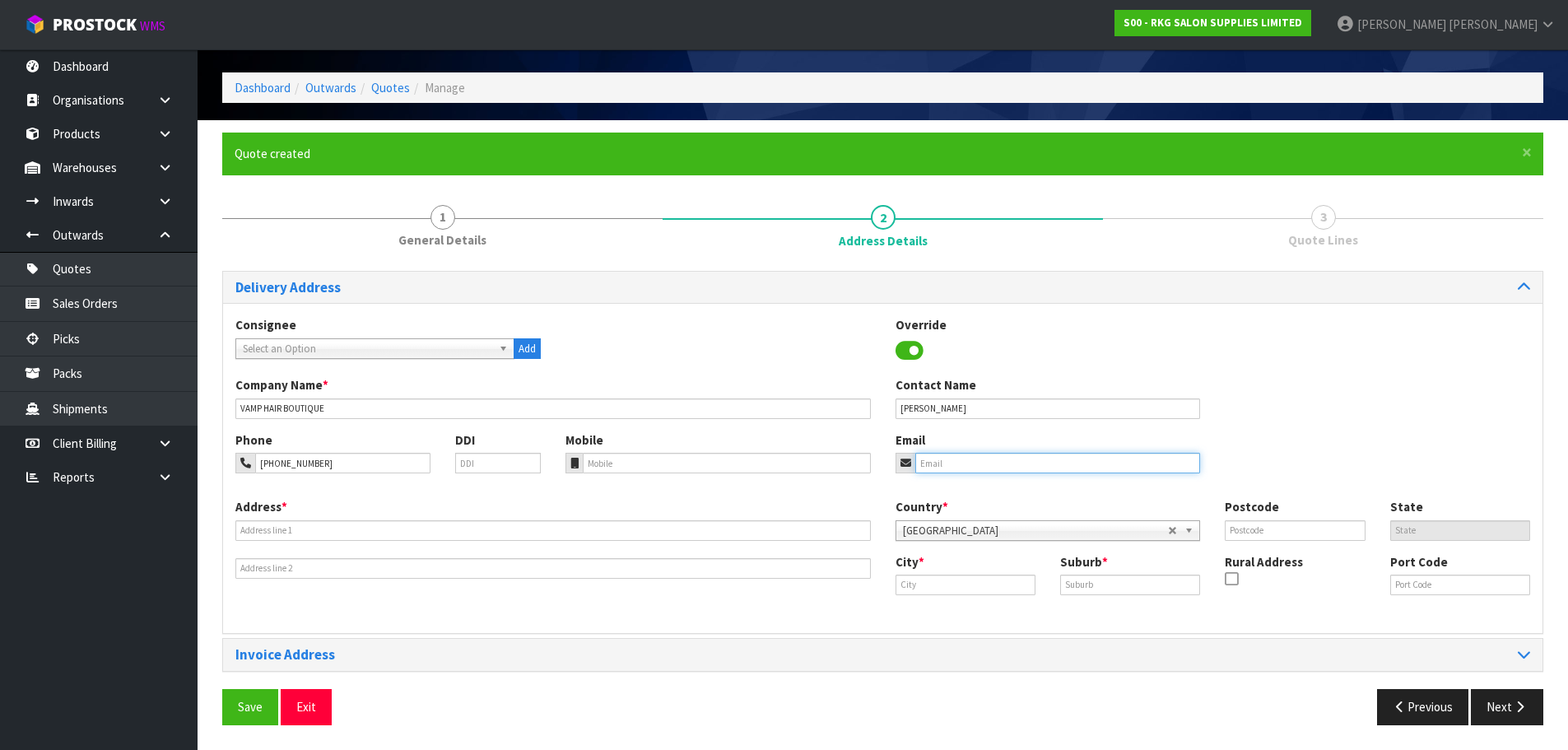
click at [950, 464] on input "email" at bounding box center [1057, 463] width 286 height 21
paste input "[PERSON_NAME][EMAIL_ADDRESS][DOMAIN_NAME]"
type input "[PERSON_NAME][EMAIL_ADDRESS][DOMAIN_NAME]"
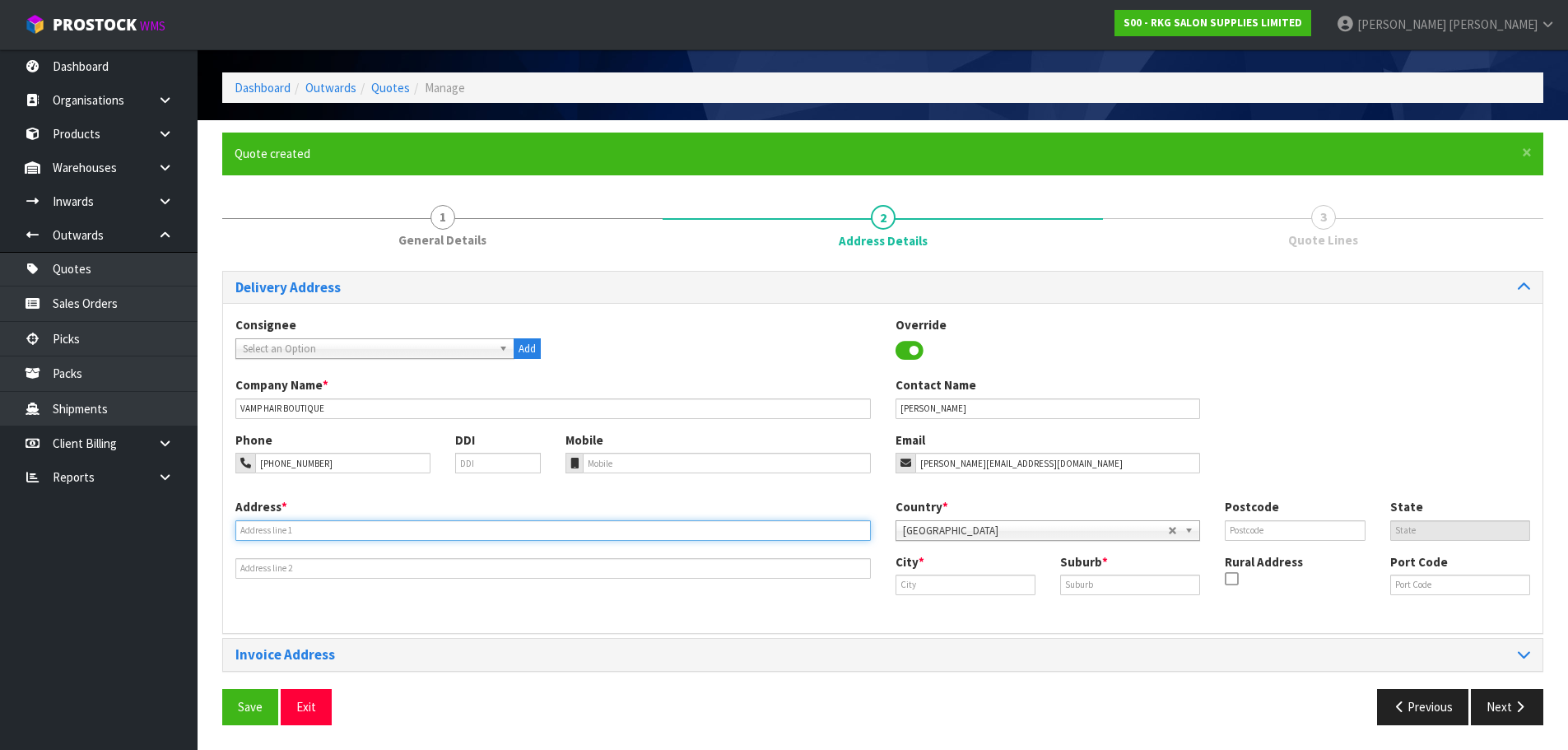
drag, startPoint x: 243, startPoint y: 532, endPoint x: 219, endPoint y: 536, distance: 24.3
click at [243, 532] on input "text" at bounding box center [553, 531] width 635 height 21
paste input "[STREET_ADDRESS][PERSON_NAME]"
type input "[STREET_ADDRESS][PERSON_NAME]"
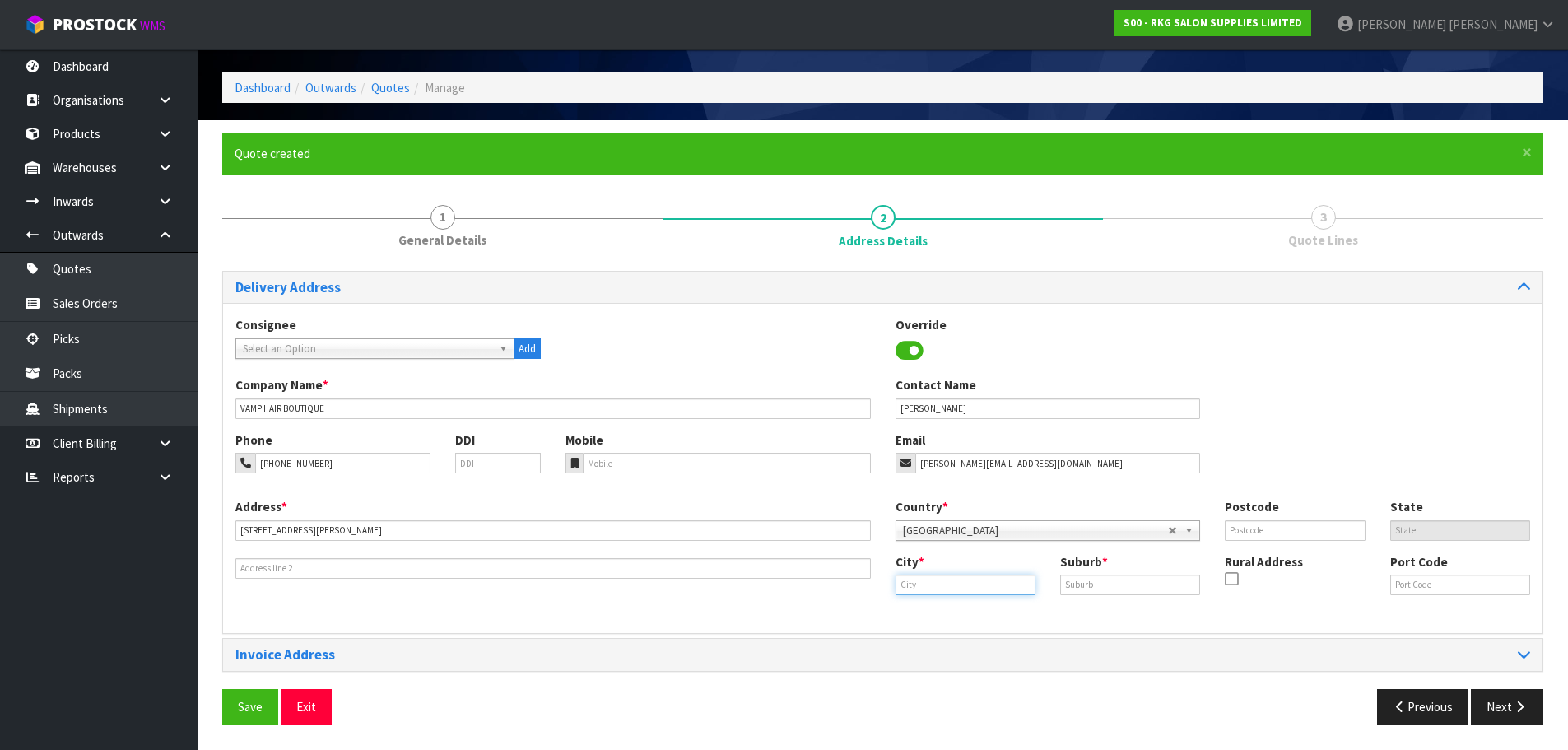
click at [926, 586] on input "text" at bounding box center [966, 585] width 140 height 21
click at [934, 613] on link "Bl enheim" at bounding box center [961, 613] width 130 height 23
type input "Blenheim"
click at [1082, 585] on input "text" at bounding box center [1130, 585] width 140 height 21
type input "."
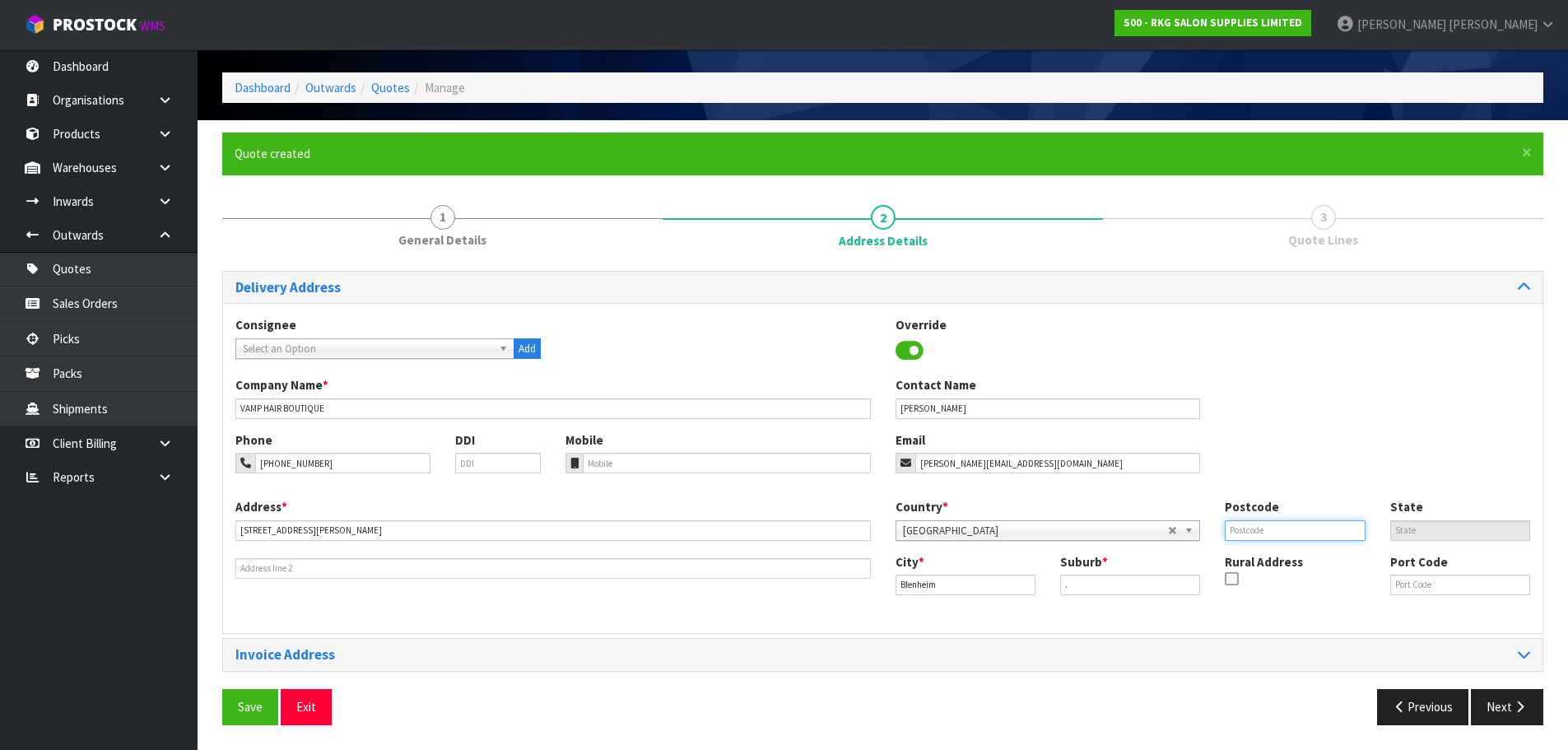
click at [1245, 532] on input "text" at bounding box center [1295, 531] width 140 height 21
type input "7201"
click at [248, 702] on button "Save" at bounding box center [250, 707] width 56 height 36
click at [255, 702] on button "Save" at bounding box center [250, 707] width 56 height 36
drag, startPoint x: 1510, startPoint y: 707, endPoint x: 1446, endPoint y: 681, distance: 69.1
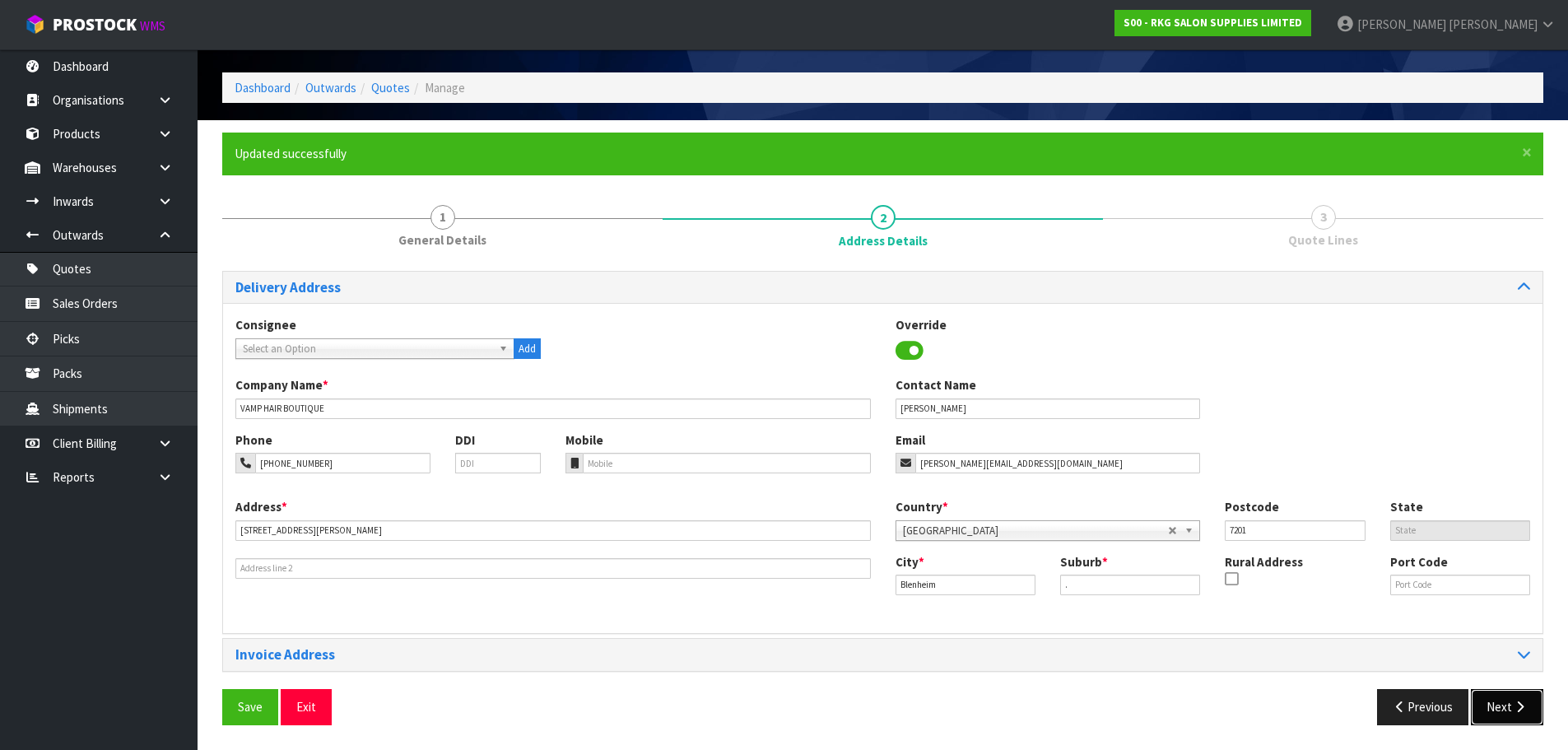
click at [1510, 708] on button "Next" at bounding box center [1507, 707] width 73 height 36
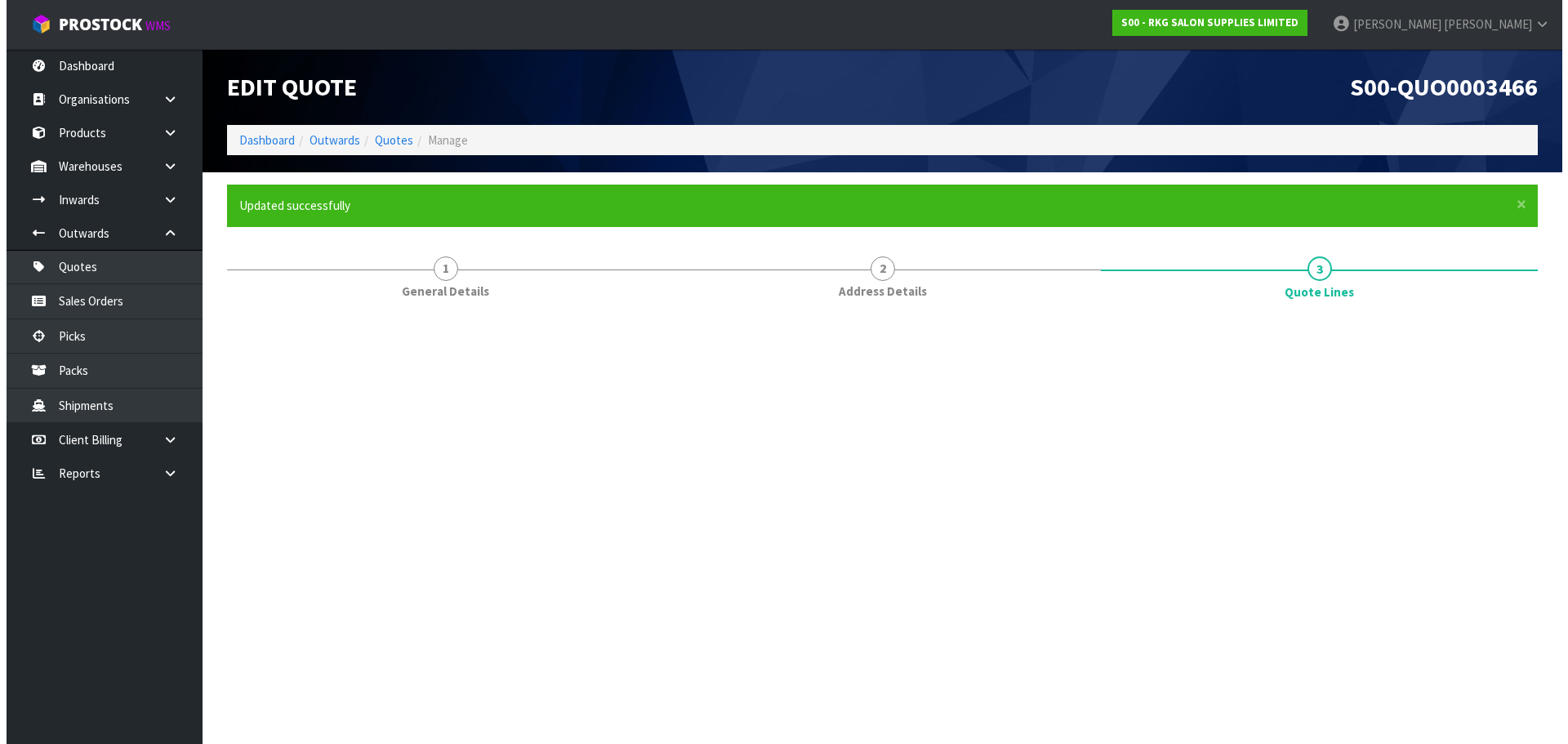
scroll to position [0, 0]
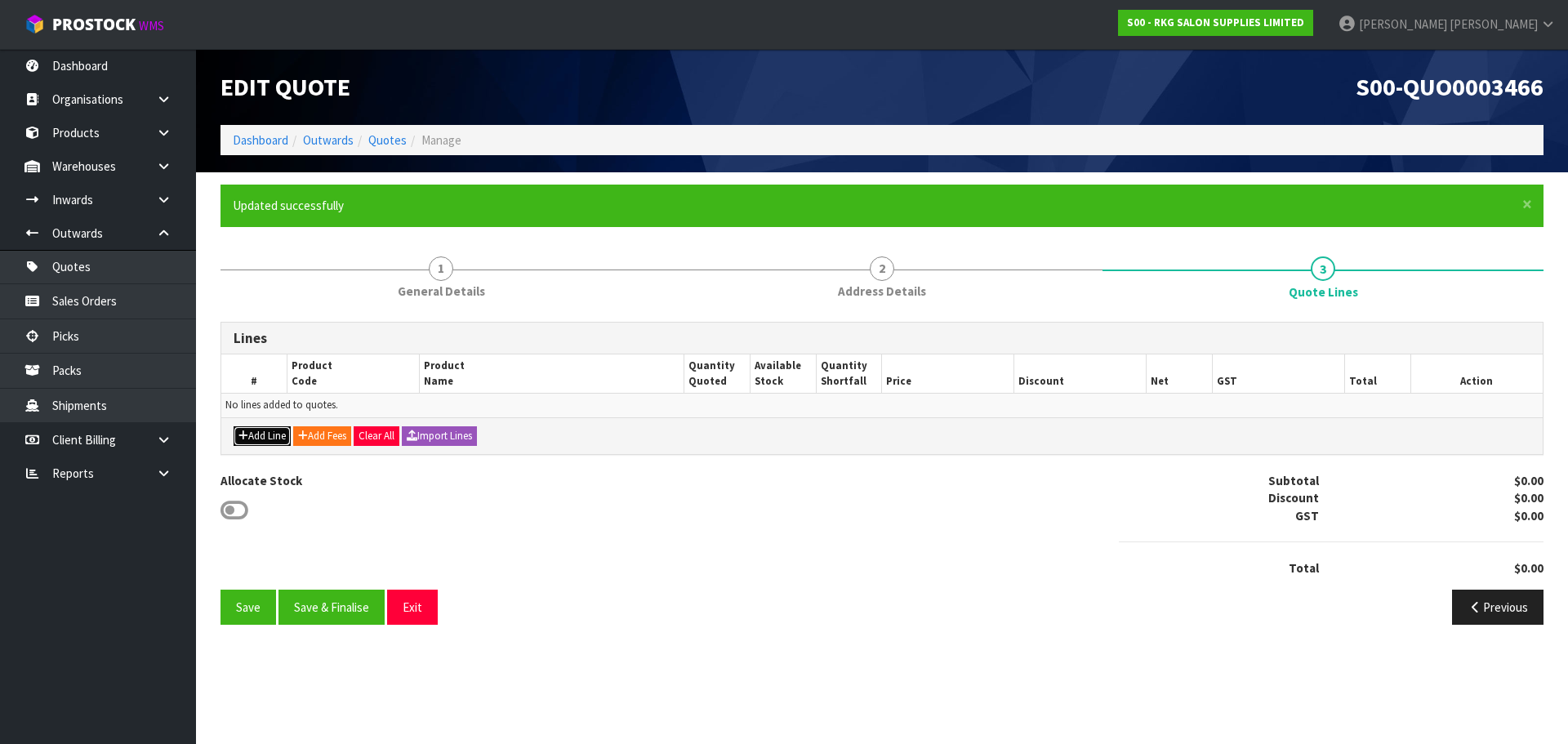
click at [250, 438] on button "Add Line" at bounding box center [262, 436] width 57 height 20
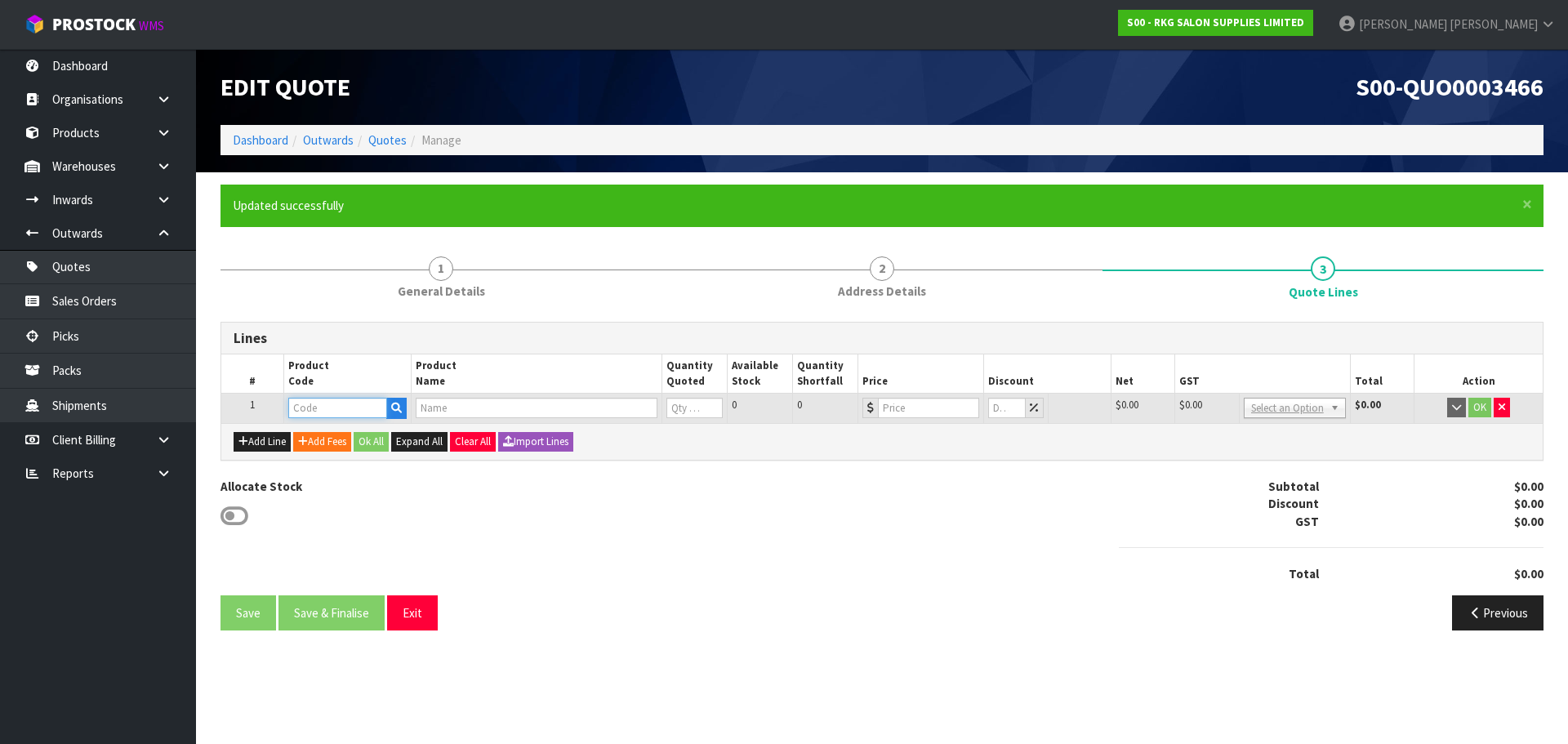
click at [317, 412] on input "text" at bounding box center [337, 408] width 98 height 21
type input "02100102"
type input "MUDGEE SALON CHAIR - BLACK WITH STAINLESS STEEL ROUND BASE"
type input "0"
type input "499"
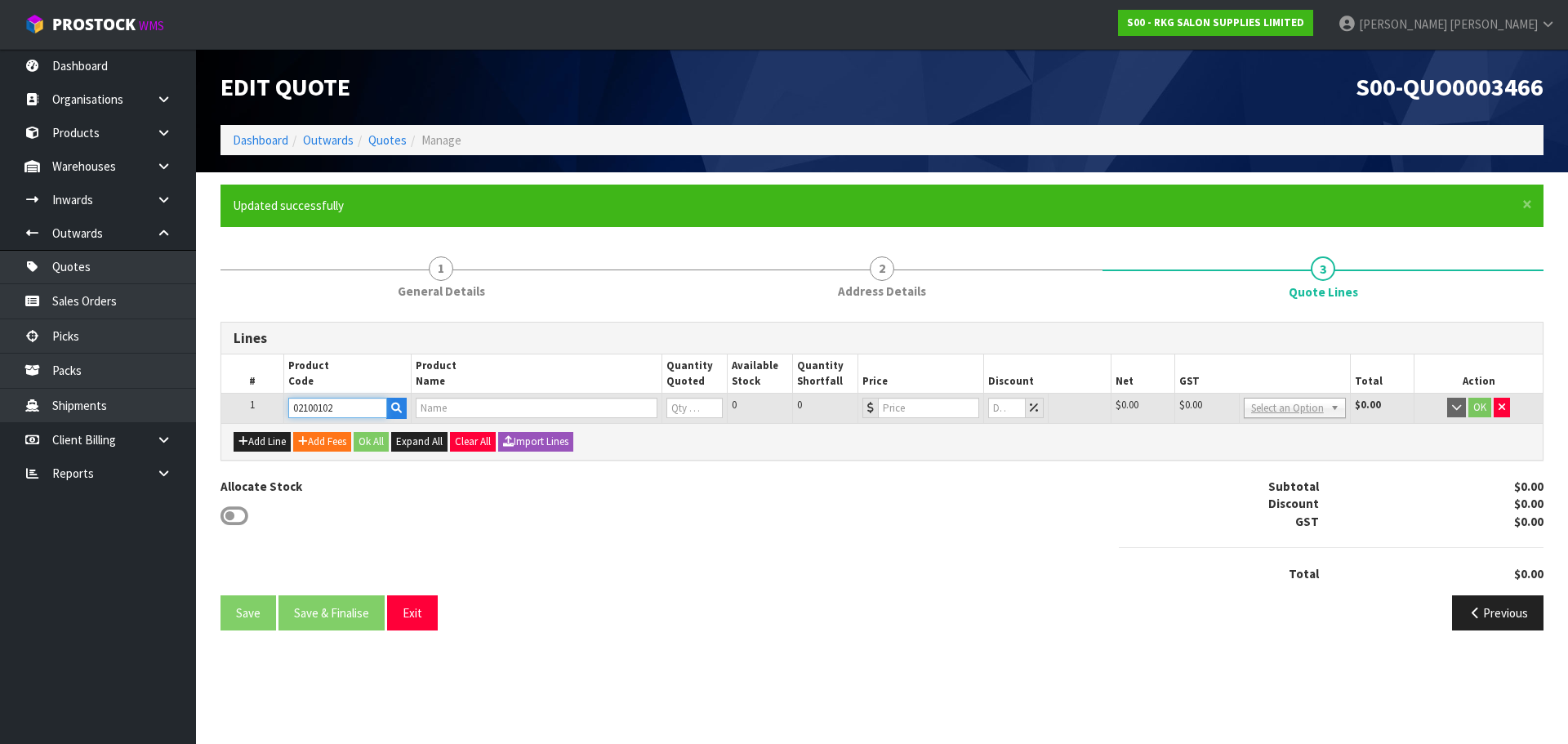
type input "0"
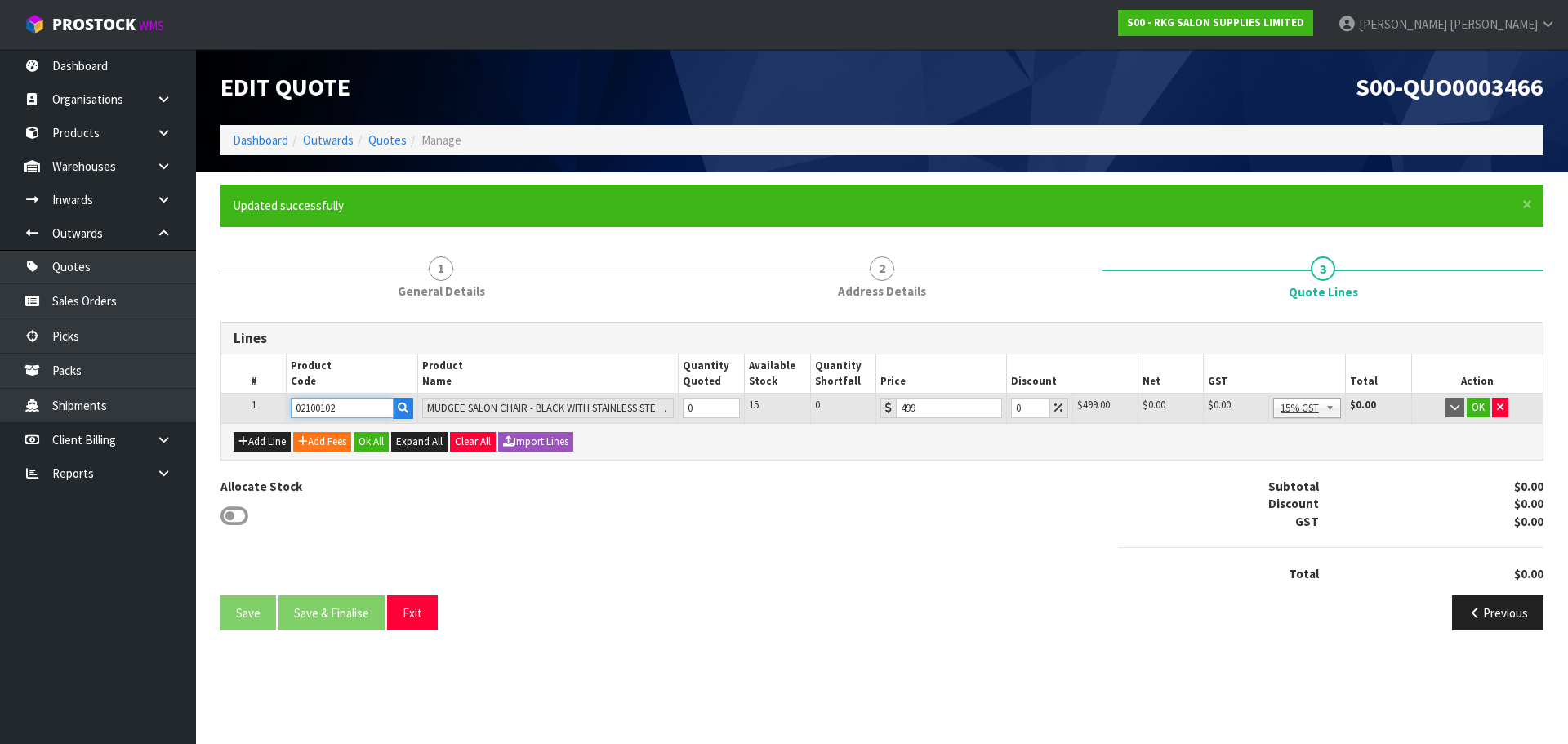
type input "02100102"
drag, startPoint x: 698, startPoint y: 406, endPoint x: 683, endPoint y: 406, distance: 15.0
click at [683, 406] on input "0" at bounding box center [711, 408] width 57 height 21
type input "5"
drag, startPoint x: 1022, startPoint y: 407, endPoint x: 1012, endPoint y: 407, distance: 10.0
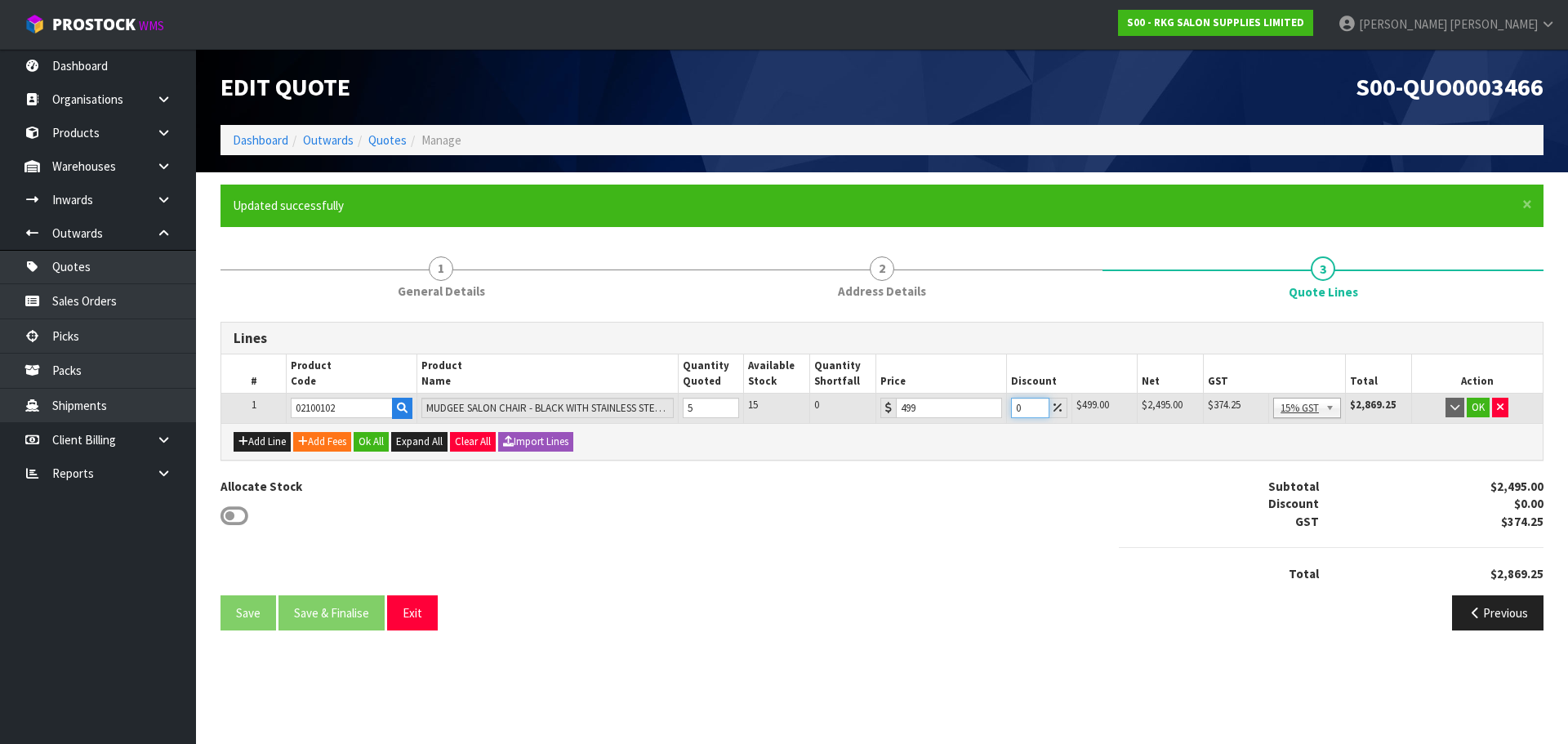
click at [1012, 407] on input "0" at bounding box center [1029, 408] width 38 height 21
type input "22.5"
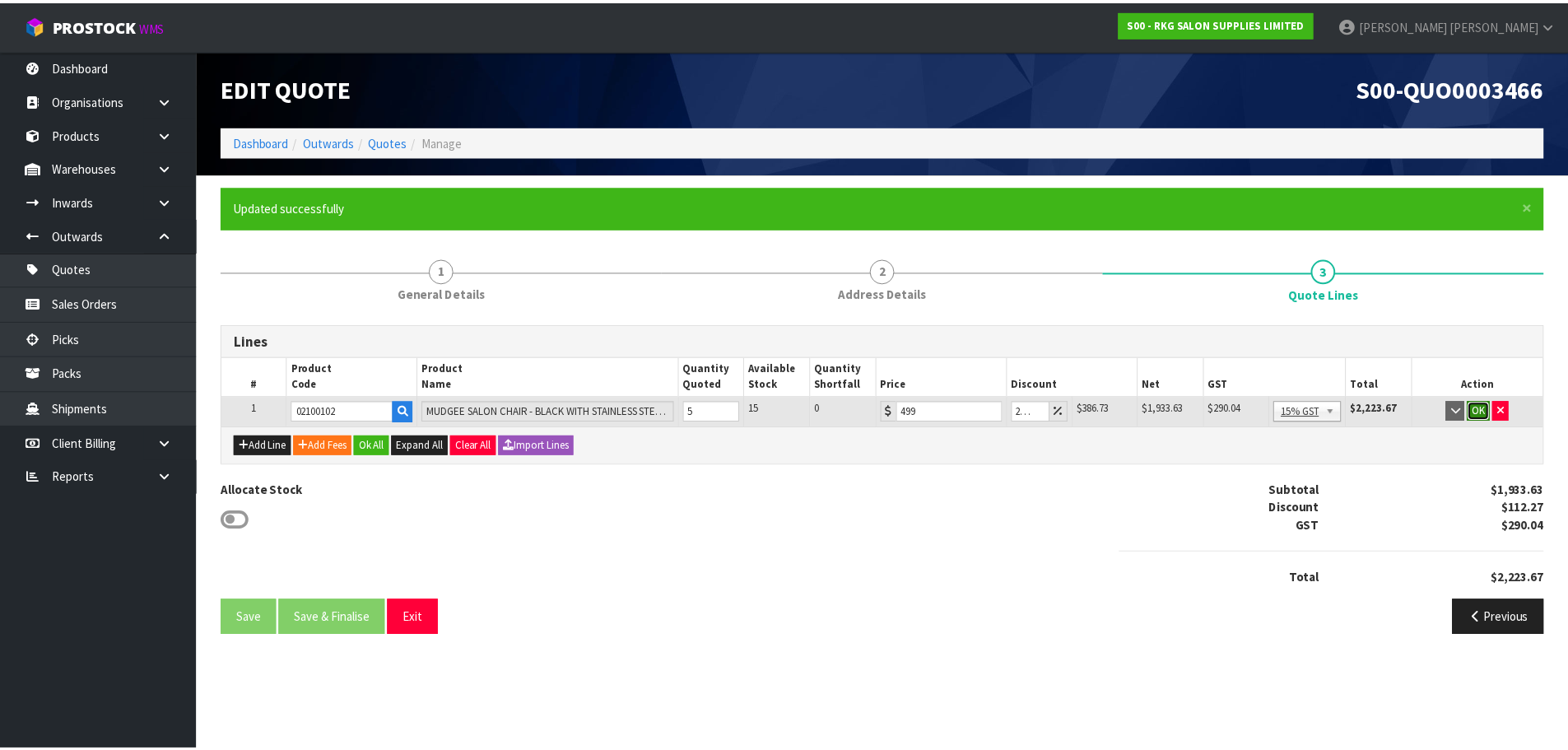
scroll to position [0, 0]
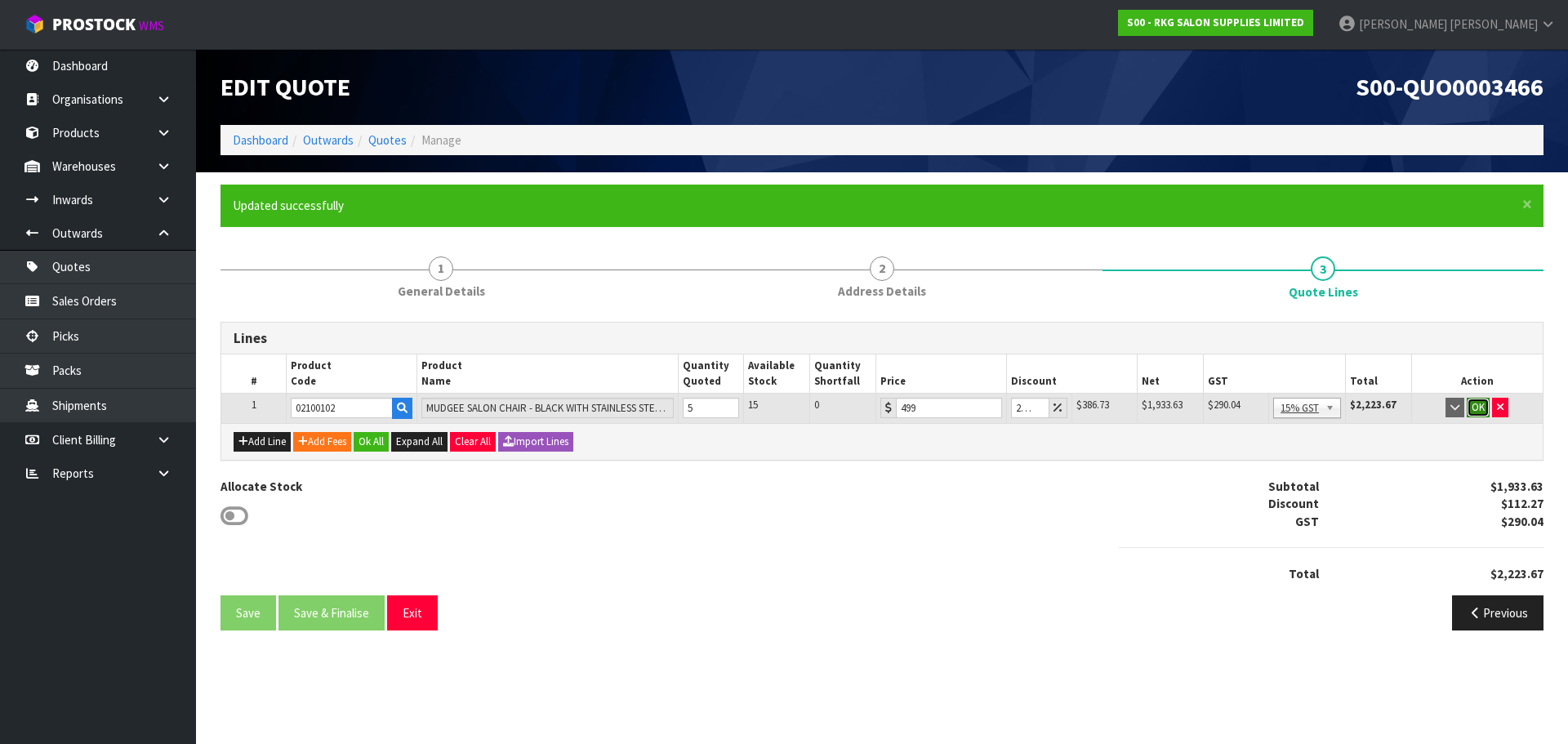
click at [1478, 407] on button "OK" at bounding box center [1477, 407] width 22 height 20
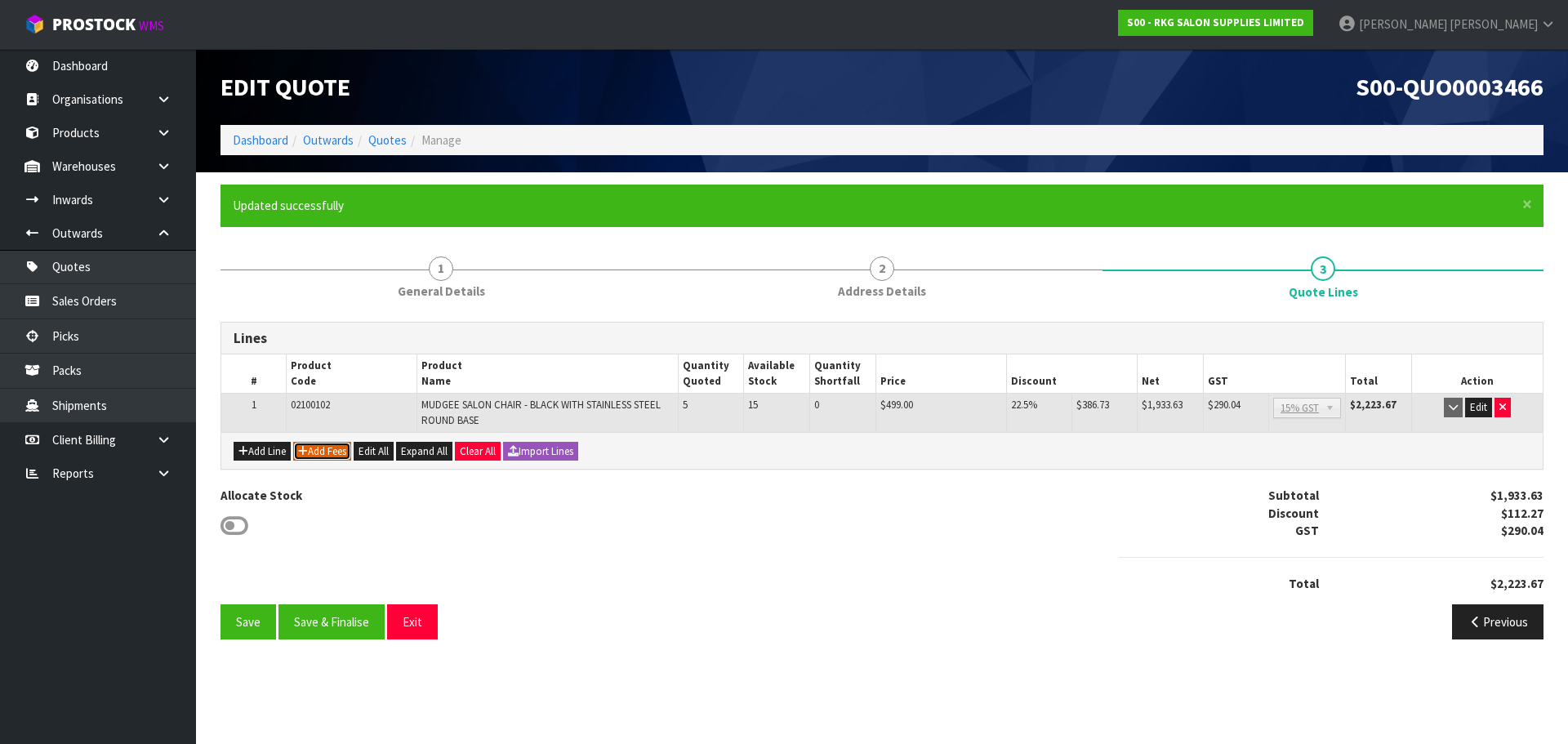
click at [324, 452] on button "Add Fees" at bounding box center [322, 451] width 58 height 20
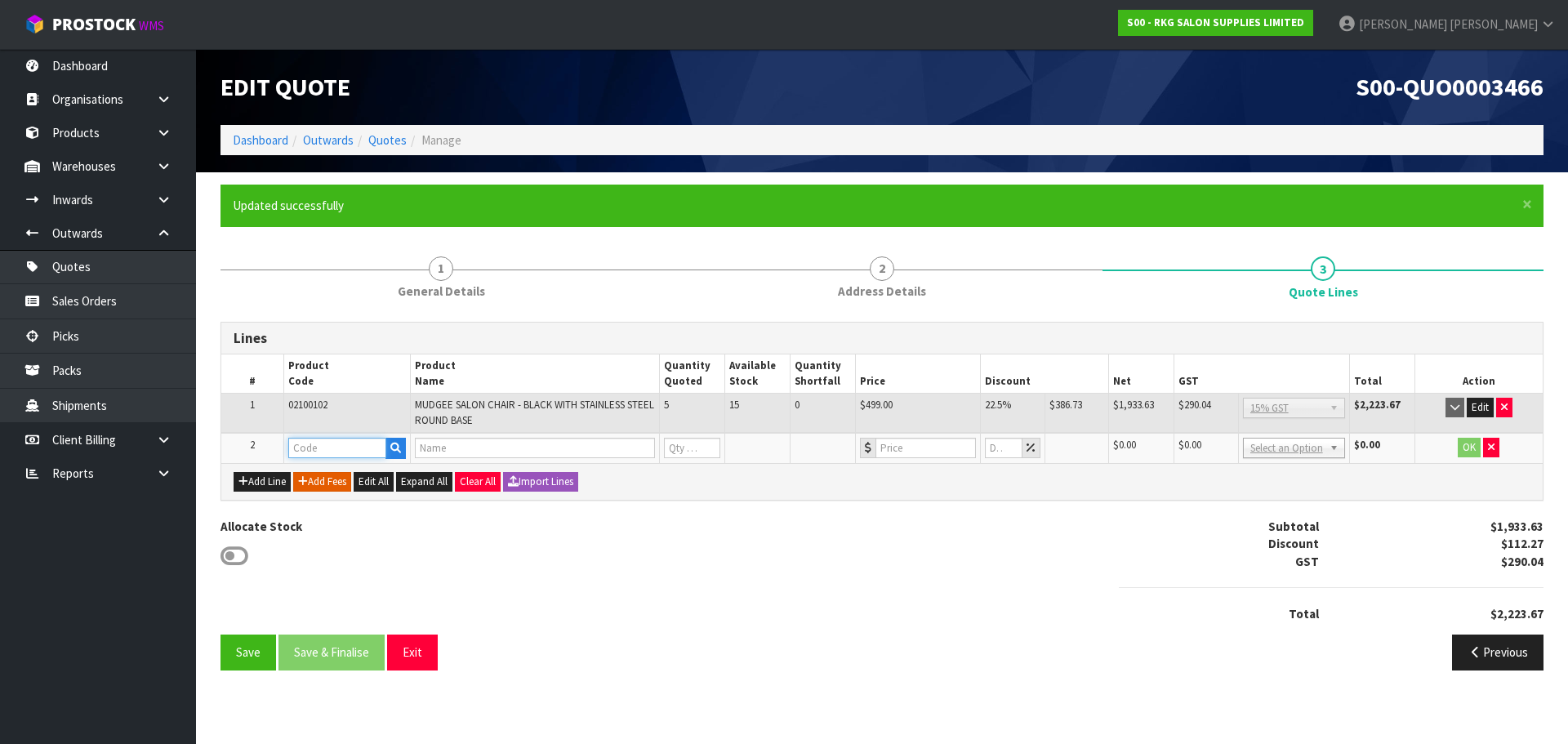
click at [320, 451] on input "text" at bounding box center [337, 448] width 98 height 21
type input "FRE"
click at [344, 478] on link "FRE IGHT" at bounding box center [354, 476] width 129 height 22
type input "FREIGHT"
type input "FREIGHT FEE"
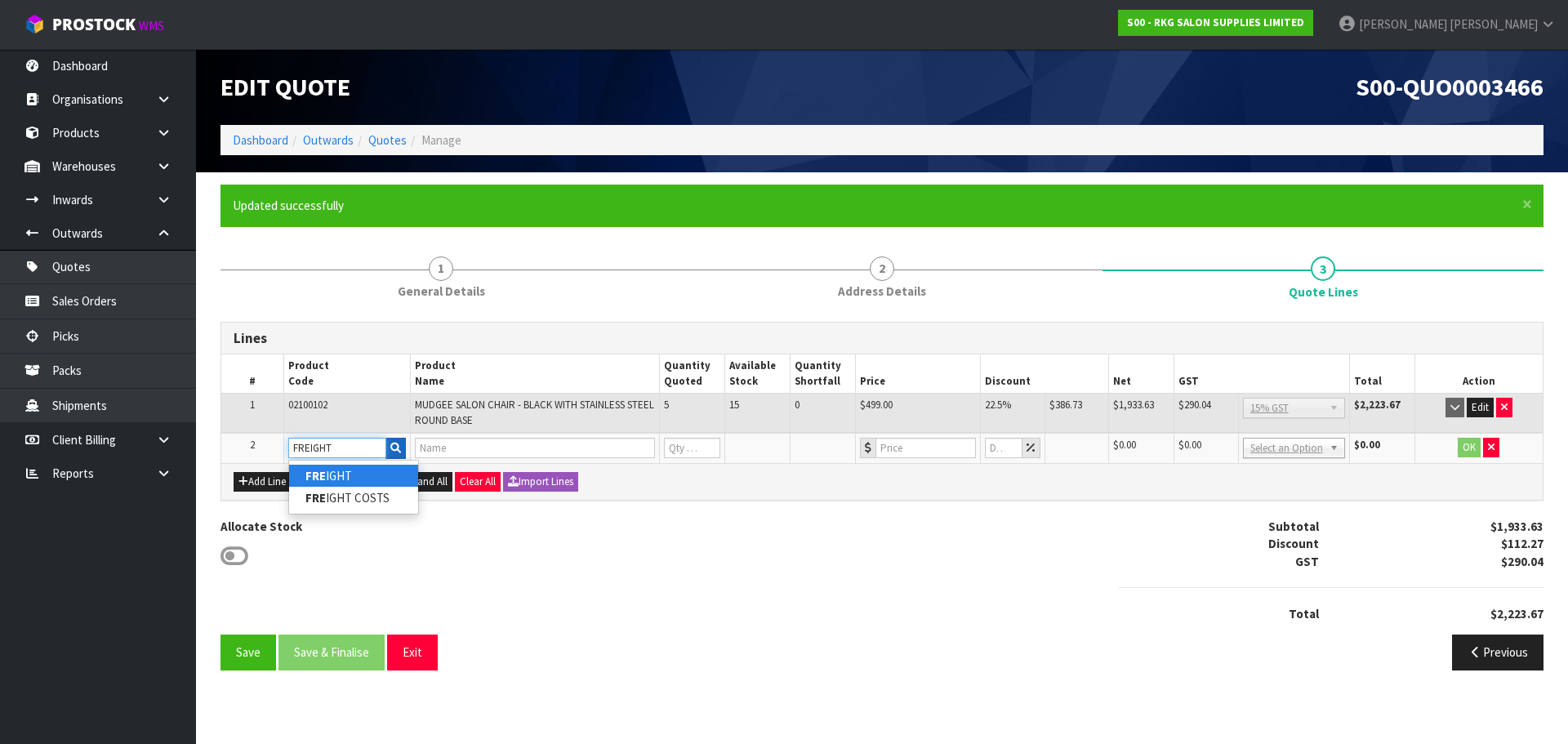
type input "1"
type input "0"
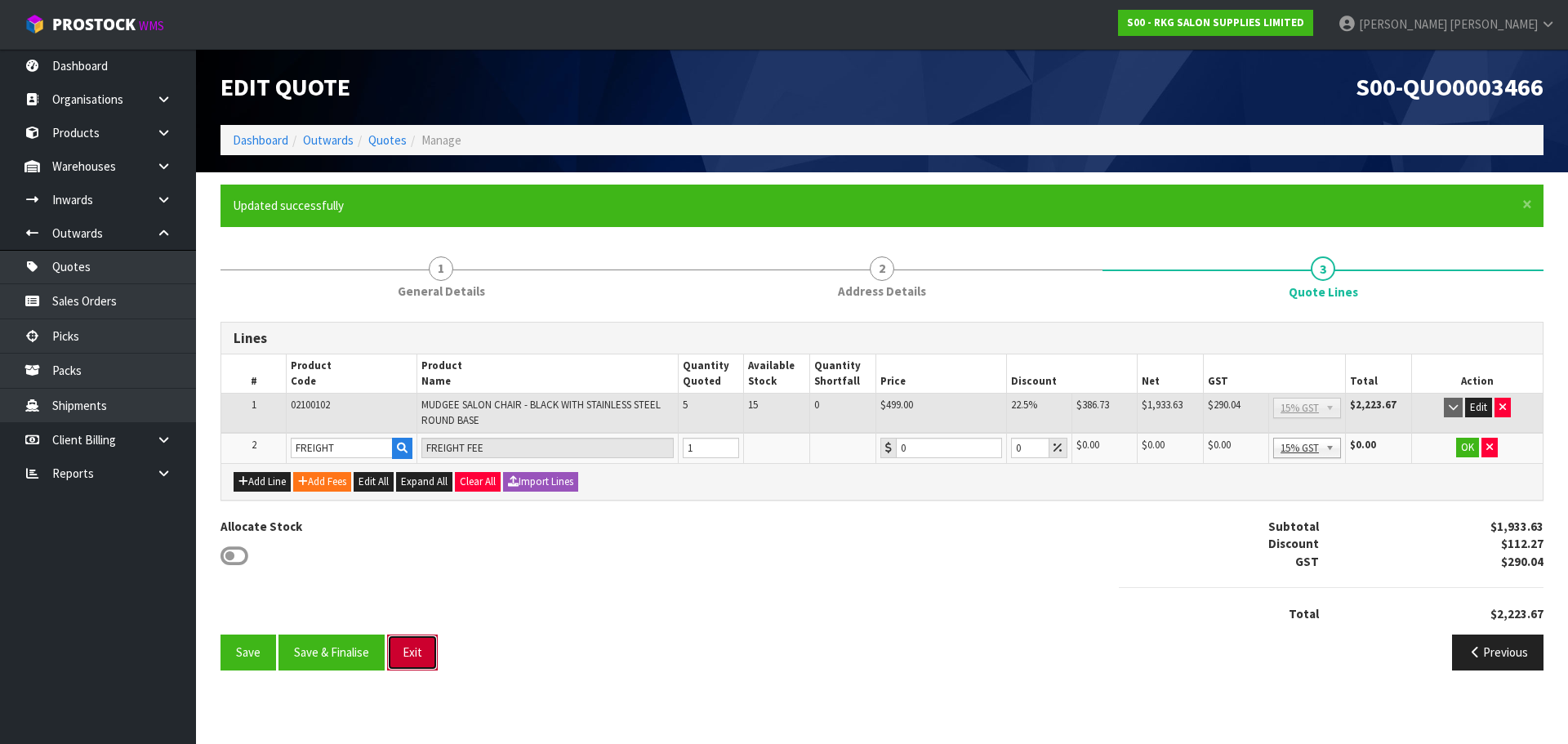
click at [417, 658] on button "Exit" at bounding box center [413, 652] width 51 height 36
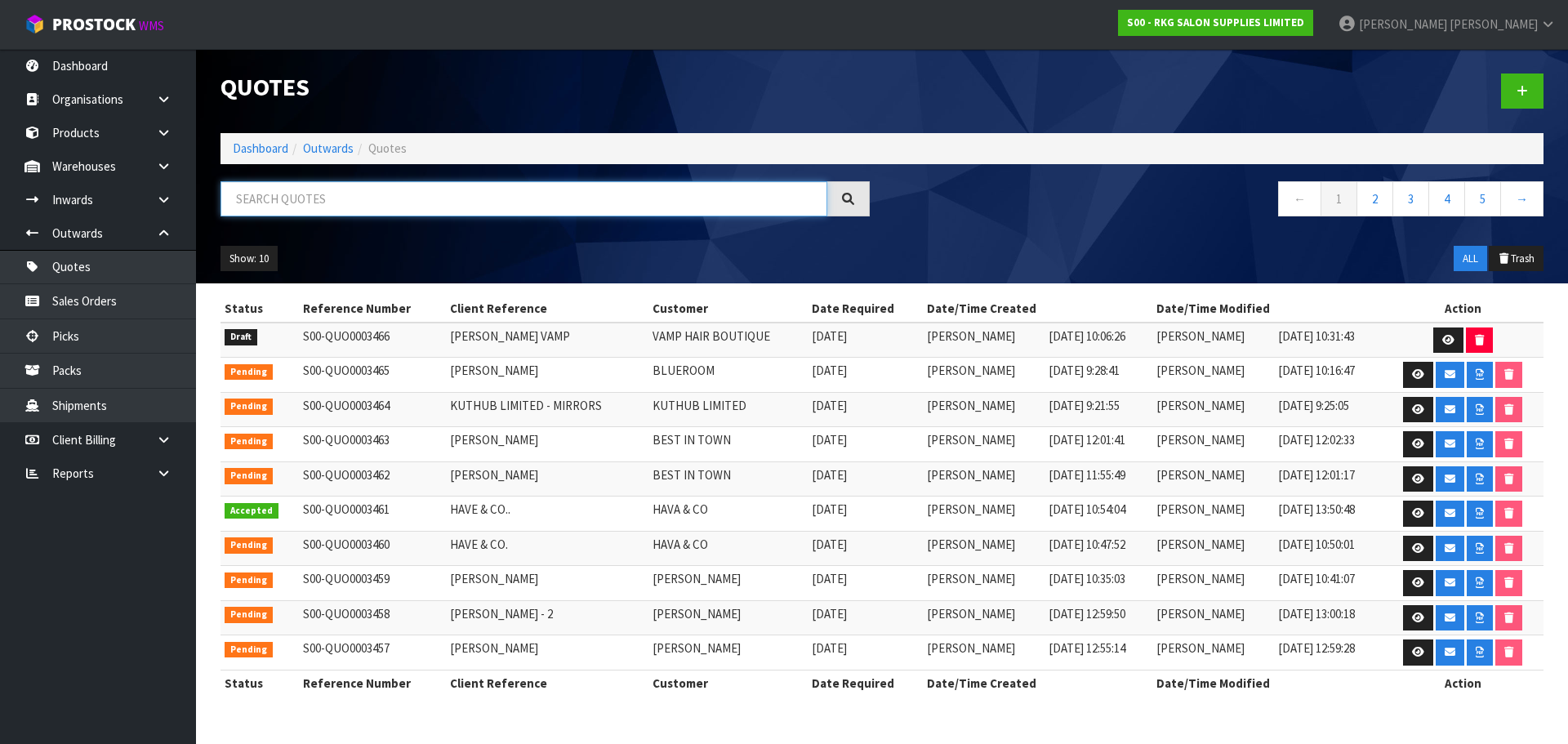
click at [263, 207] on input "text" at bounding box center [524, 199] width 606 height 36
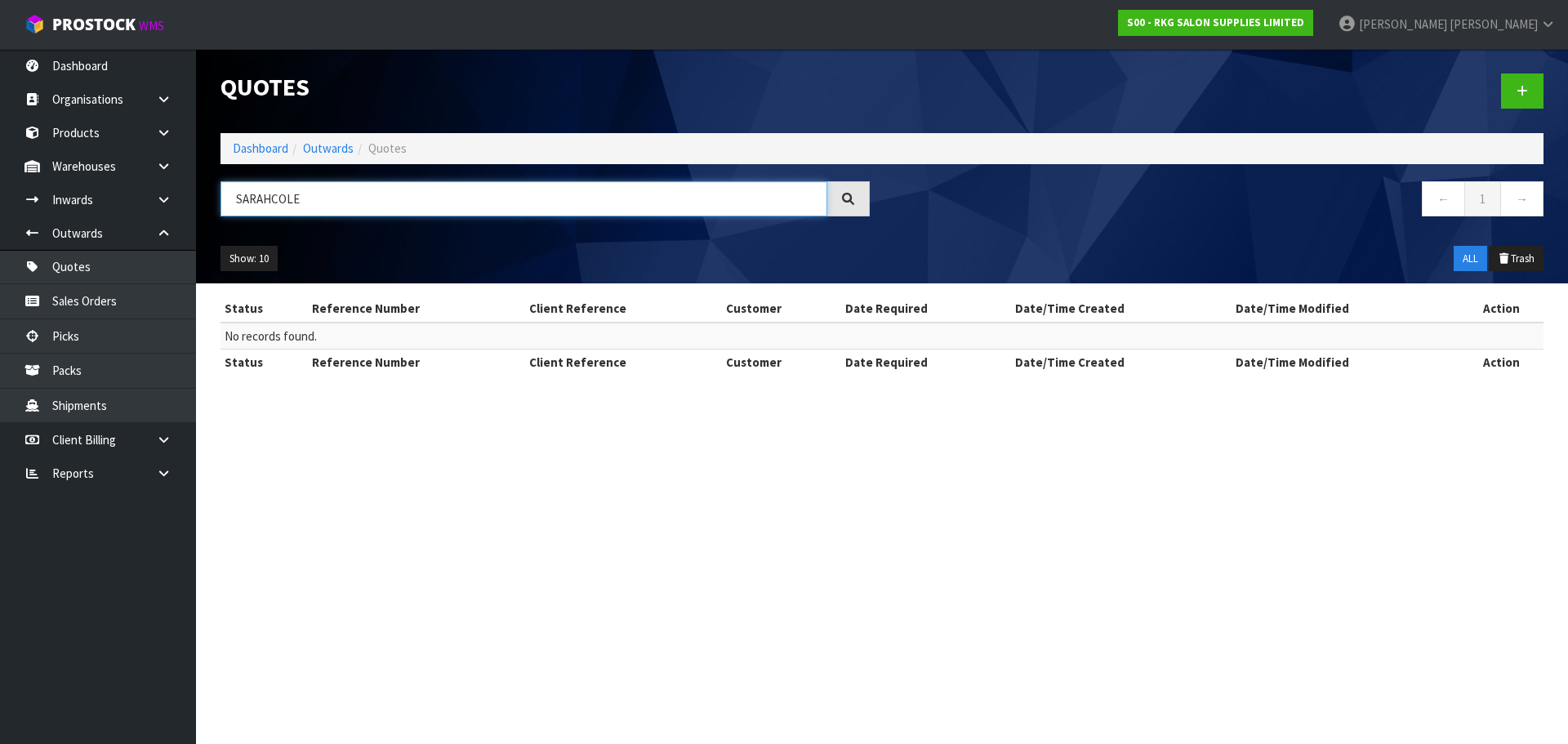
click at [272, 197] on input "SARAHCOLE" at bounding box center [524, 199] width 606 height 36
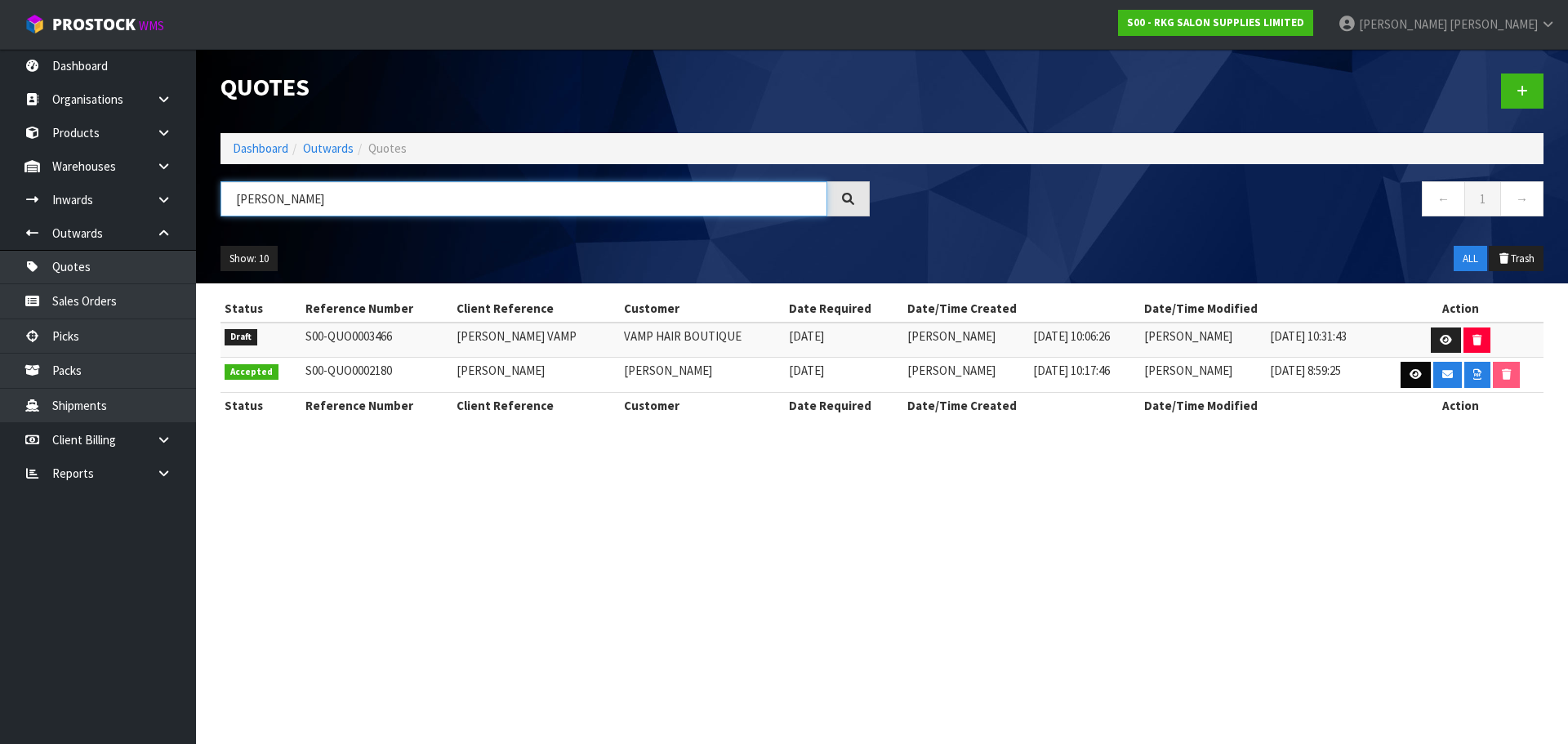
type input "[PERSON_NAME]"
click at [1416, 380] on icon at bounding box center [1415, 373] width 12 height 10
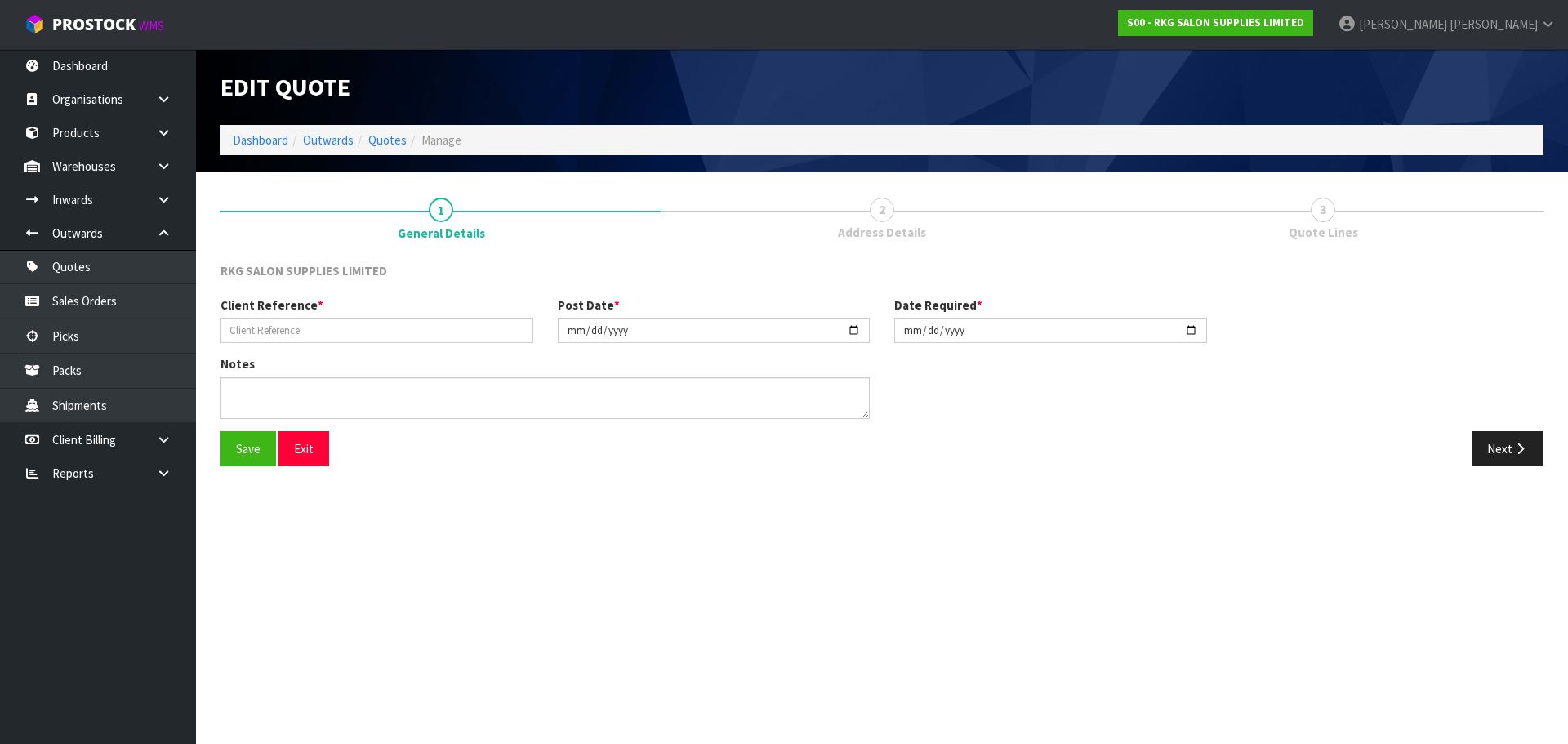
type input "[PERSON_NAME]"
type input "2024-03-04"
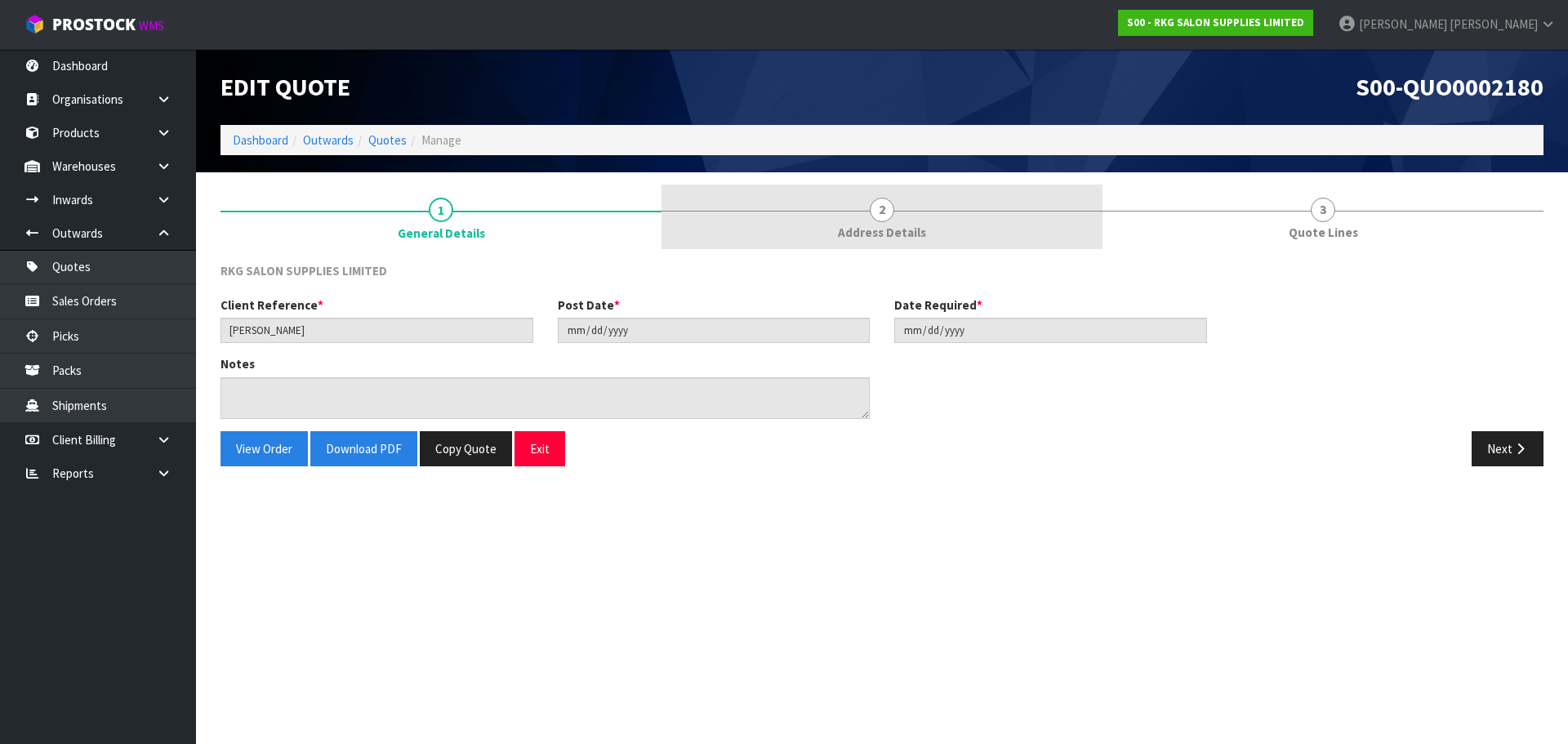
click at [884, 216] on span "2" at bounding box center [881, 210] width 24 height 24
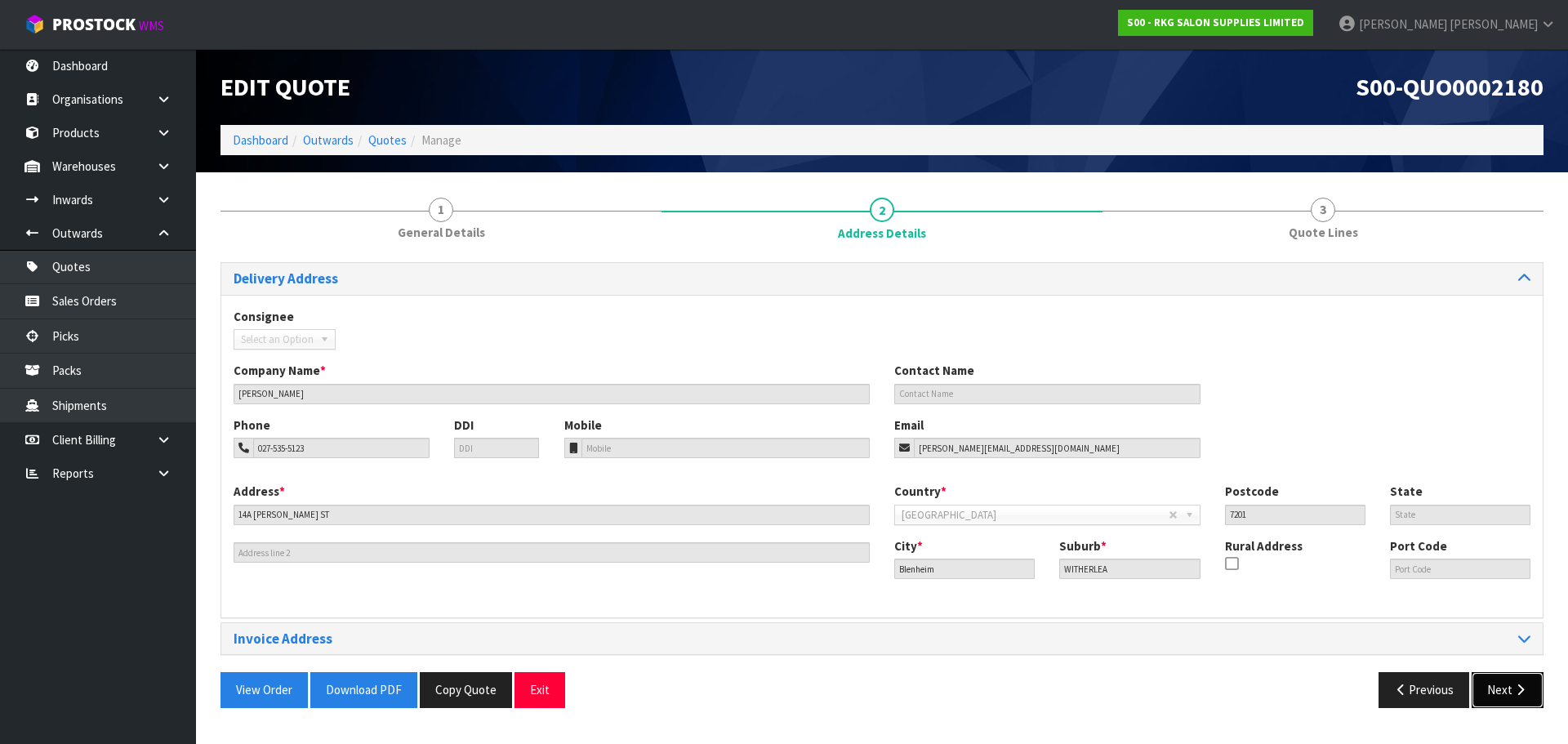
click at [1507, 690] on button "Next" at bounding box center [1507, 690] width 72 height 36
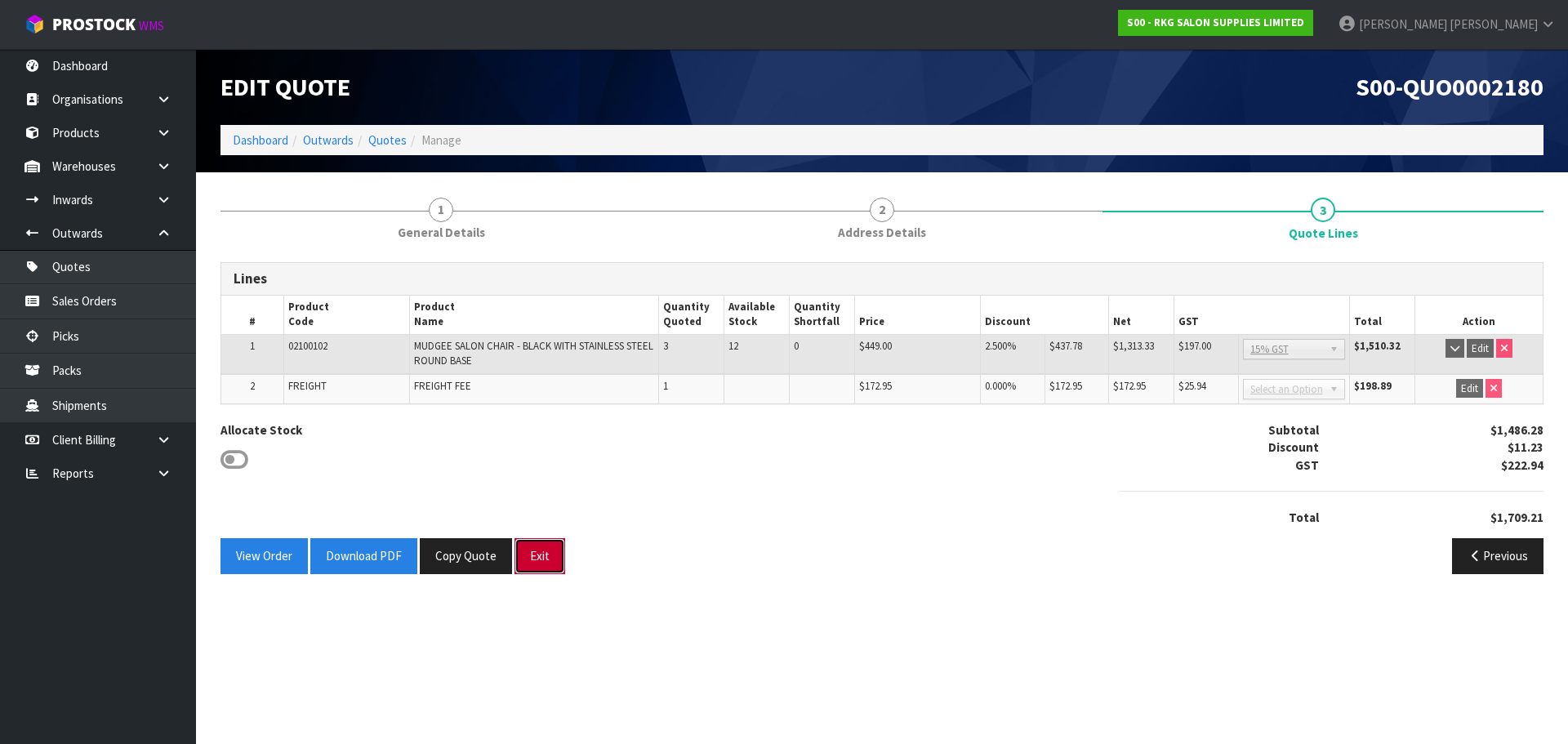
click at [528, 566] on button "Exit" at bounding box center [540, 556] width 51 height 36
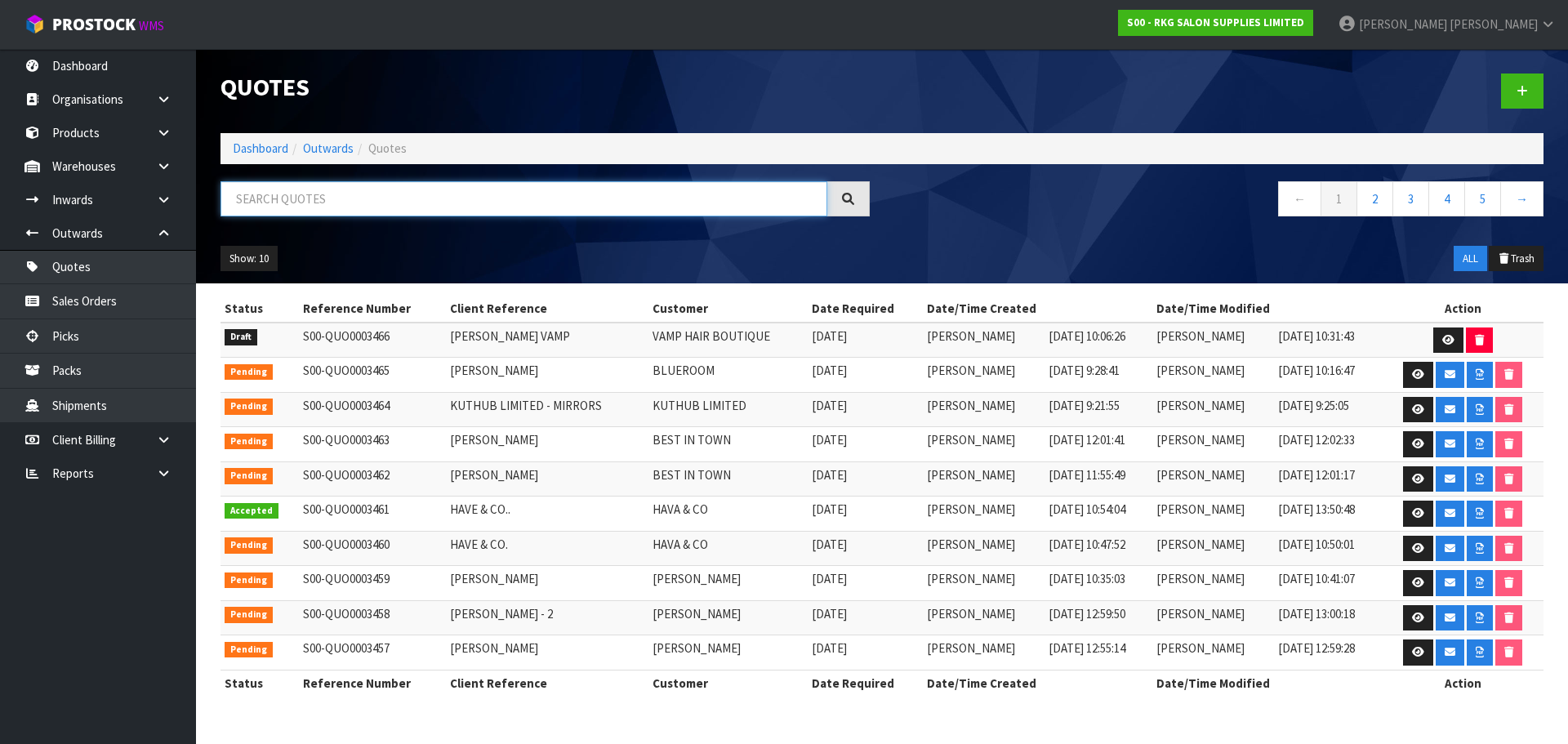
click at [280, 196] on input "text" at bounding box center [524, 199] width 606 height 36
click at [109, 293] on link "Sales Orders" at bounding box center [97, 301] width 196 height 34
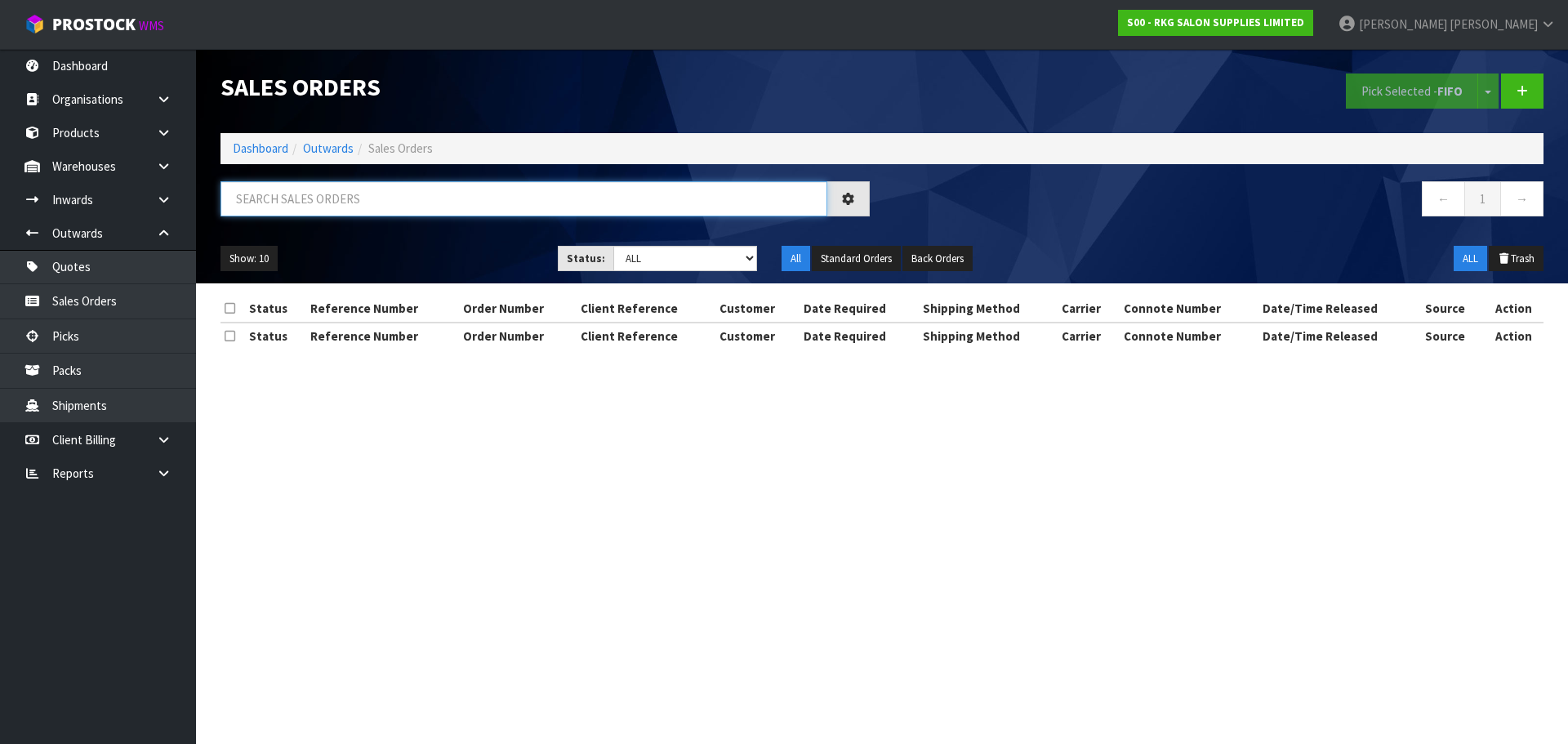
click at [277, 197] on input "text" at bounding box center [524, 199] width 606 height 36
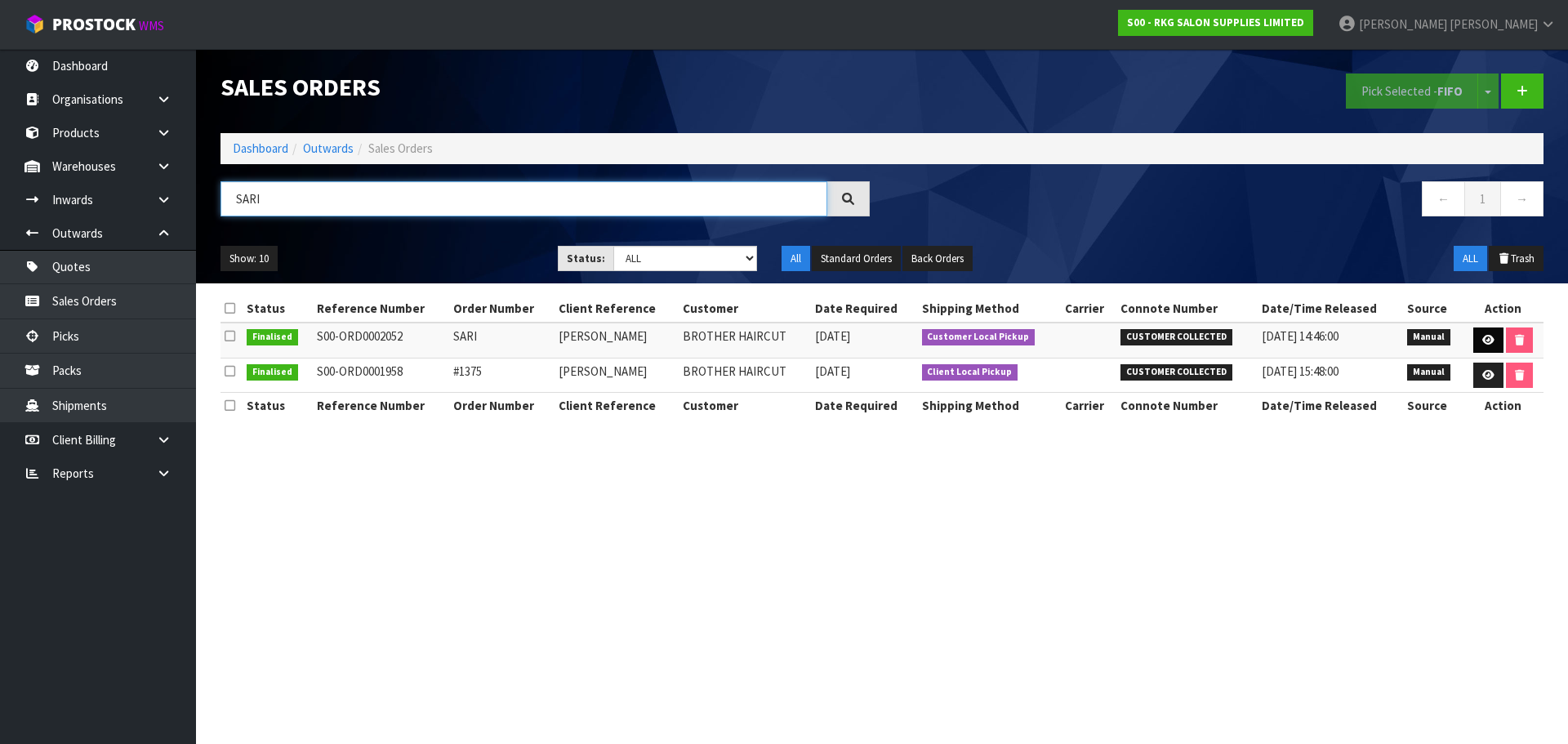
type input "SARI"
click at [1489, 343] on icon at bounding box center [1488, 340] width 12 height 10
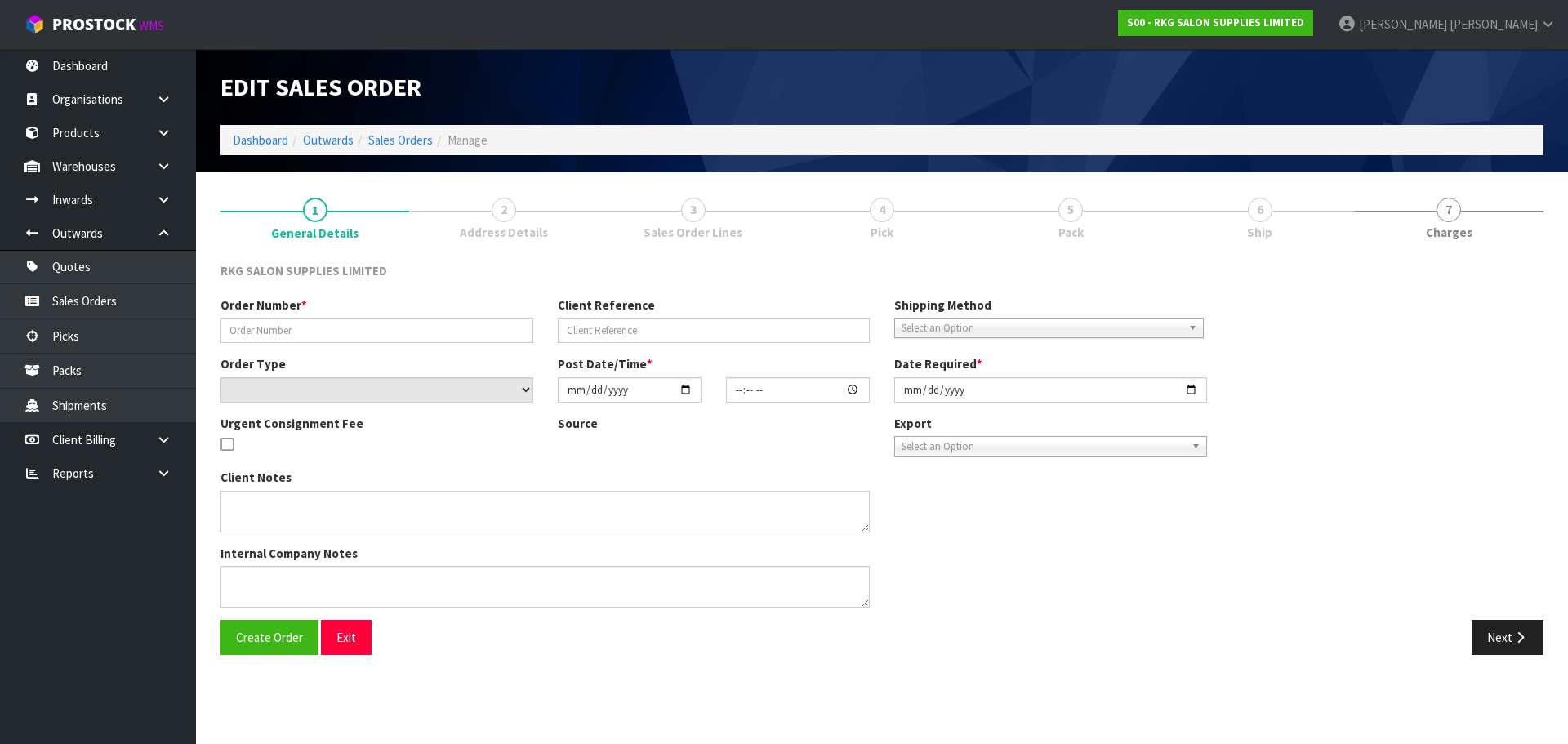
type input "SARI"
type input "SARI MOMIKA"
select select "number:0"
type input "2025-07-07"
type input "14:13:00.000"
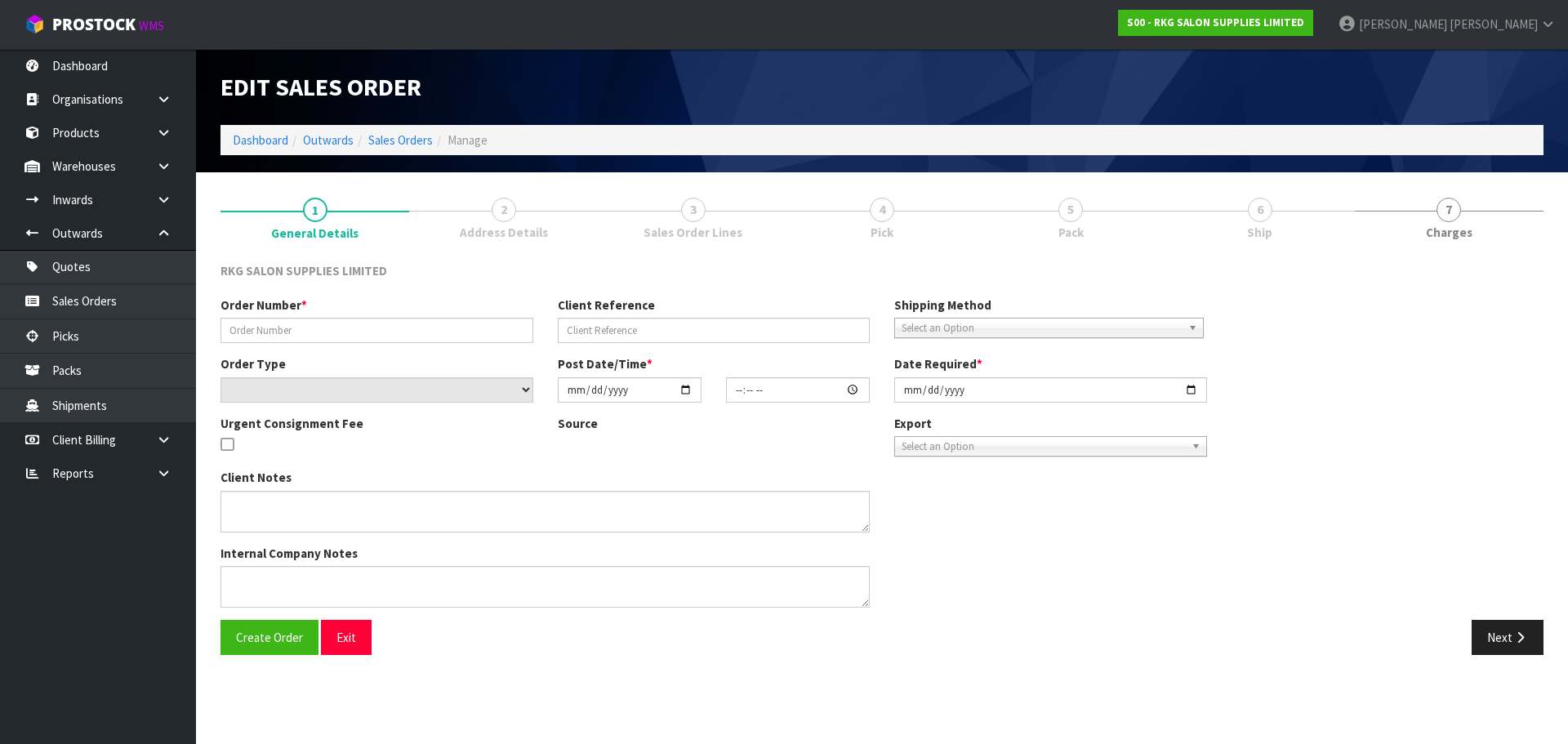
type input "2025-07-07"
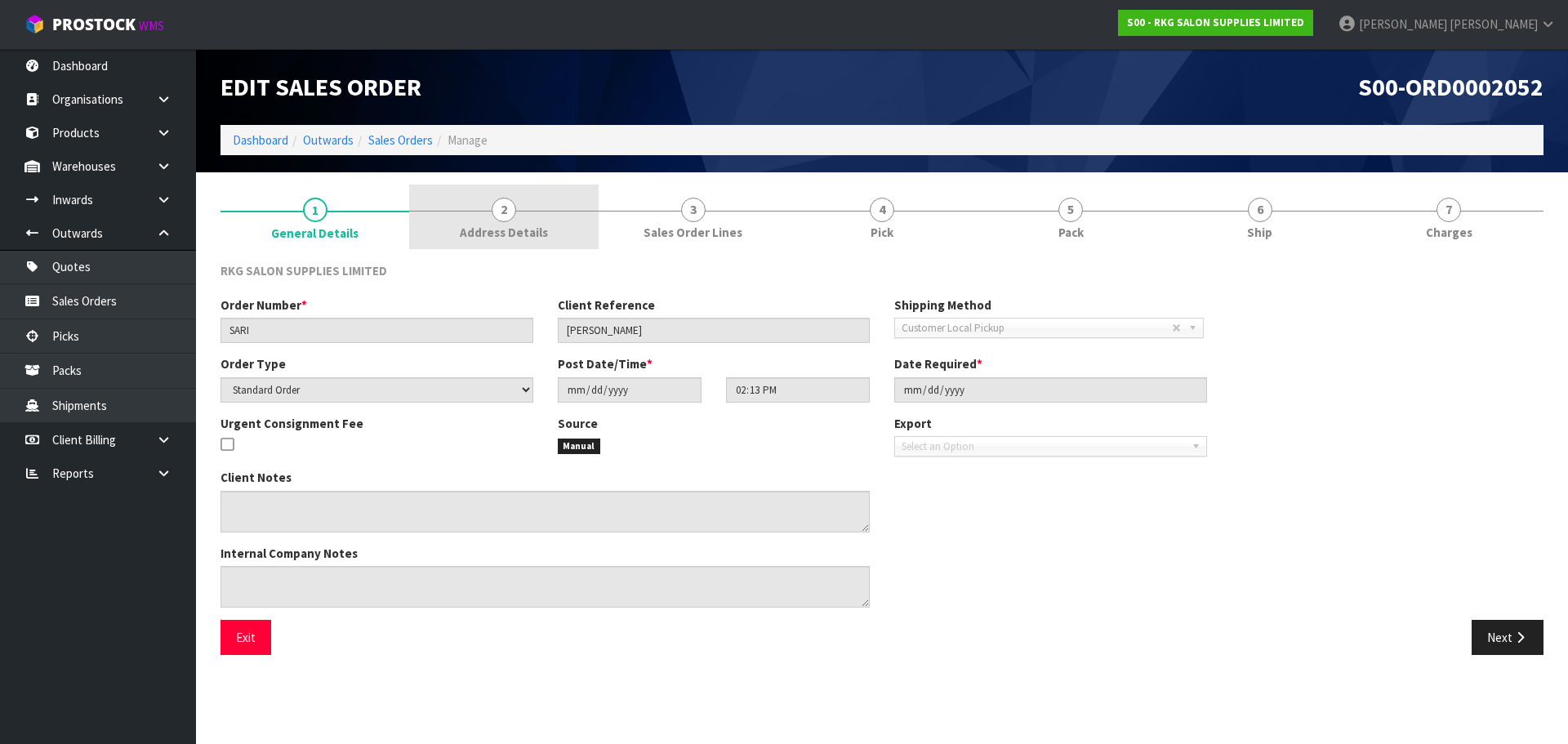
click at [508, 207] on span "2" at bounding box center [503, 210] width 24 height 24
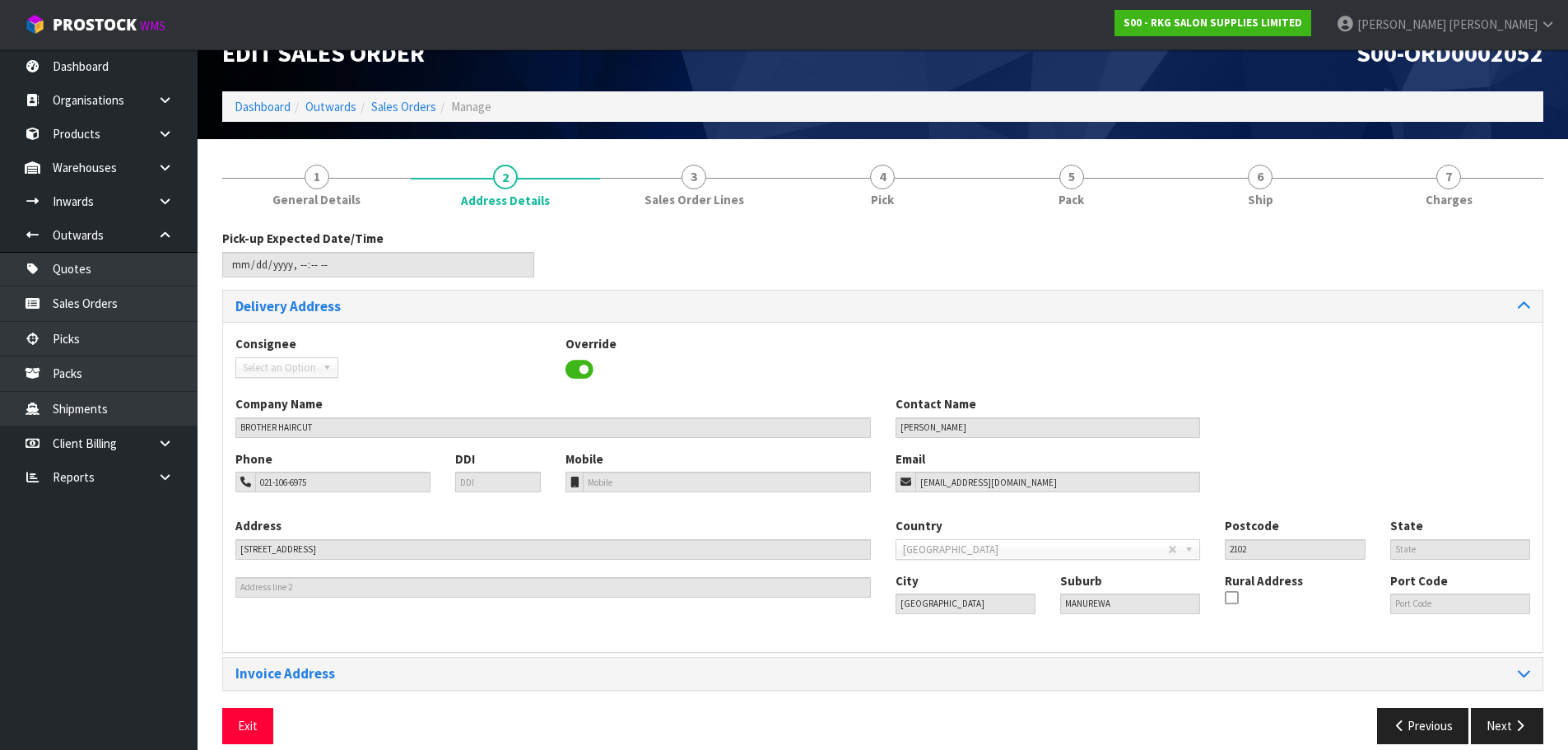
scroll to position [54, 0]
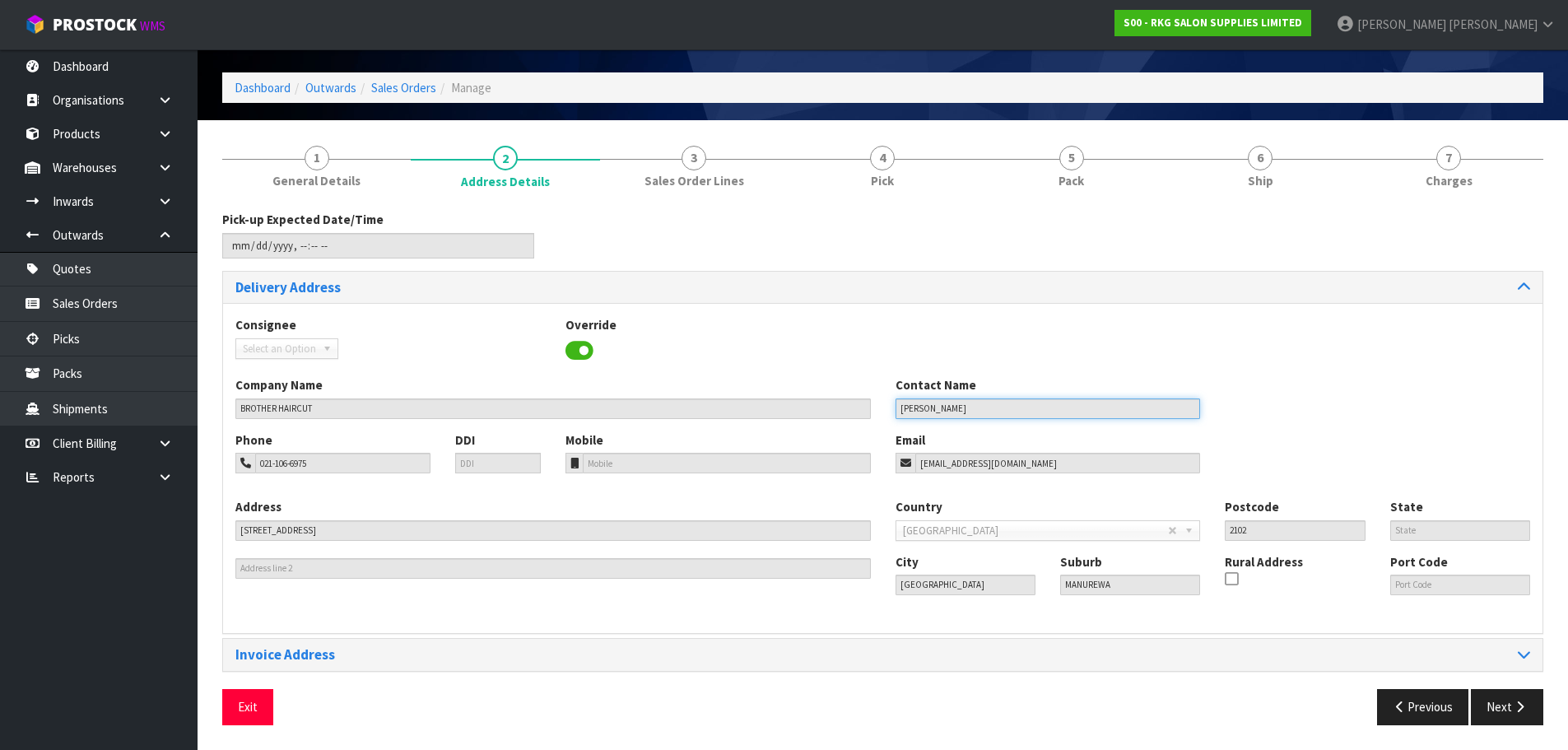
drag, startPoint x: 982, startPoint y: 407, endPoint x: 848, endPoint y: 411, distance: 134.1
click at [848, 411] on div "Company Name BROTHER HAIRCUT Contact Name SARI MOMIKA" at bounding box center [883, 404] width 1319 height 55
drag, startPoint x: 348, startPoint y: 460, endPoint x: 249, endPoint y: 472, distance: 99.7
click at [249, 472] on div "021-106-6975" at bounding box center [333, 463] width 195 height 21
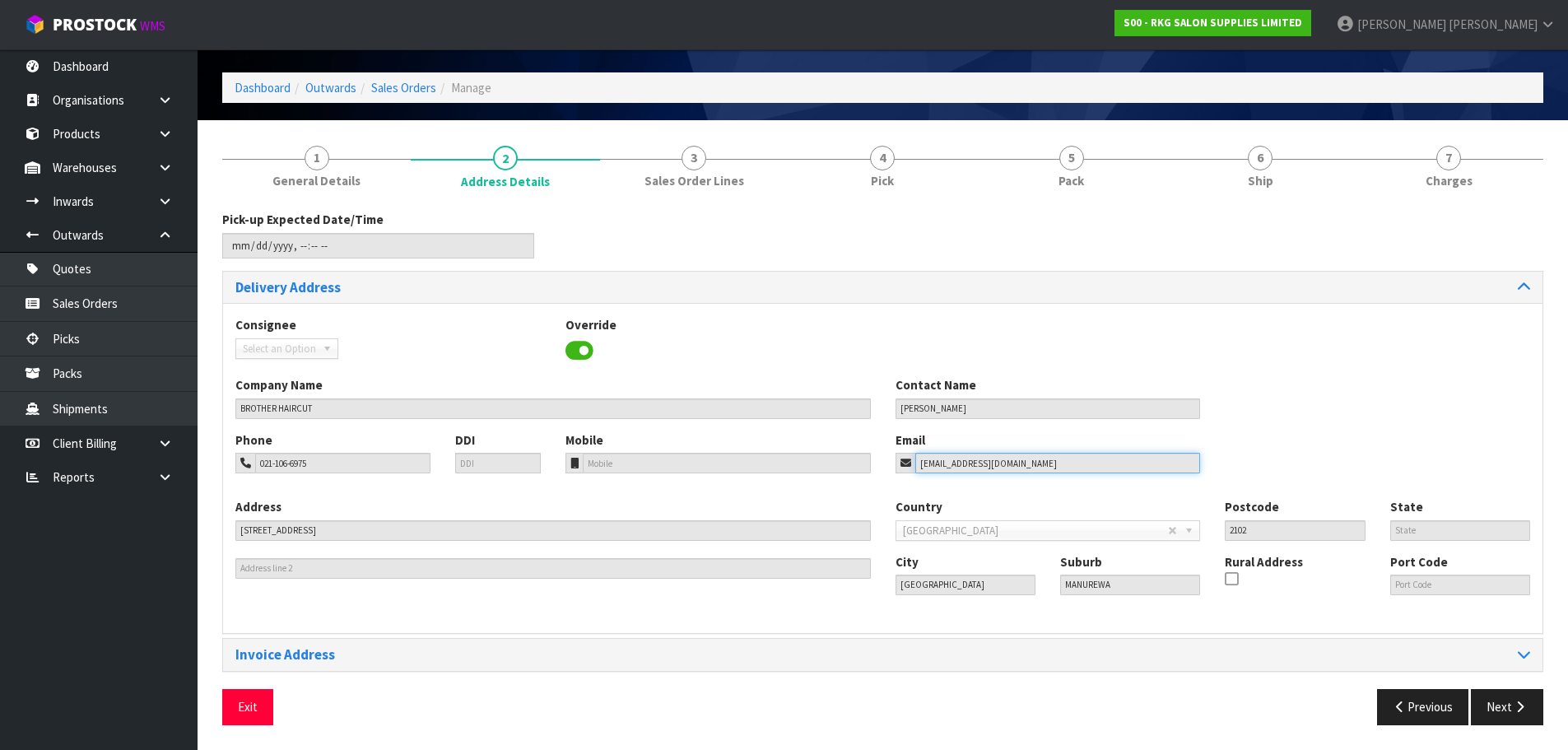
drag, startPoint x: 1049, startPoint y: 460, endPoint x: 887, endPoint y: 471, distance: 162.4
click at [887, 471] on div "Email sari.momika97@yahoo.com" at bounding box center [1048, 452] width 330 height 42
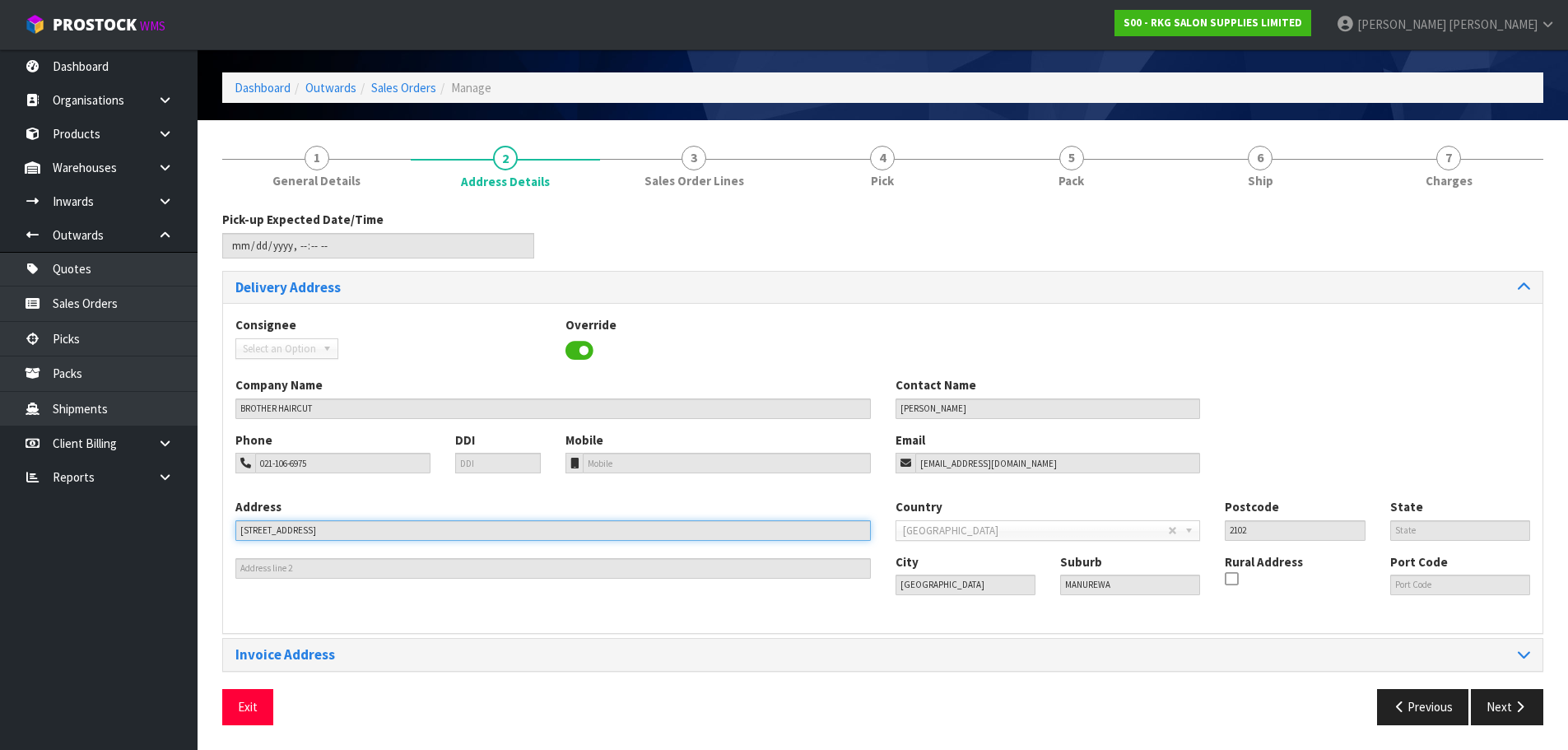
drag, startPoint x: 368, startPoint y: 537, endPoint x: 223, endPoint y: 529, distance: 145.2
click at [223, 529] on div "Address 160 GREAT SOUTH ROAD" at bounding box center [553, 539] width 660 height 81
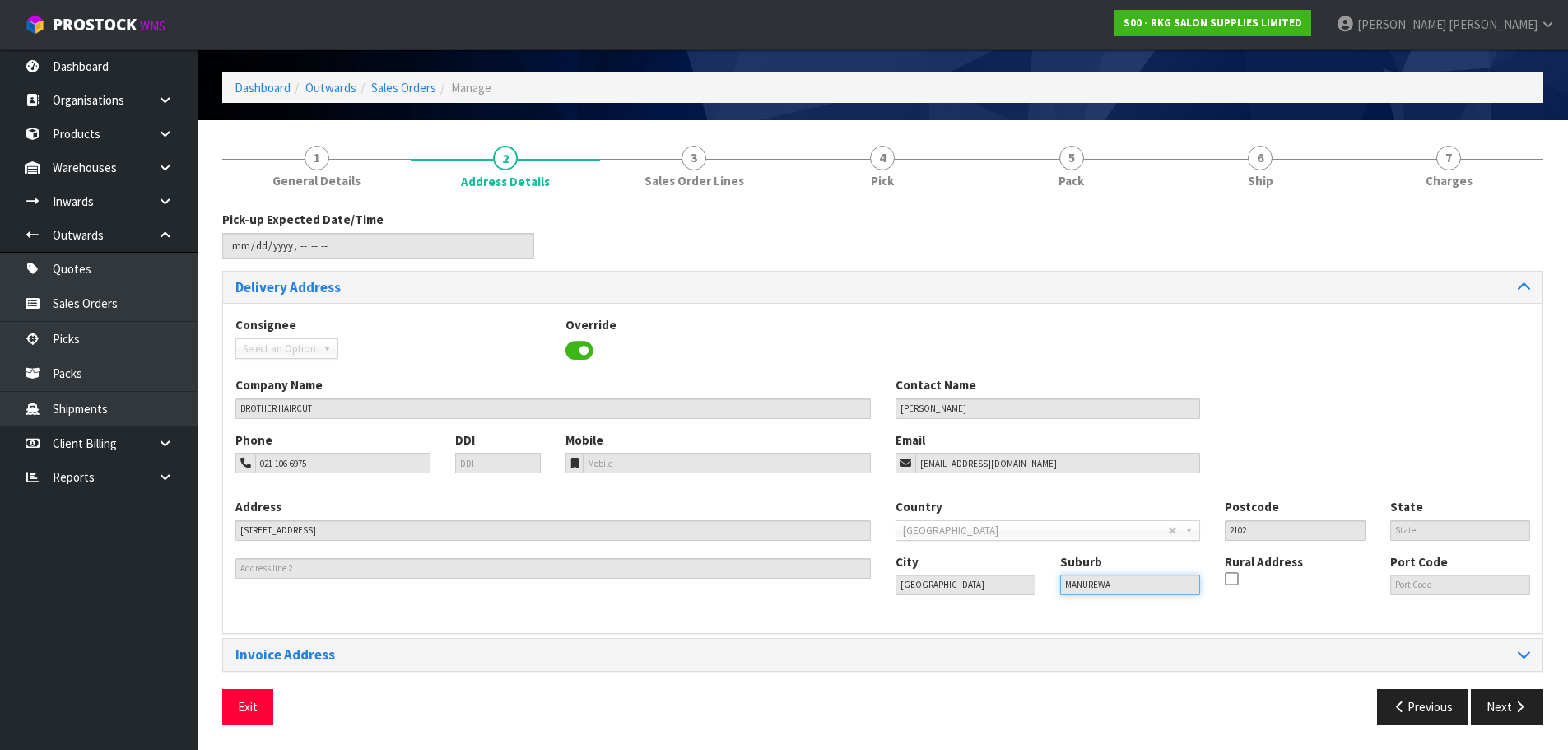
click at [1003, 586] on div "City Auckland Suburb MANUREWA Rural Address Port Code" at bounding box center [1213, 580] width 660 height 56
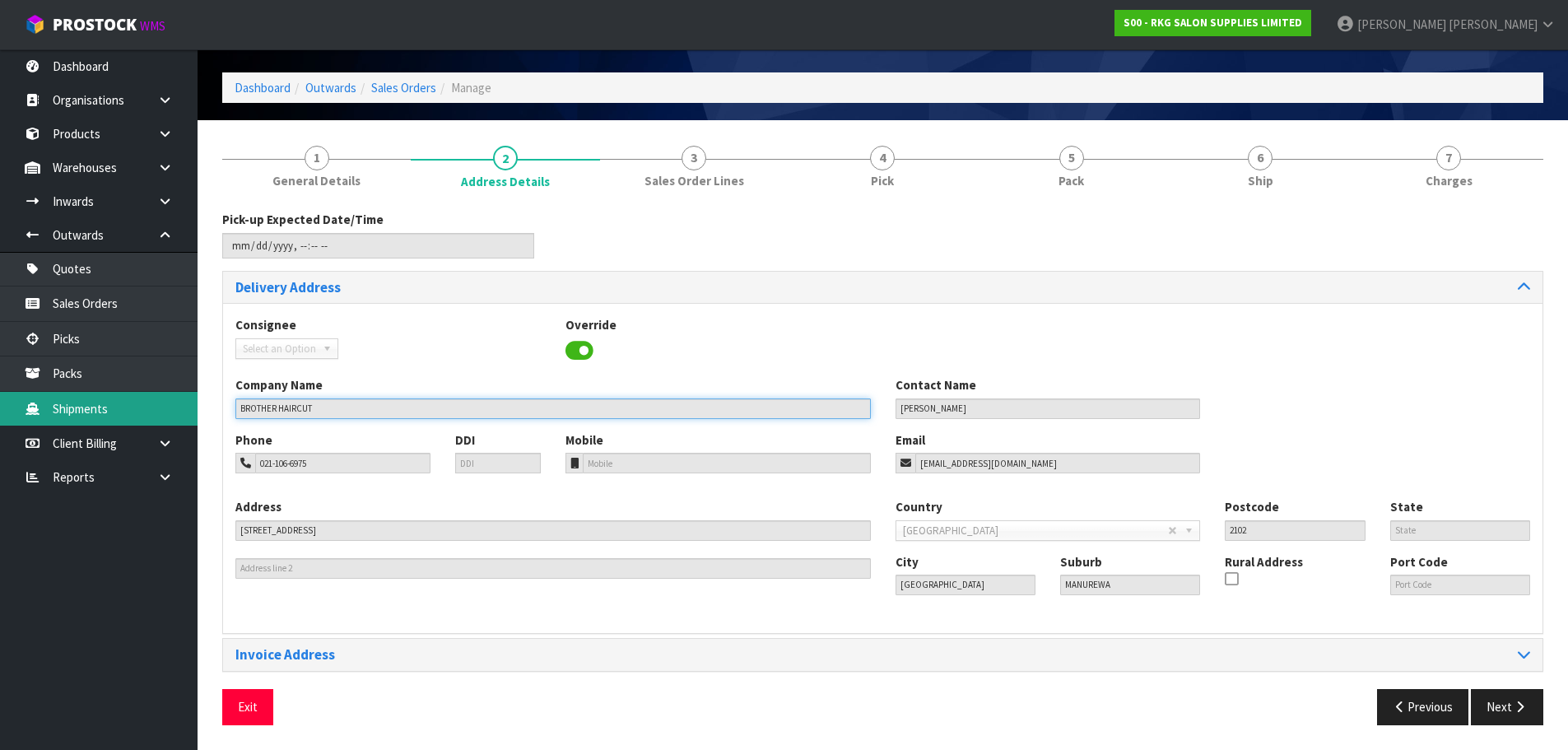
drag, startPoint x: 326, startPoint y: 408, endPoint x: 190, endPoint y: 425, distance: 137.1
click at [190, 425] on body "Toggle navigation ProStock WMS S00 - RKG SALON SUPPLIES LIMITED Marie Miranda L…" at bounding box center [784, 321] width 1568 height 750
